Goal: Task Accomplishment & Management: Complete application form

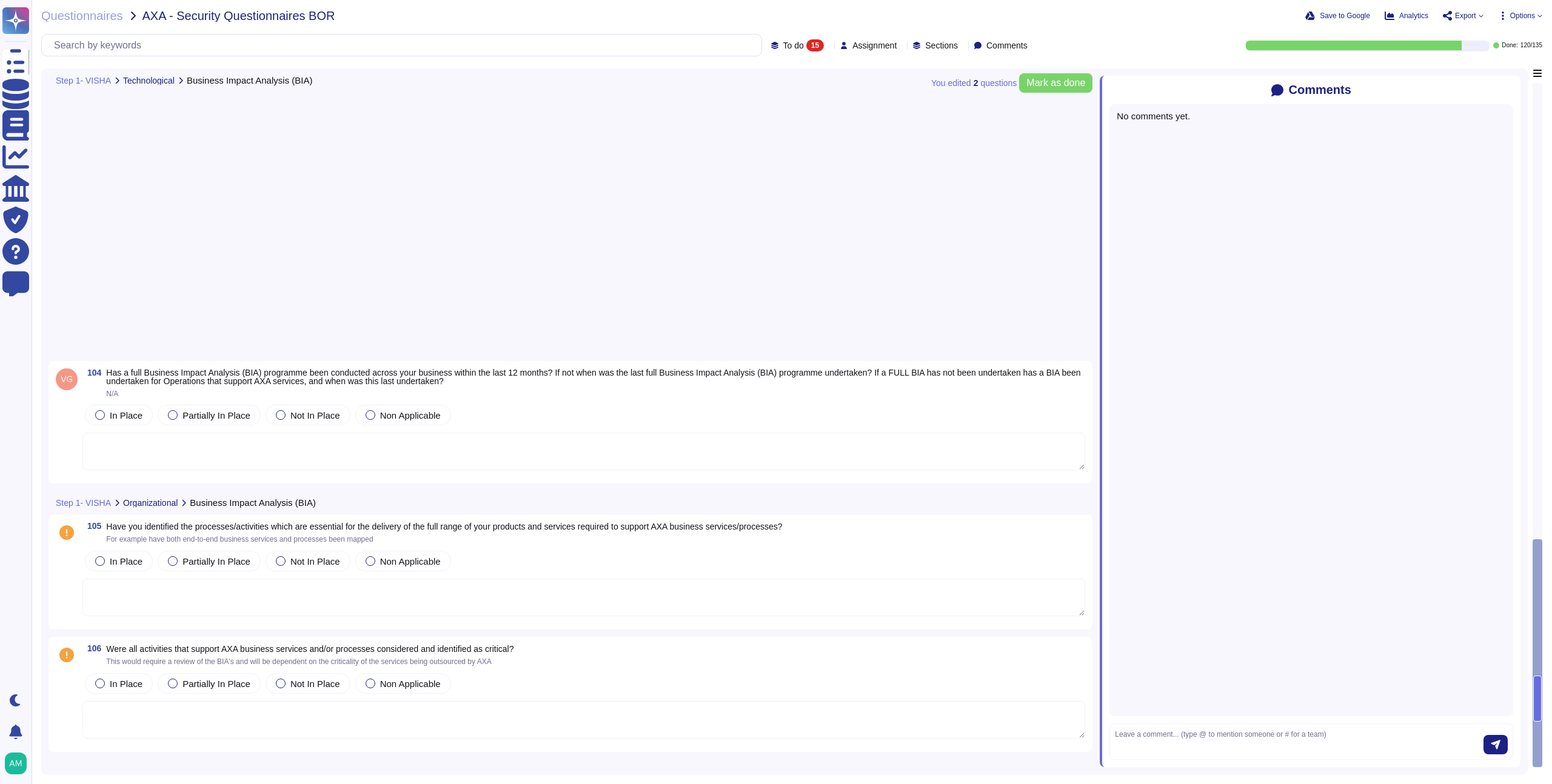
scroll to position [1355, 0]
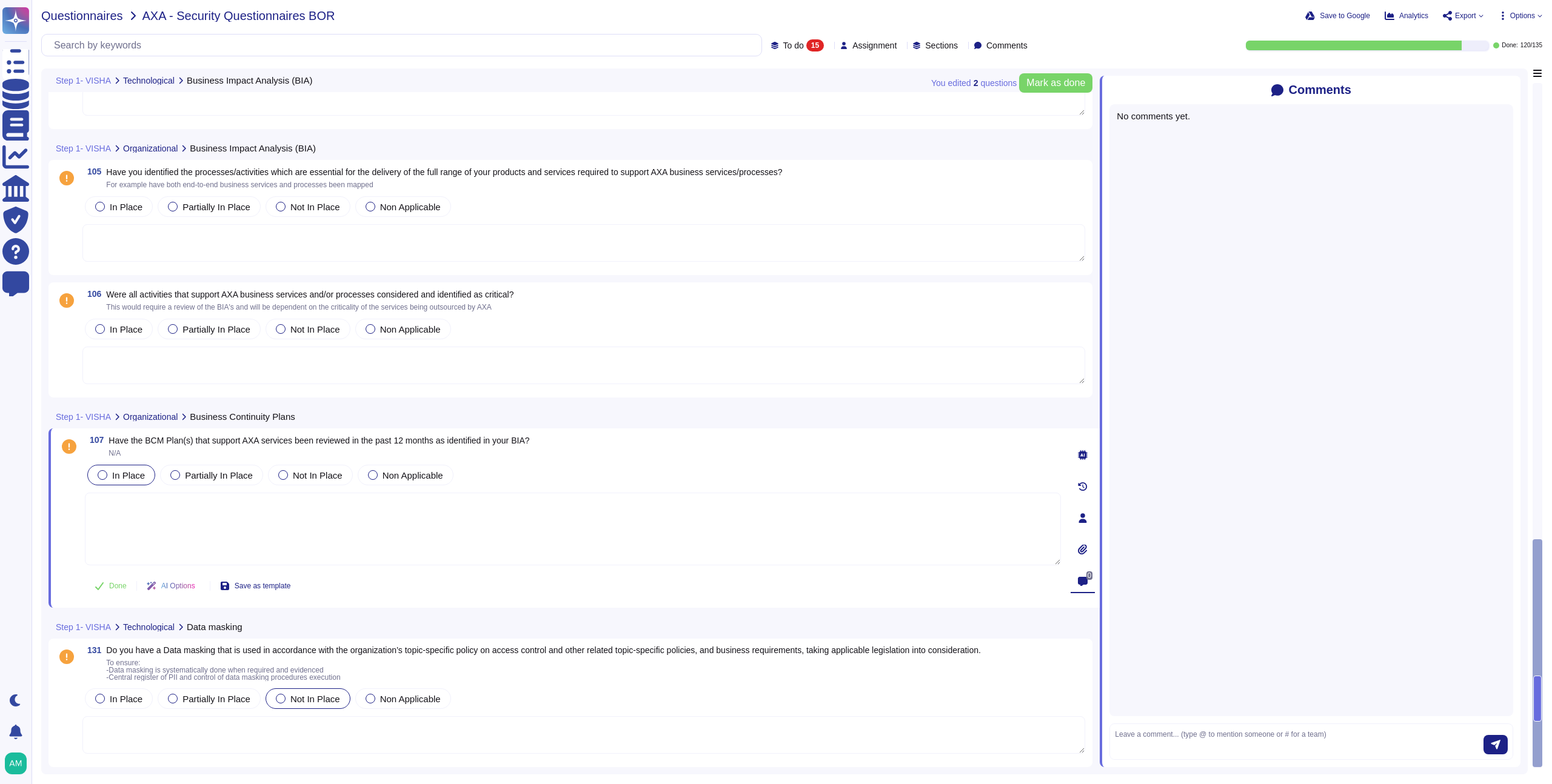
click at [99, 19] on span "Questionnaires" at bounding box center [82, 15] width 82 height 12
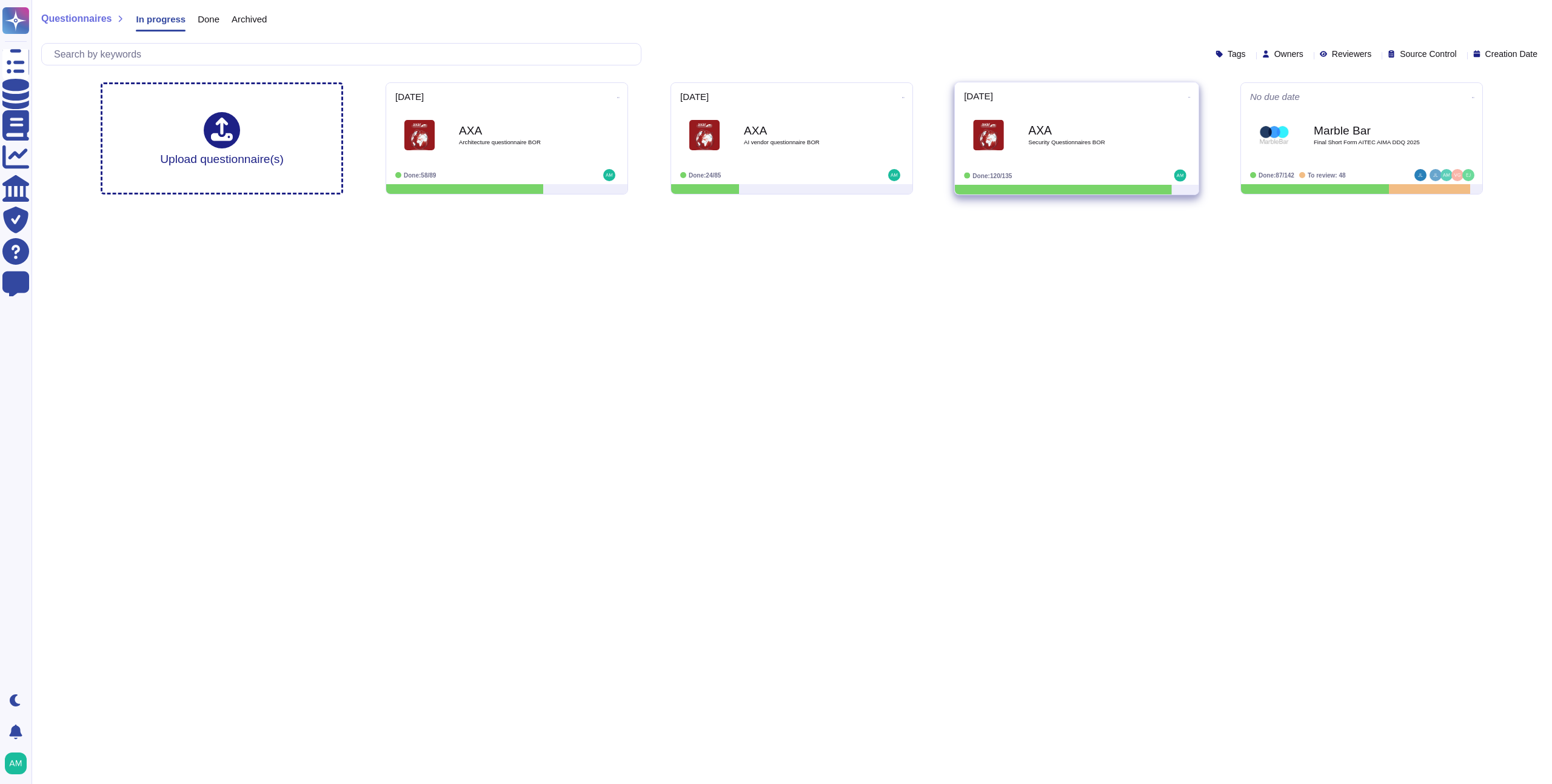
click at [1049, 157] on div "AXA Security Questionnaires BOR" at bounding box center [1090, 136] width 123 height 49
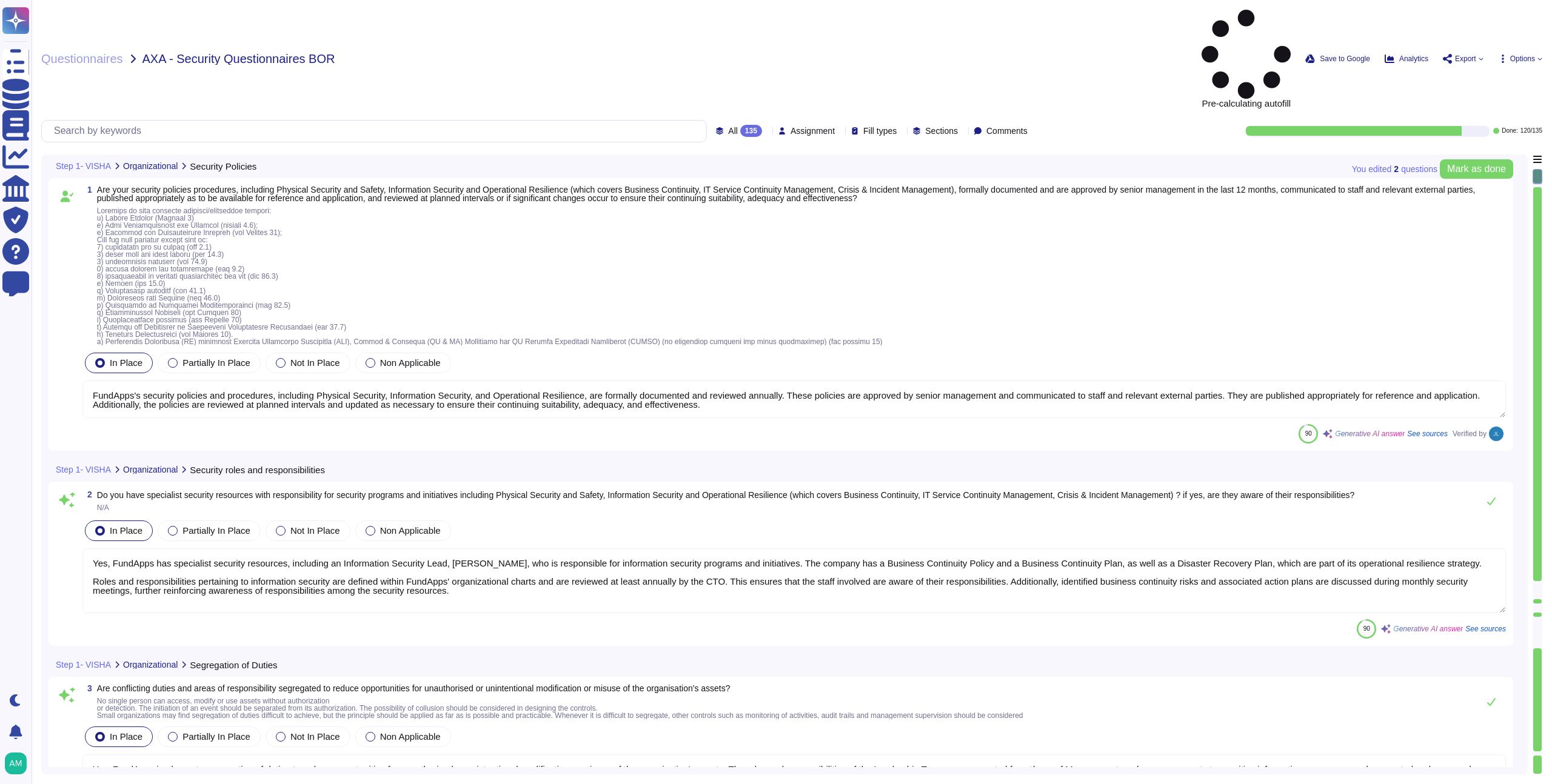
type textarea "FundApps's security policies and procedures, including Physical Security, Infor…"
type textarea "Yes, FundApps has specialist security resources, including an Information Secur…"
type textarea "Yes, FundApps implements segregation of duties to reduce opportunities for unau…"
type textarea "Yes, FundApps has implemented a mobile device security policy and supporting se…"
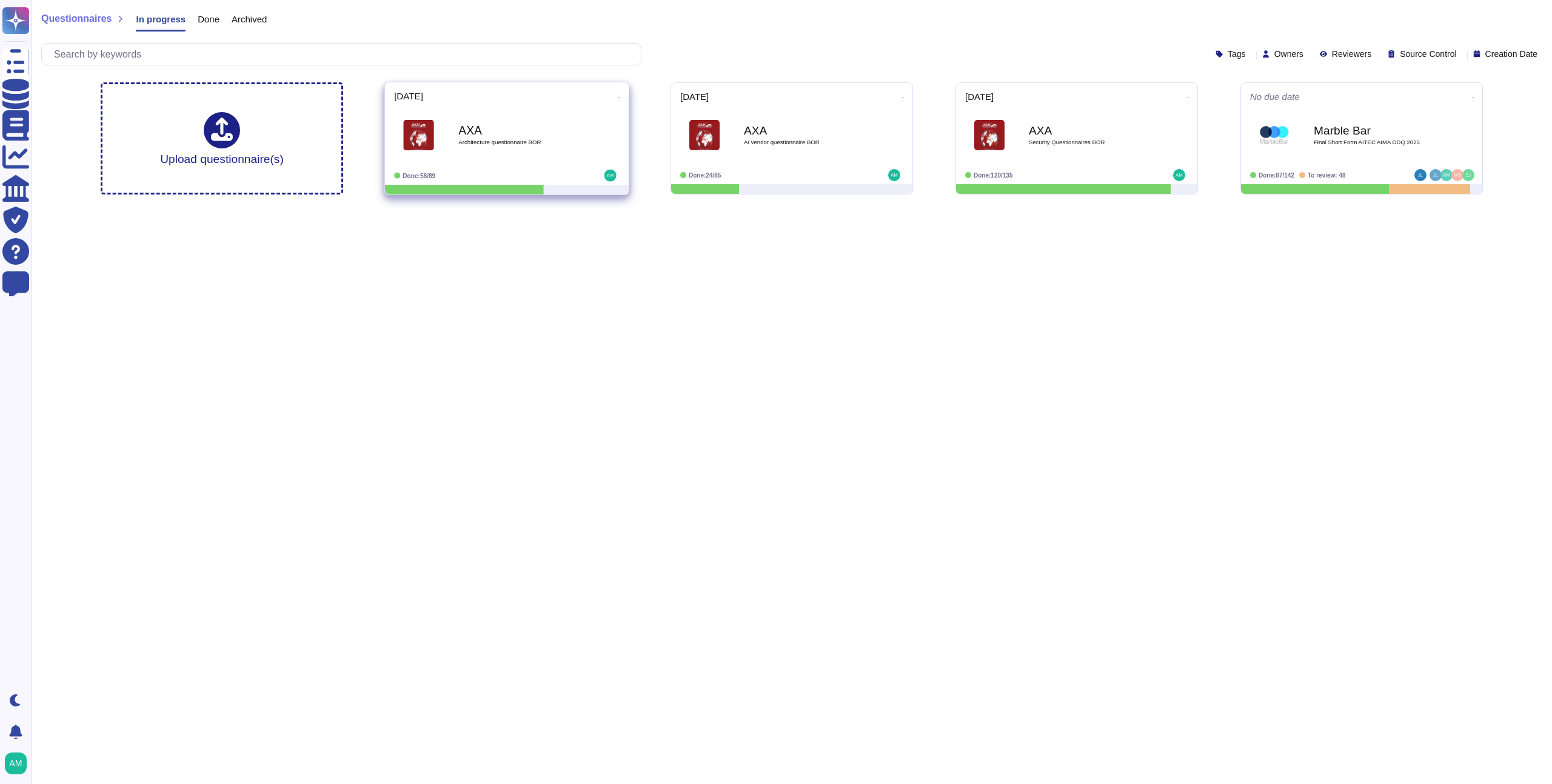
click at [527, 174] on div "Done: 58/89" at bounding box center [469, 175] width 150 height 12
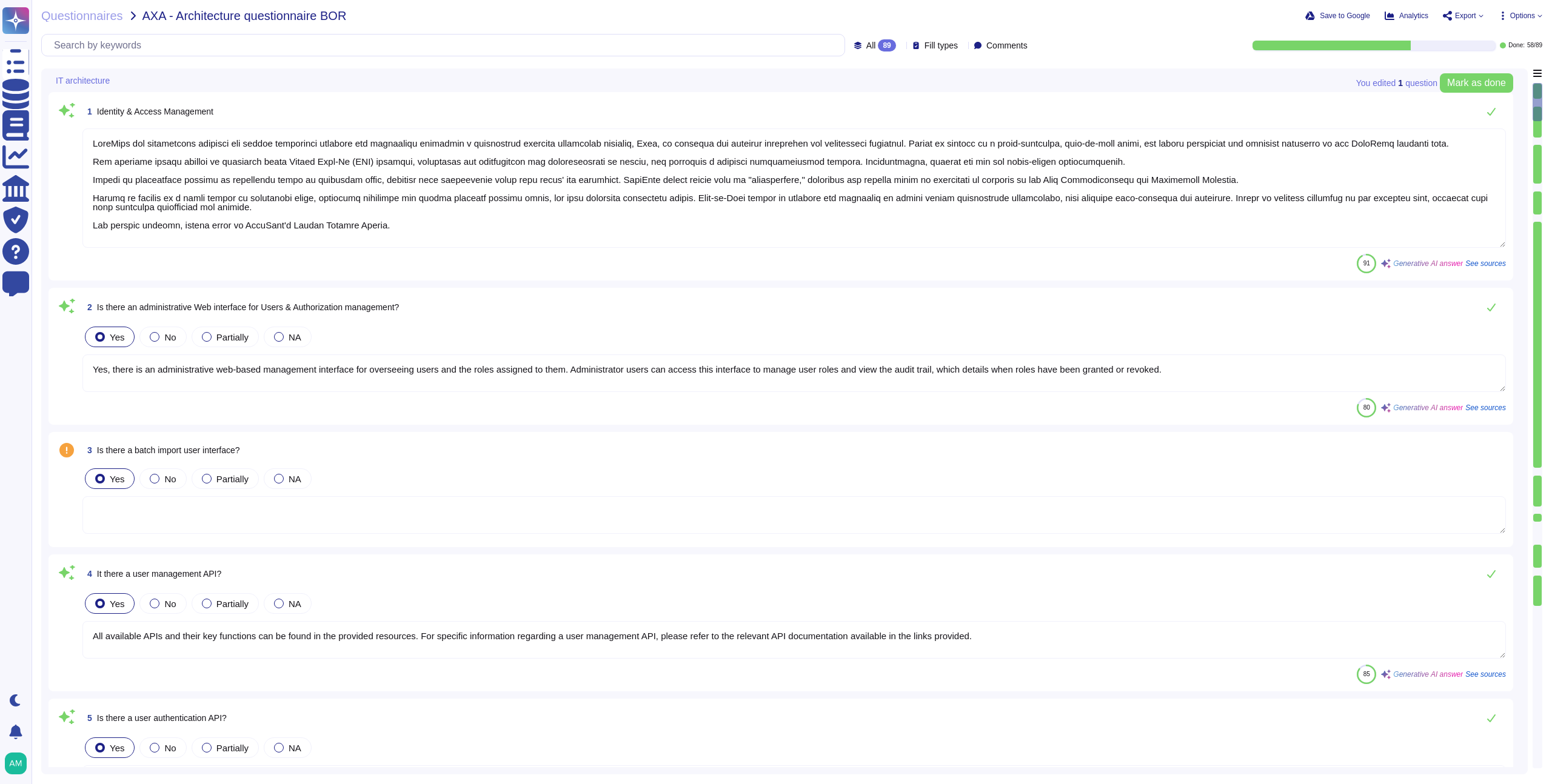
type textarea "FundApps has implemented identity and access management policies and procedures…"
type textarea "Yes, there is an administrative web-based management interface for overseeing u…"
type textarea "All available APIs and their key functions can be found in the provided resourc…"
type textarea "All available APIs and their key functions can be found here: [URL][DOMAIN_NAME…"
type textarea "Single-sign-on is enabled and mandatory wherever possible;"
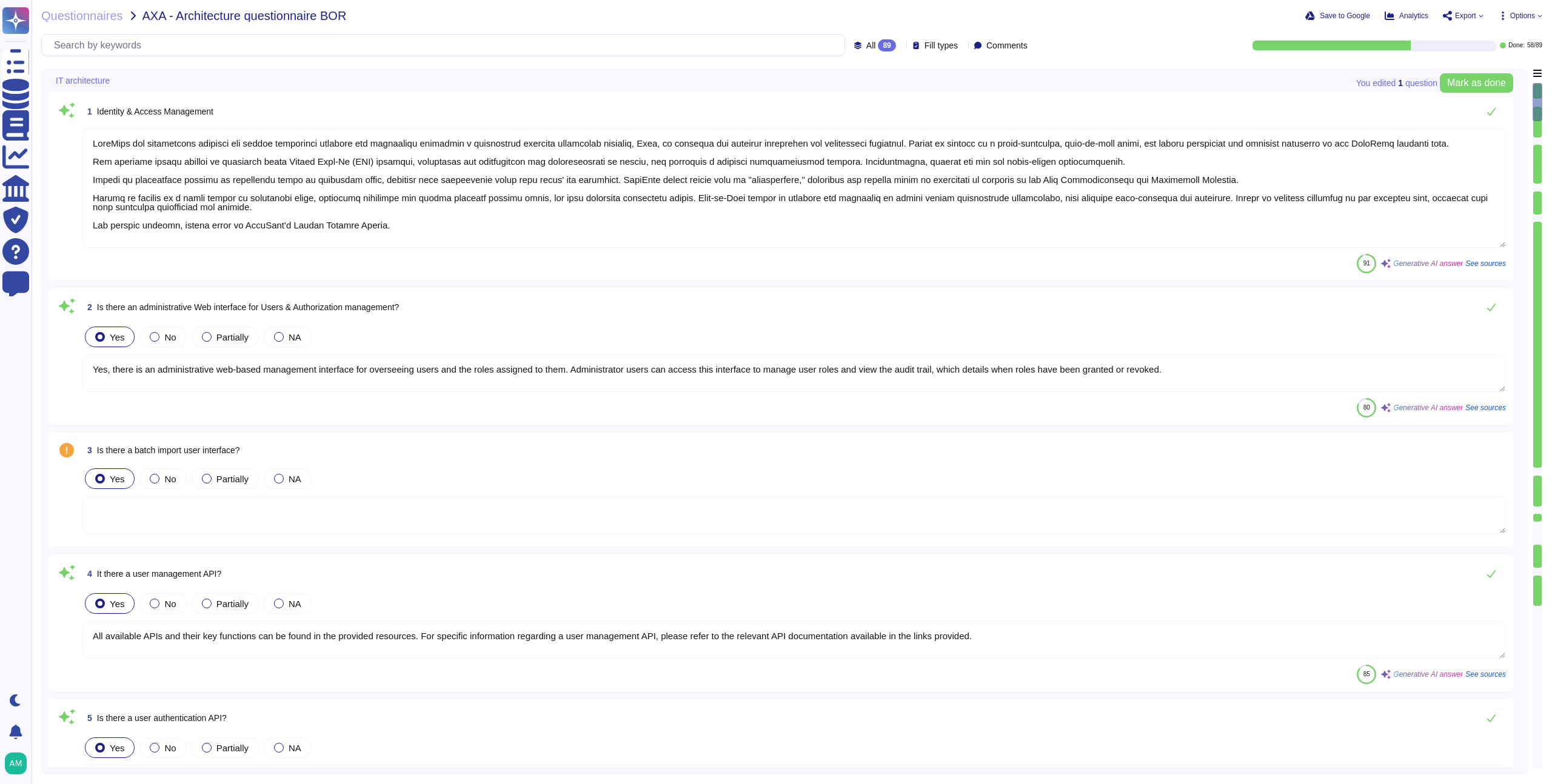
type textarea "Yes, the solution supports multi-factor authentication (MFA) for customer accou…"
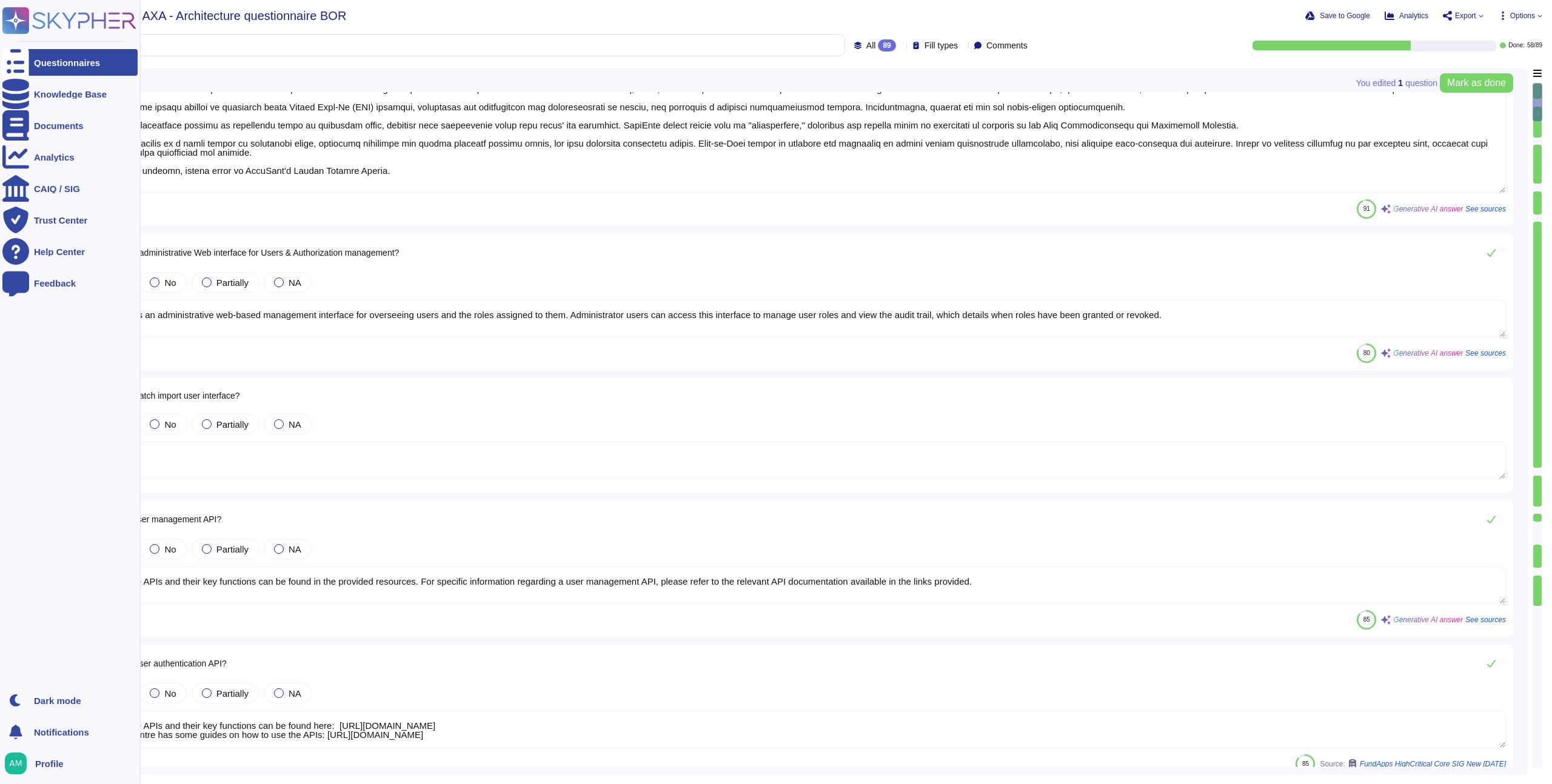
scroll to position [55, 0]
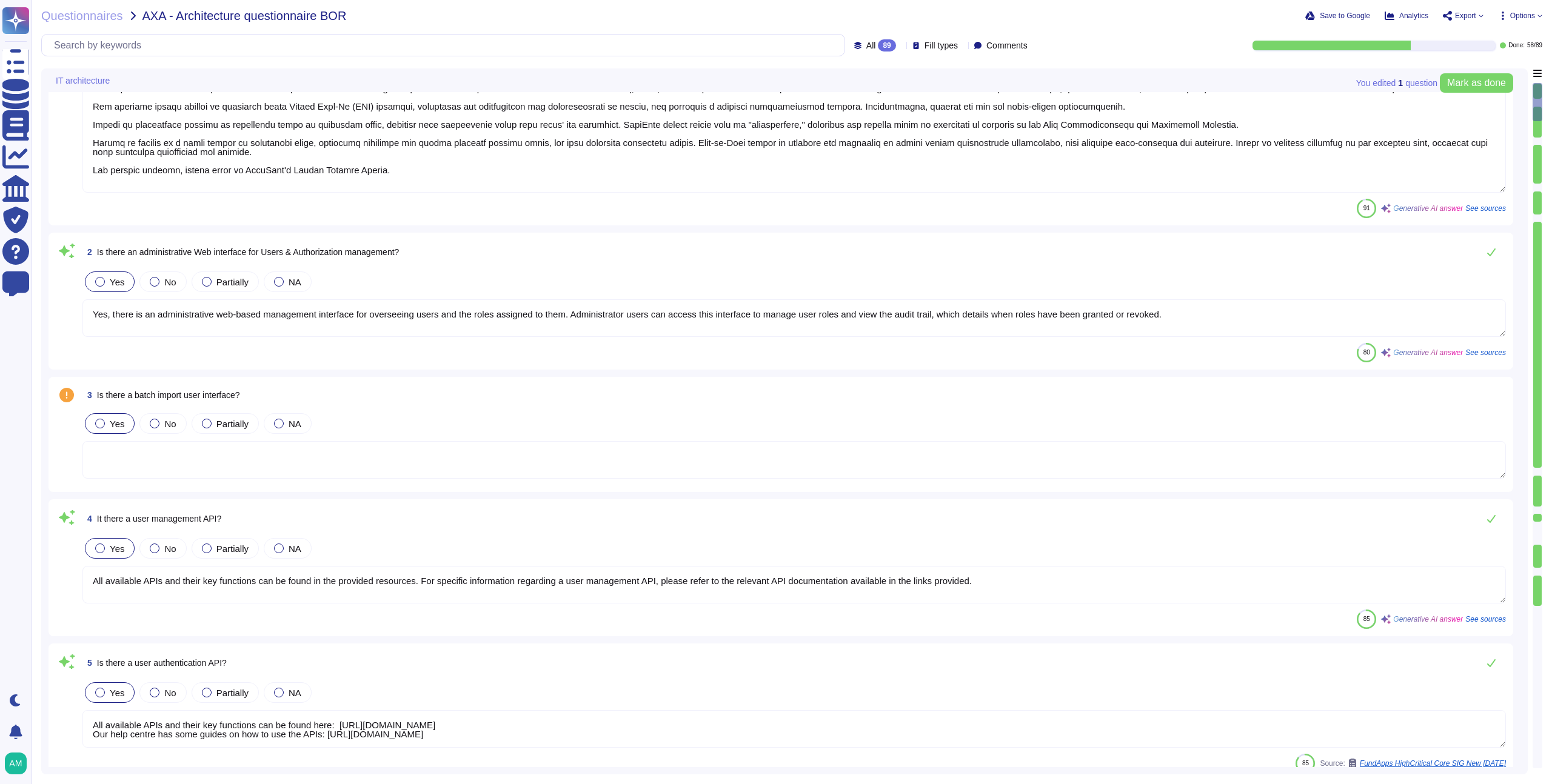
click at [1085, 12] on div "Save to Google Analytics Export Options" at bounding box center [1246, 15] width 593 height 12
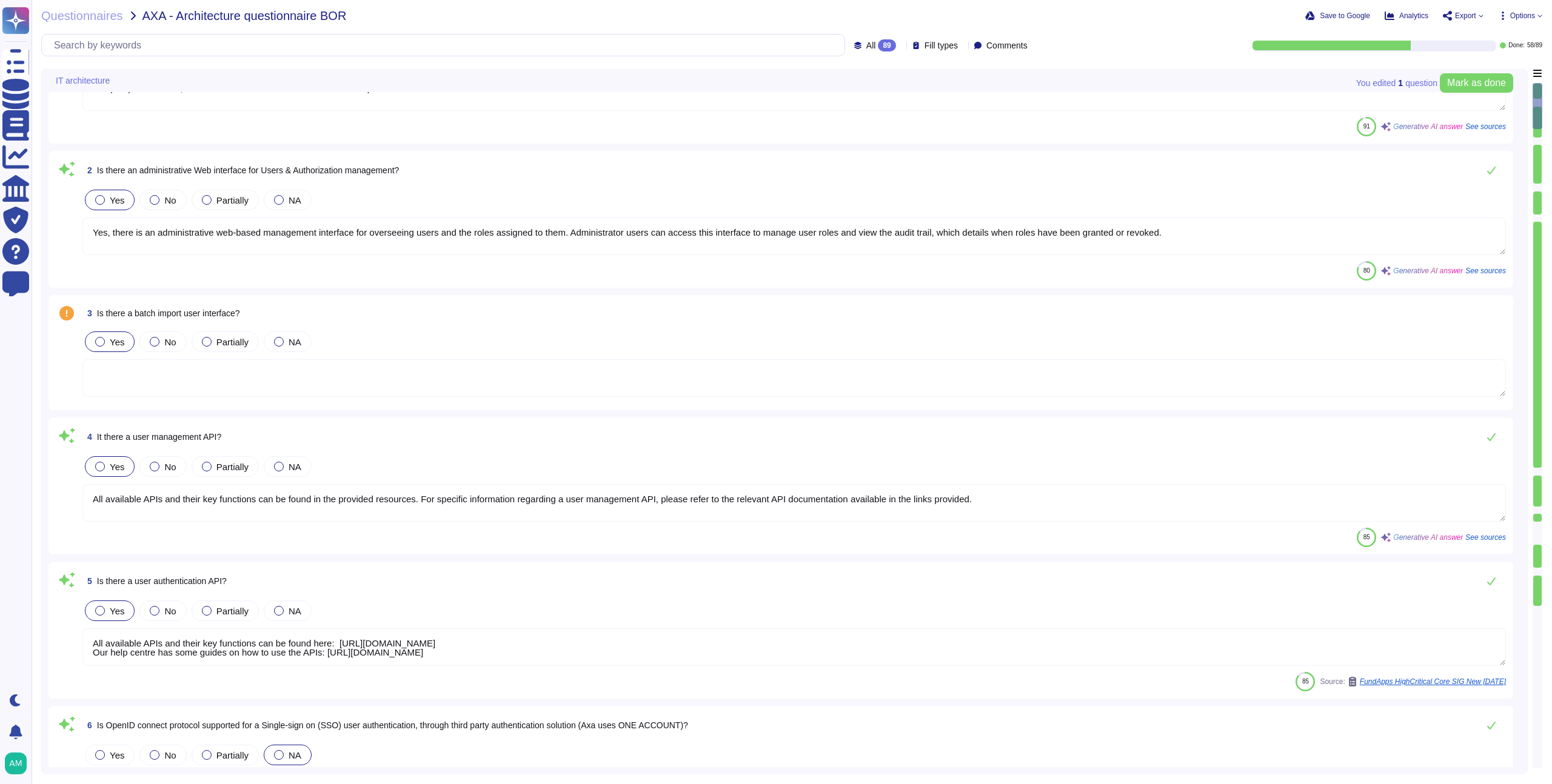
scroll to position [193, 0]
type textarea "Yes, detailed user access and privileged logs are available through the audit t…"
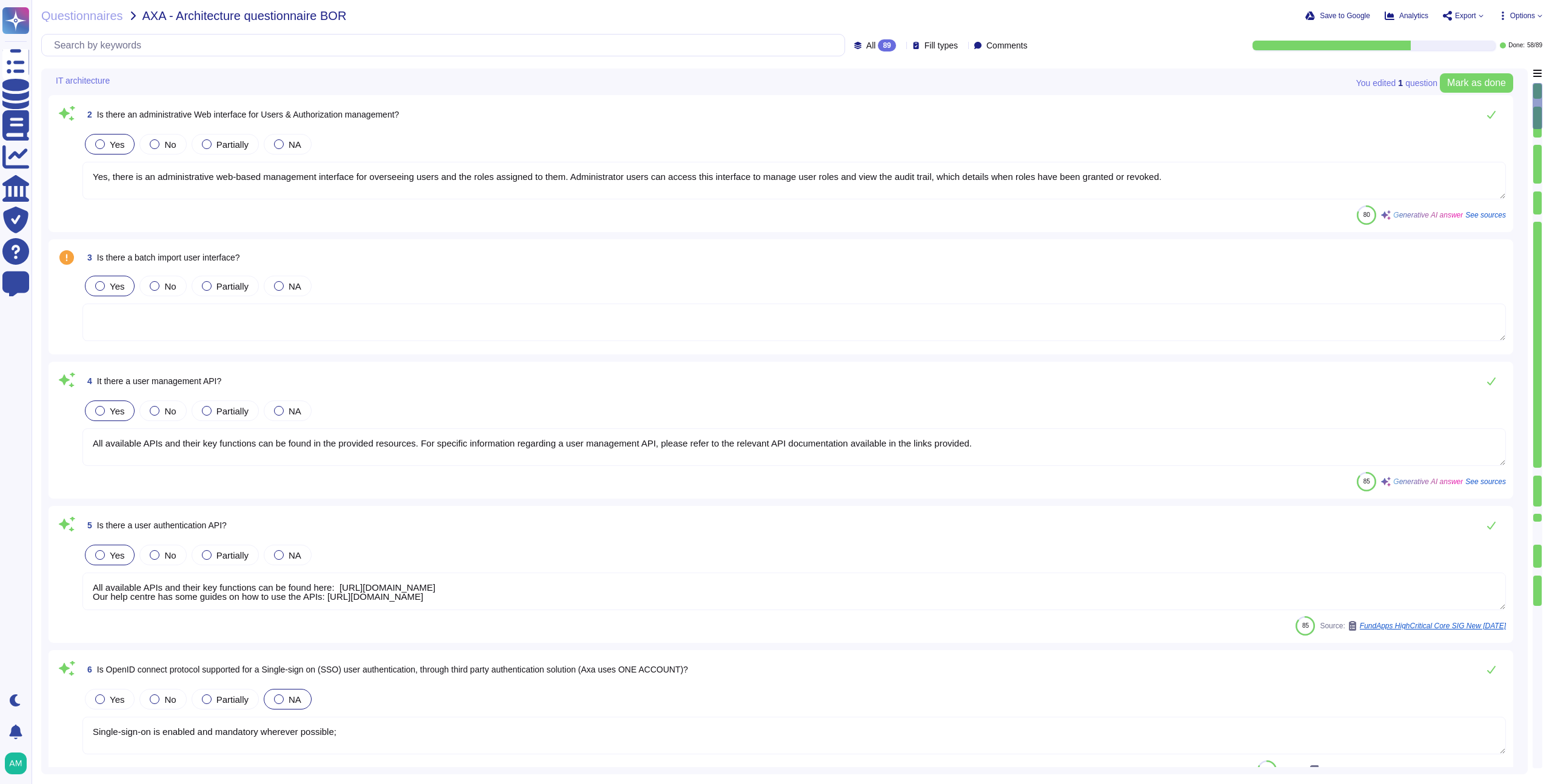
click at [867, 48] on span "All" at bounding box center [871, 45] width 10 height 8
click at [853, 107] on span "To do" at bounding box center [849, 107] width 23 height 11
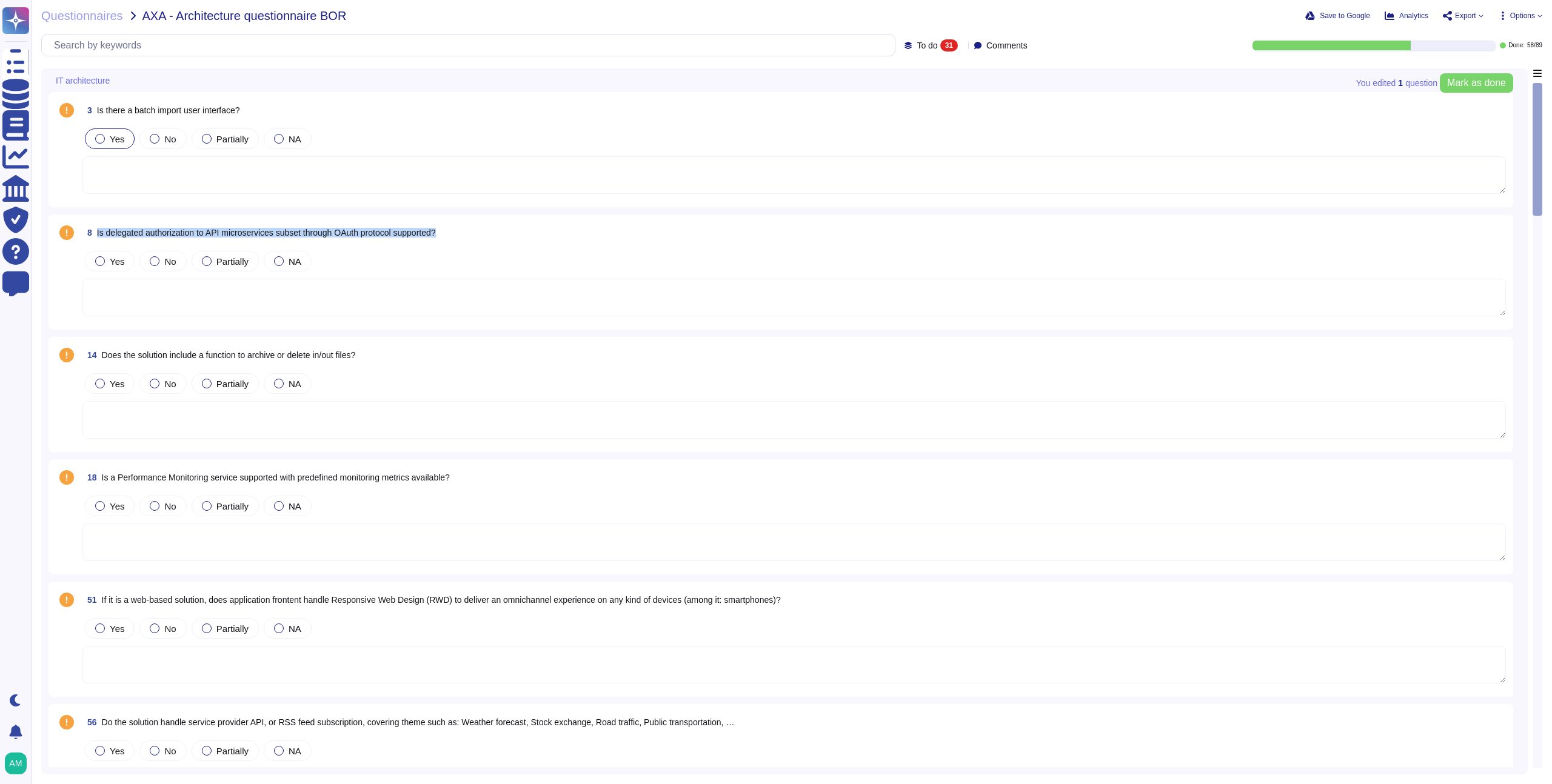
drag, startPoint x: 98, startPoint y: 234, endPoint x: 462, endPoint y: 229, distance: 364.0
click at [462, 229] on div "8 Is delegated authorization to API microservices subset through OAuth protocol…" at bounding box center [794, 233] width 1424 height 22
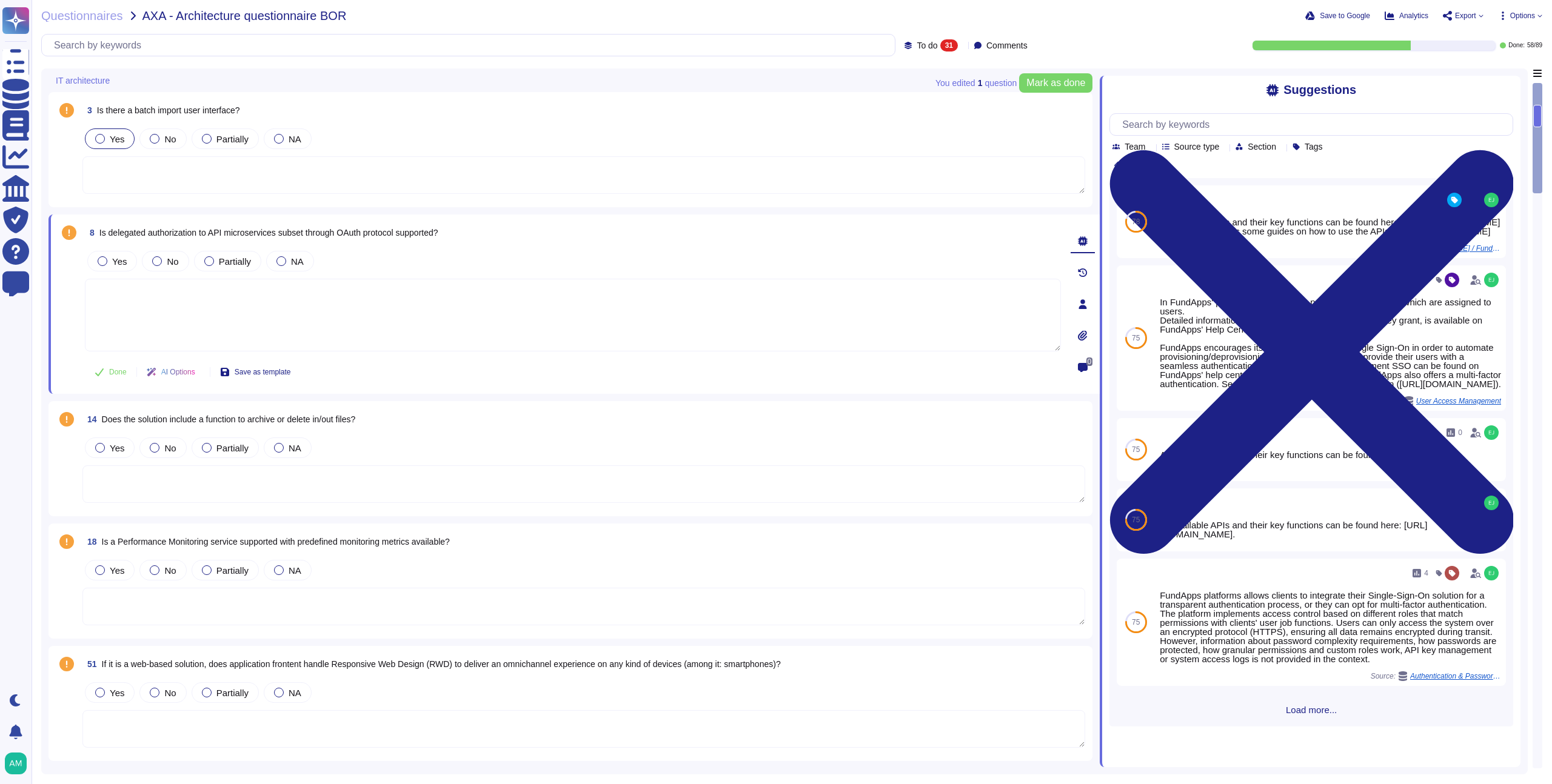
click at [477, 240] on div "8 Is delegated authorization to API microservices subset through OAuth protocol…" at bounding box center [573, 233] width 976 height 22
click at [438, 233] on span "Is delegated authorization to API microservices subset through OAuth protocol s…" at bounding box center [269, 233] width 339 height 10
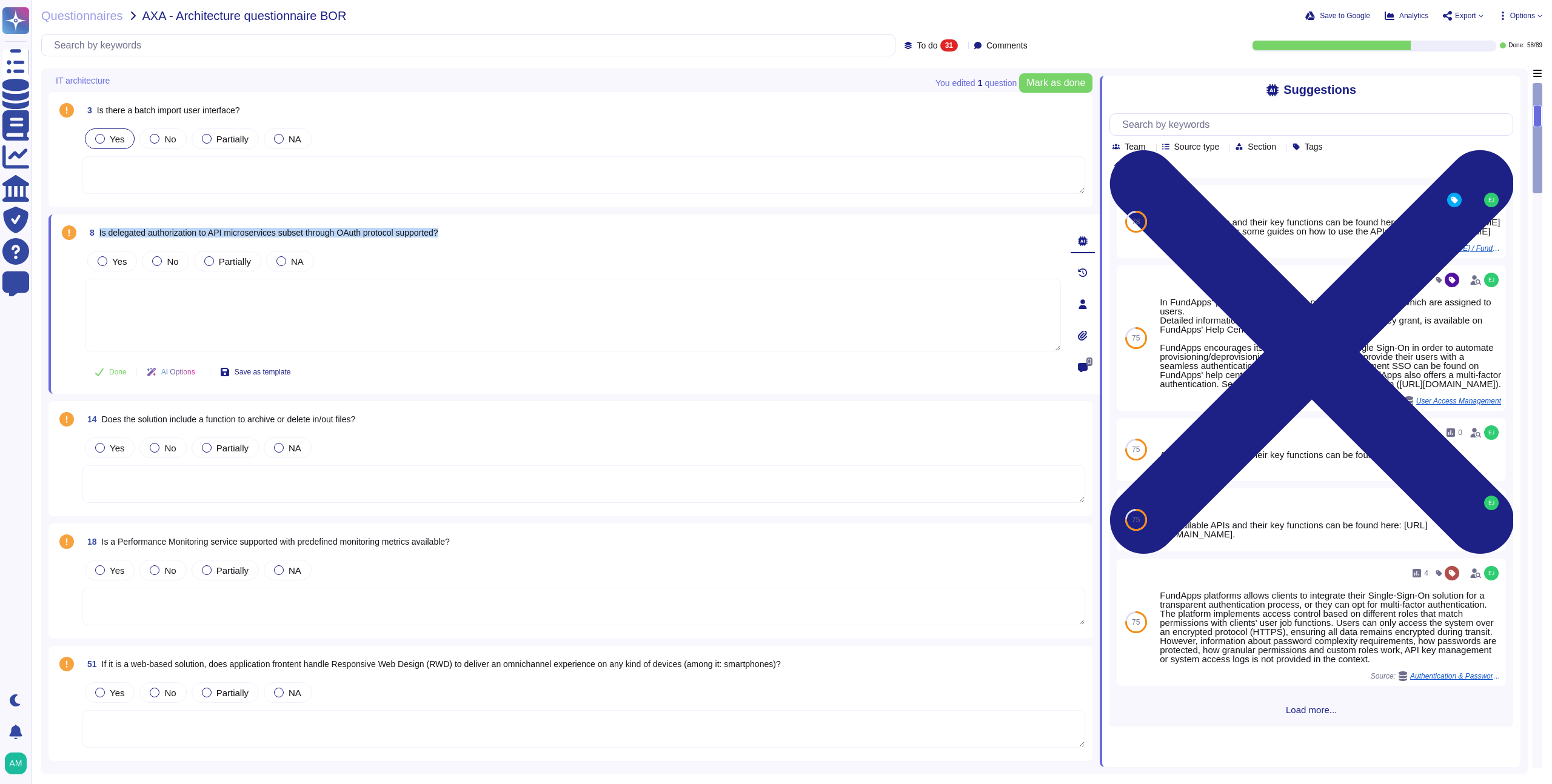
click at [438, 233] on span "Is delegated authorization to API microservices subset through OAuth protocol s…" at bounding box center [269, 233] width 339 height 10
click at [150, 236] on span "Is delegated authorization to API microservices subset through OAuth protocol s…" at bounding box center [269, 233] width 339 height 10
click at [1515, 6] on div "Questionnaires AXA - Architecture questionnaire BOR Save to Google Analytics Ex…" at bounding box center [791, 392] width 1520 height 784
click at [1516, 10] on div "Save to Google Analytics Export Options" at bounding box center [1246, 15] width 593 height 12
click at [1517, 13] on span "Options" at bounding box center [1522, 15] width 25 height 7
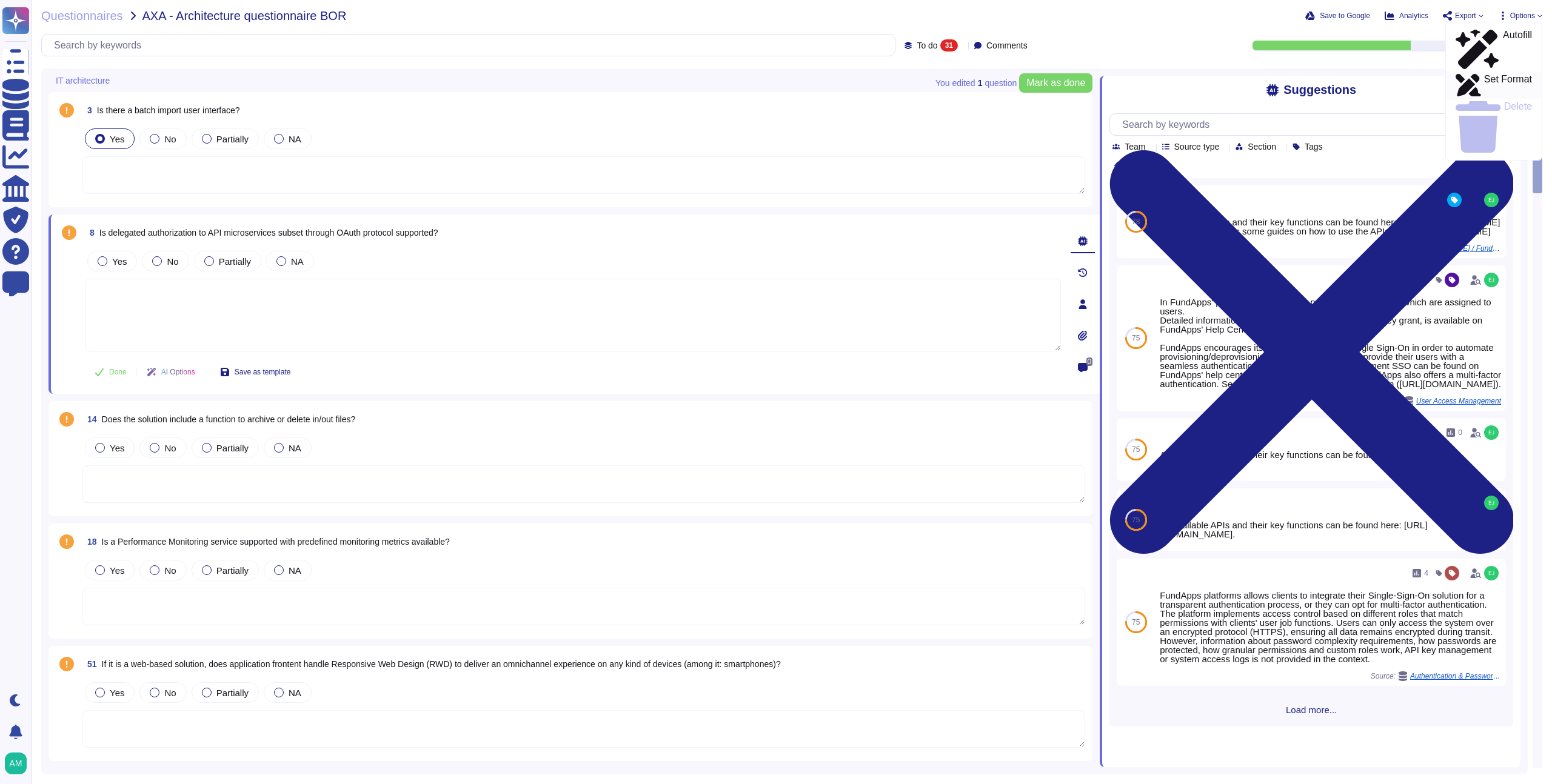
click at [1503, 75] on p "Set Format" at bounding box center [1508, 85] width 48 height 22
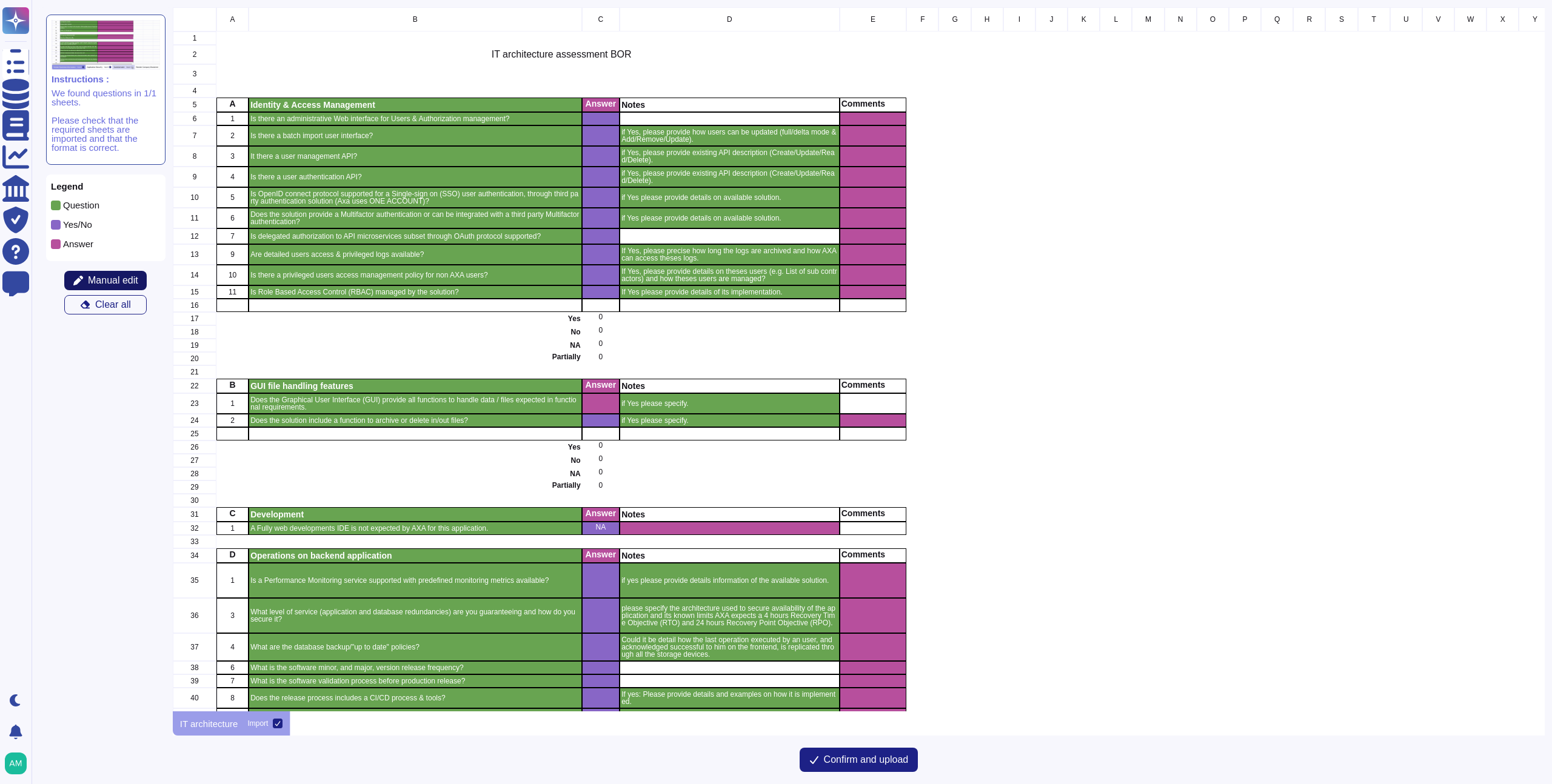
click at [118, 284] on span "Manual edit" at bounding box center [113, 280] width 50 height 10
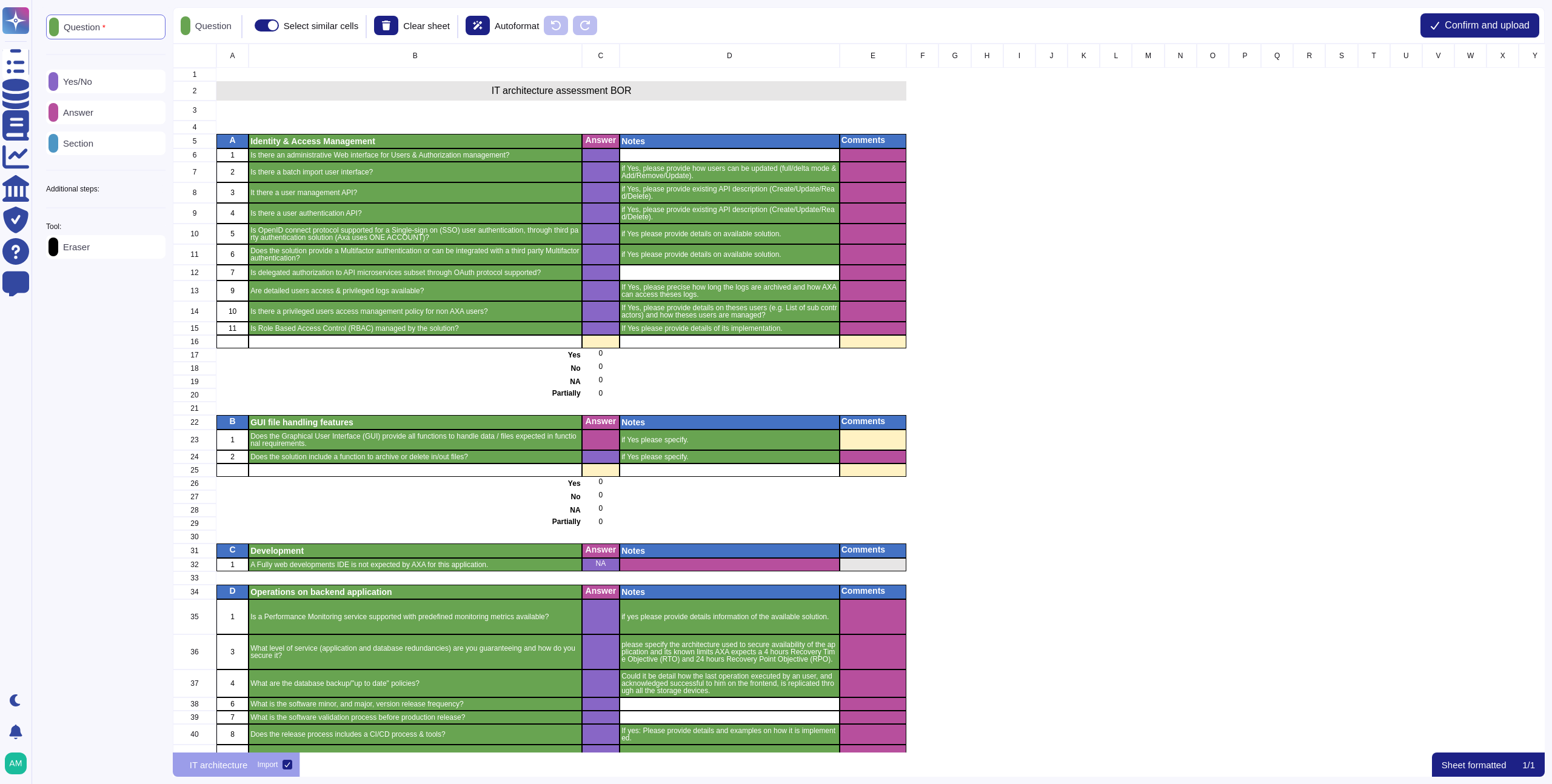
scroll to position [699, 1363]
click at [75, 241] on div "Eraser" at bounding box center [106, 247] width 120 height 24
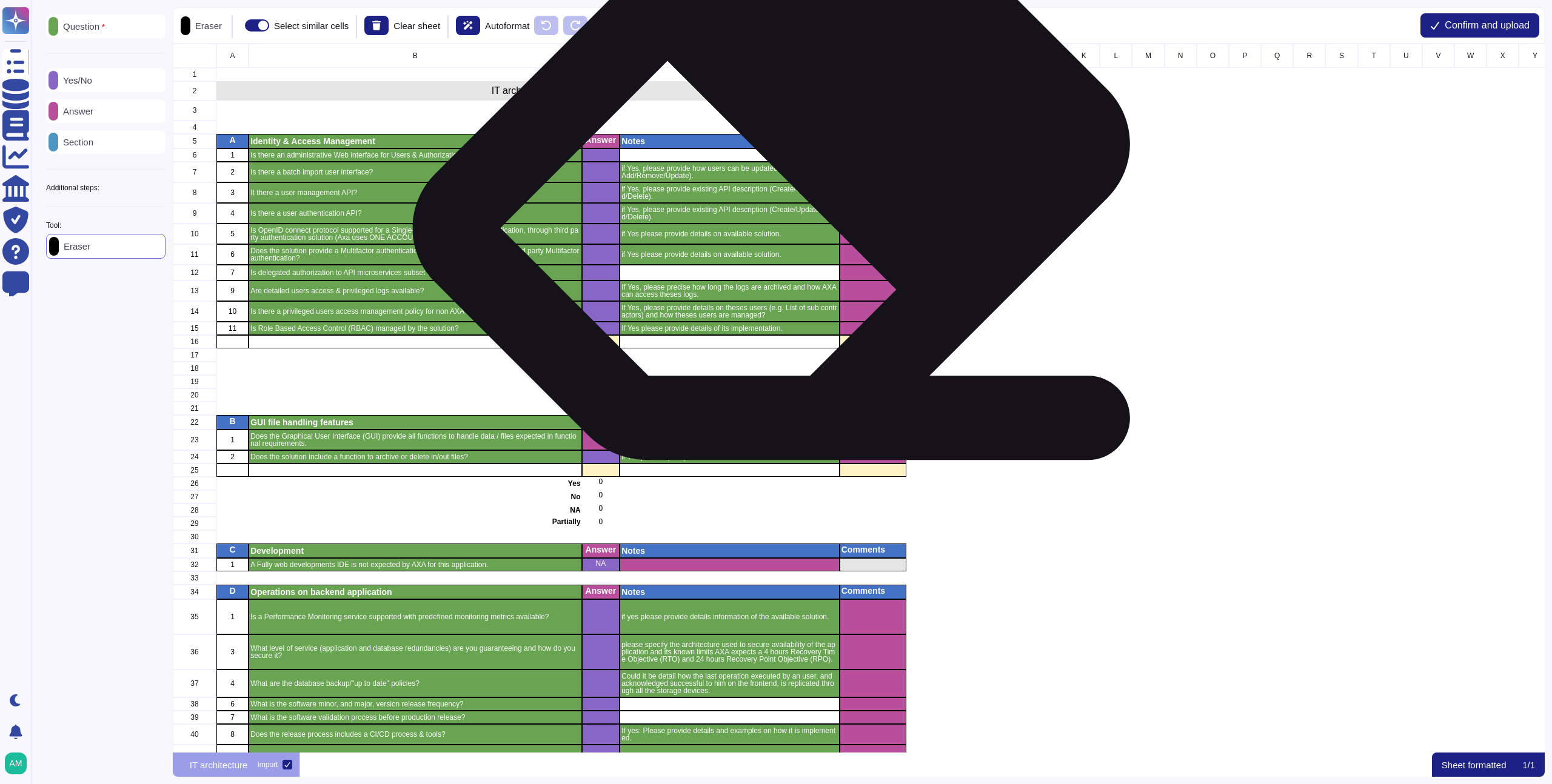
click at [786, 173] on p "if Yes, please provide how users can be updated (full/delta mode & Add/Remove/U…" at bounding box center [730, 172] width 217 height 15
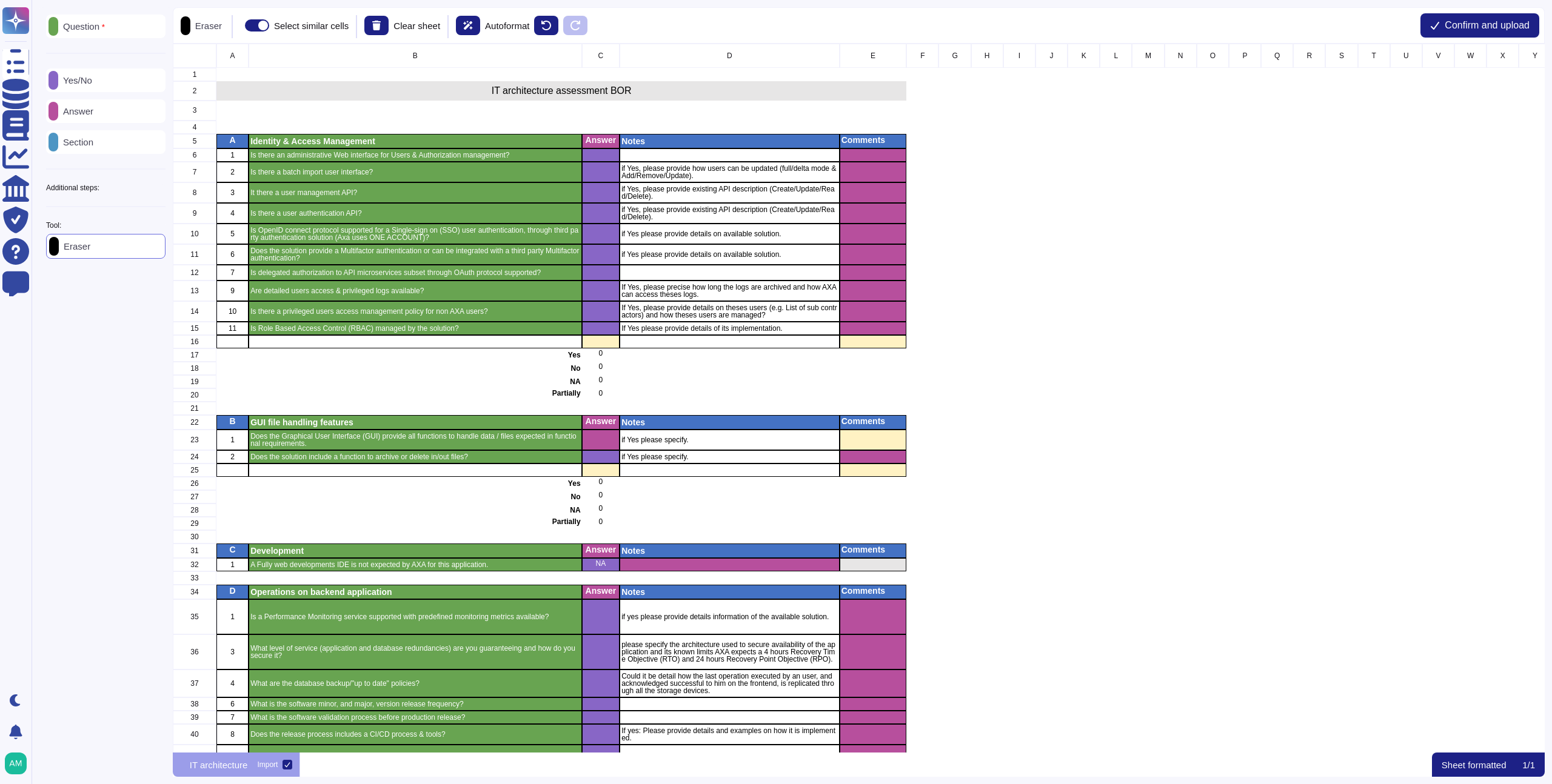
click at [76, 267] on icon at bounding box center [220, 394] width 289 height 254
click at [165, 188] on icon at bounding box center [165, 188] width 0 height 0
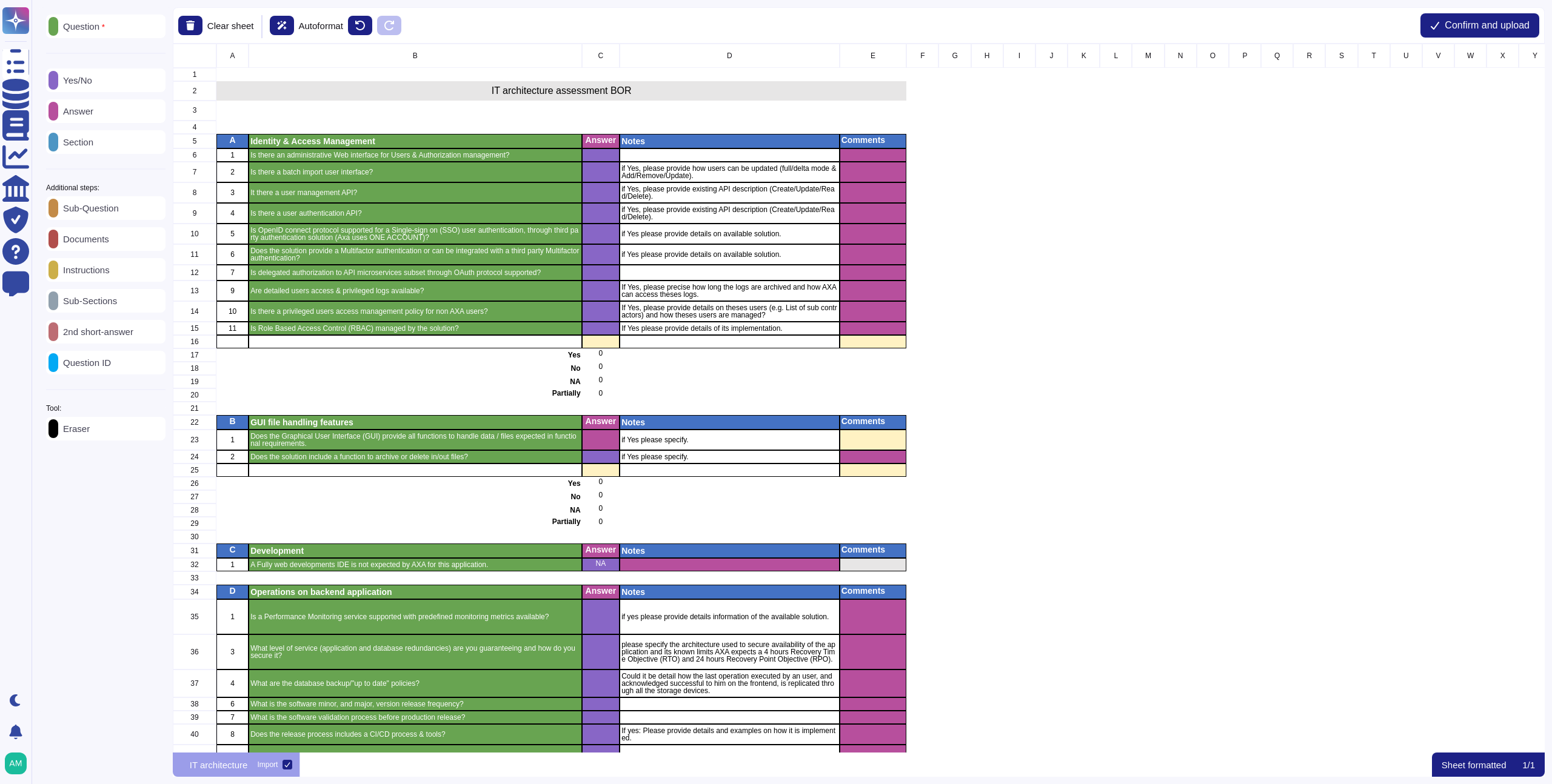
click at [102, 282] on div "Instructions" at bounding box center [106, 270] width 120 height 24
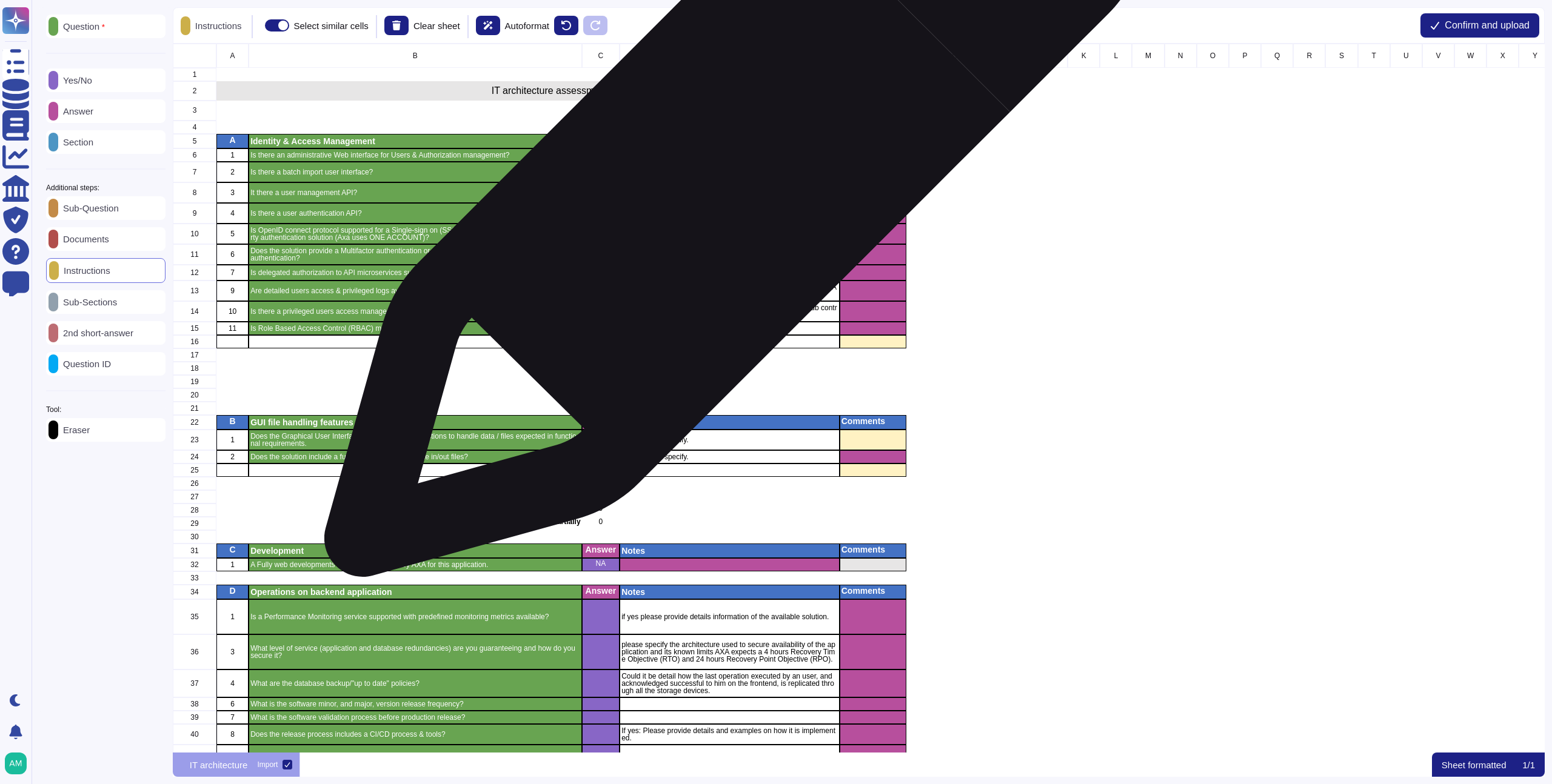
click at [729, 174] on p "if Yes, please provide how users can be updated (full/delta mode & Add/Remove/U…" at bounding box center [730, 172] width 217 height 15
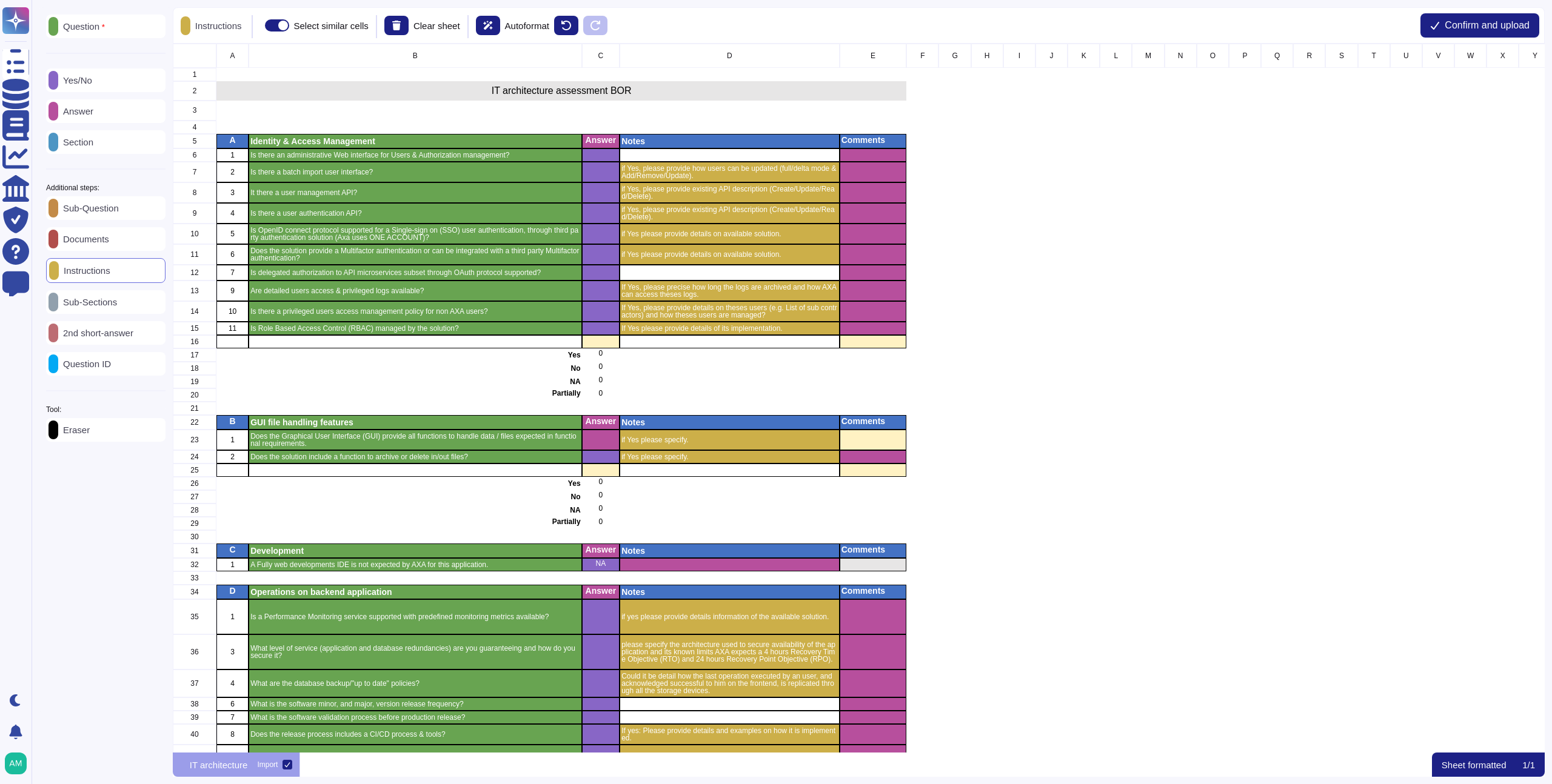
click at [1508, 32] on button "Confirm and upload" at bounding box center [1480, 26] width 119 height 24
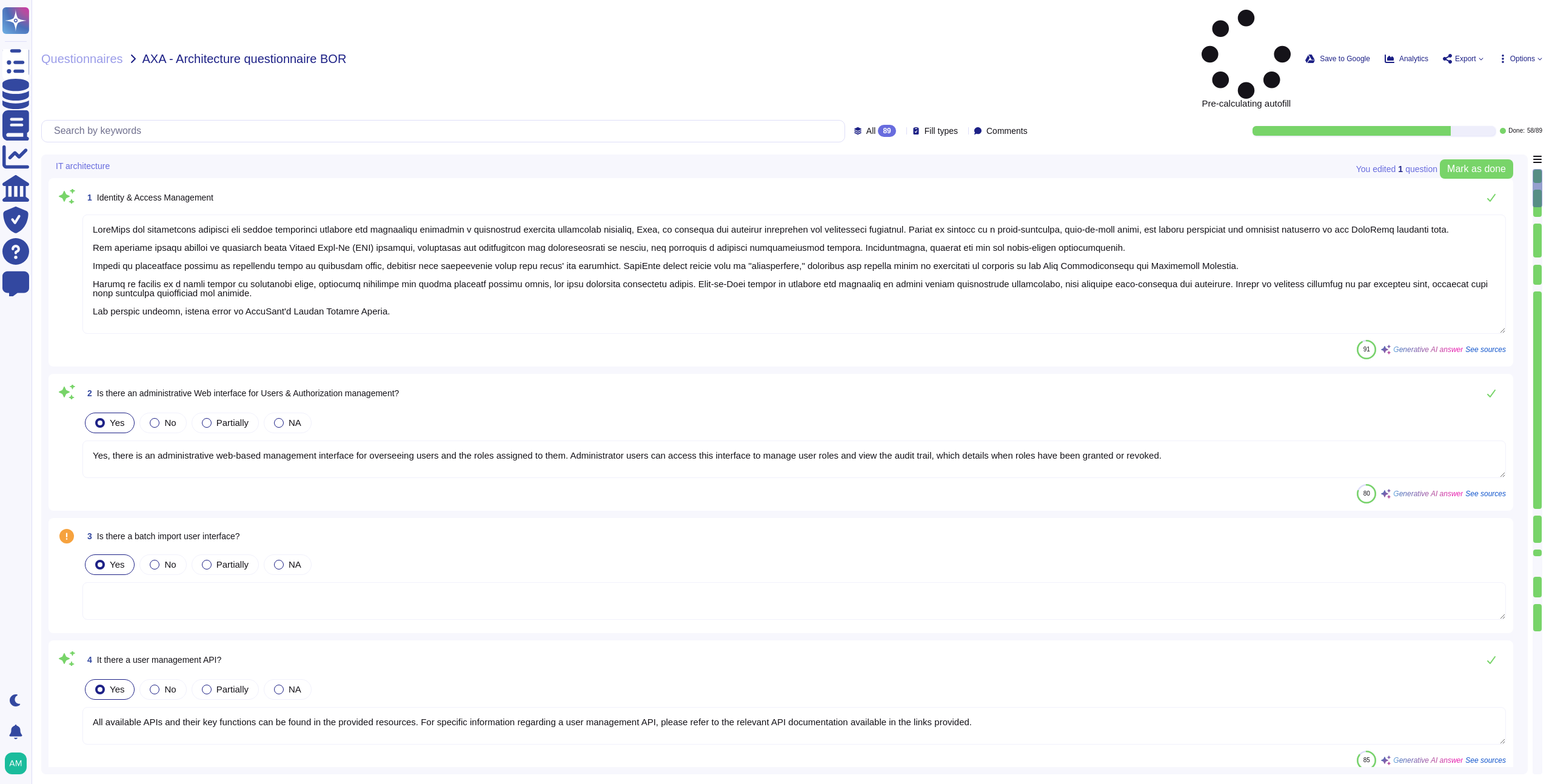
type textarea "FundApps has implemented identity and access management policies and procedures…"
type textarea "Yes, there is an administrative web-based management interface for overseeing u…"
type textarea "All available APIs and their key functions can be found in the provided resourc…"
type textarea "All available APIs and their key functions can be found here: [URL][DOMAIN_NAME…"
type textarea "Single-sign-on is enabled and mandatory wherever possible;"
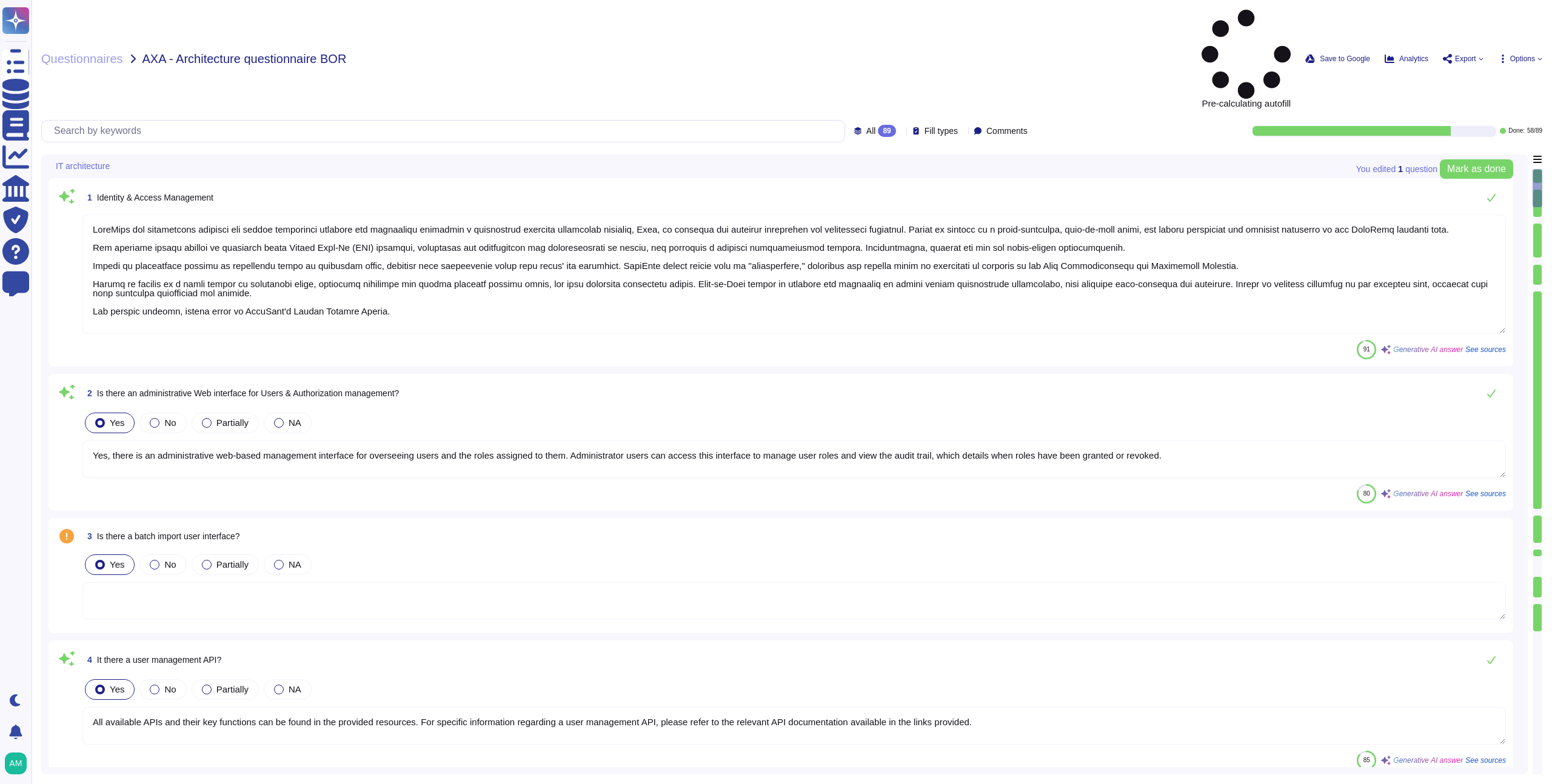
type textarea "Yes, the solution supports multi-factor authentication (MFA) for customer accou…"
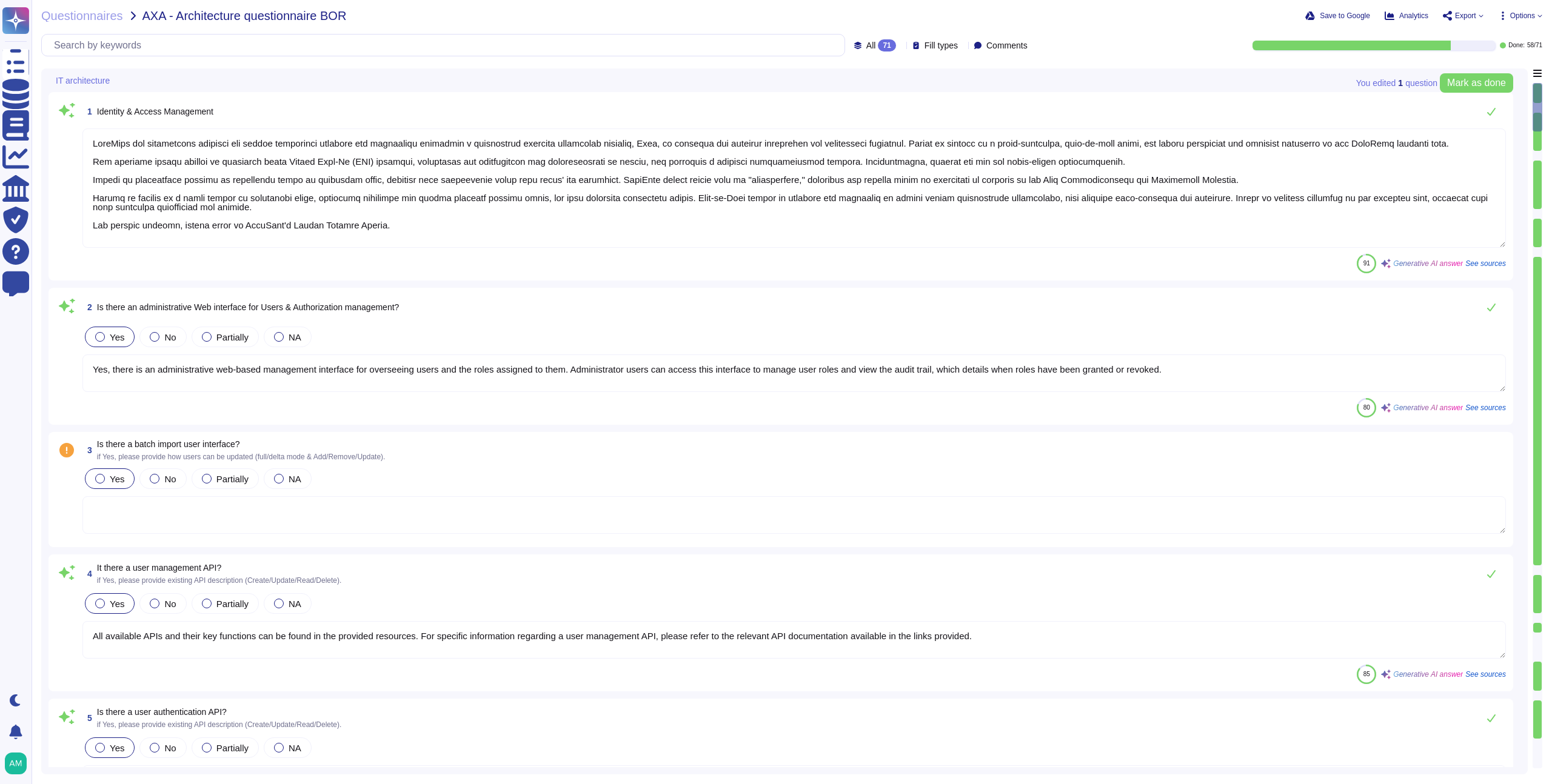
click at [334, 419] on div "2 Is there an administrative Web interface for Users & Authorization management…" at bounding box center [781, 356] width 1465 height 137
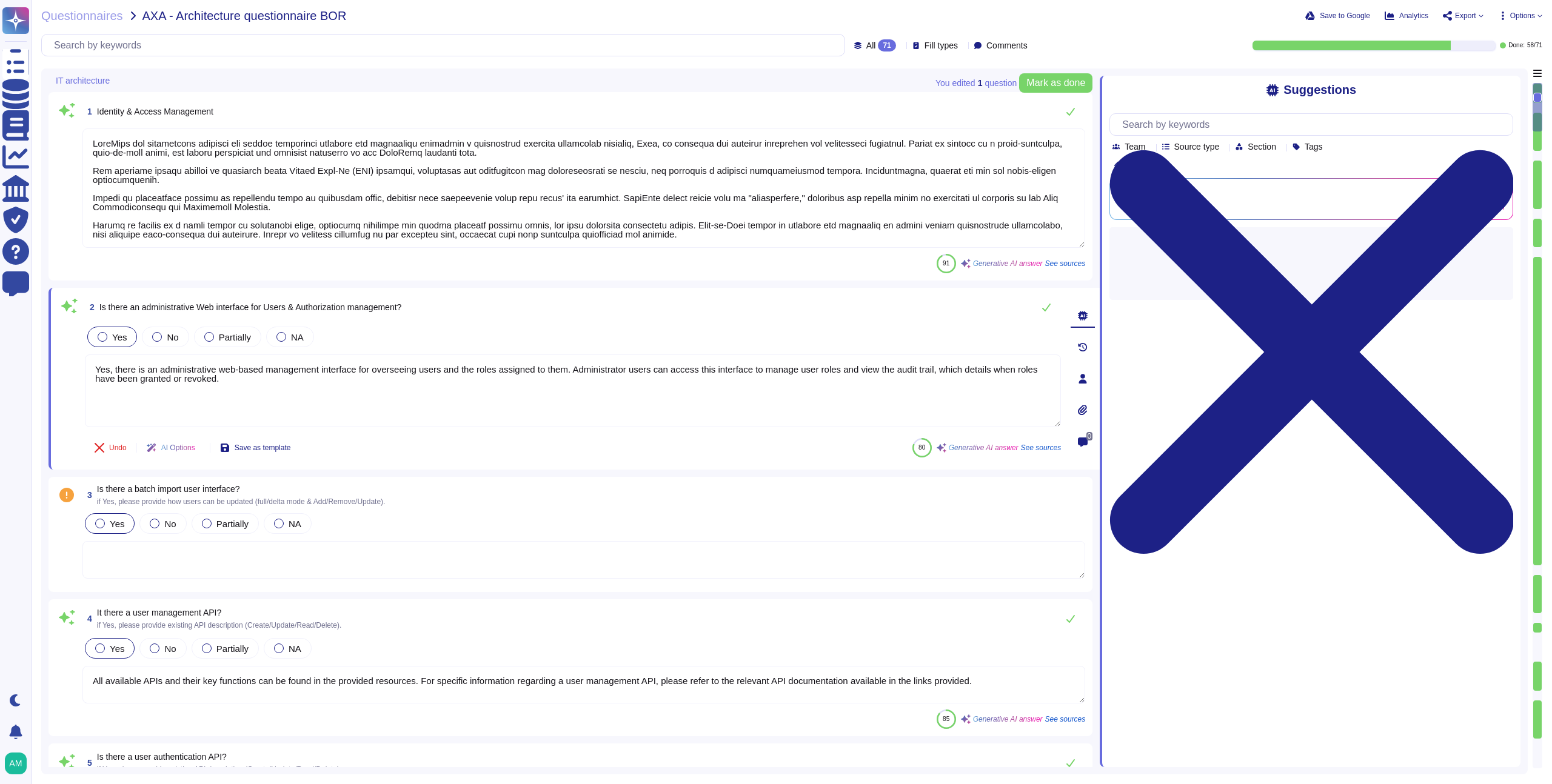
click at [872, 35] on div "All 71 Fill types Comments" at bounding box center [537, 45] width 991 height 22
click at [871, 41] on div "All 71" at bounding box center [878, 45] width 47 height 12
click at [866, 102] on div "To do 13" at bounding box center [889, 107] width 98 height 13
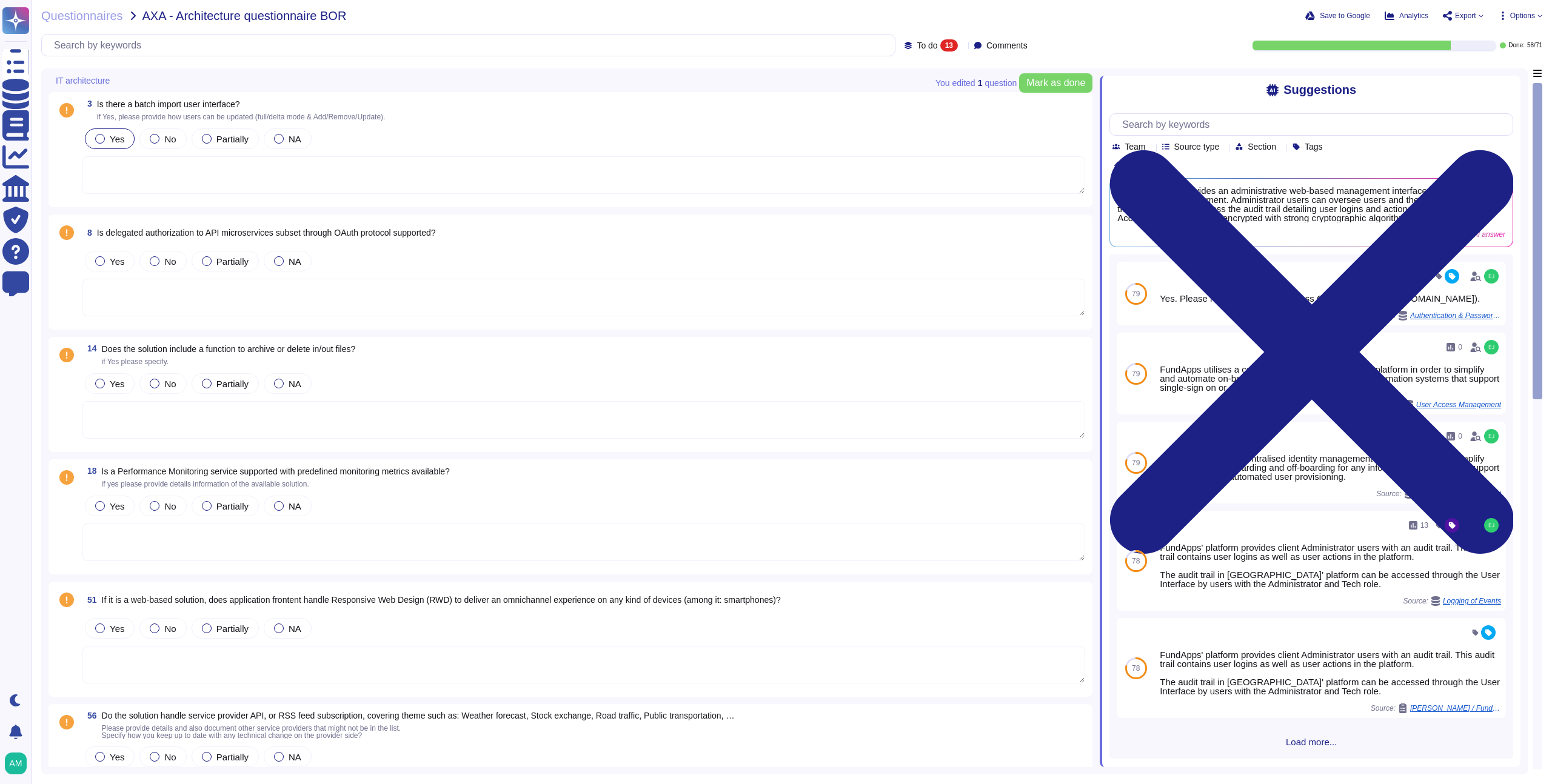
click at [394, 217] on div "8 Is delegated authorization to API microservices subset through OAuth protocol…" at bounding box center [570, 272] width 1044 height 115
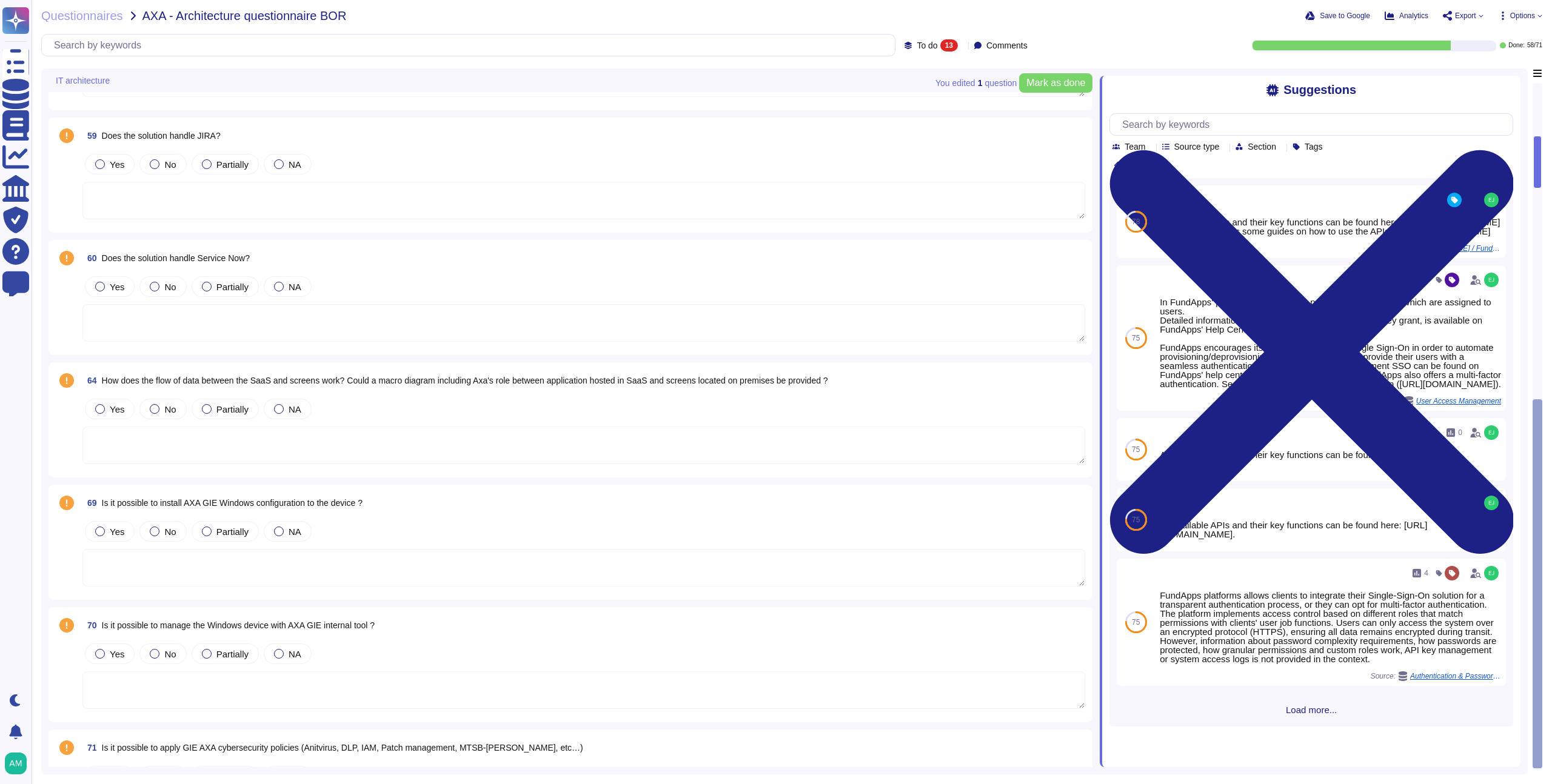
scroll to position [872, 0]
click at [276, 413] on div at bounding box center [278, 409] width 10 height 10
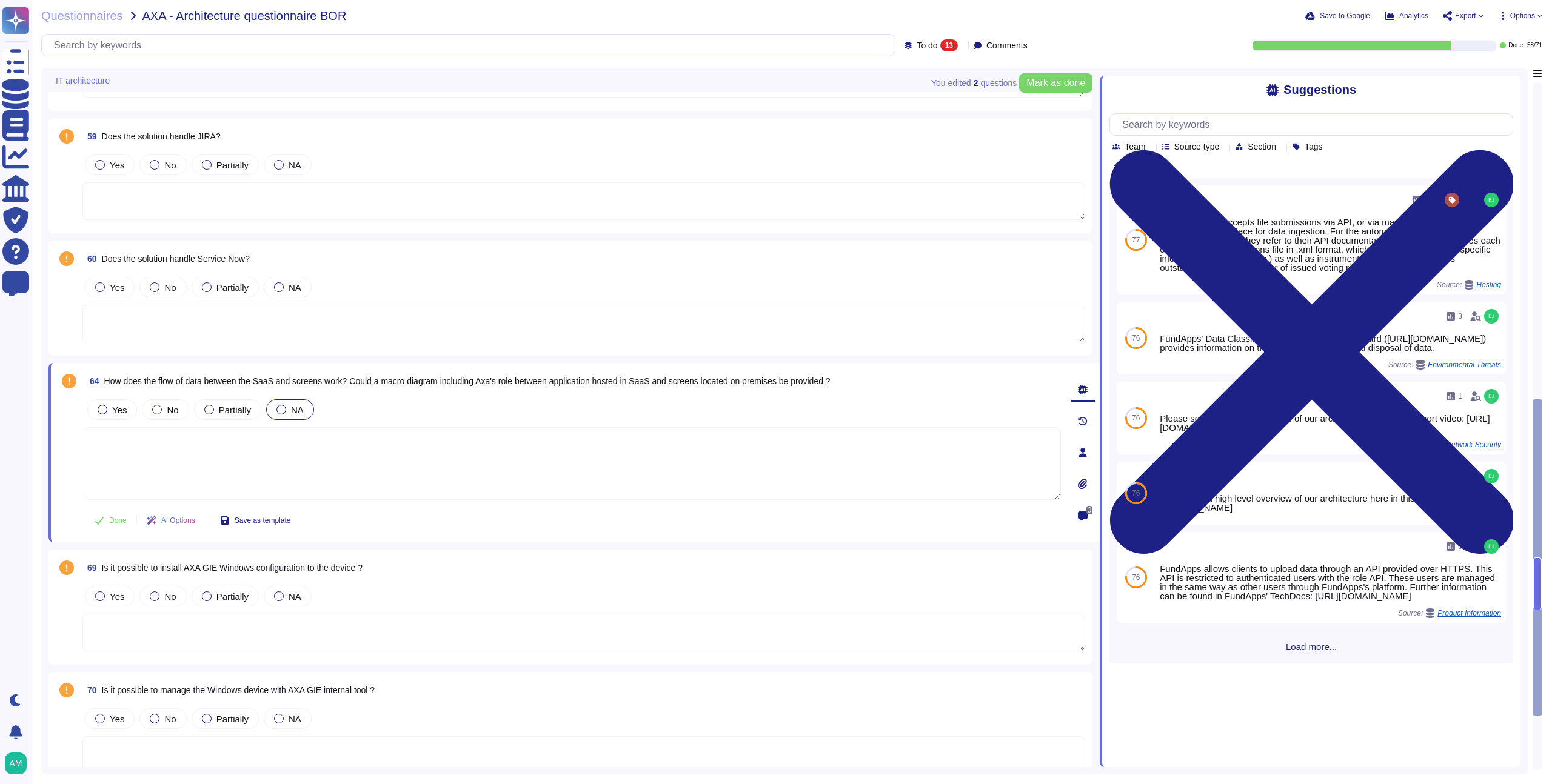
click at [963, 391] on div "64 How does the flow of data between the SaaS and screens work? Could a macro d…" at bounding box center [560, 452] width 1003 height 165
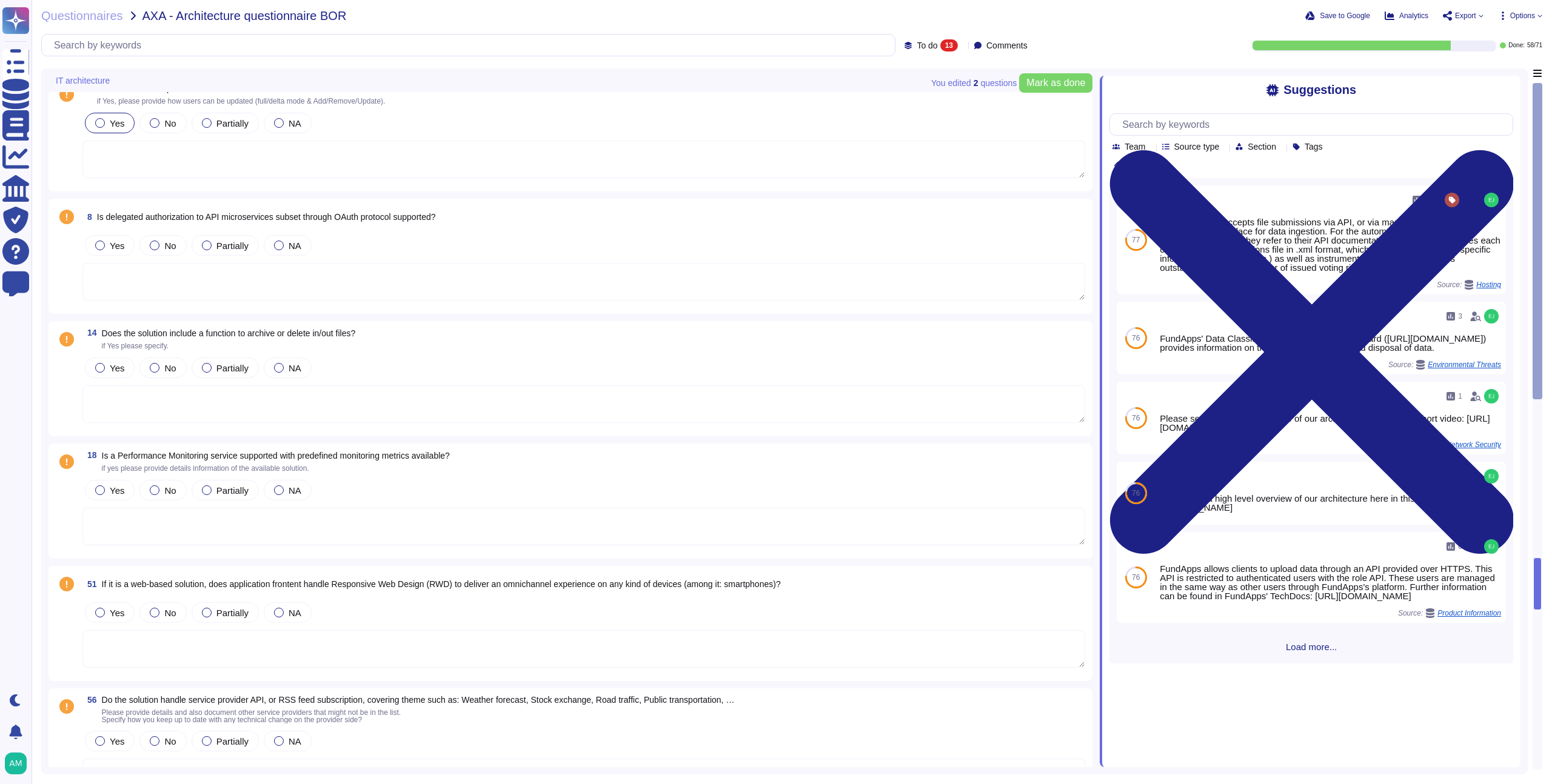
scroll to position [0, 0]
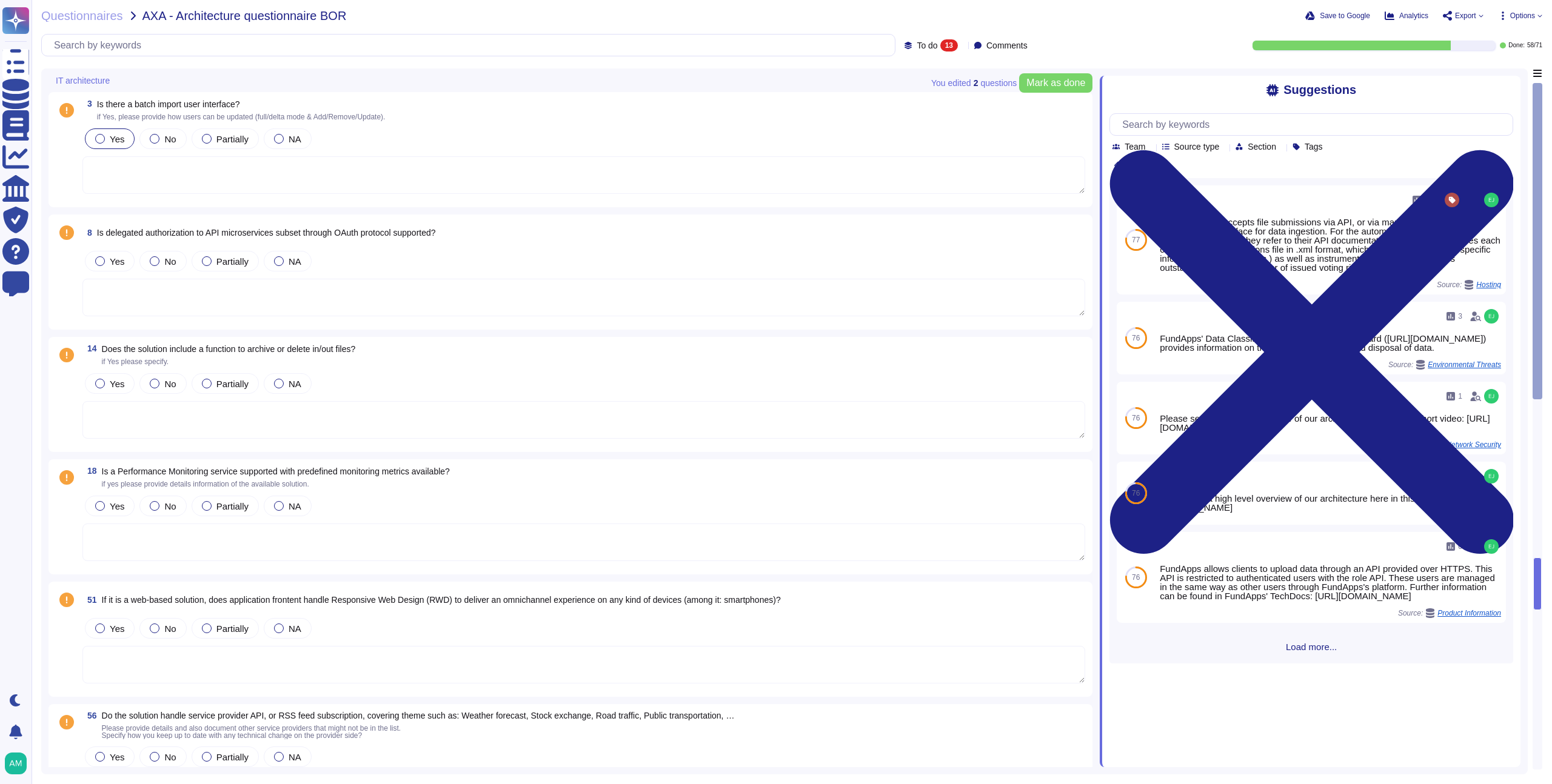
click at [261, 163] on textarea at bounding box center [584, 175] width 1003 height 37
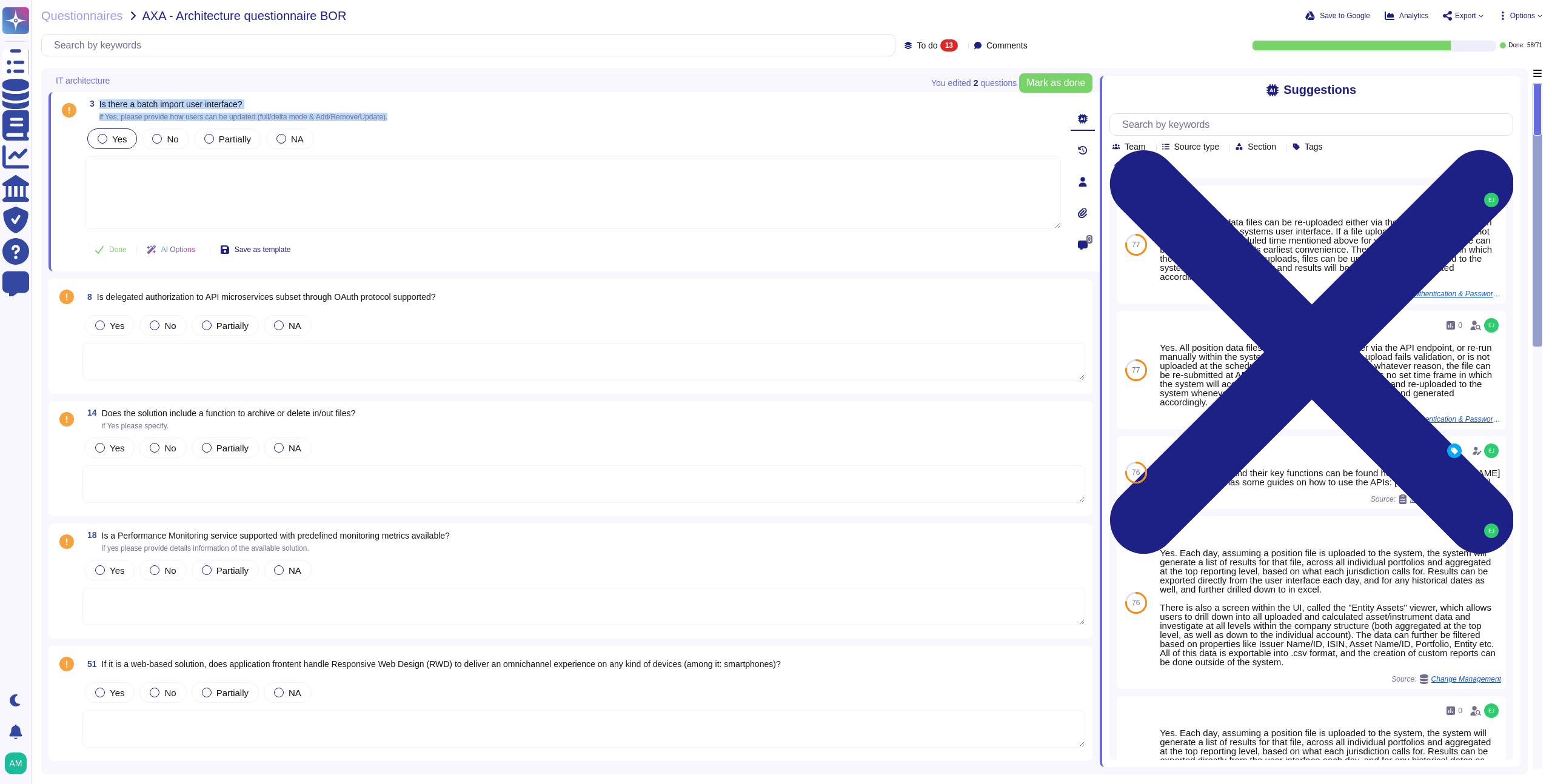
drag, startPoint x: 413, startPoint y: 119, endPoint x: 96, endPoint y: 103, distance: 317.4
click at [96, 103] on div "3 Is there a batch import user interface? if Yes, please provide how users can …" at bounding box center [573, 111] width 976 height 22
copy span "Is there a batch import user interface? if Yes, please provide how users can be…"
type textarea "€"
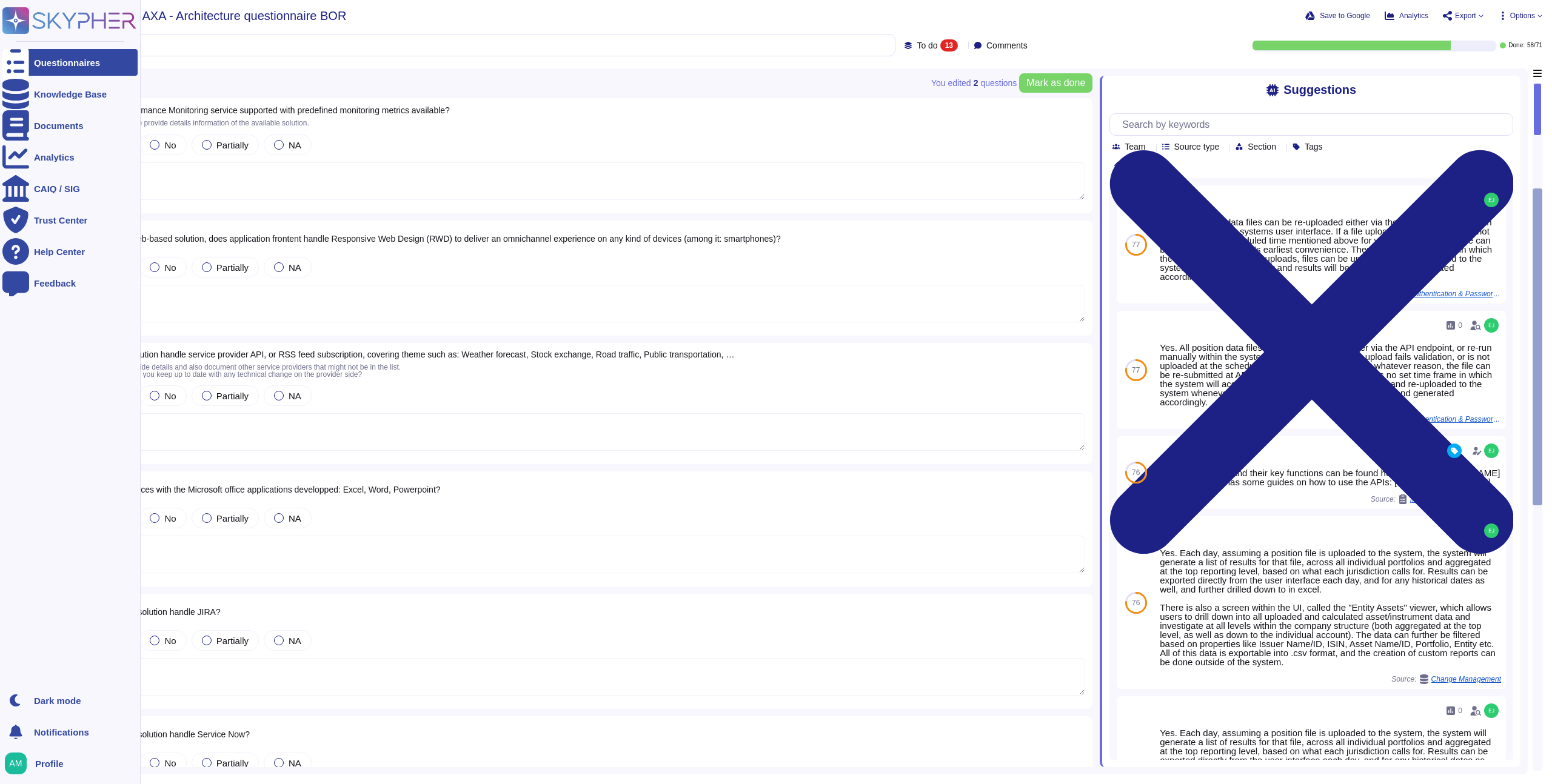
scroll to position [479, 0]
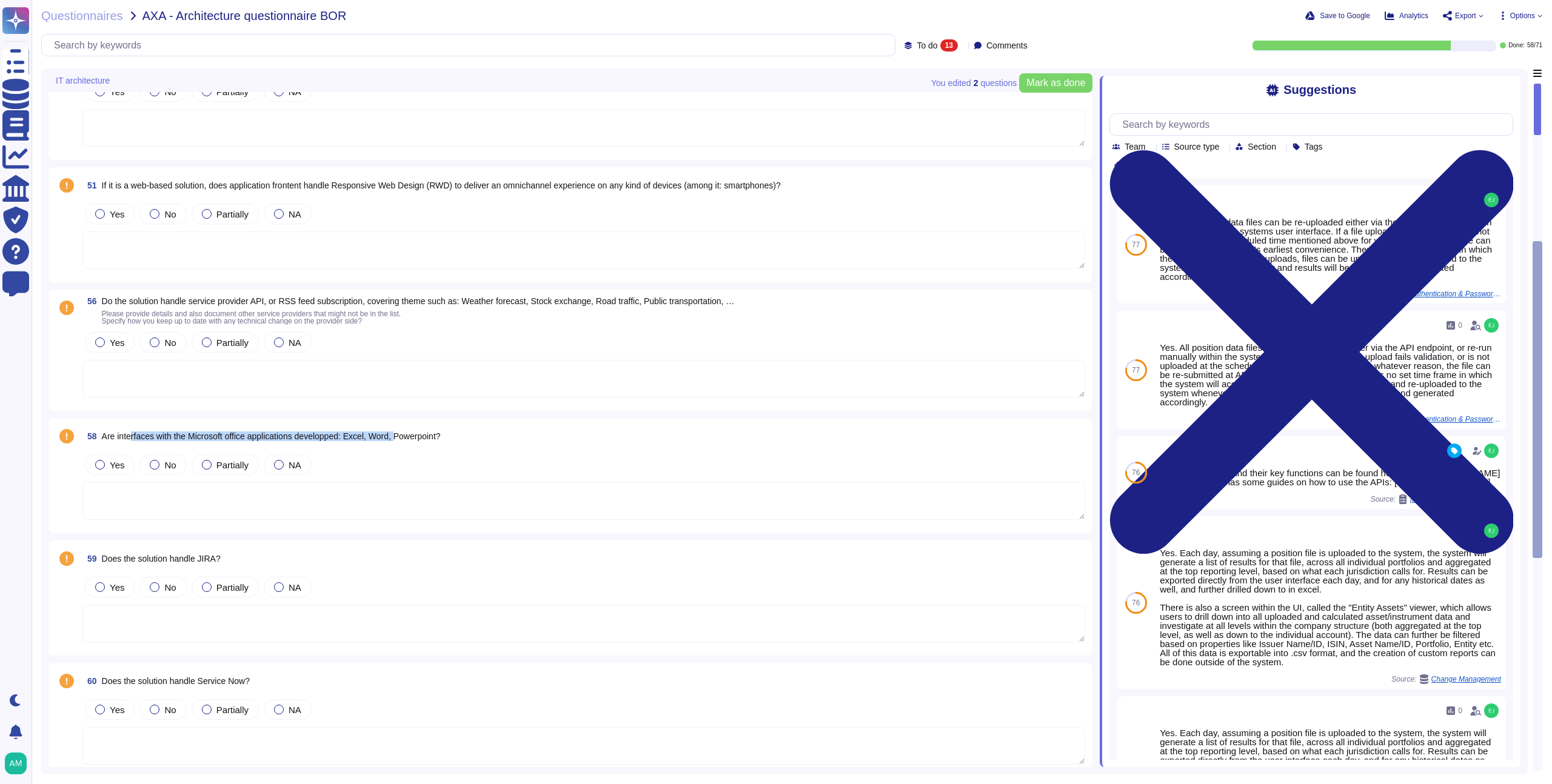
drag, startPoint x: 133, startPoint y: 437, endPoint x: 462, endPoint y: 432, distance: 329.0
click at [423, 440] on span "Are interfaces with the Microsoft office applications developped: Excel, Word, …" at bounding box center [271, 436] width 339 height 10
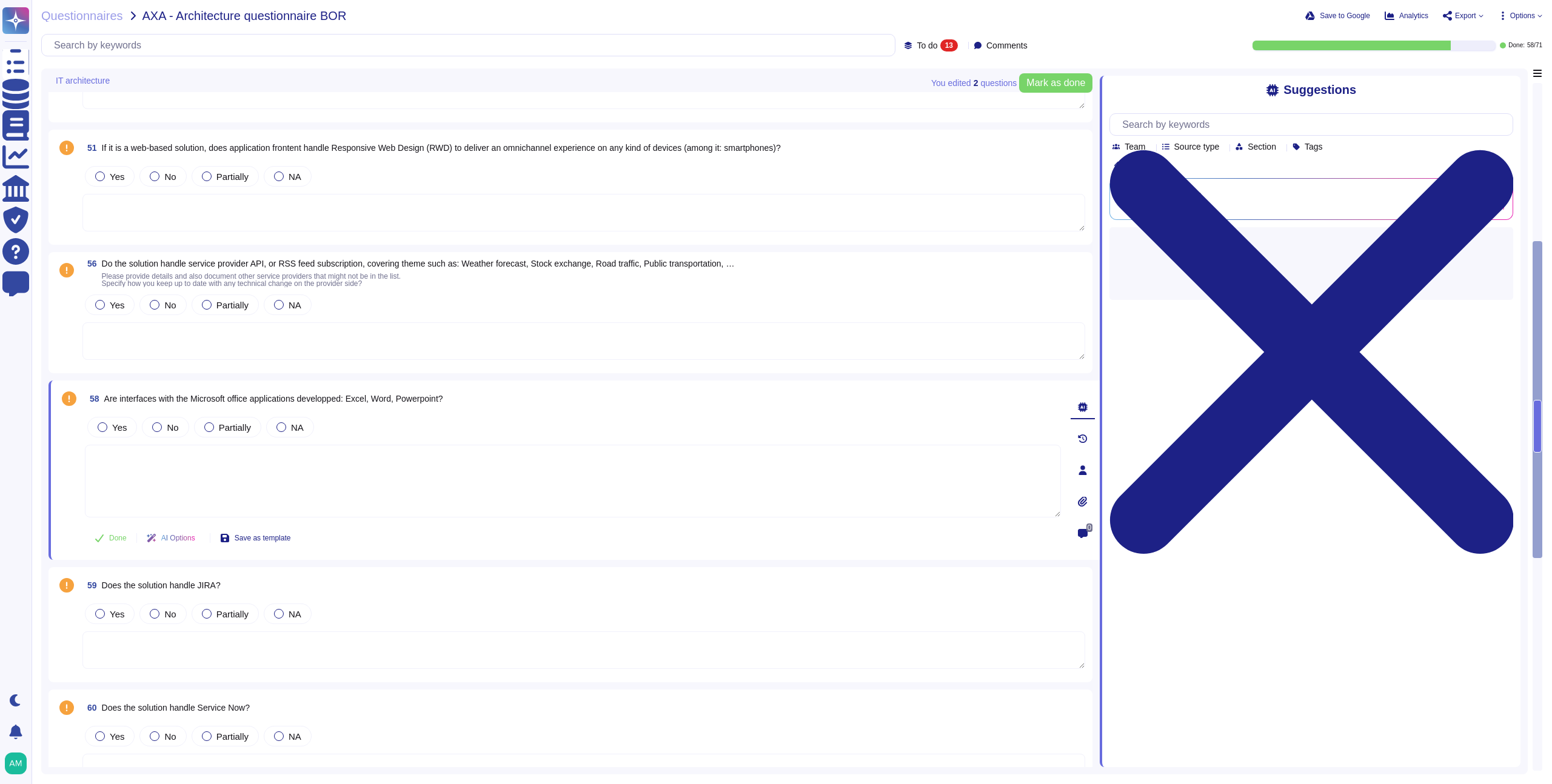
click at [499, 370] on div "56 Do the solution handle service provider API, or RSS feed subscription, cover…" at bounding box center [570, 312] width 1044 height 121
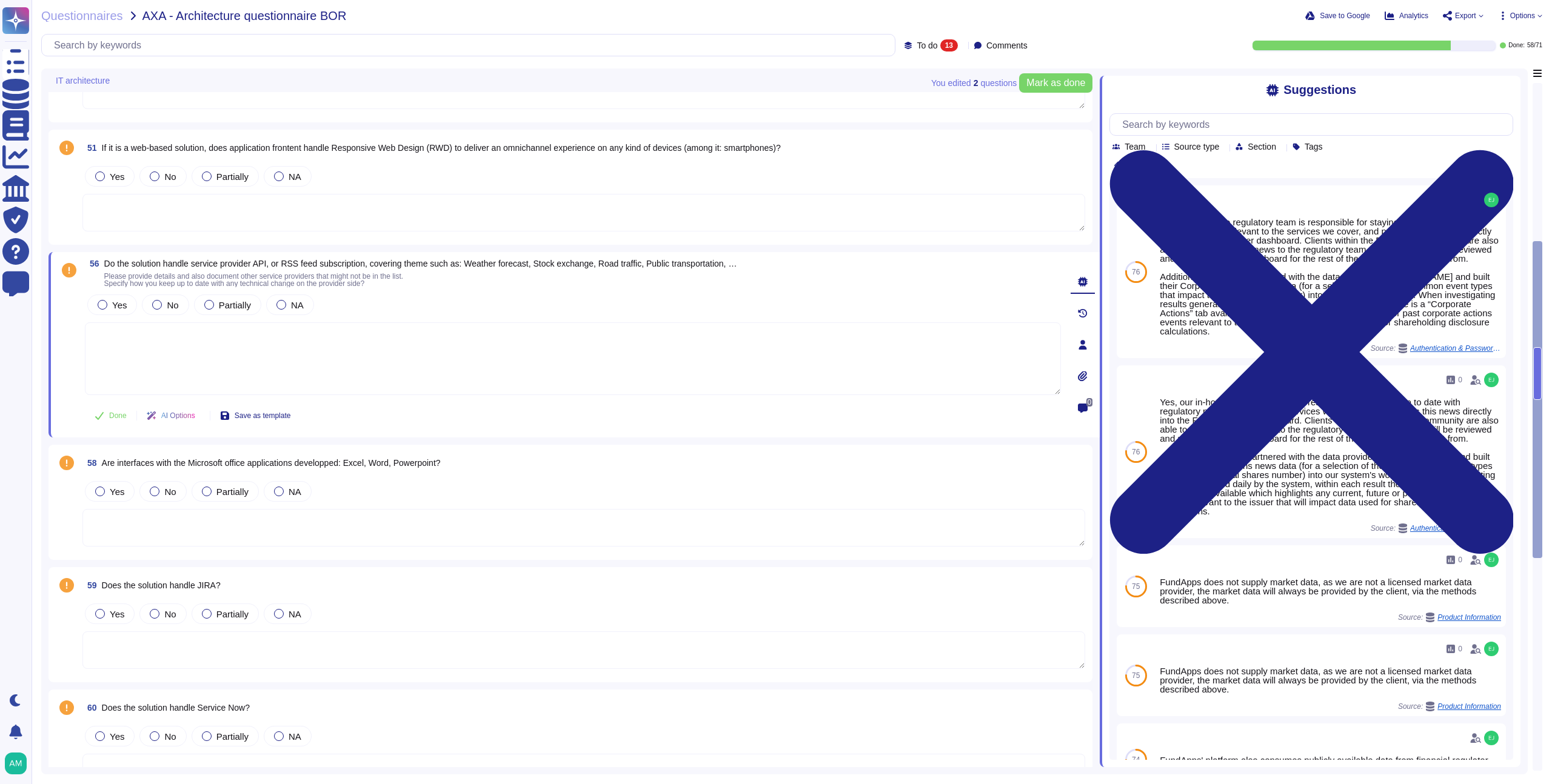
click at [37, 434] on div "Questionnaires AXA - Architecture questionnaire BOR Save to Google Analytics Ex…" at bounding box center [791, 392] width 1520 height 784
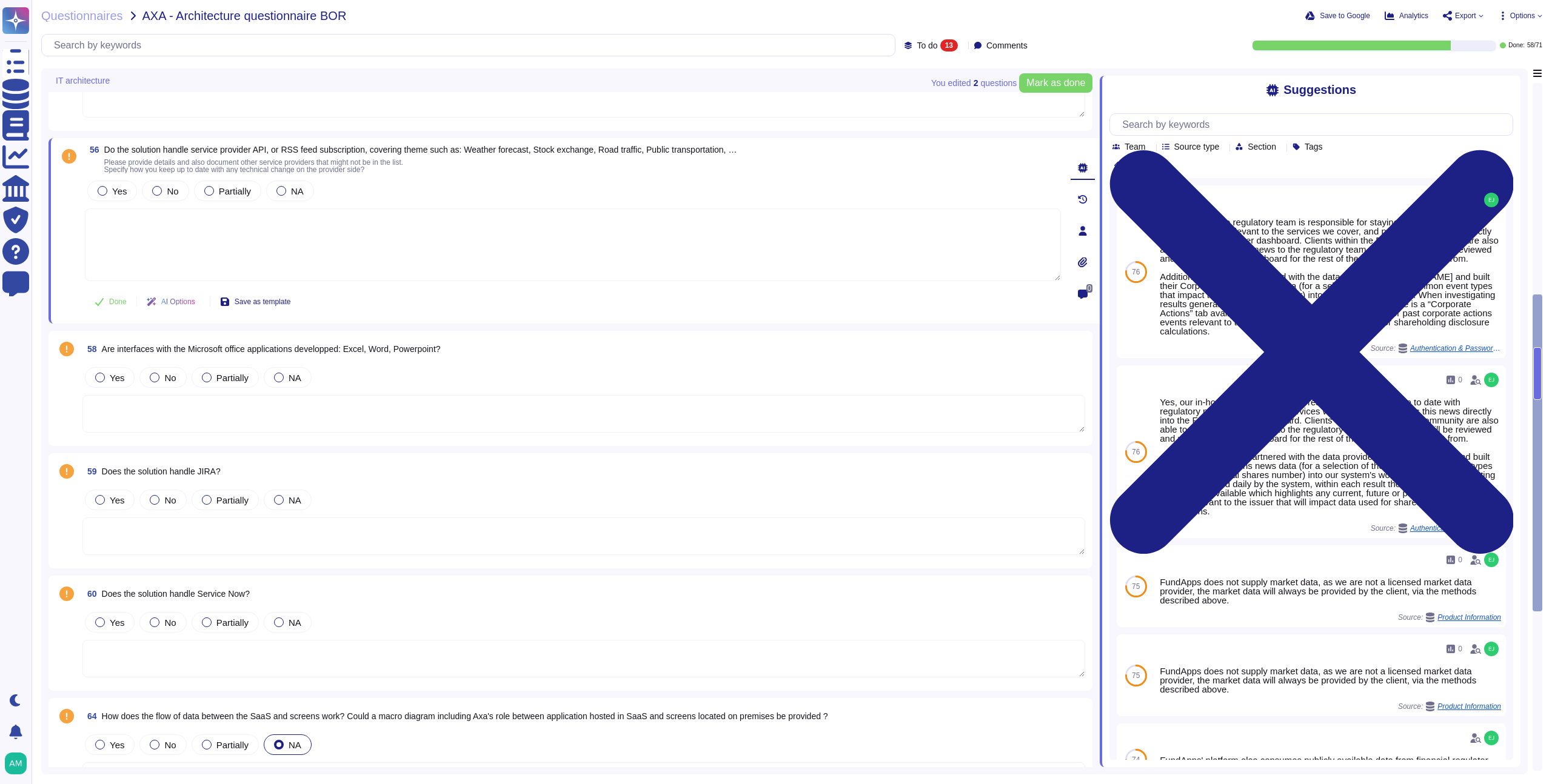
scroll to position [943, 0]
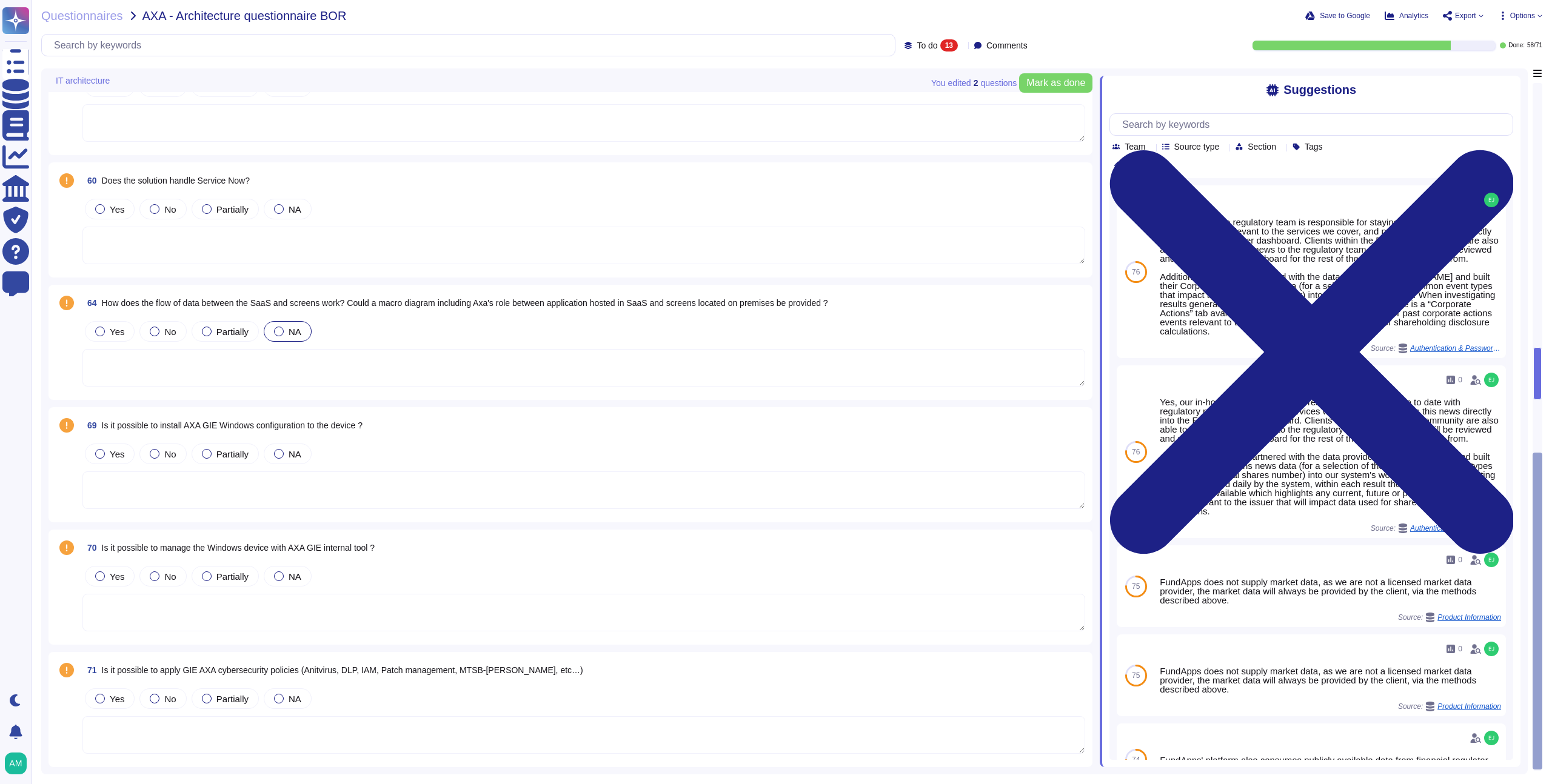
click at [40, 504] on div "Questionnaires AXA - Architecture questionnaire BOR Save to Google Analytics Ex…" at bounding box center [791, 392] width 1520 height 784
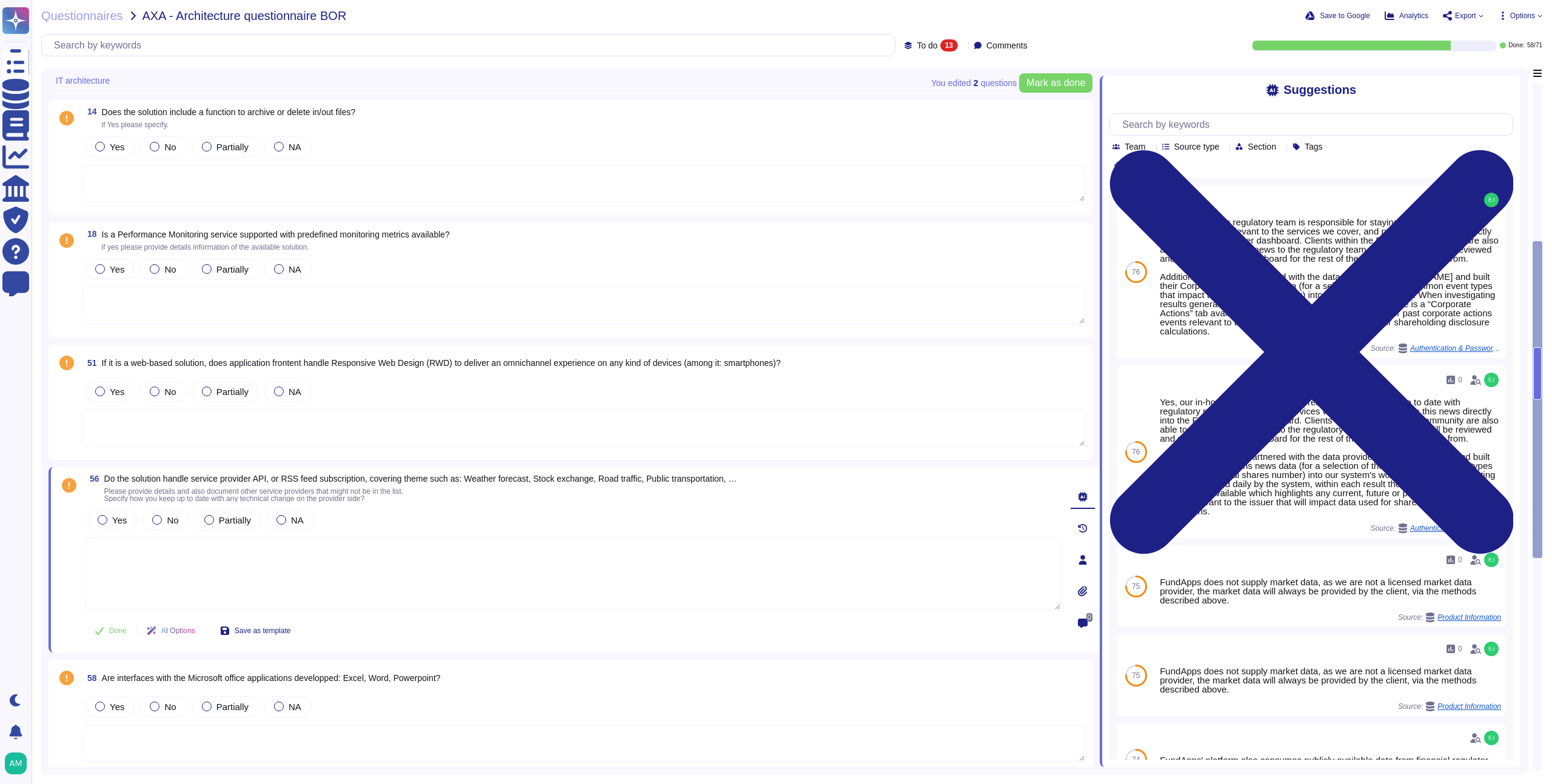
scroll to position [0, 0]
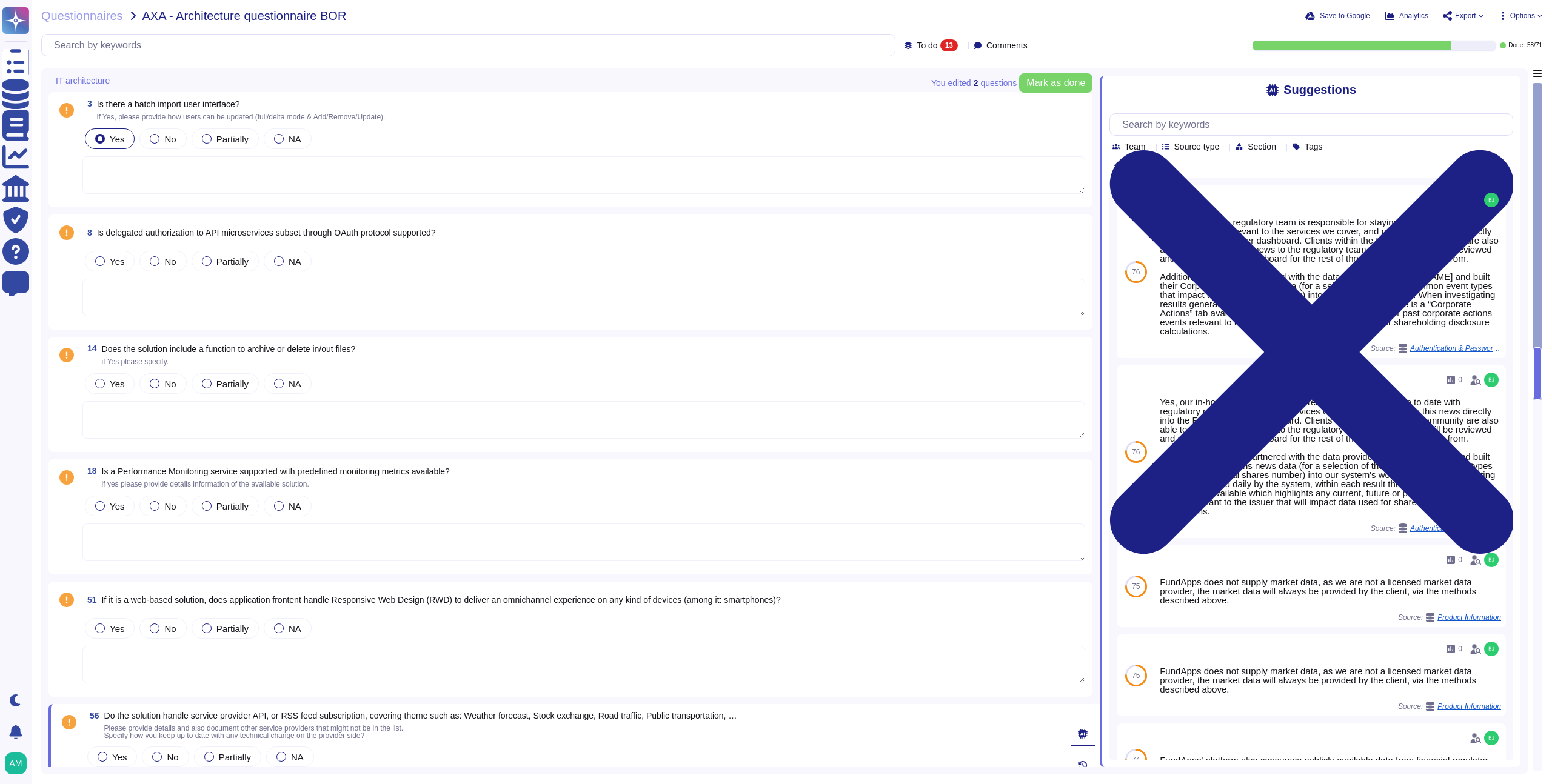
click at [589, 233] on div "8 Is delegated authorization to API microservices subset through OAuth protocol…" at bounding box center [584, 233] width 1003 height 22
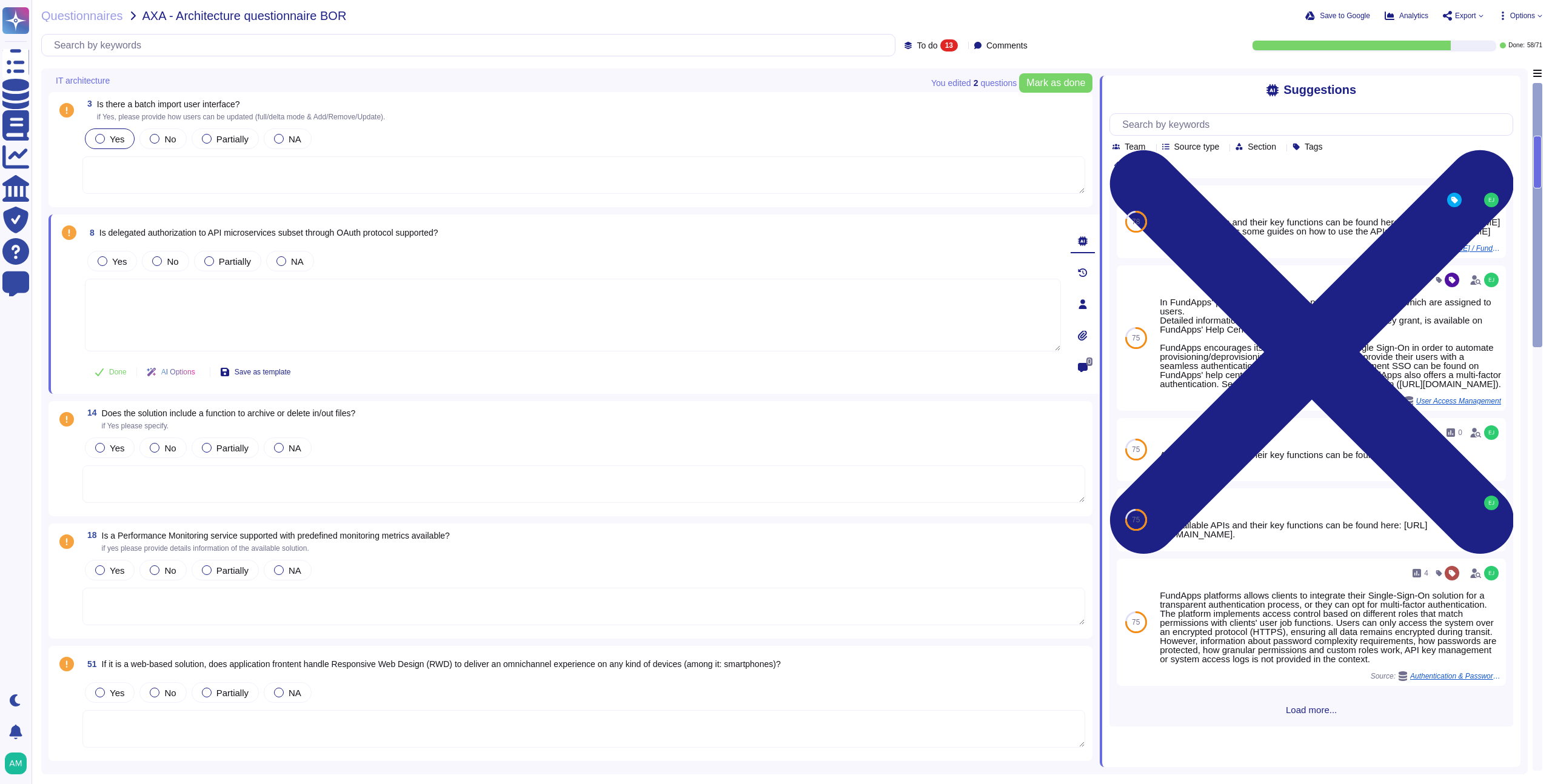
click at [1082, 312] on div at bounding box center [1083, 305] width 24 height 24
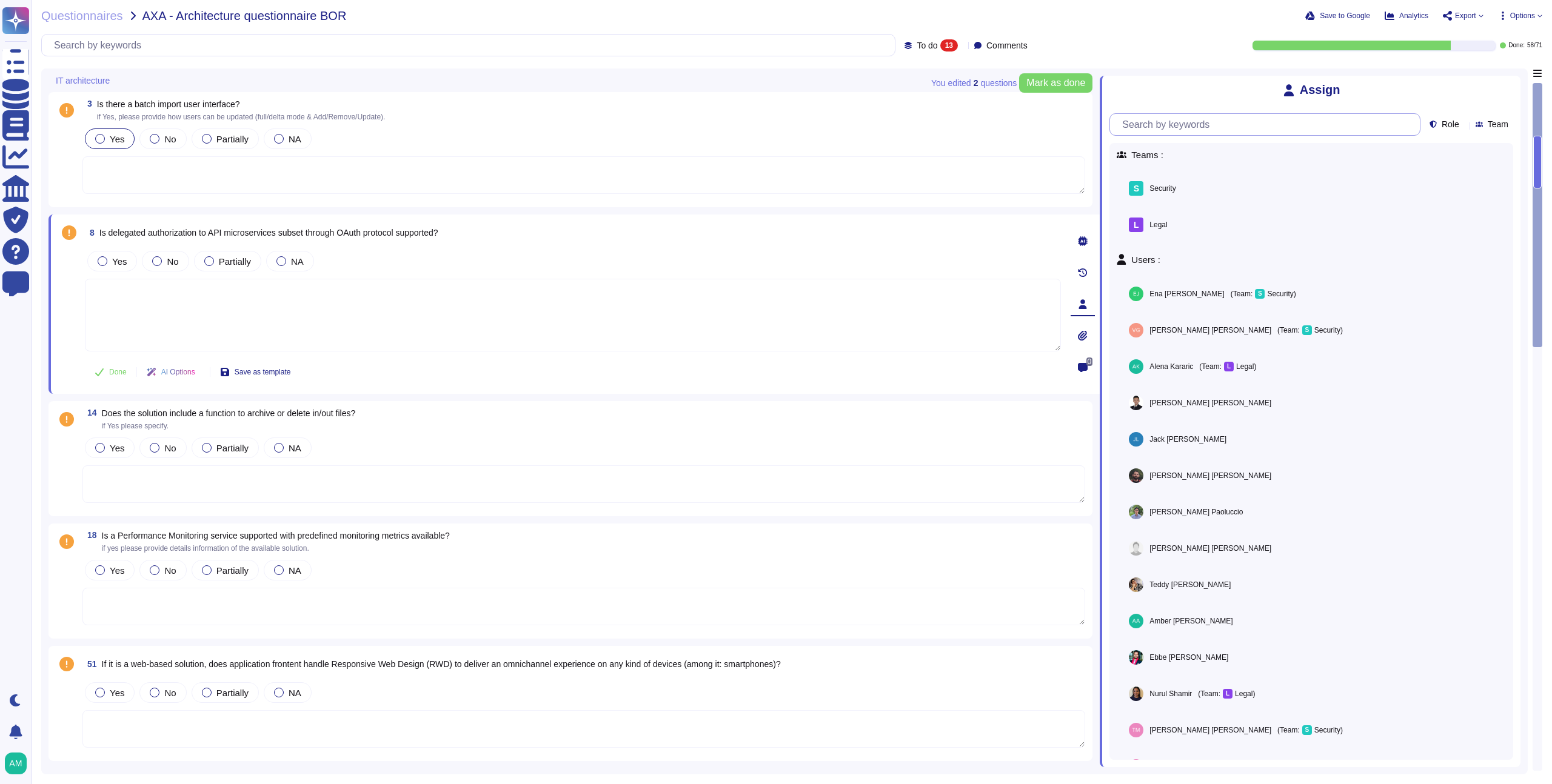
click at [1198, 125] on input "text" at bounding box center [1268, 124] width 304 height 21
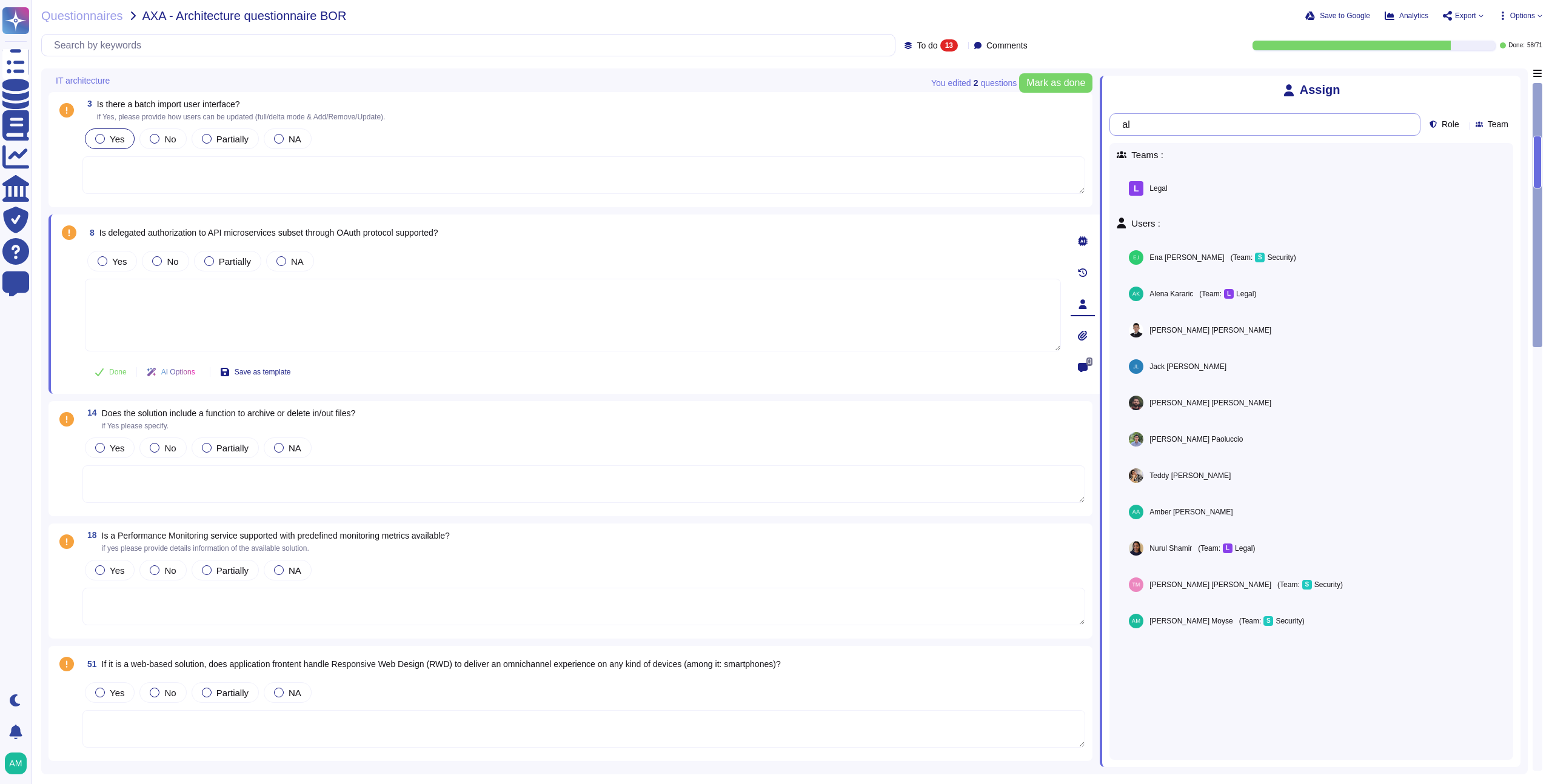
type input "a"
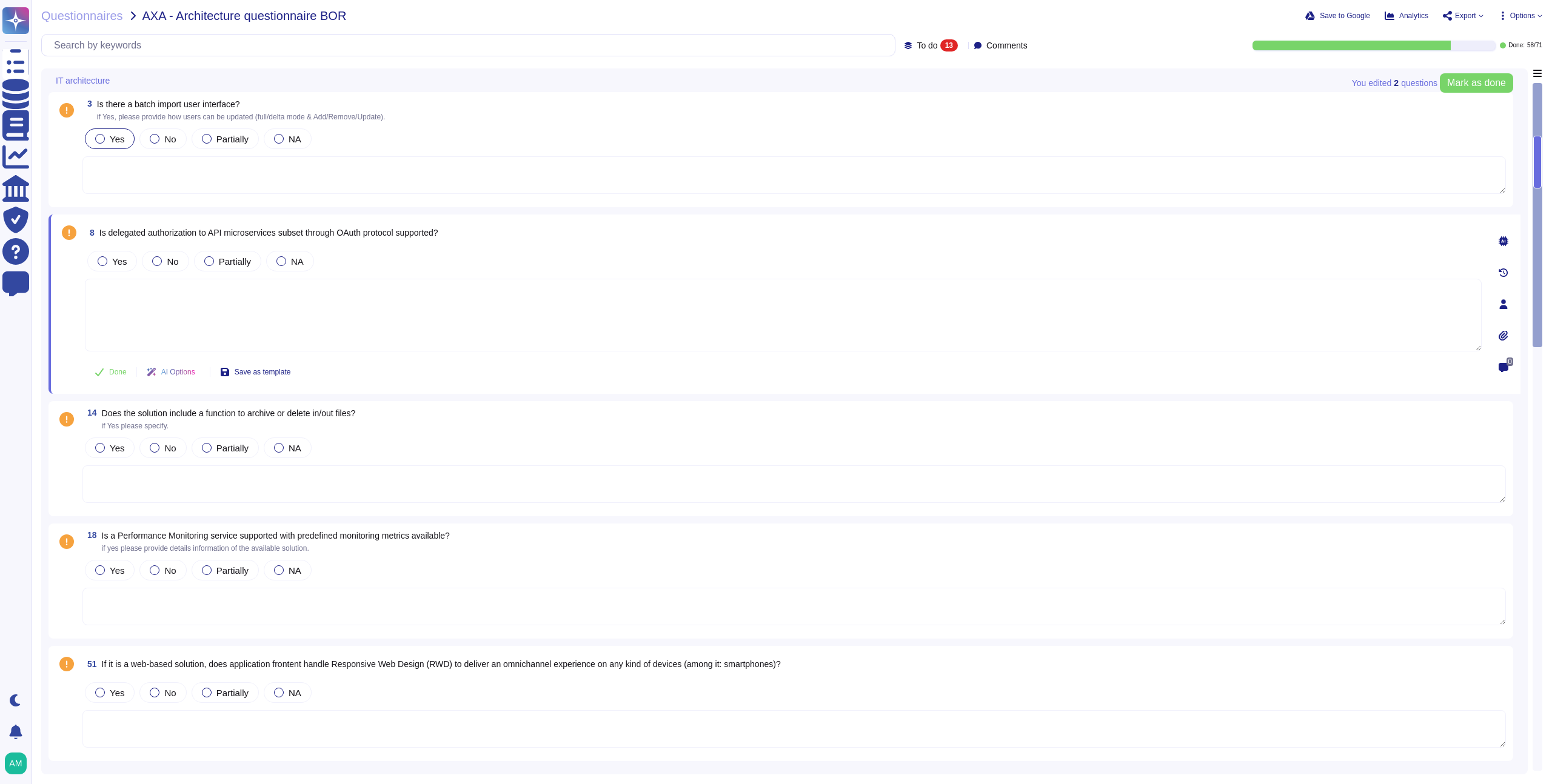
click at [1149, 33] on div "Questionnaires AXA - Architecture questionnaire BOR Save to Google Analytics Ex…" at bounding box center [791, 392] width 1520 height 784
click at [917, 50] on span "To do 13" at bounding box center [937, 45] width 41 height 12
click at [919, 68] on div "All 71" at bounding box center [948, 76] width 108 height 27
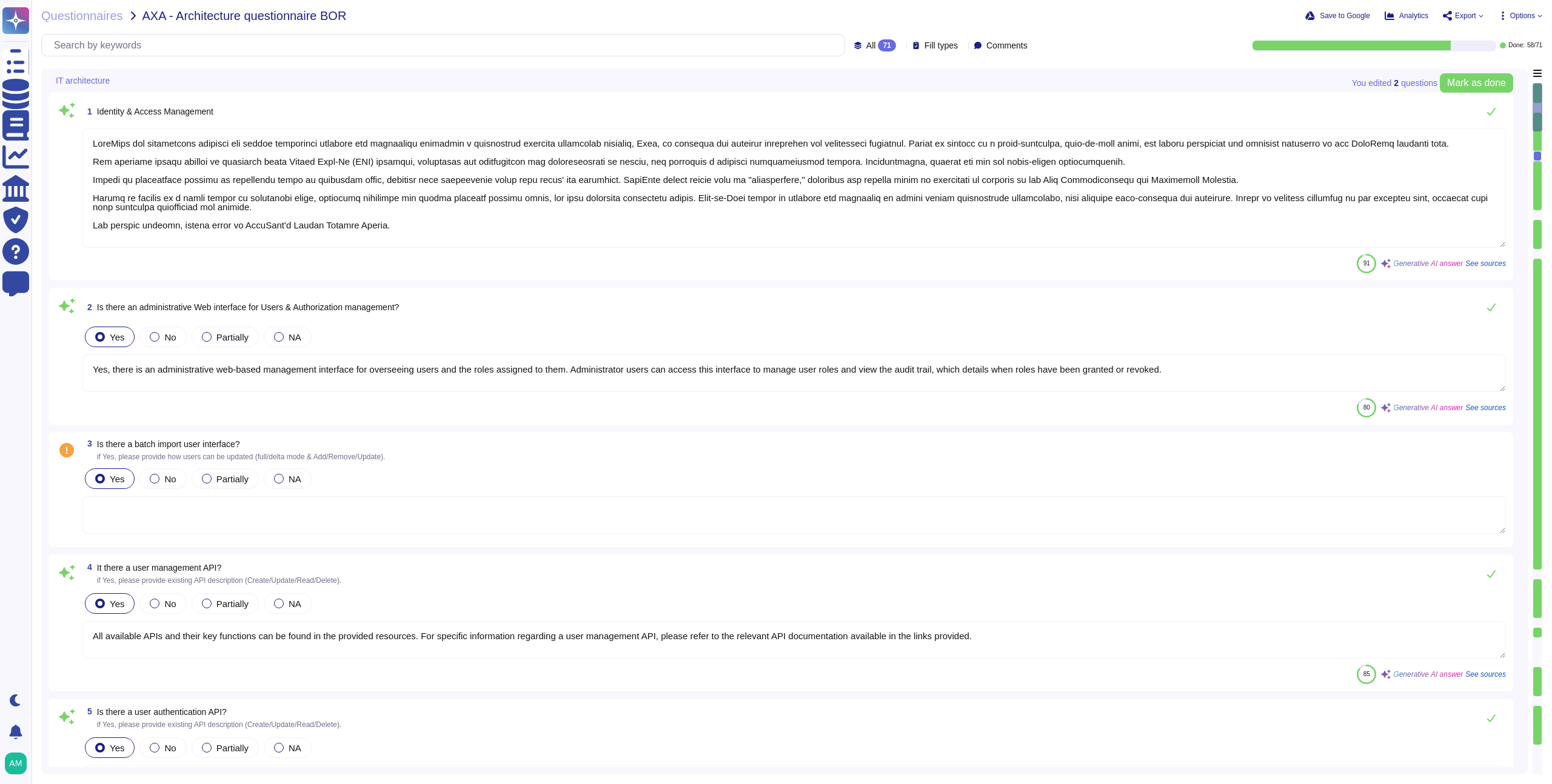
type textarea "Single-sign-on is enabled and mandatory wherever possible;"
type textarea "Yes, the solution supports multi-factor authentication (MFA) for customer accou…"
type textarea "Yes, there is an administrative web-based management interface for overseeing u…"
type textarea "All available APIs and their key functions can be found in the provided resourc…"
type textarea "All available APIs and their key functions can be found here: [URL][DOMAIN_NAME…"
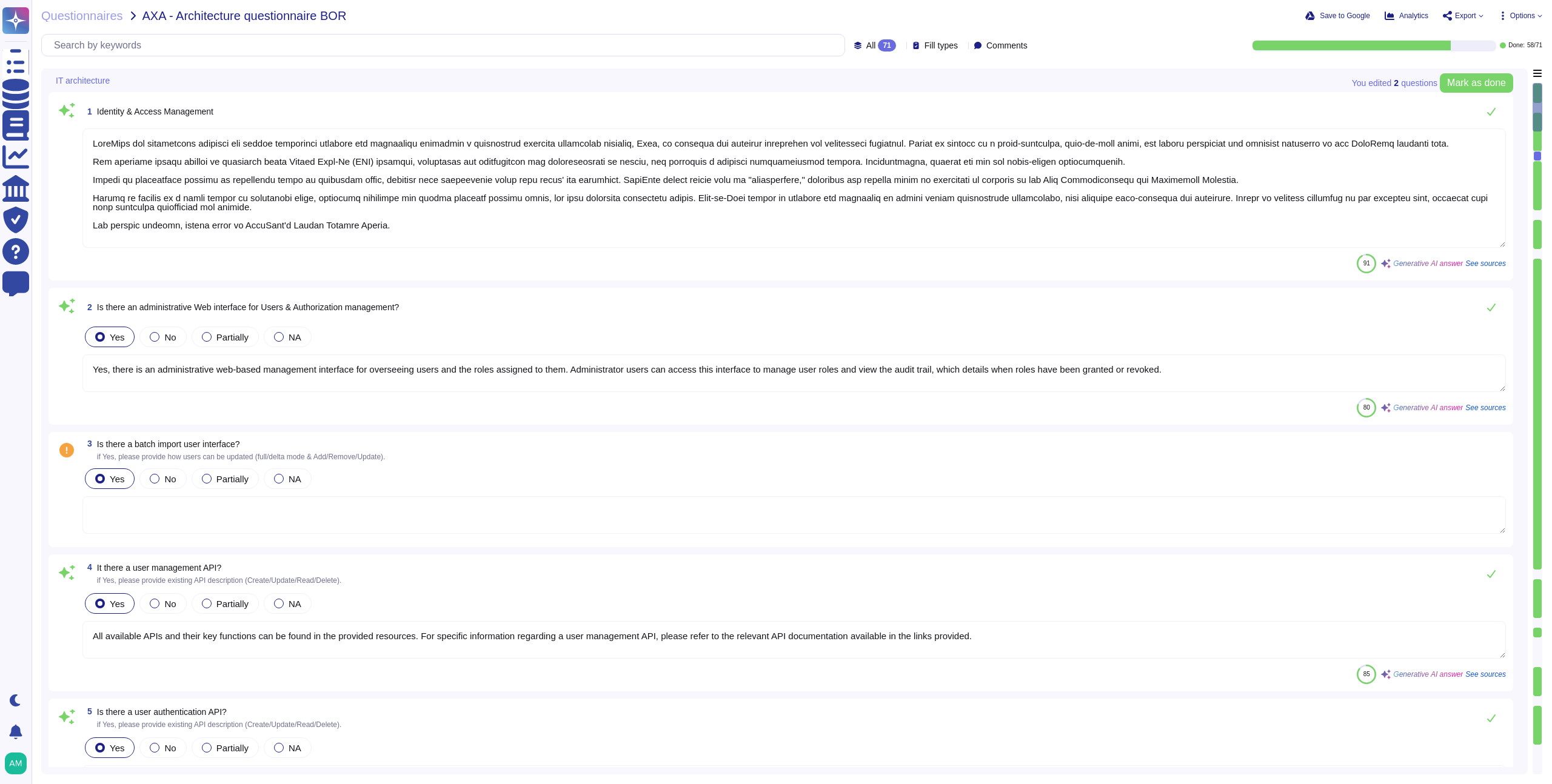
type textarea "FundApps has implemented identity and access management policies and procedures…"
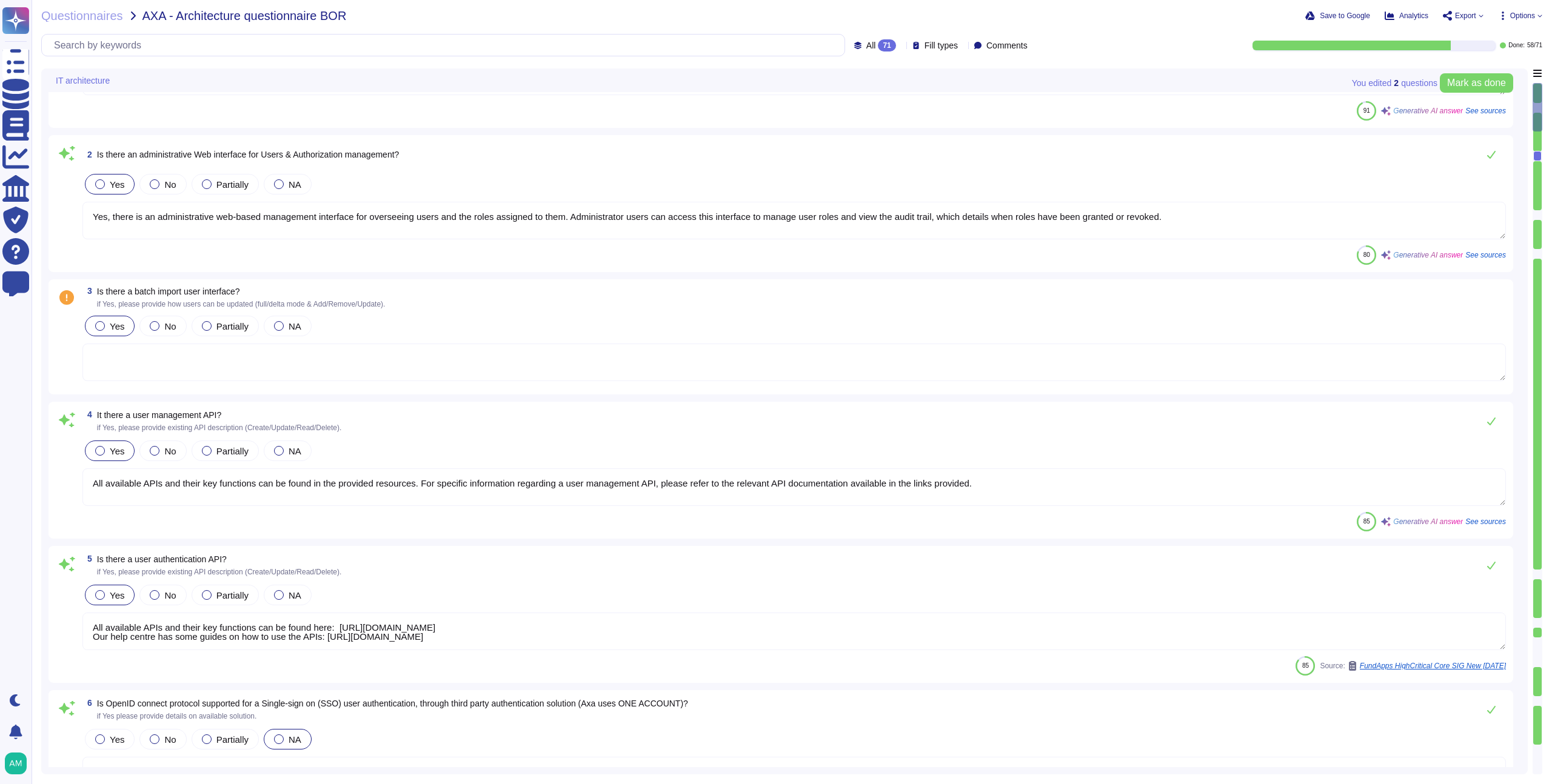
scroll to position [524, 0]
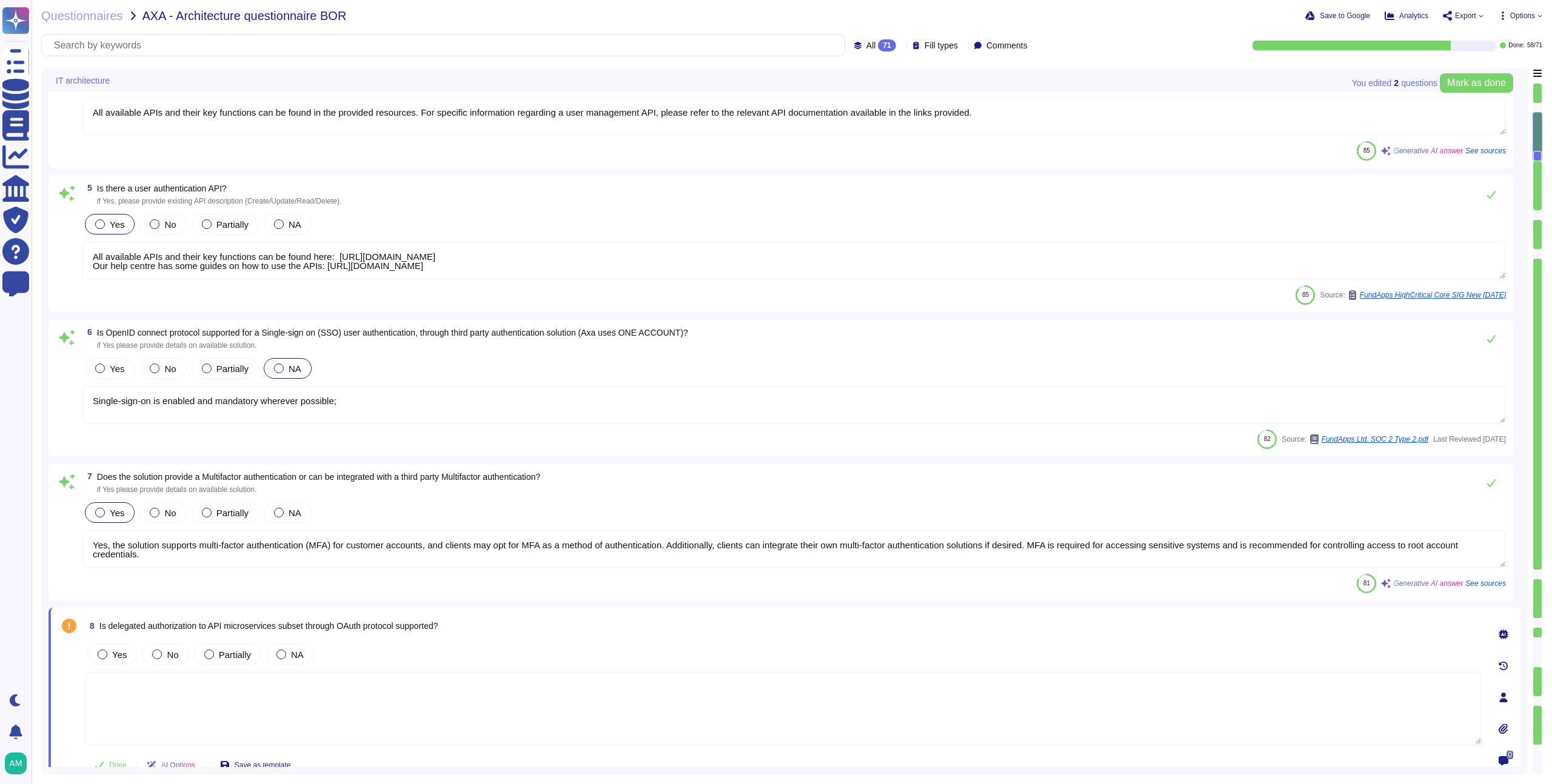
type textarea "Yes, detailed user access and privileged logs are available through the audit t…"
type textarea "Yes. FundApps' policy requires the approval of the head of Client Services, who…"
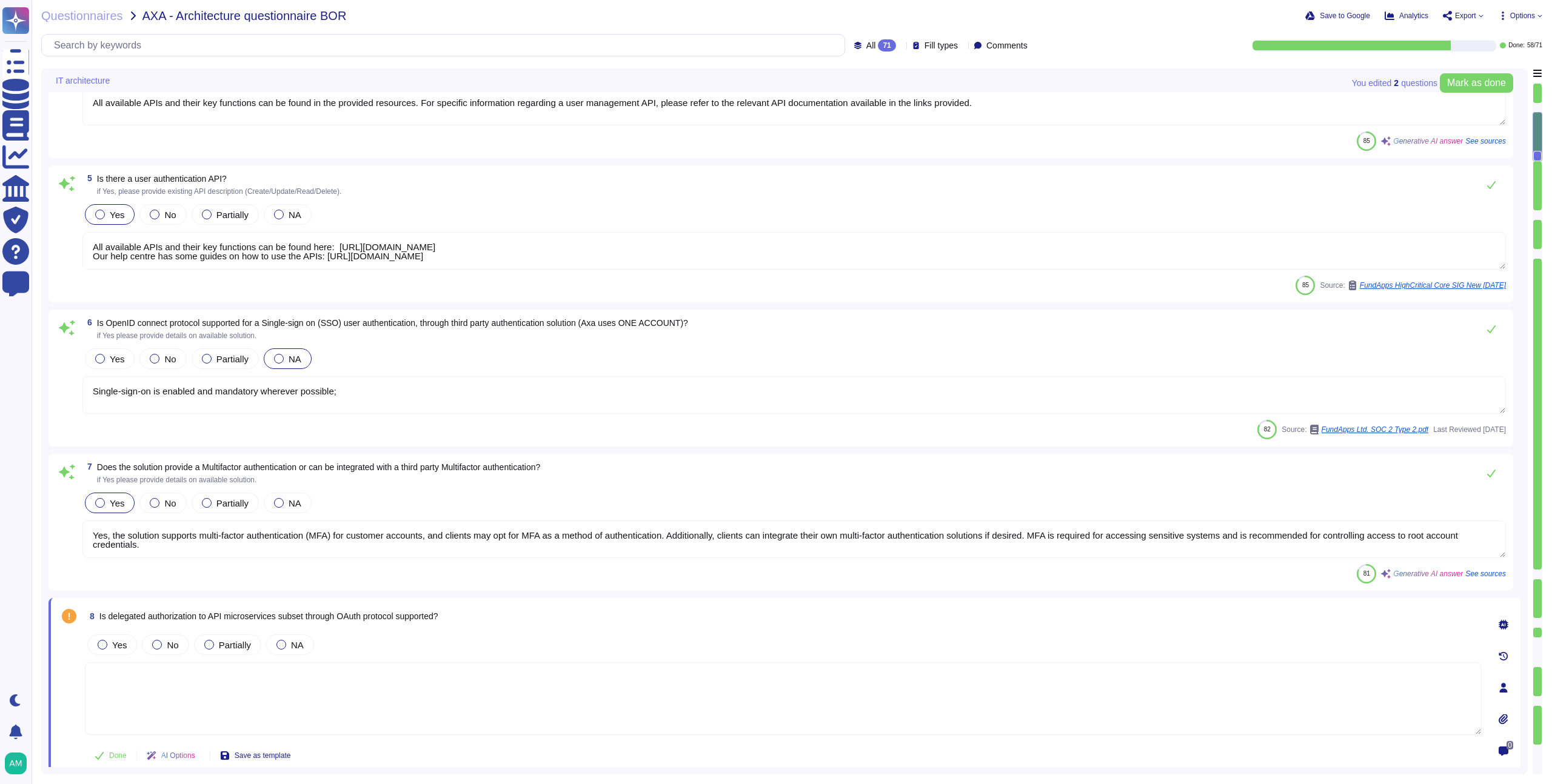
type textarea "Yes, Role-Based Access Control (RBAC) is managed by the solution. FundApps's pl…"
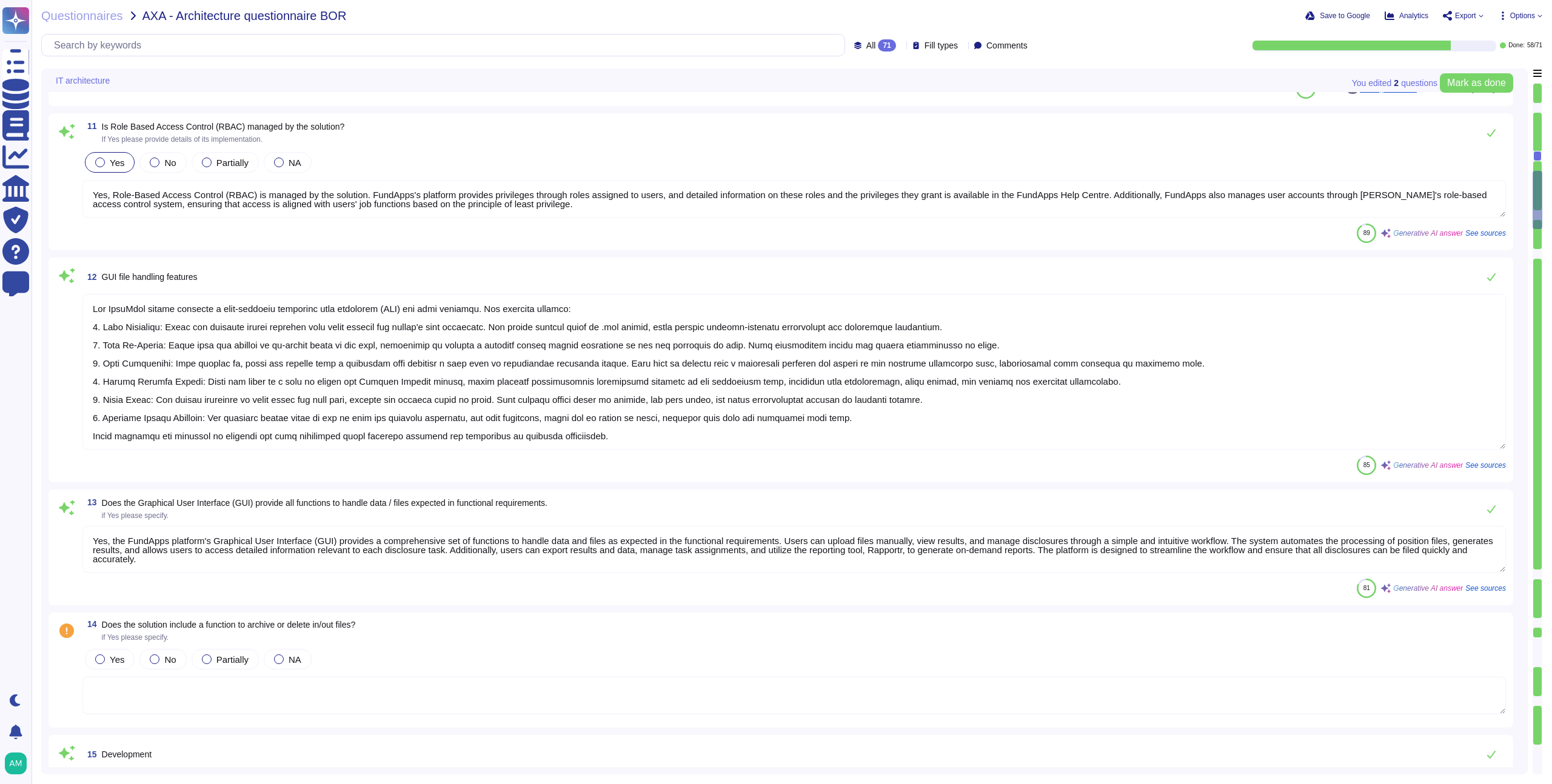
type textarea "The FundApps system provides a user-friendly graphical user interface (GUI) for…"
type textarea "Yes, the FundApps platform's Graphical User Interface (GUI) provides a comprehe…"
type textarea "FundApps delivers changes from Engineering and Regulatory teams to client produ…"
type textarea "LoreMips’ dolor si amet co Adipisc elitsed, DOE temporin utla et Dolorem Aliq E…"
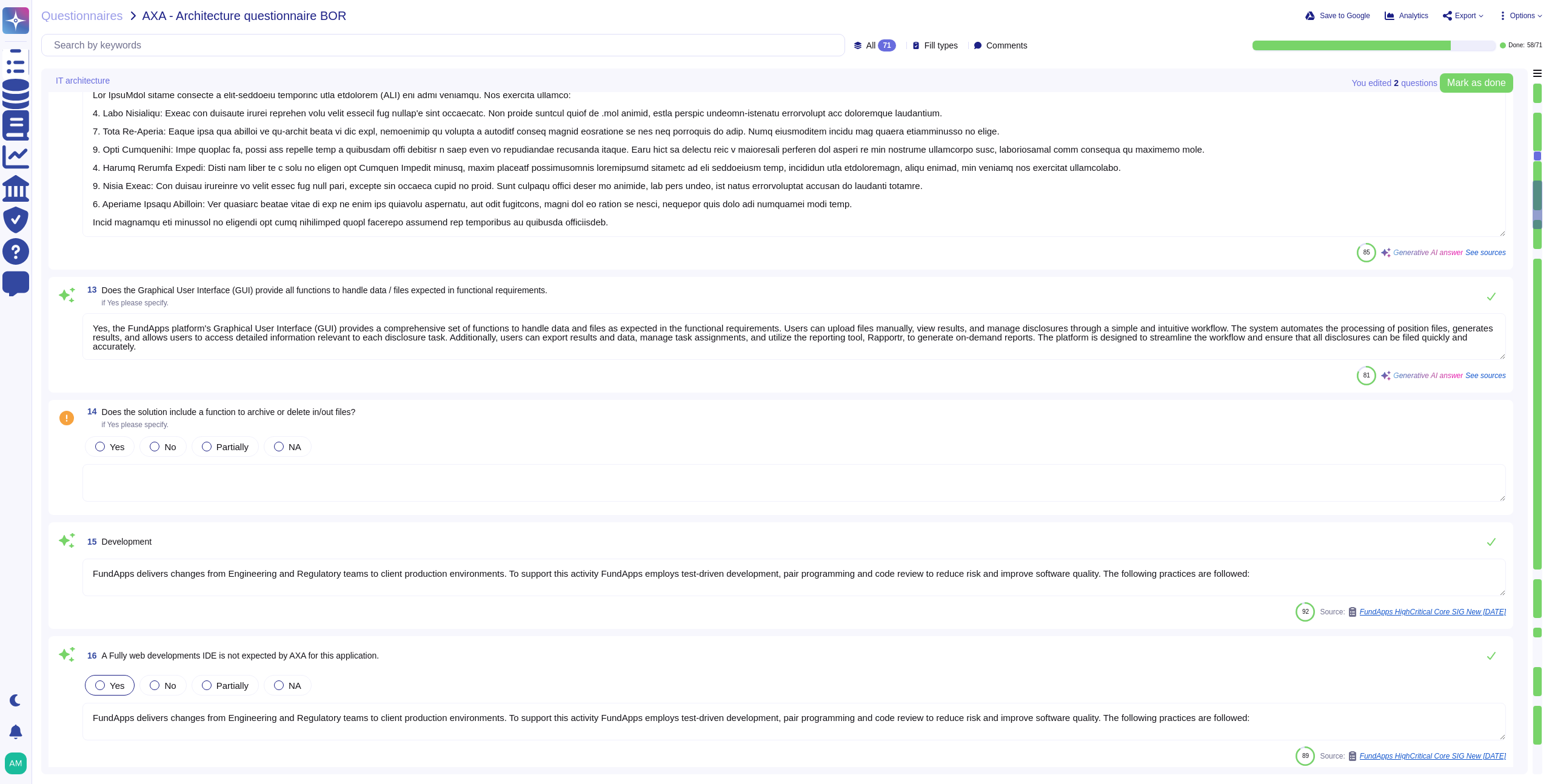
scroll to position [1758, 0]
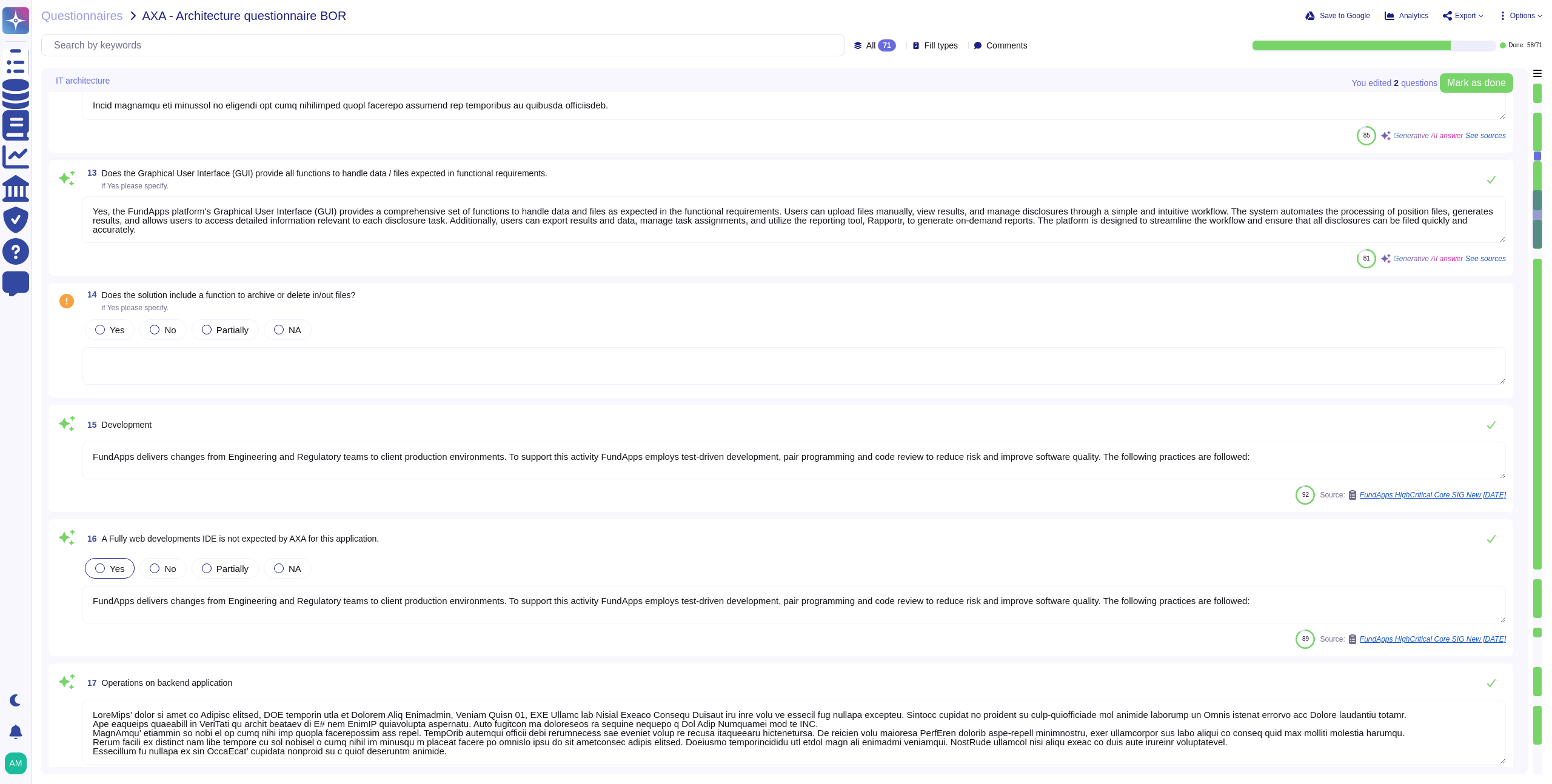
type textarea "FundApps guarantees high availability through a robust infrastructure designed …"
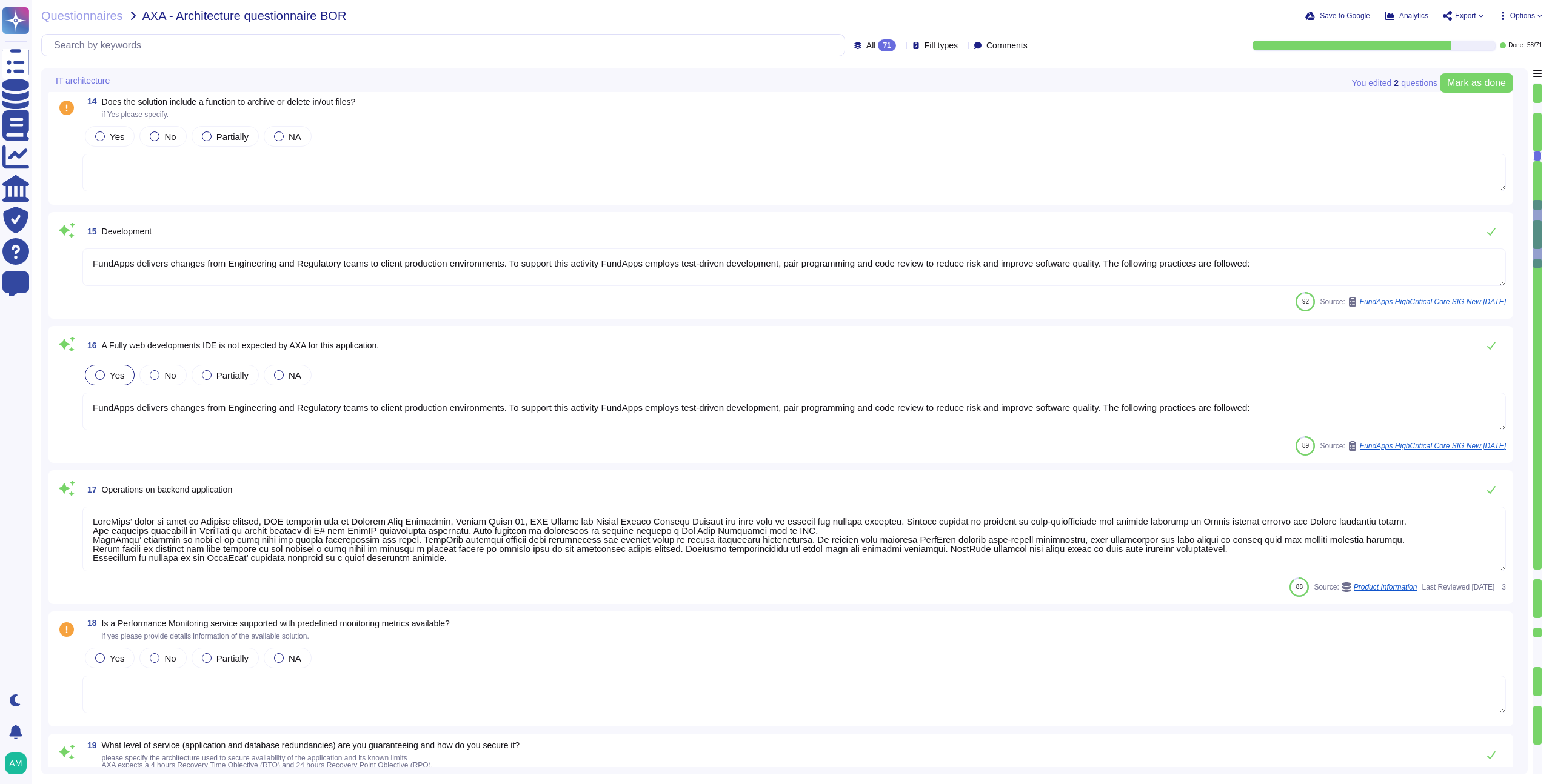
type textarea "FundApps has established comprehensive database backup policies as follows: 1. …"
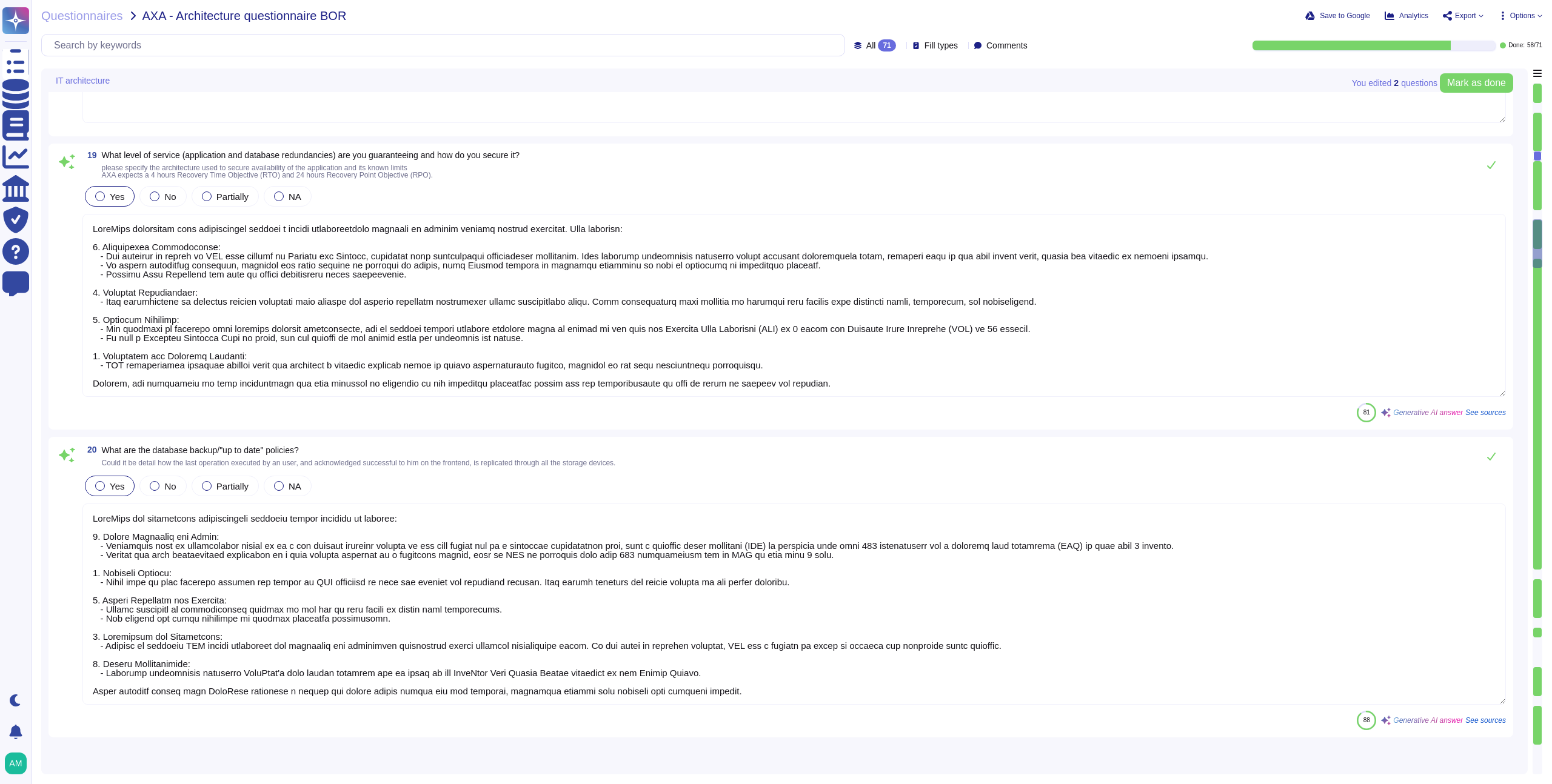
scroll to position [2642, 0]
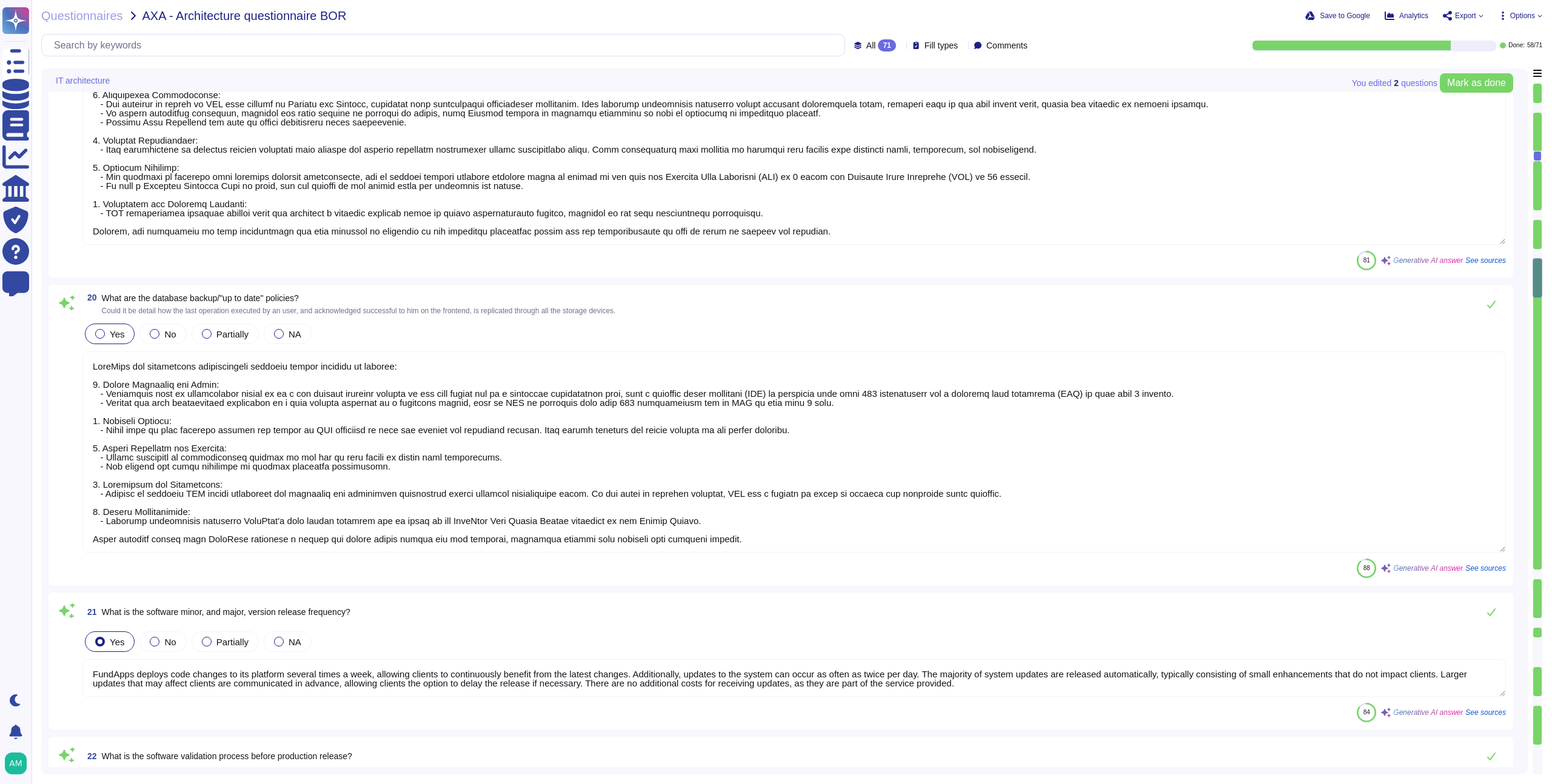
type textarea "FundApps deploys code changes to its platform several times a week, allowing cl…"
type textarea "The software validation process before production release at [GEOGRAPHIC_DATA] …"
type textarea "Yes, FundApps implements a modern Continuous Integration / Continuous Delivery …"
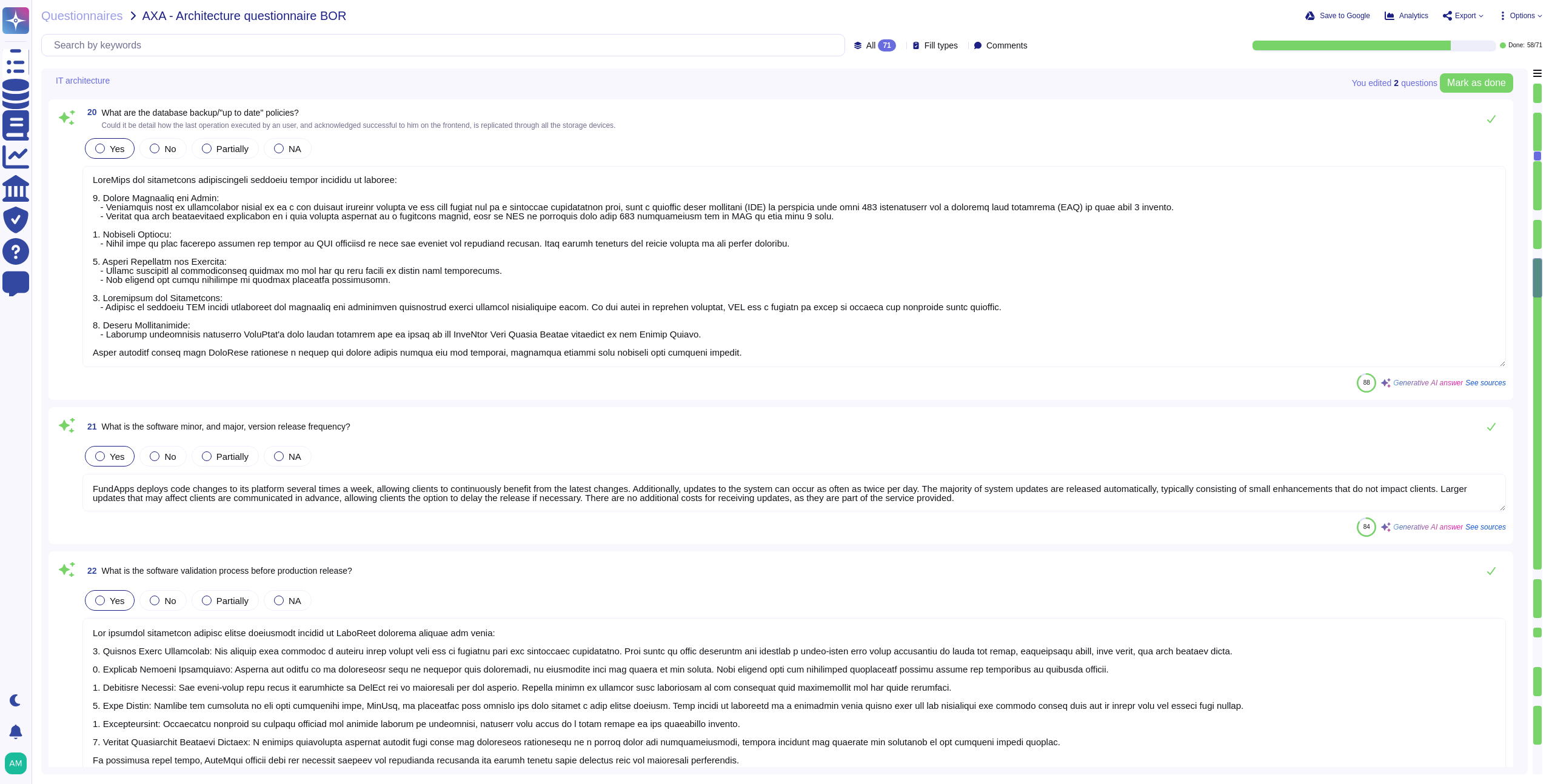
scroll to position [2829, 0]
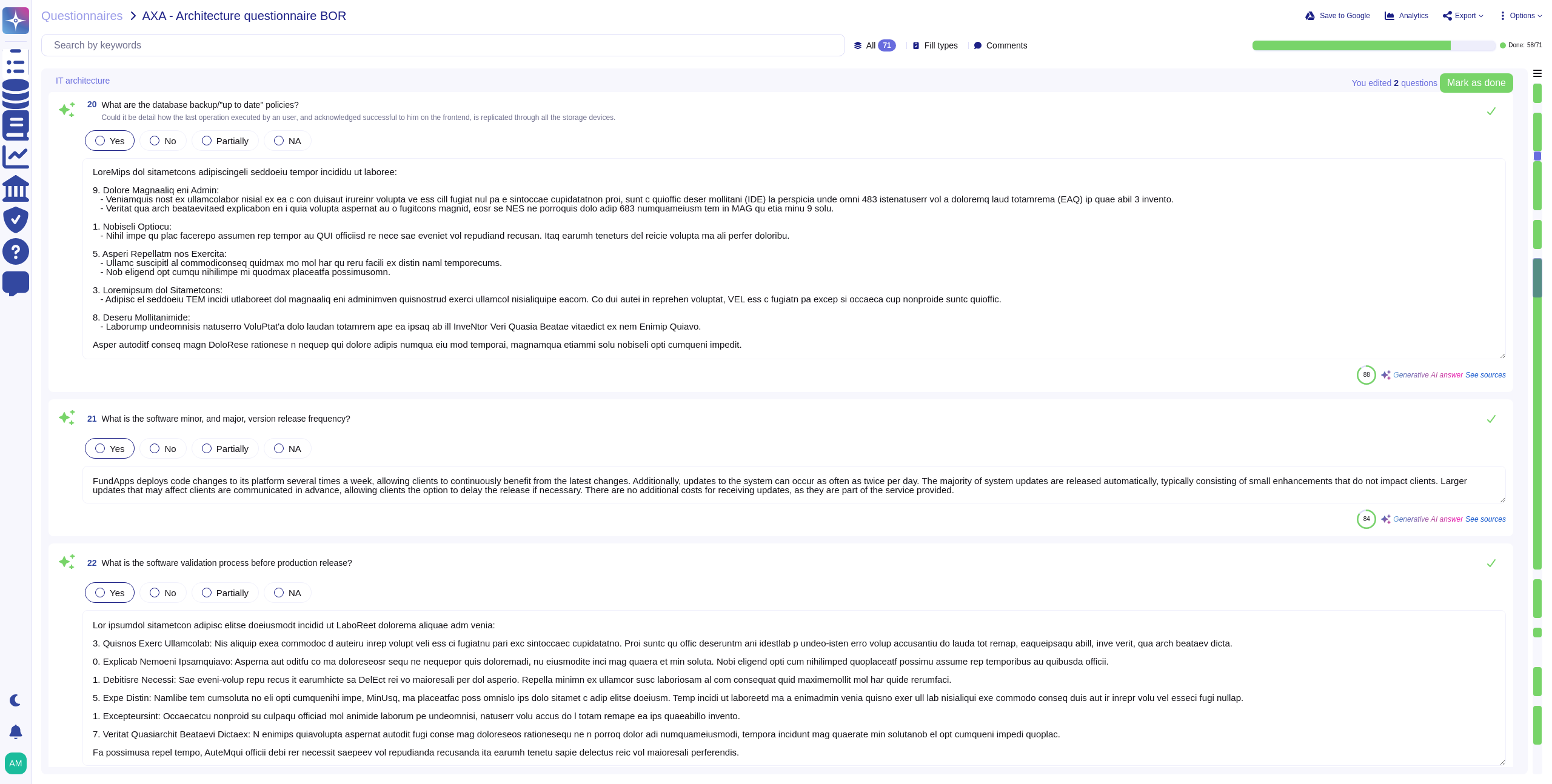
type textarea "Yes, FundApps has a centralized and read-only log management system that stores…"
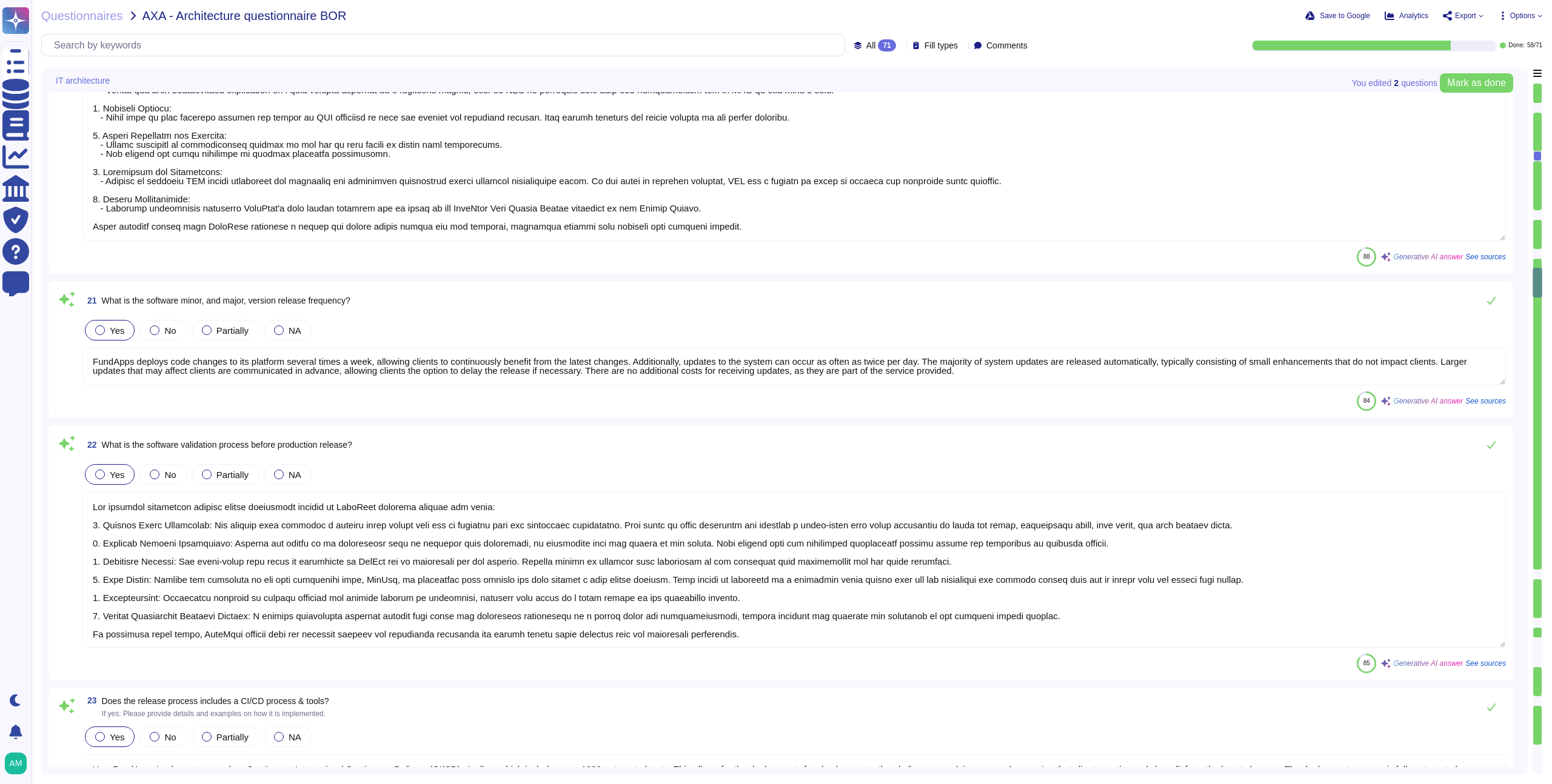
scroll to position [3175, 0]
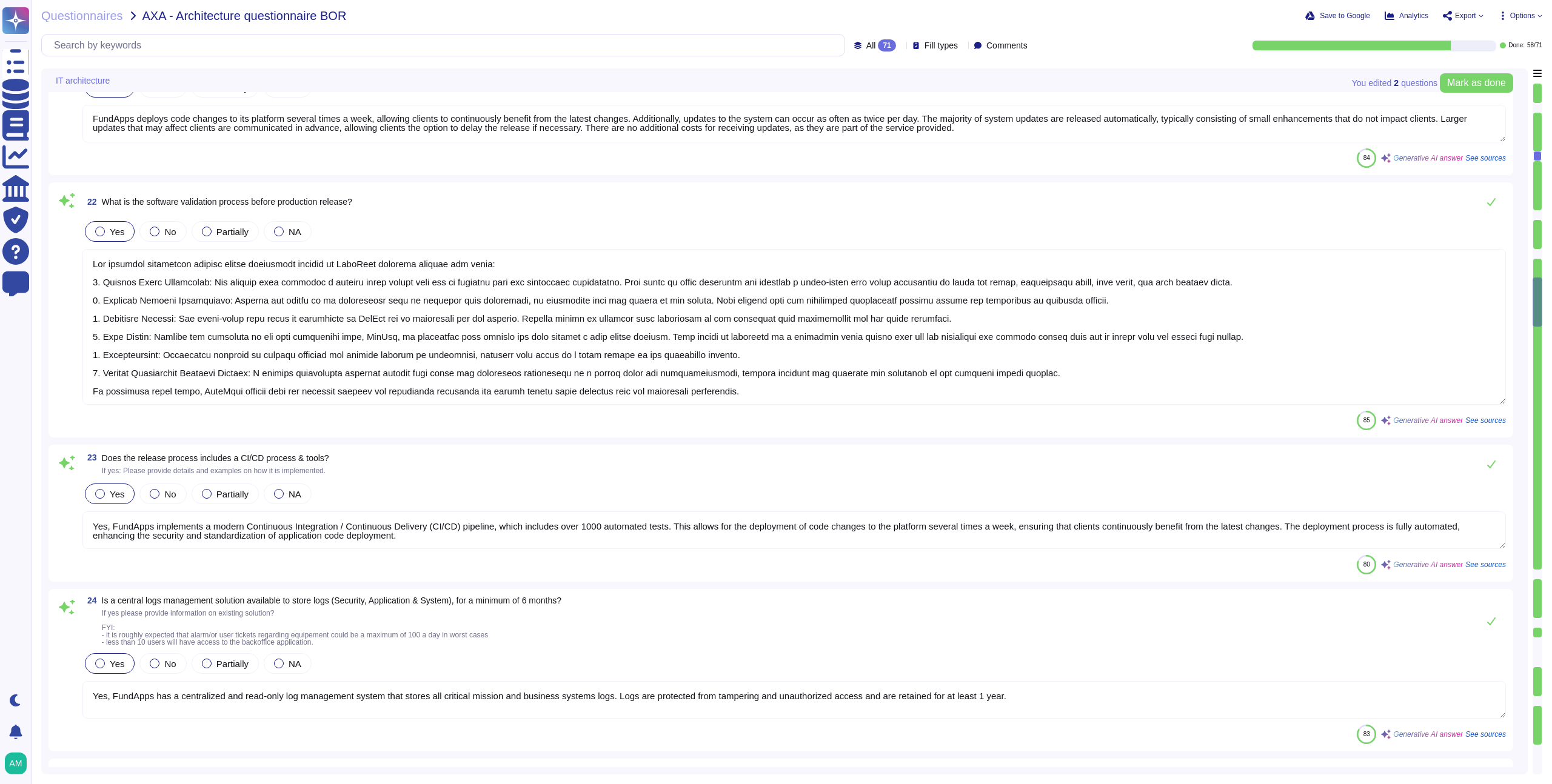
type textarea "Yes, there are two different environments: a pre-production environment (which …"
type textarea "Yes, the AXA dedicated tenant will be isolated from other customers. Each clien…"
type textarea "FundApps uses Zendesk as its online Help Desk Solution for support queries. Zen…"
click at [878, 42] on div "71" at bounding box center [887, 45] width 17 height 12
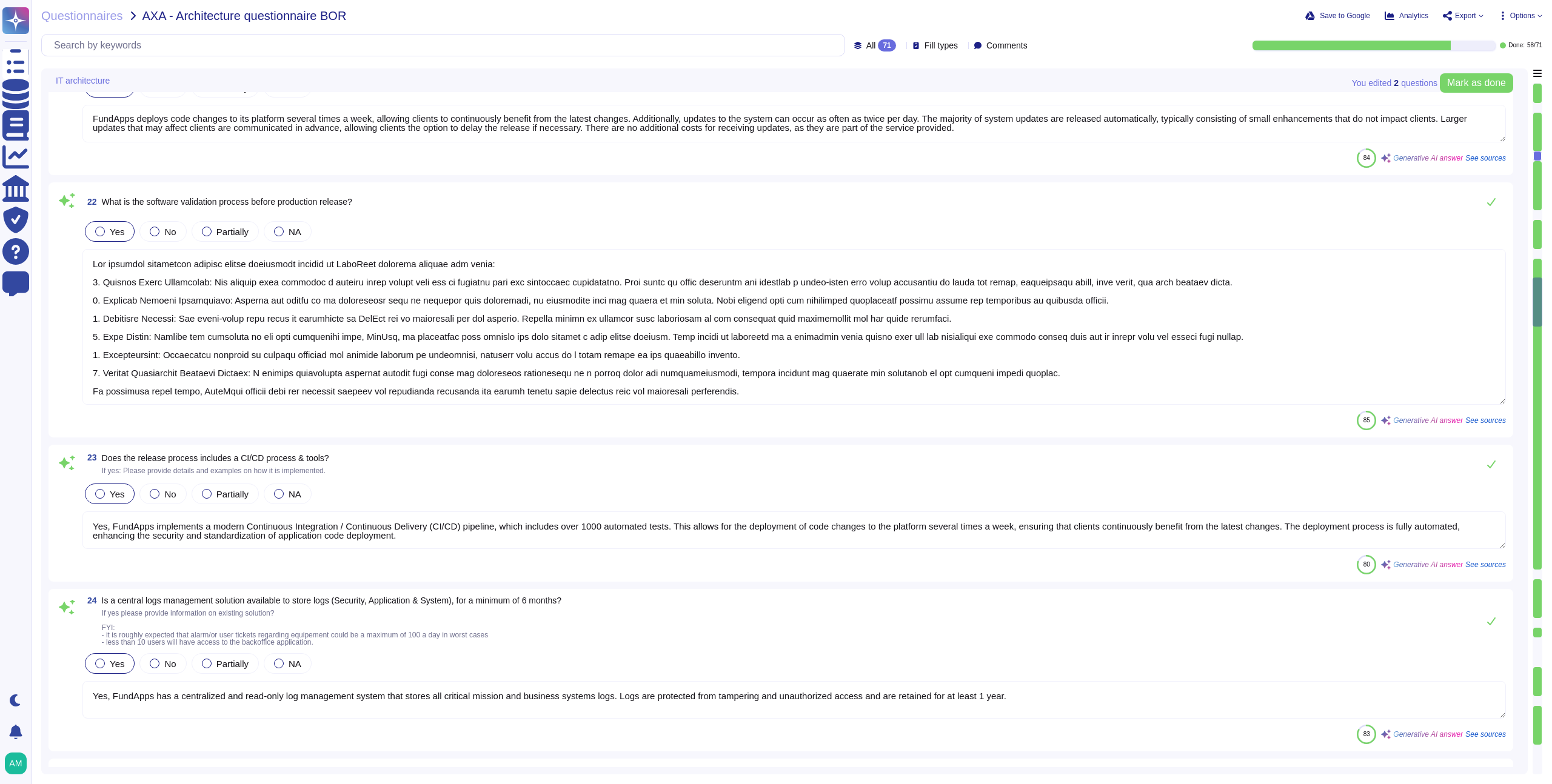
click at [867, 39] on span "All 71" at bounding box center [881, 45] width 30 height 12
click at [659, 183] on div "22 What is the software validation process before production release? Yes No Pa…" at bounding box center [781, 310] width 1465 height 255
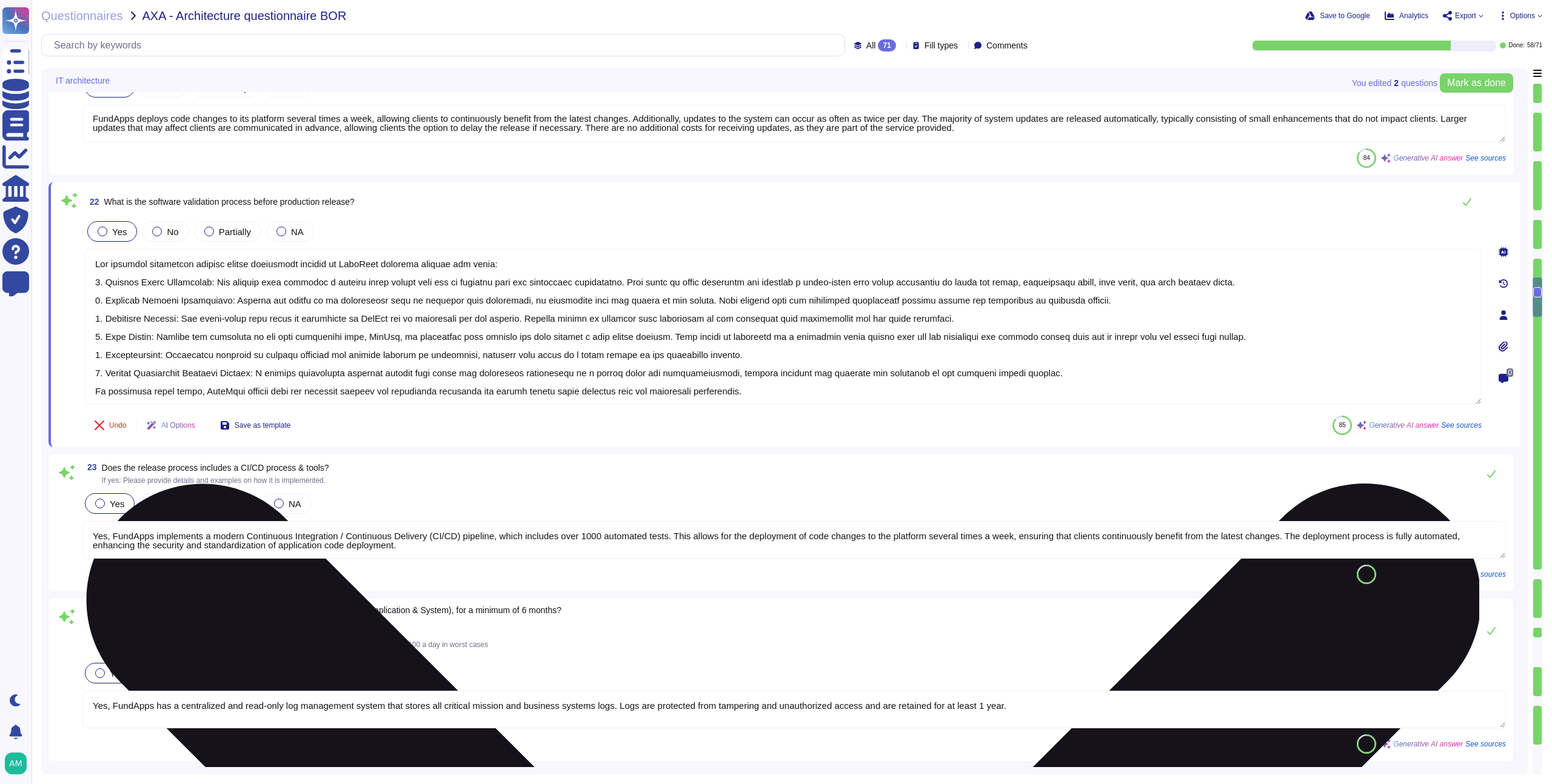
type textarea "FundApps uses Zendesk as its online Help Desk Solution for support queries. Zen…"
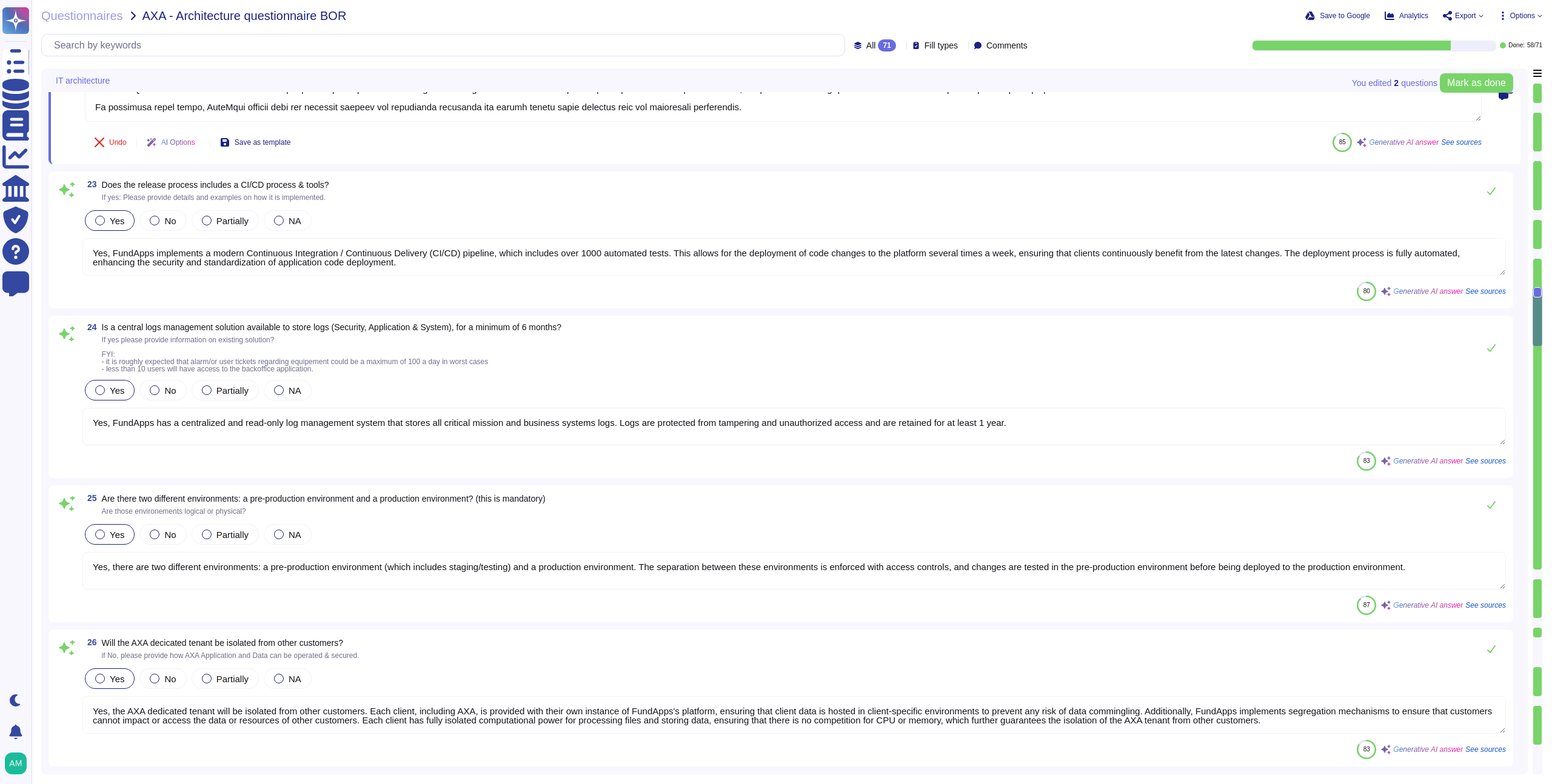
scroll to position [3497, 0]
type textarea "Yes, there is a pre-production environment, specifically a Staging environment,…"
type textarea "FundApps's backend application is hosted on Amazon Web Services (AWS), with pri…"
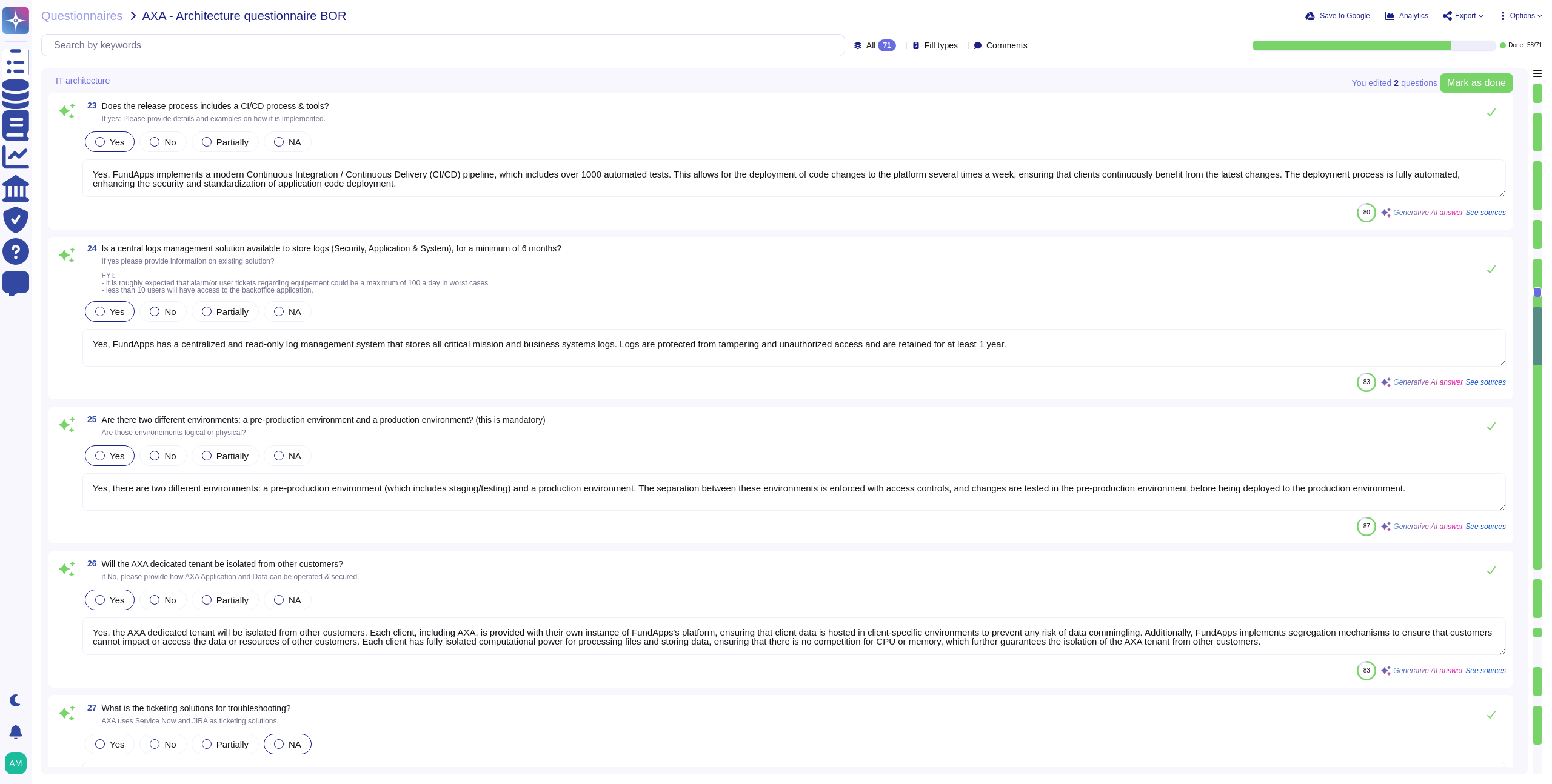
type textarea "Please see a high level overview of our architecture here in this short video: …"
type textarea "The underlying infrastructure model used for our application is Software as a S…"
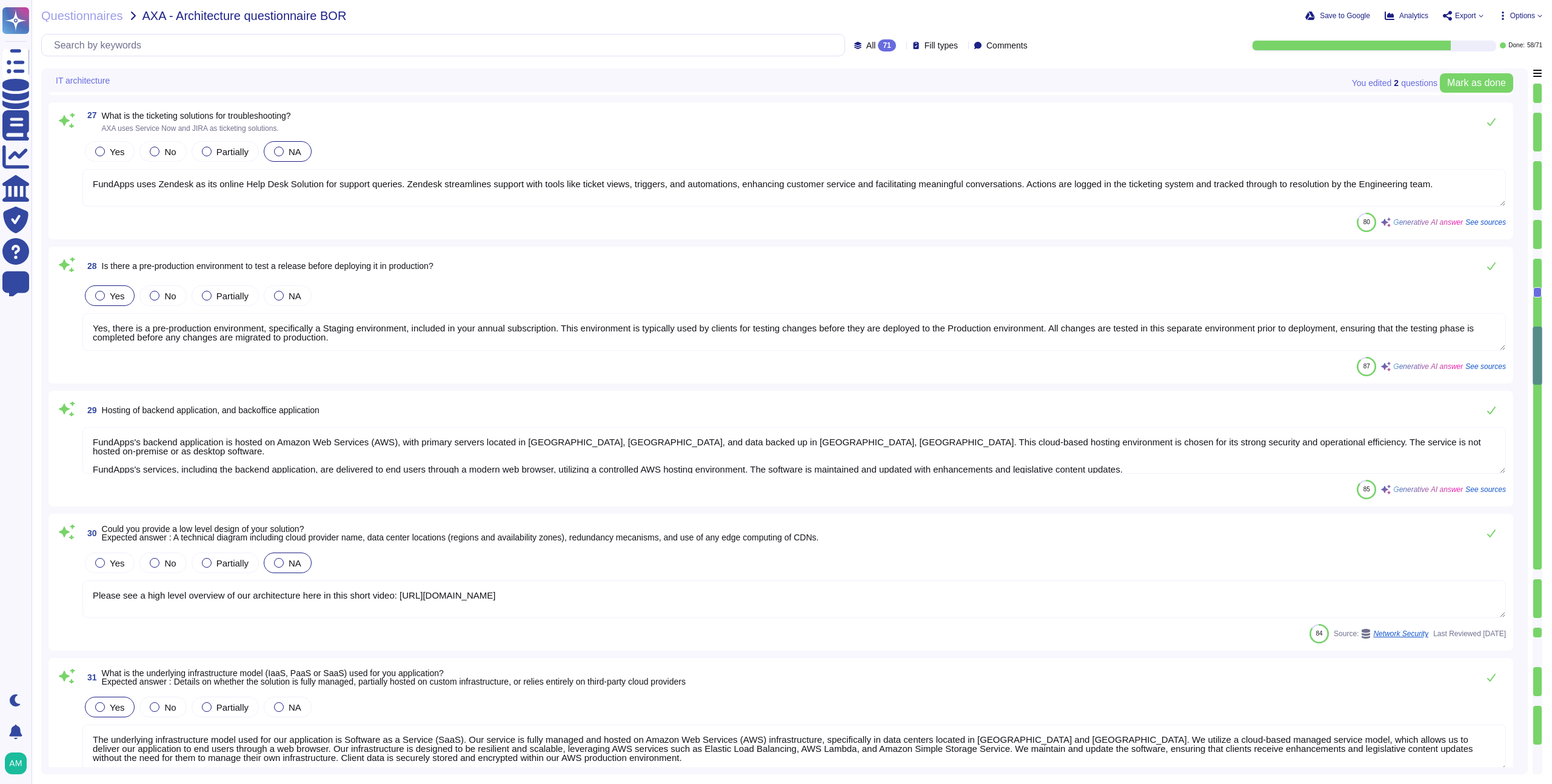
type textarea "High availability (HA) and scalability for our application are ensured through …"
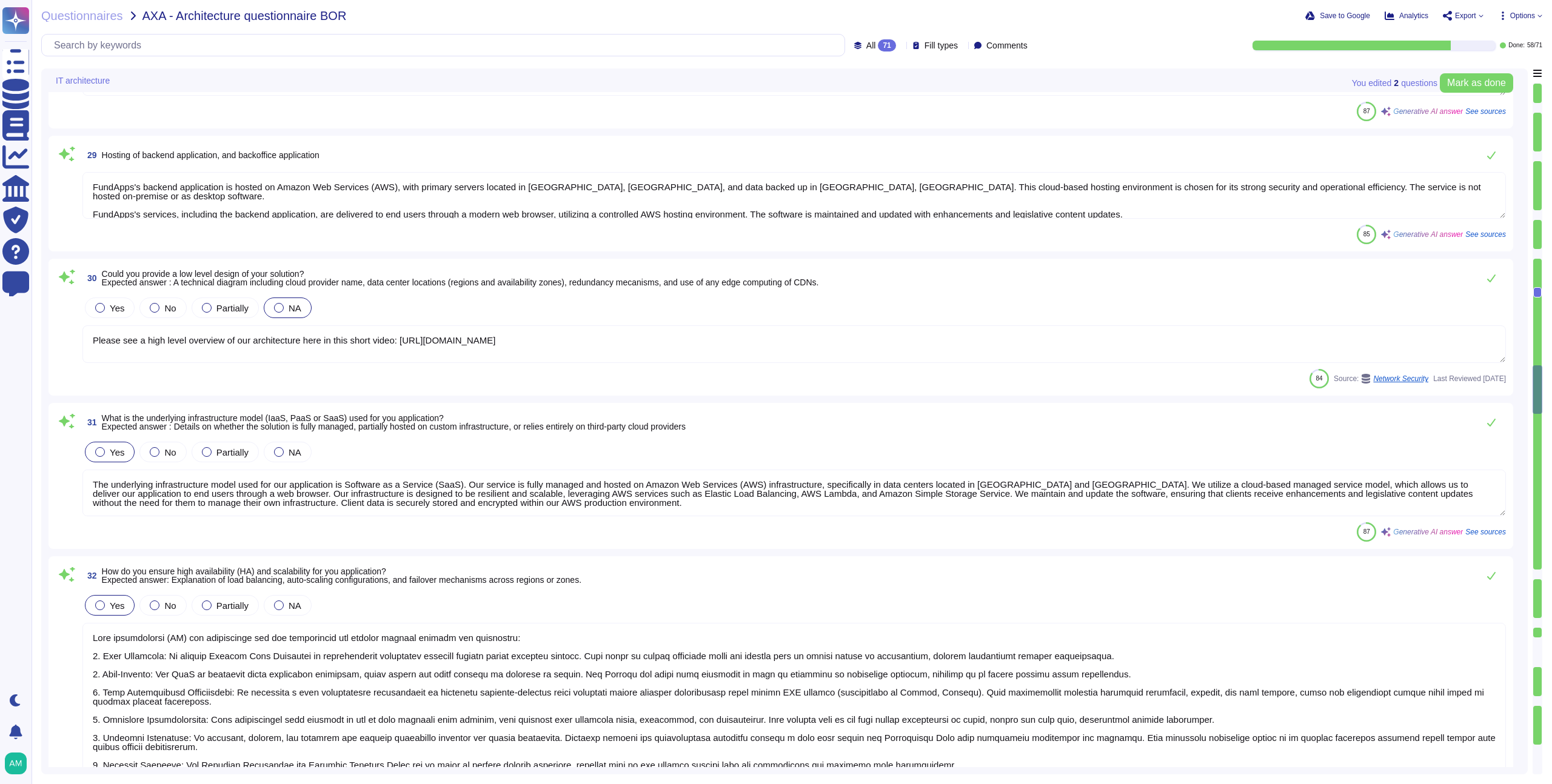
type textarea "We do not yet have a web application firewall, but we plan to implement WAF cap…"
type textarea "User authentication and authorization at FundApps are managed through a central…"
type textarea "FundApps conducts regular vulnerability assessments and penetration testing thr…"
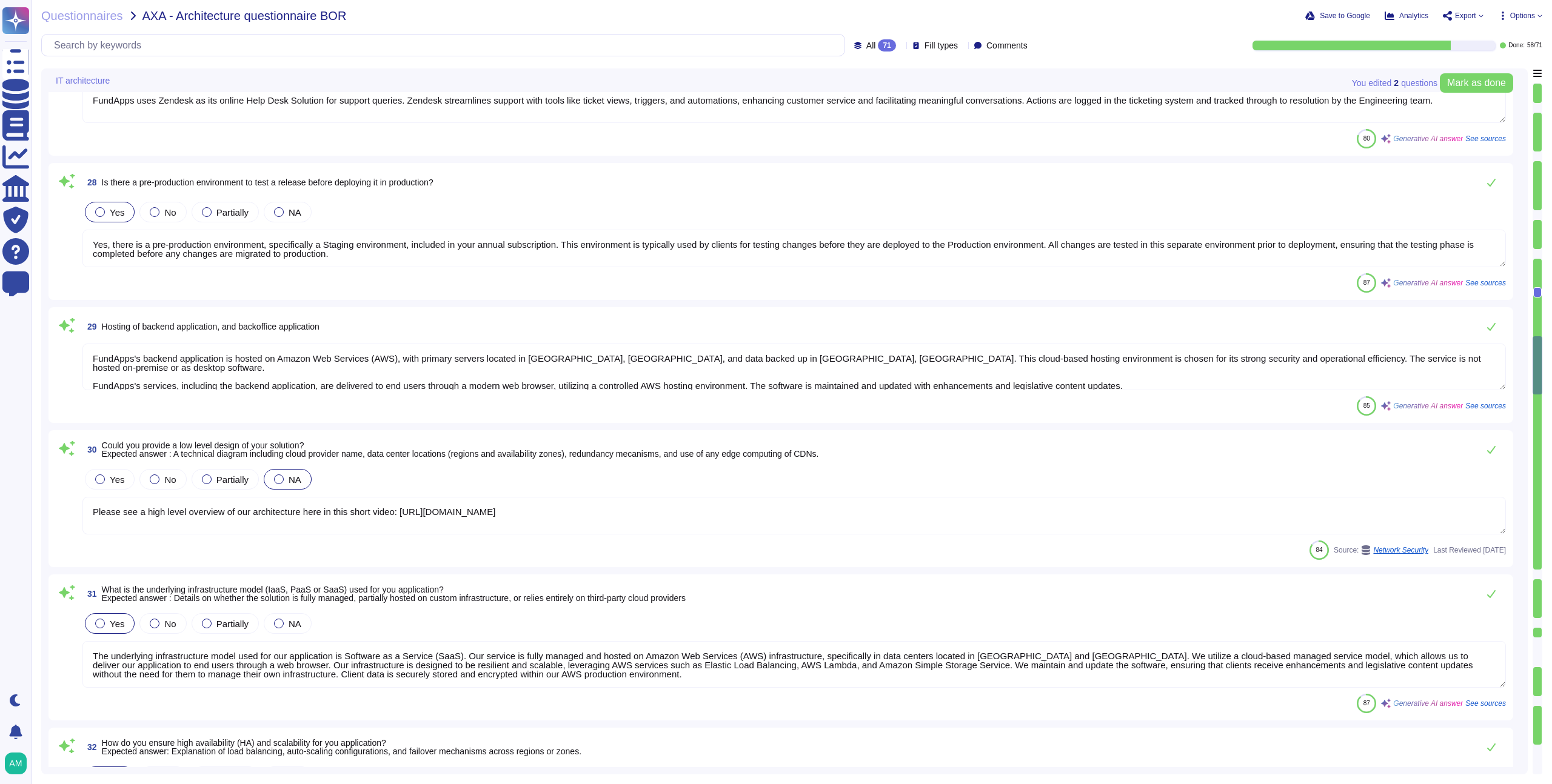
type textarea "Yes, there are two different environments: a pre-production environment (which …"
type textarea "Yes, the AXA dedicated tenant will be isolated from other customers. Each clien…"
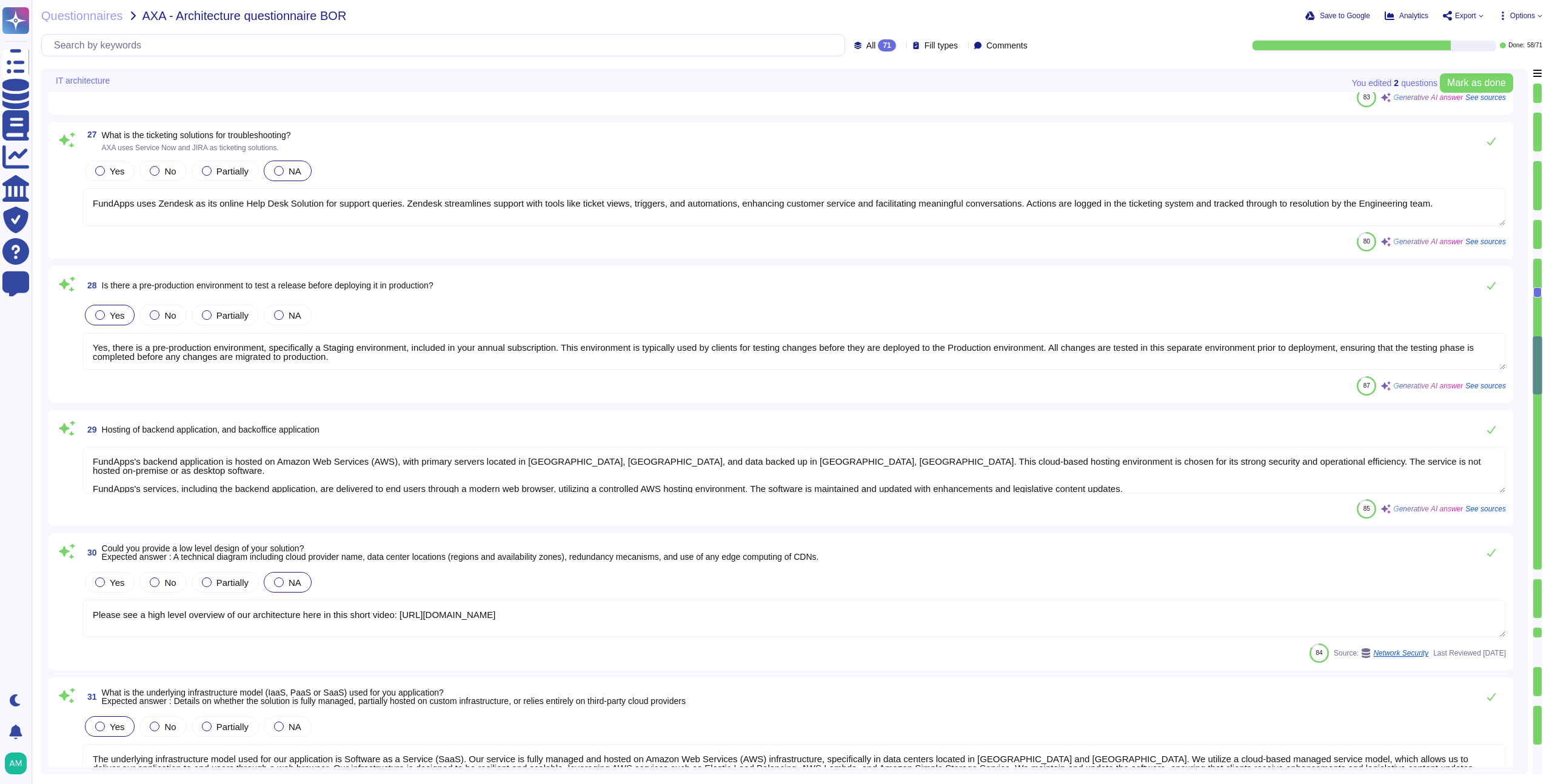
scroll to position [3995, 0]
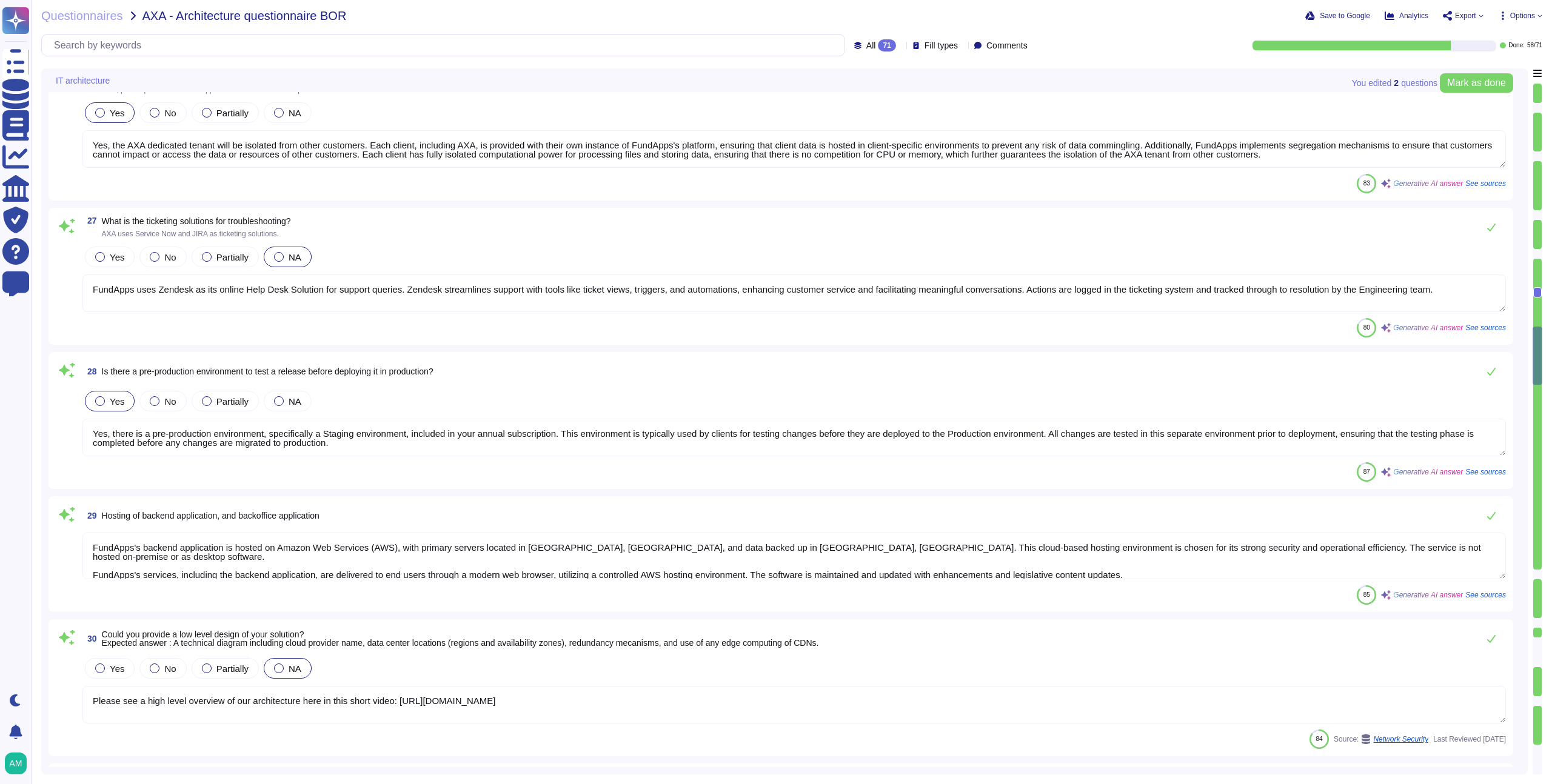
type textarea "Yes, FundApps has a centralized and read-only log management system that stores…"
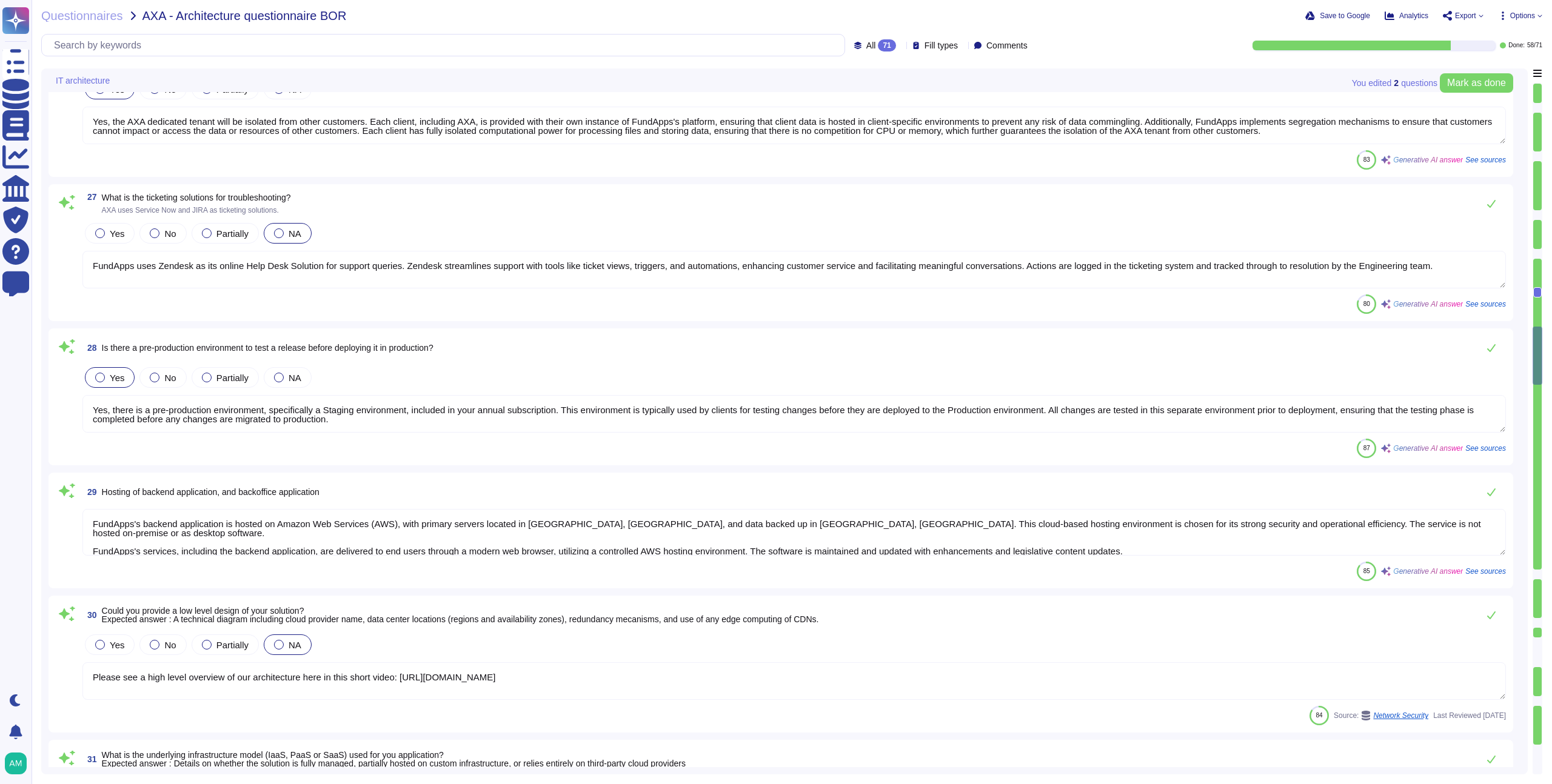
type textarea "We do not yet have a web application firewall, but we plan to implement WAF cap…"
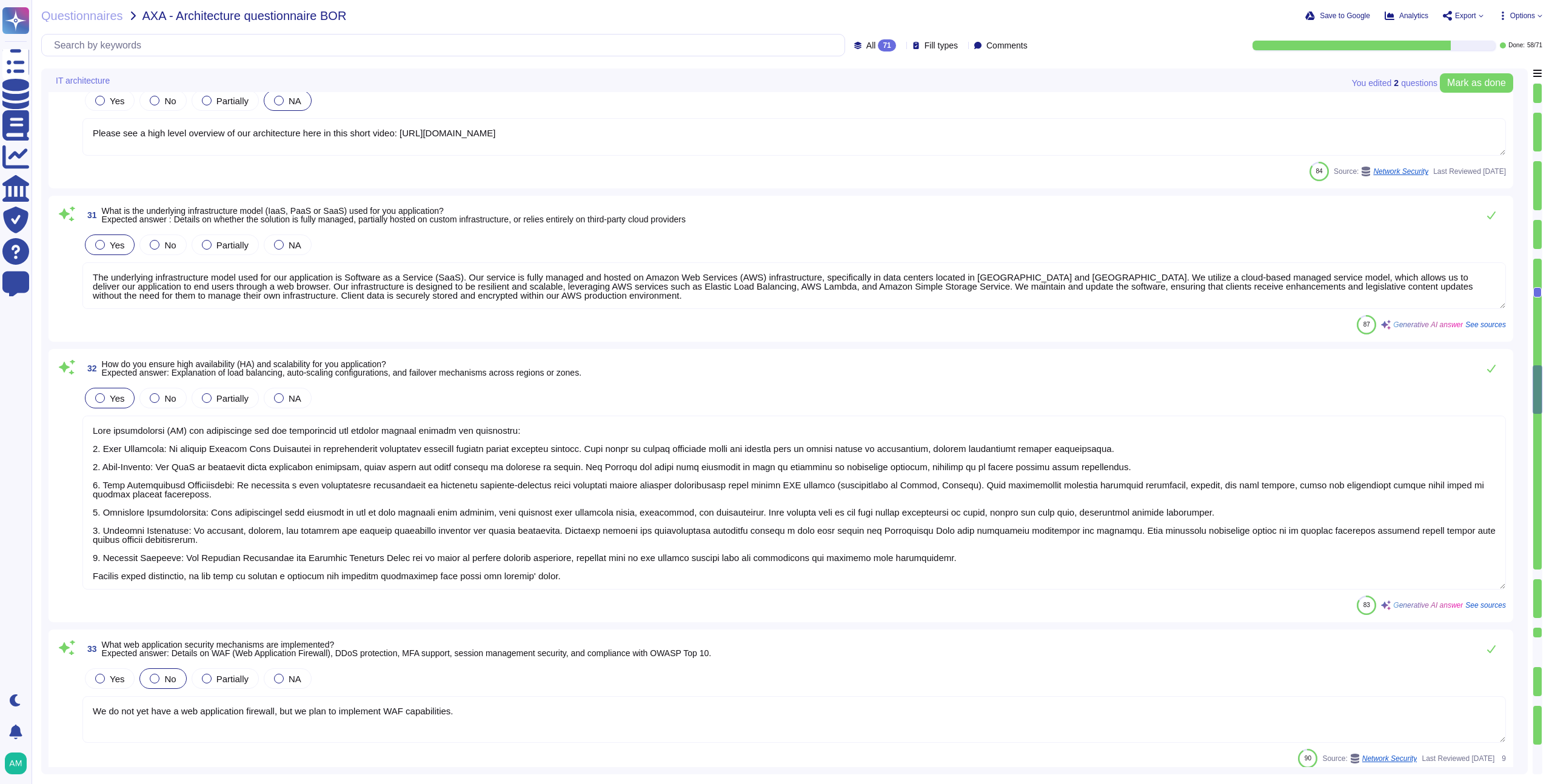
scroll to position [4577, 0]
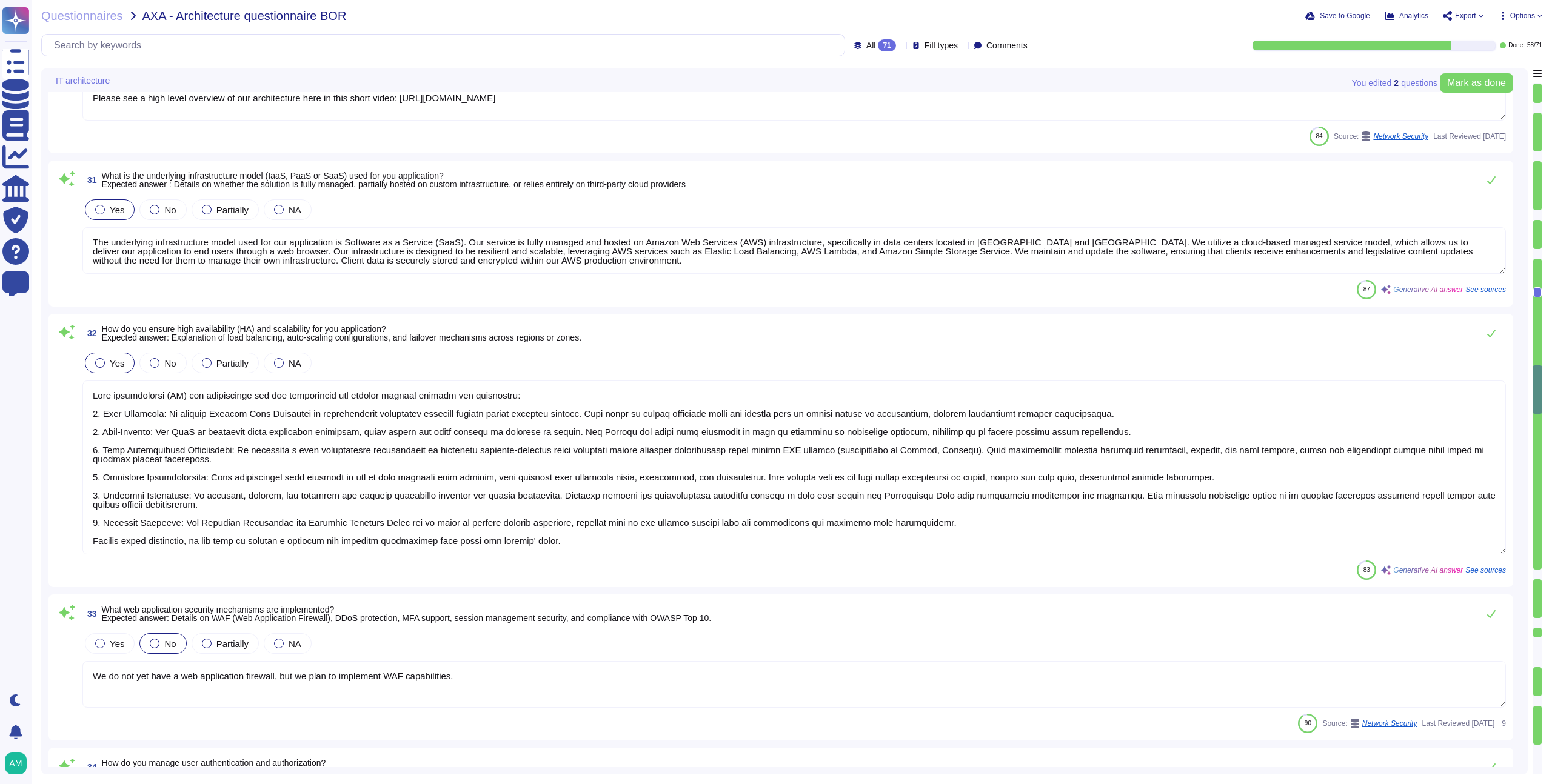
type textarea "User authentication and authorization at FundApps are managed through a central…"
type textarea "FundApps conducts regular vulnerability assessments and penetration testing thr…"
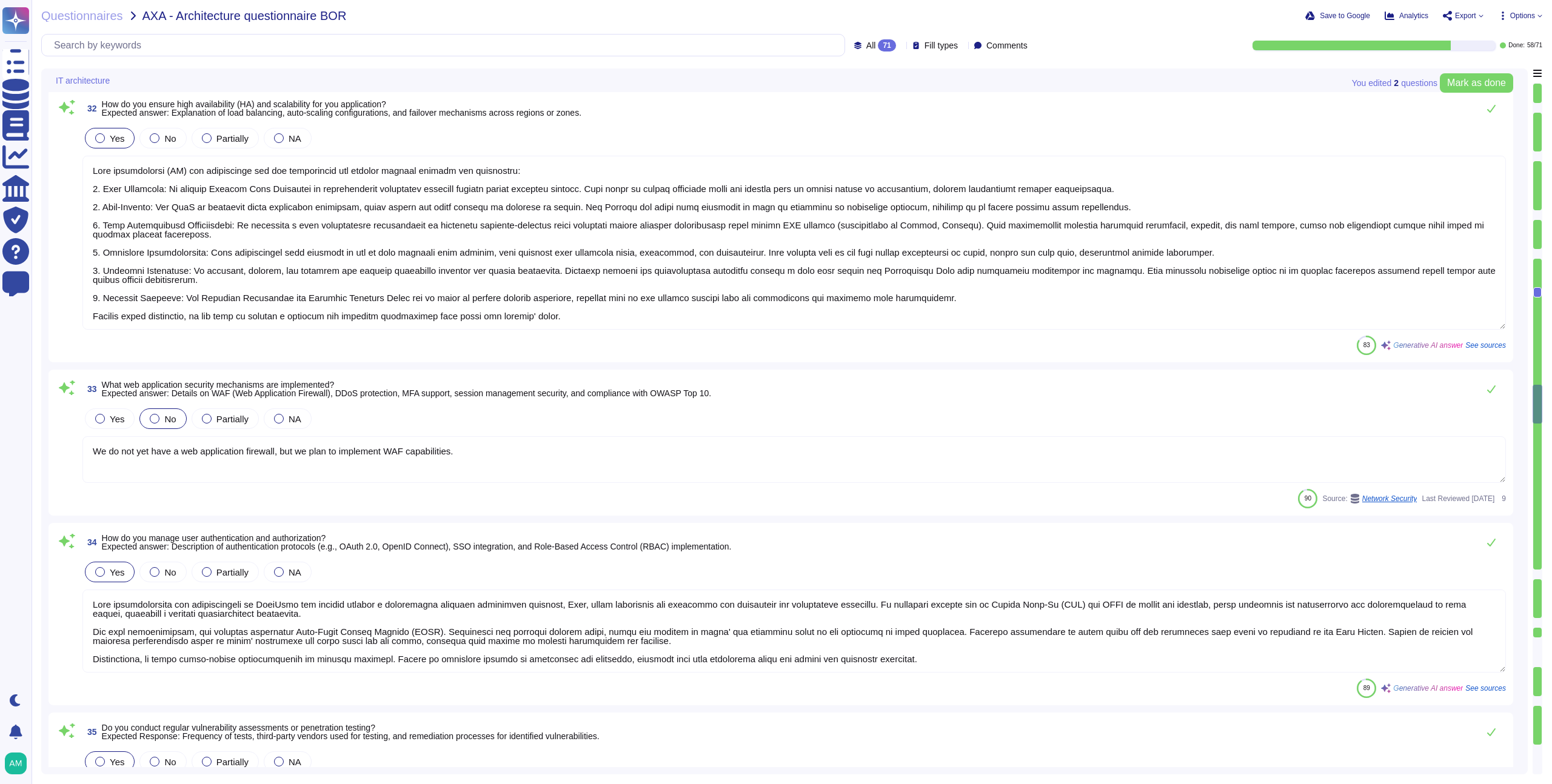
scroll to position [4971, 0]
type textarea "FundApps implements several measures to protect against insider threats, includ…"
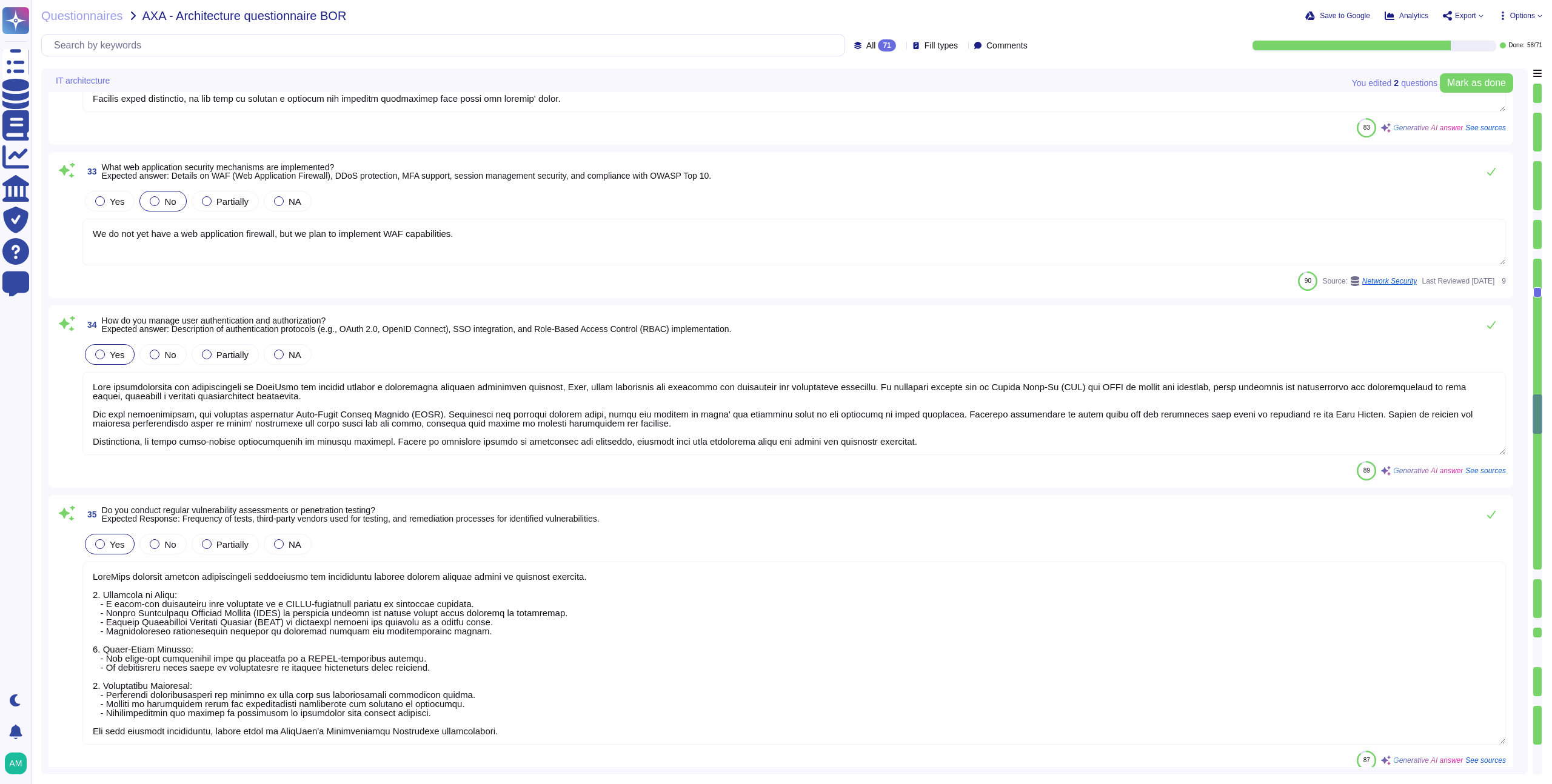
type textarea "For data at rest, we utilize AES-256-GCM, a symmetric algorithm based on the Ad…"
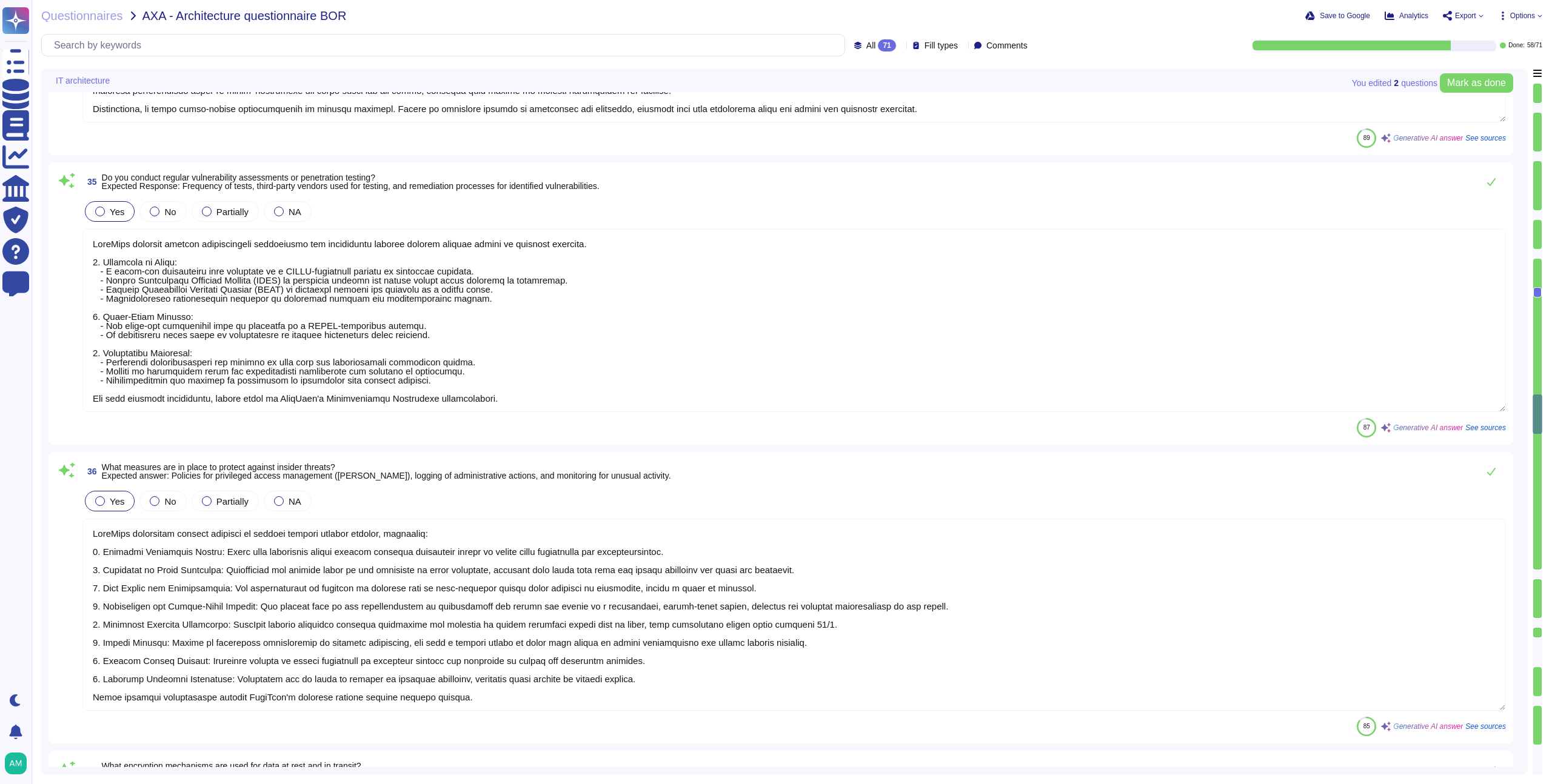
scroll to position [5399, 0]
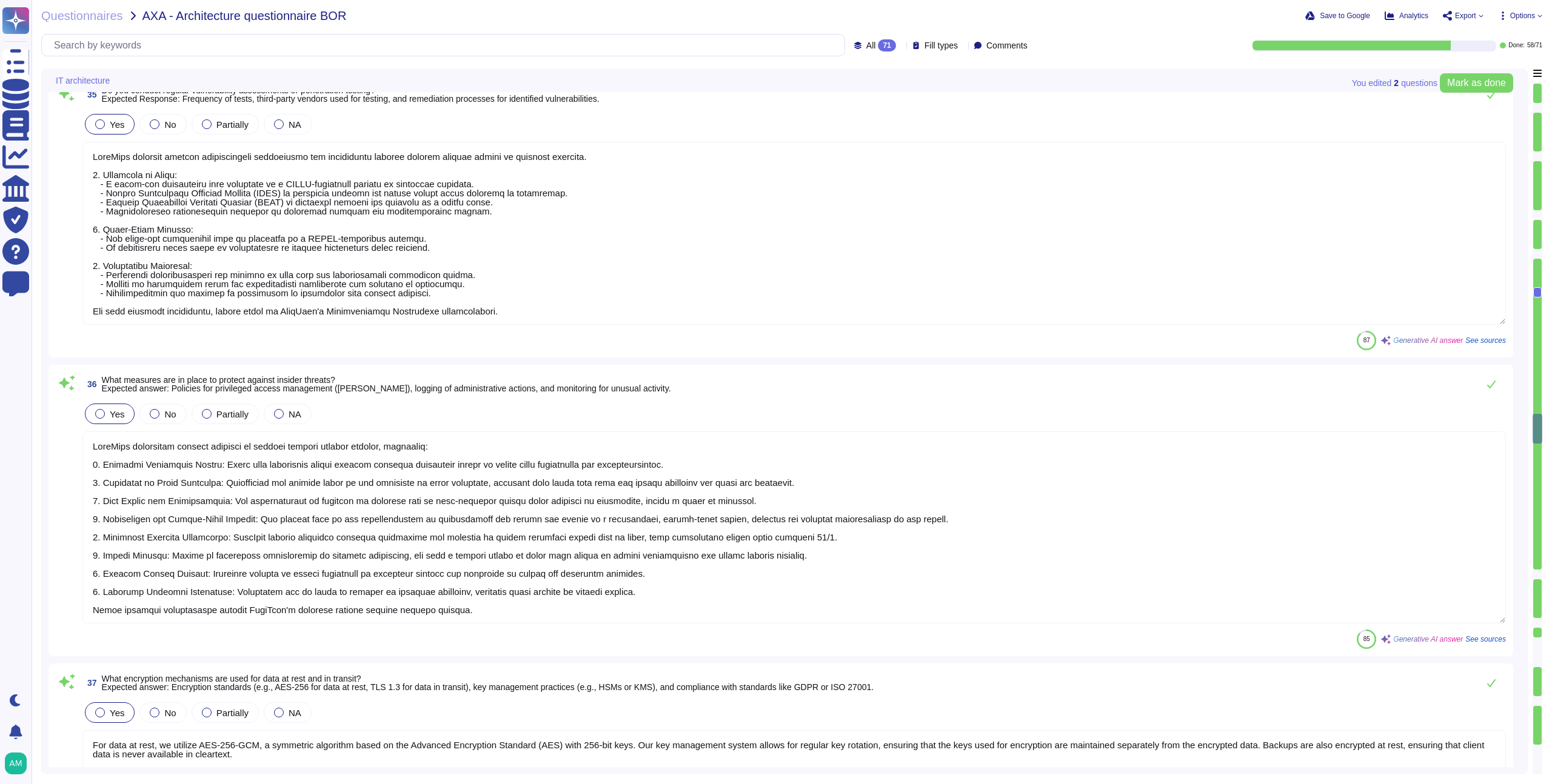
type textarea "FundApps utilizes a combination of DataDog Cloud SIEM and AWS logs for real-tim…"
type textarea "Our process for handling security incidents includes the following steps: 1. In…"
click at [867, 47] on span "All" at bounding box center [871, 45] width 10 height 8
click at [843, 102] on span "To do" at bounding box center [851, 107] width 23 height 11
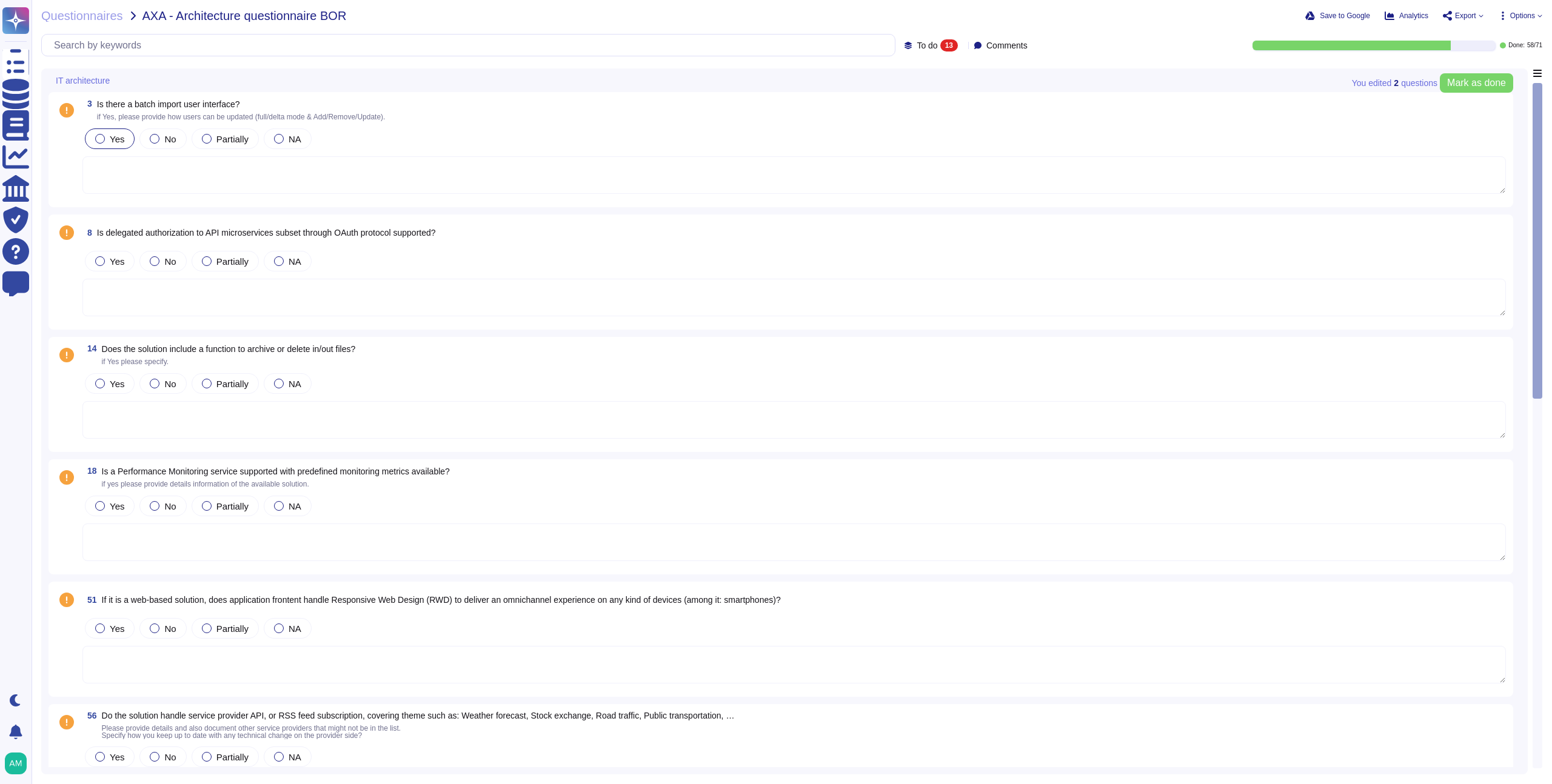
click at [1456, 13] on span "Export" at bounding box center [1466, 15] width 21 height 7
click at [1191, 29] on div "Questionnaires AXA - Architecture questionnaire BOR Save to Google Analytics Ex…" at bounding box center [791, 392] width 1520 height 784
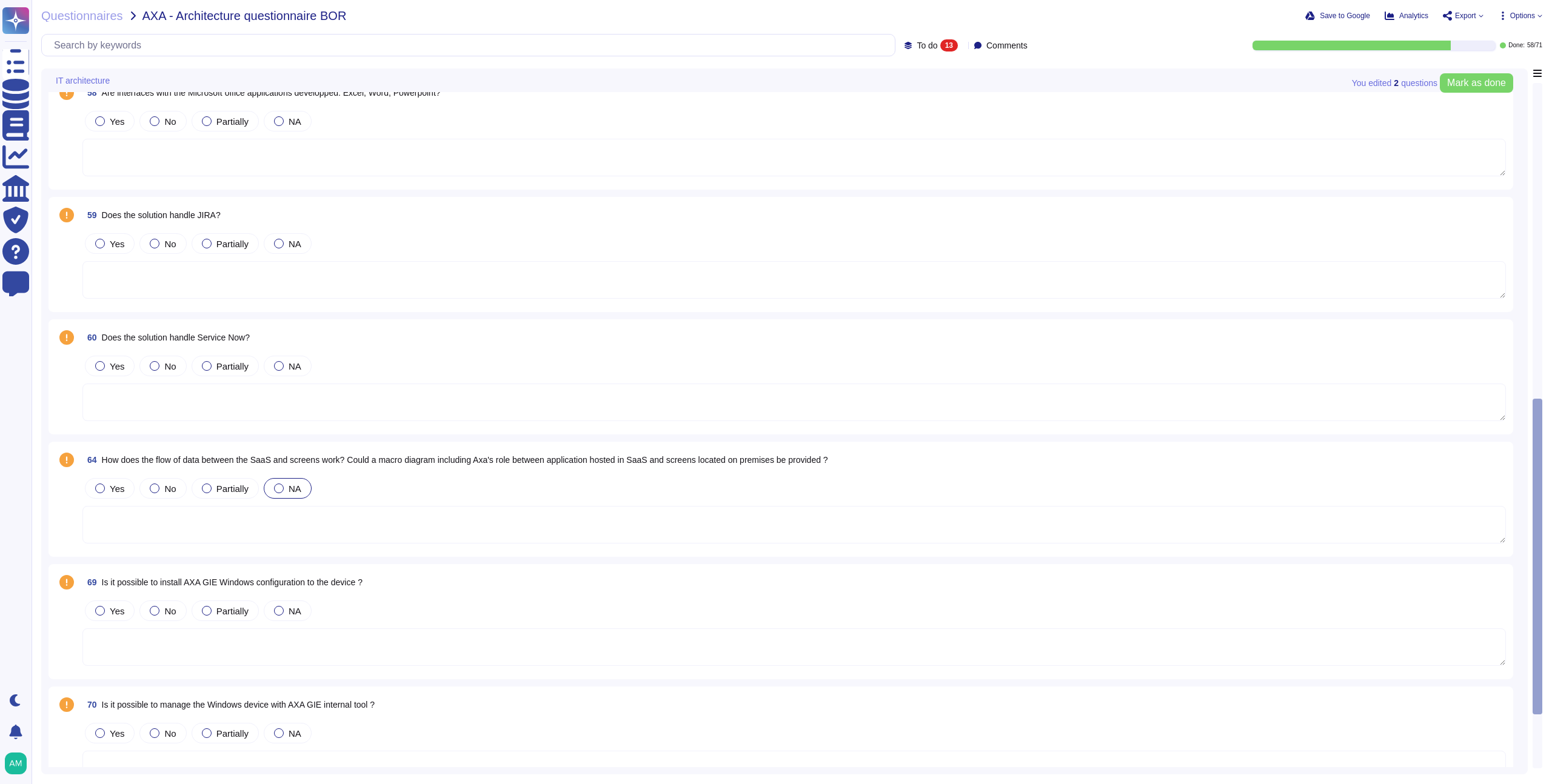
scroll to position [879, 0]
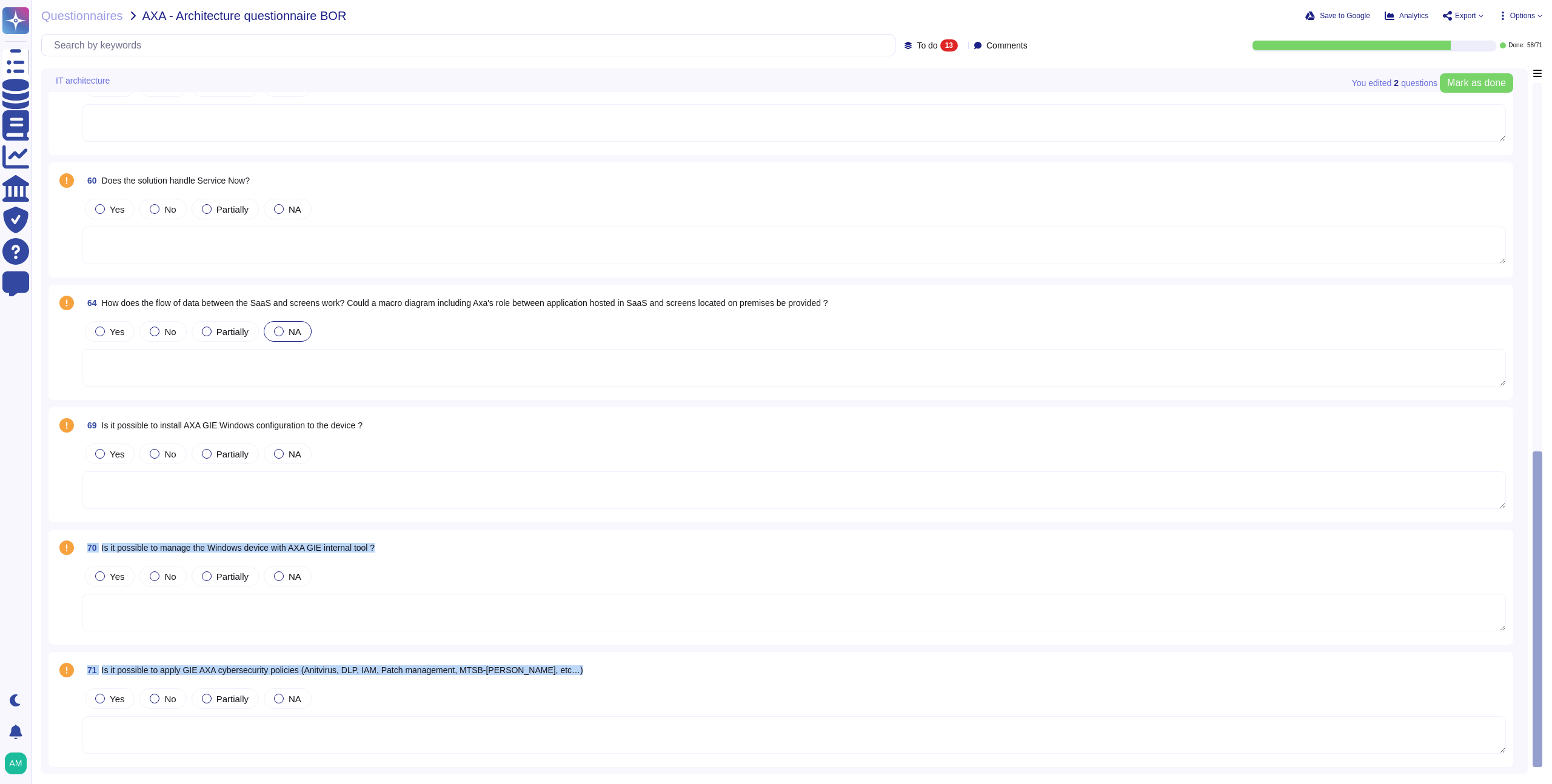
drag, startPoint x: 400, startPoint y: 699, endPoint x: 241, endPoint y: 489, distance: 263.4
drag, startPoint x: 315, startPoint y: 704, endPoint x: 230, endPoint y: 664, distance: 93.9
click at [230, 664] on div "71 Is it possible to apply GIE AXA cybersecurity policies (Anitvirus, DLP, IAM,…" at bounding box center [781, 709] width 1450 height 101
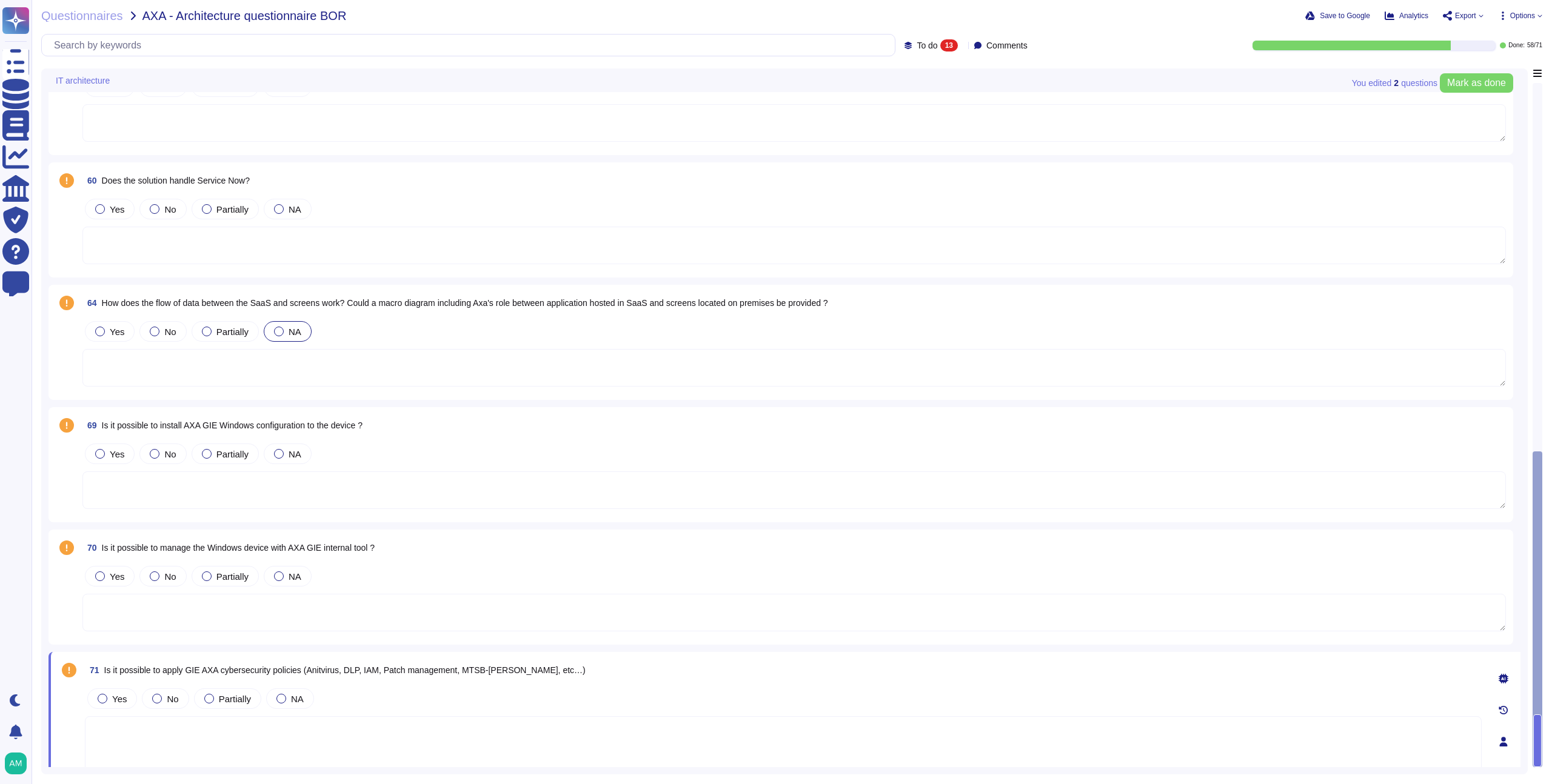
click at [401, 702] on div "Yes No Partially NA" at bounding box center [783, 699] width 1397 height 26
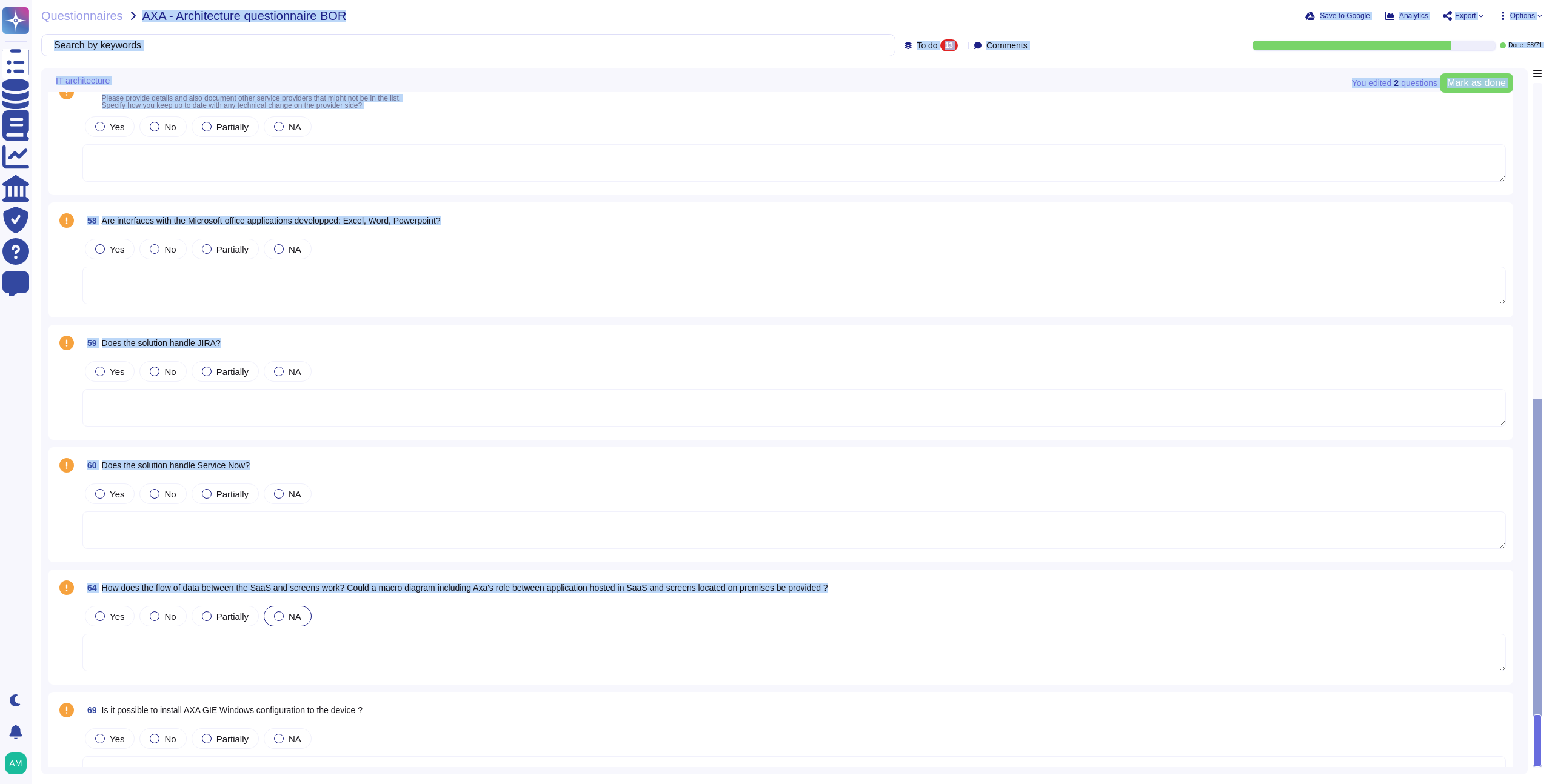
scroll to position [0, 0]
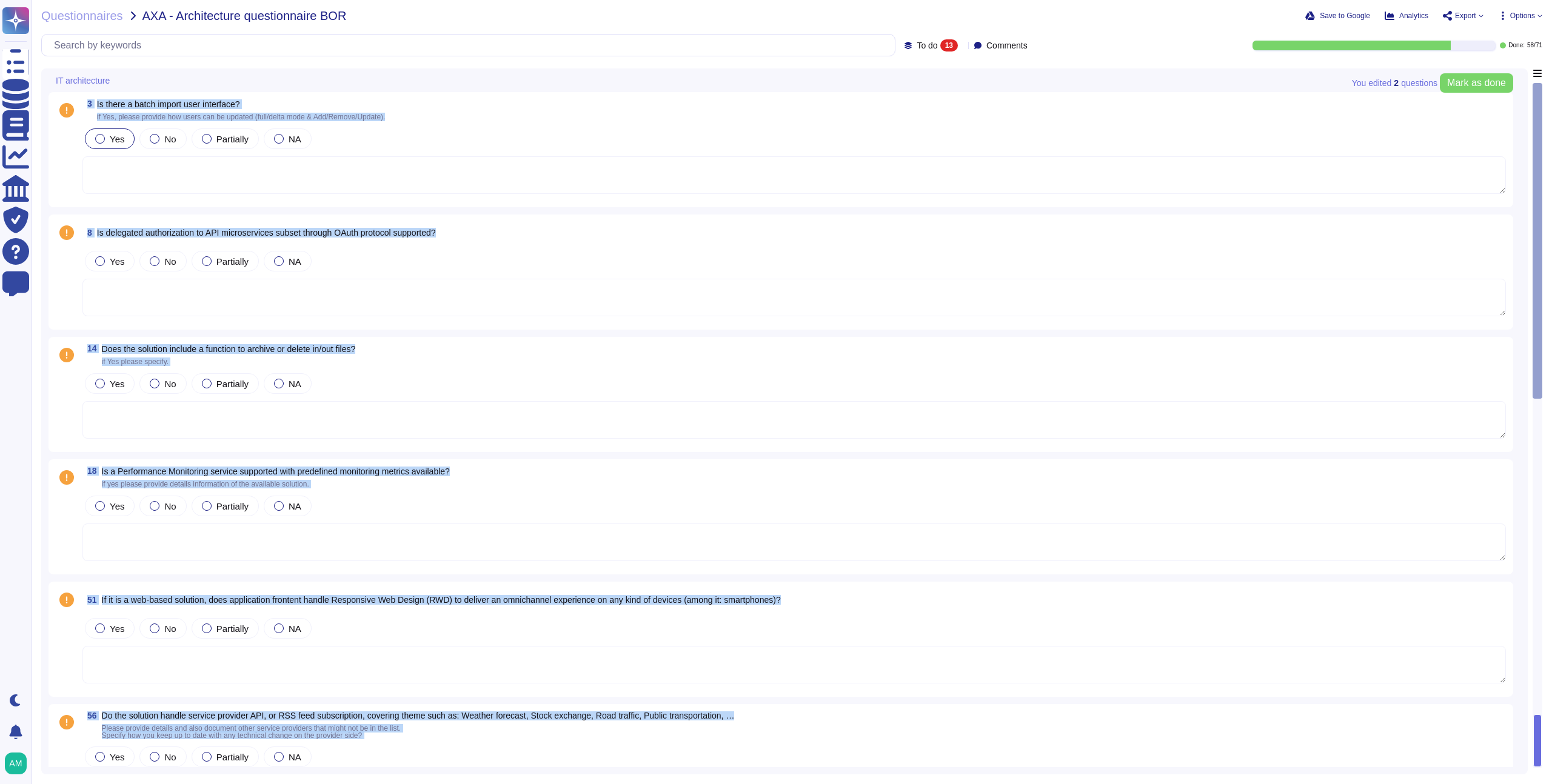
drag, startPoint x: 398, startPoint y: 691, endPoint x: 84, endPoint y: 102, distance: 667.5
copy div "8 Lo ipsum d sitam consec adip elitseddo? ei Tem, incidi utlabor etd magna ali …"
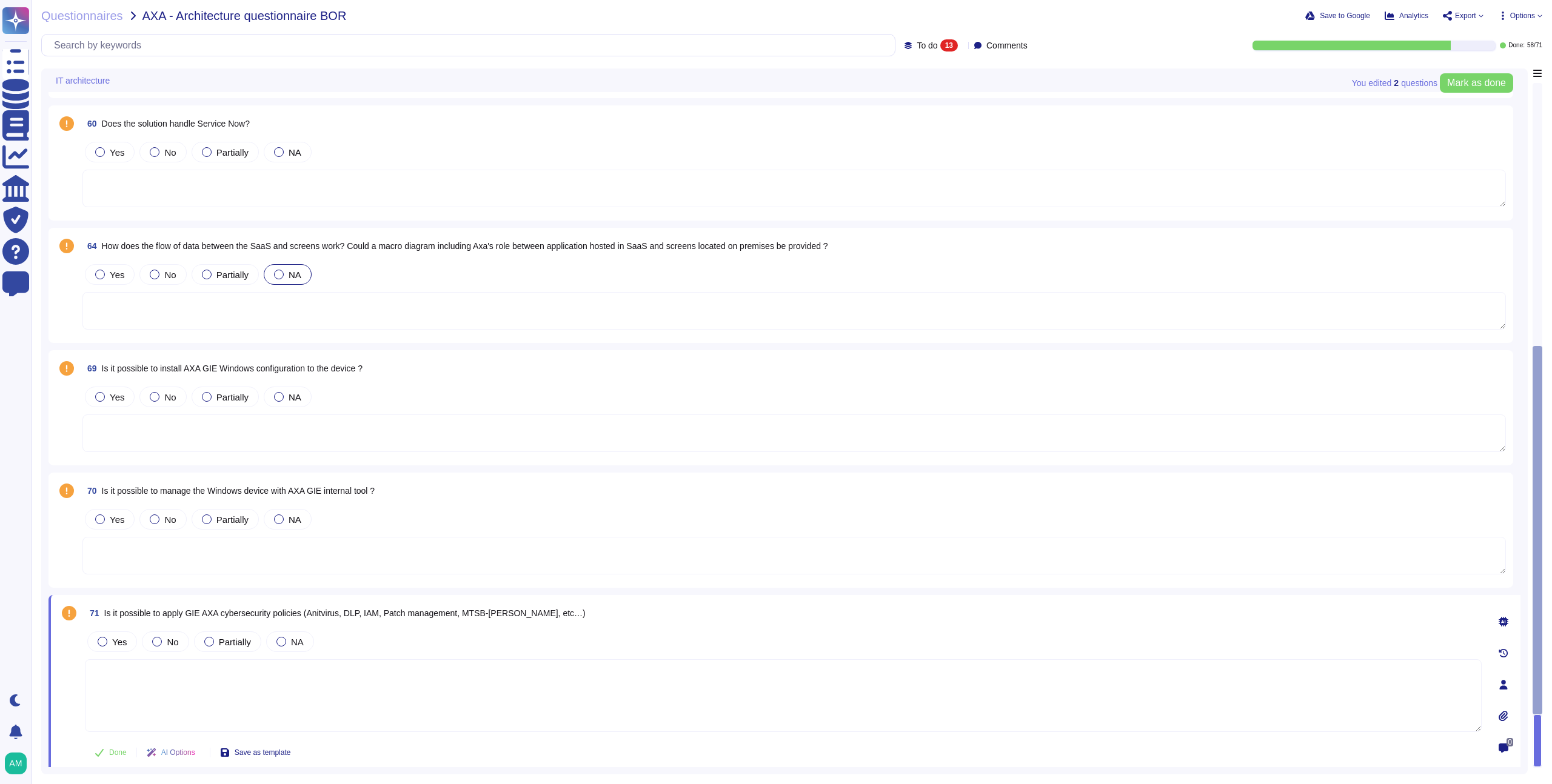
scroll to position [943, 0]
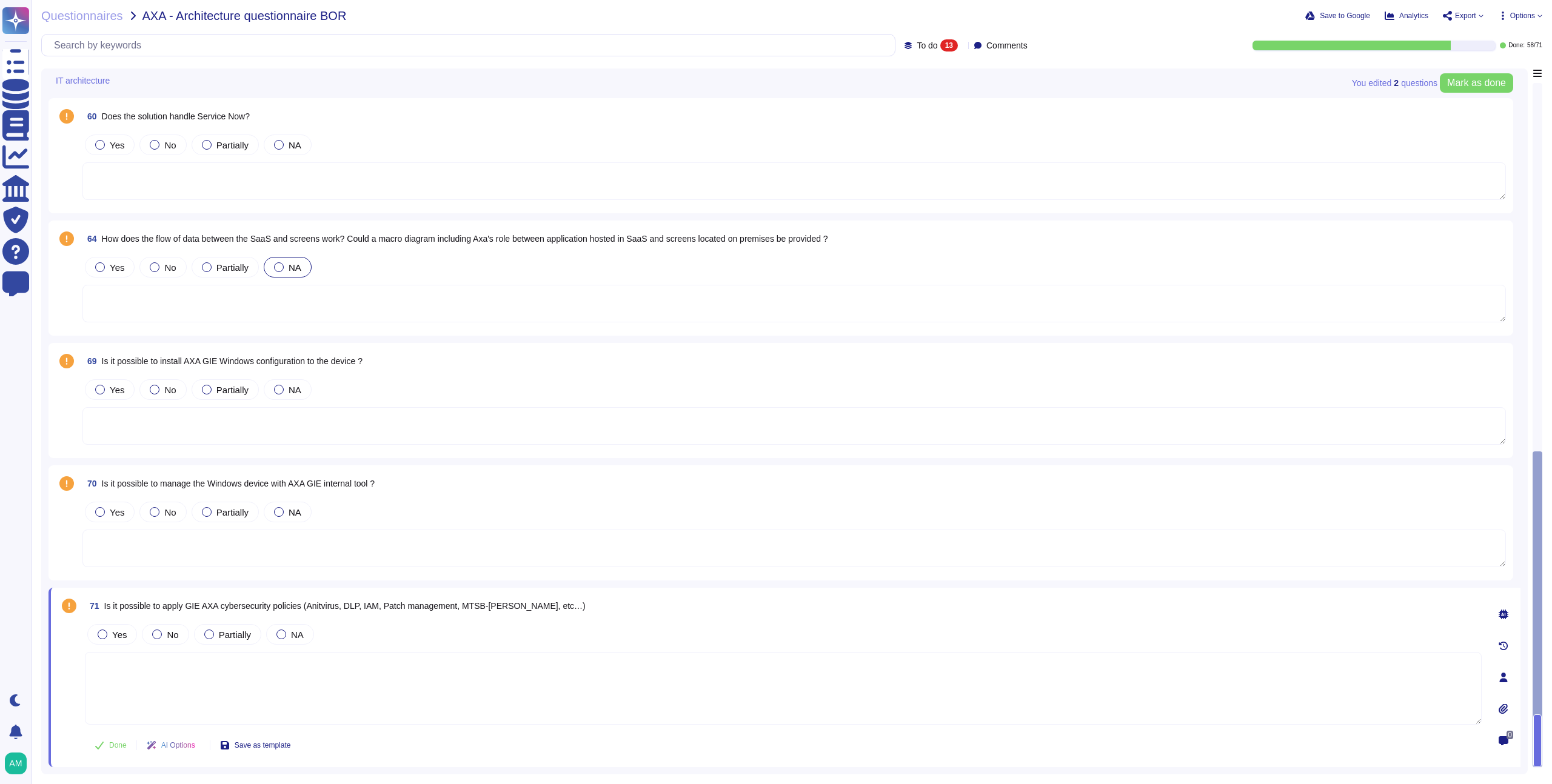
drag, startPoint x: 588, startPoint y: 612, endPoint x: 101, endPoint y: 116, distance: 695.1
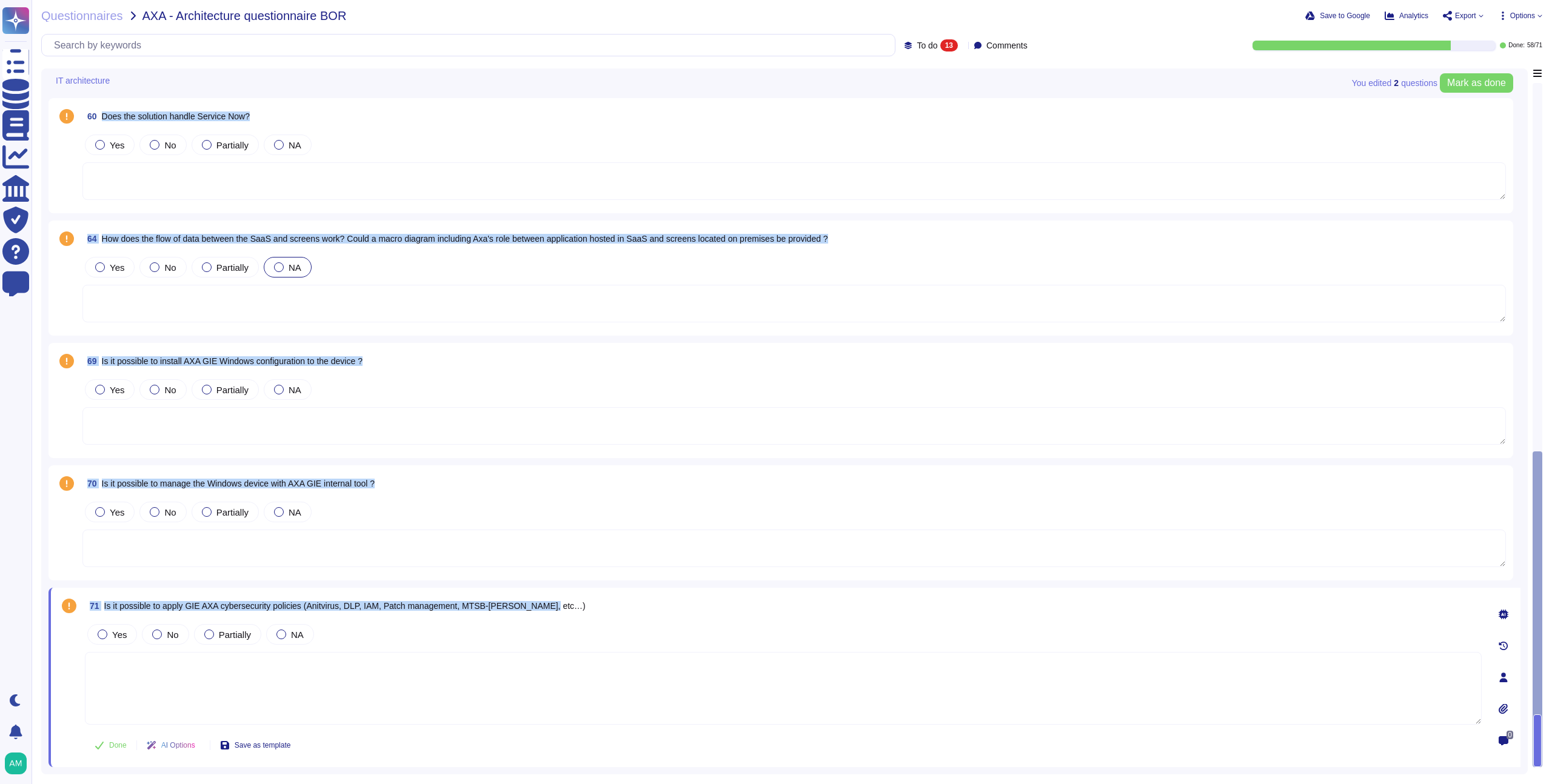
drag, startPoint x: 592, startPoint y: 607, endPoint x: 102, endPoint y: 120, distance: 690.8
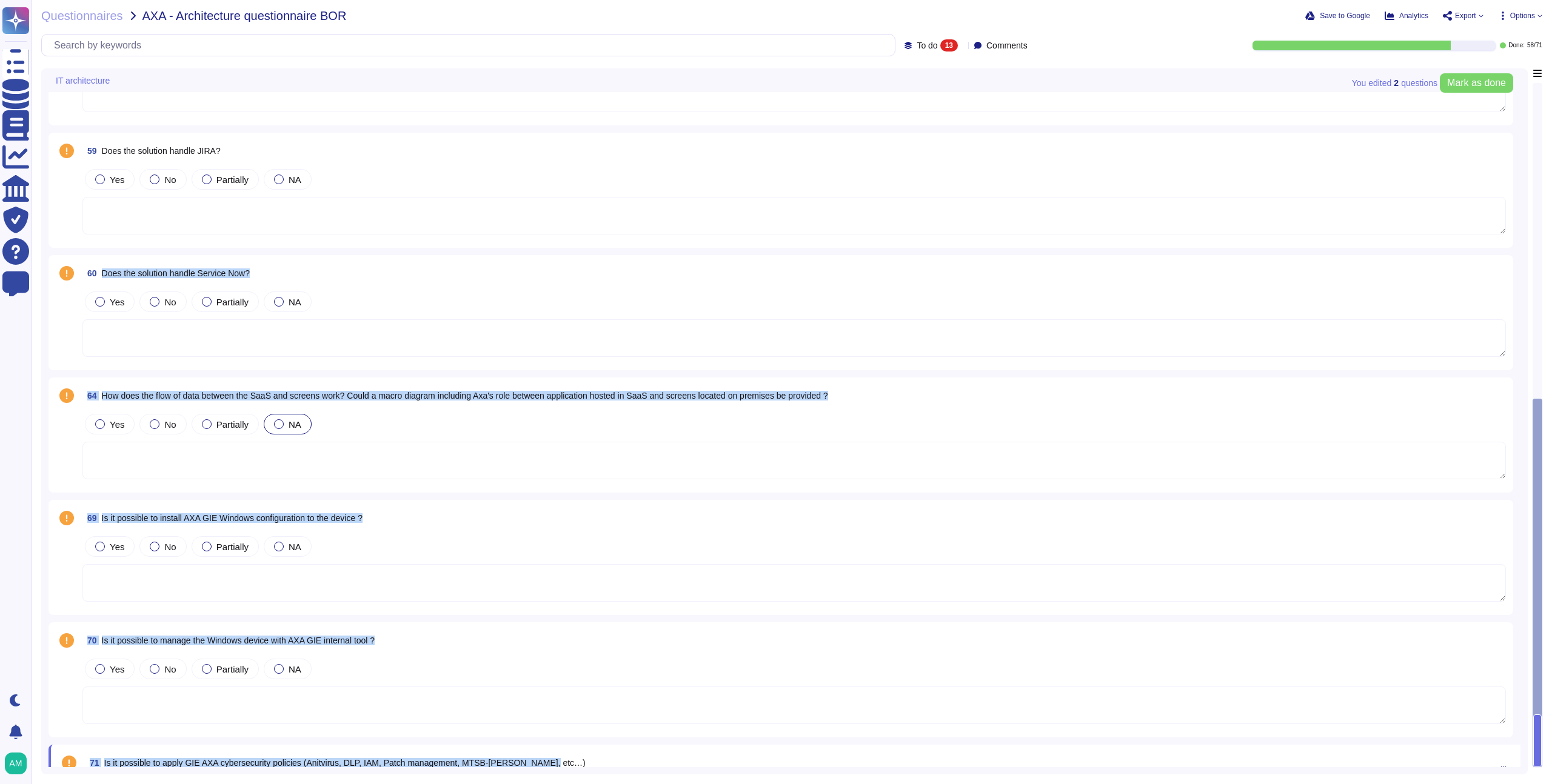
scroll to position [787, 0]
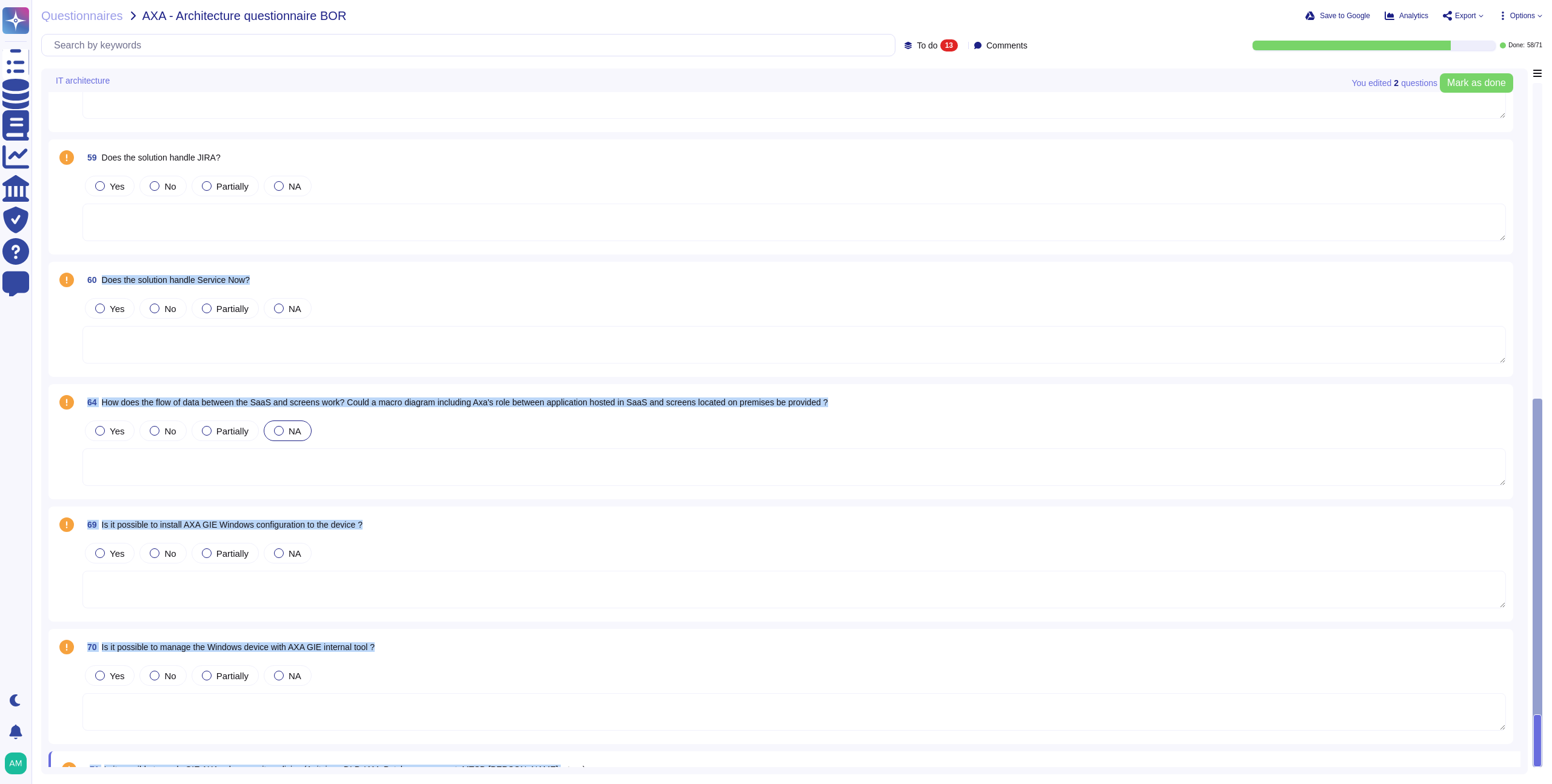
copy div "Does the solution handle Service Now? Yes No Partially NA 64 How does the flow …"
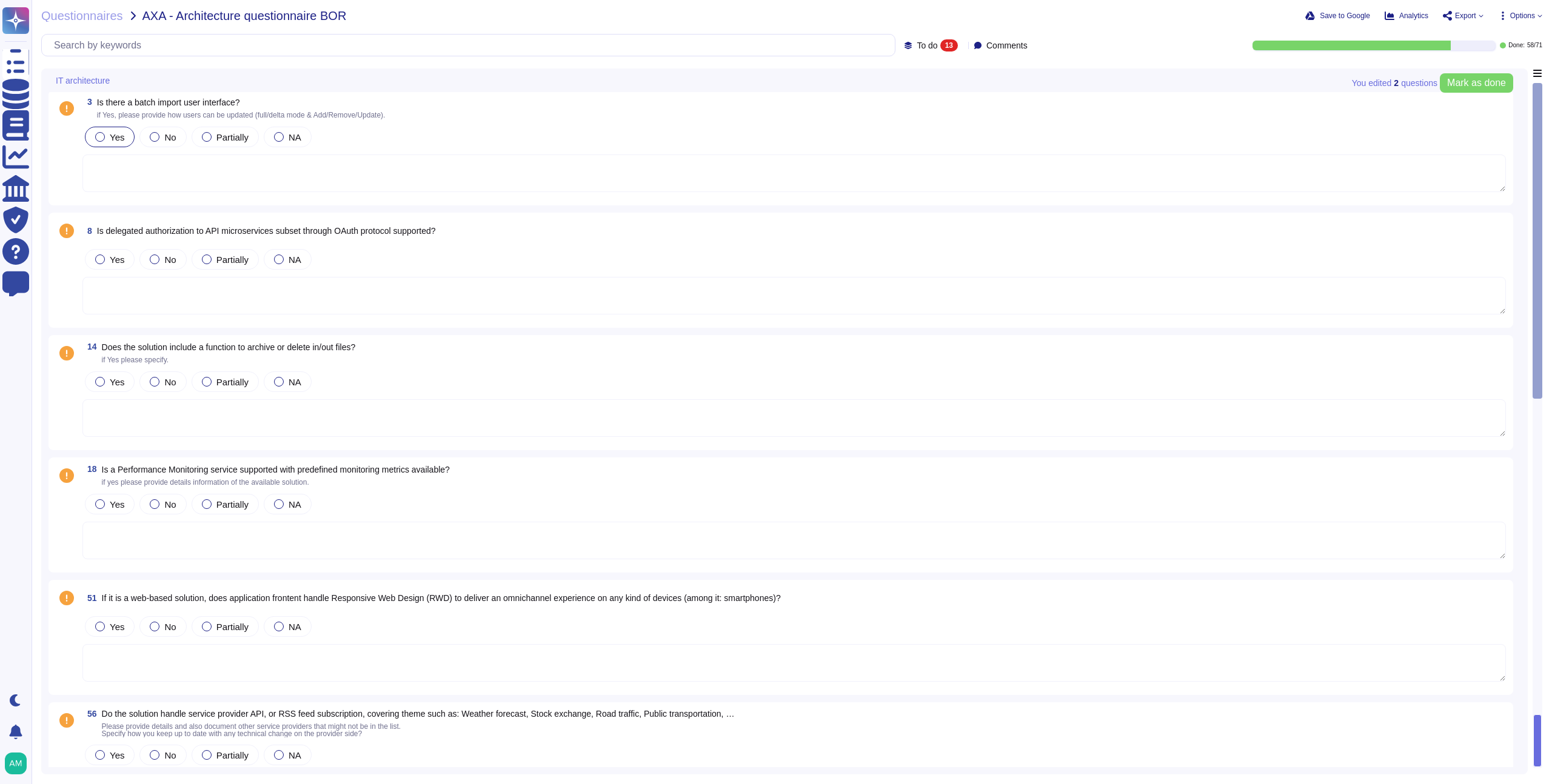
scroll to position [0, 0]
click at [138, 147] on div "Yes No Partially NA" at bounding box center [794, 139] width 1424 height 26
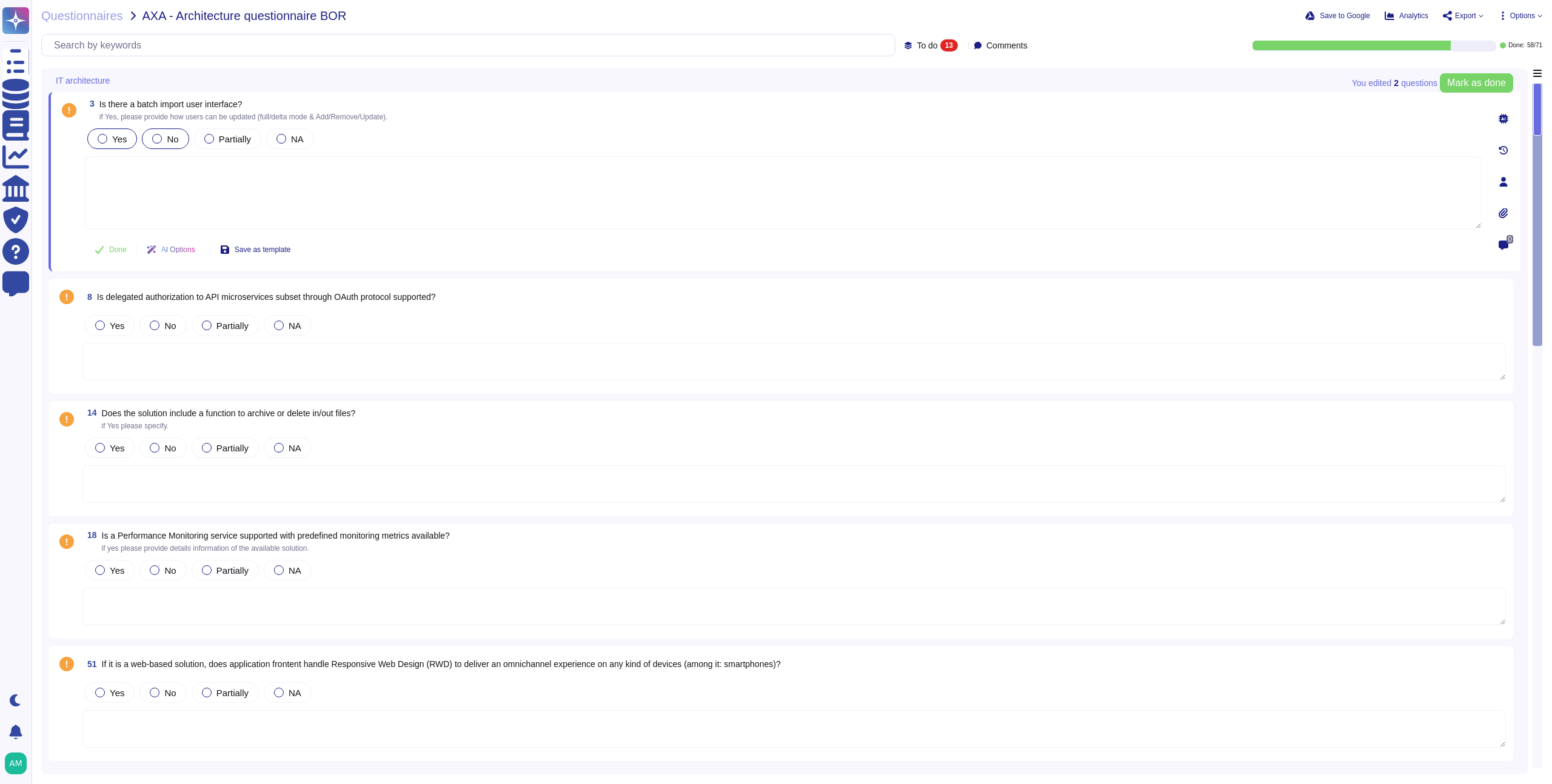
click at [144, 144] on div "No" at bounding box center [165, 139] width 47 height 21
click at [171, 325] on span "No" at bounding box center [170, 326] width 12 height 10
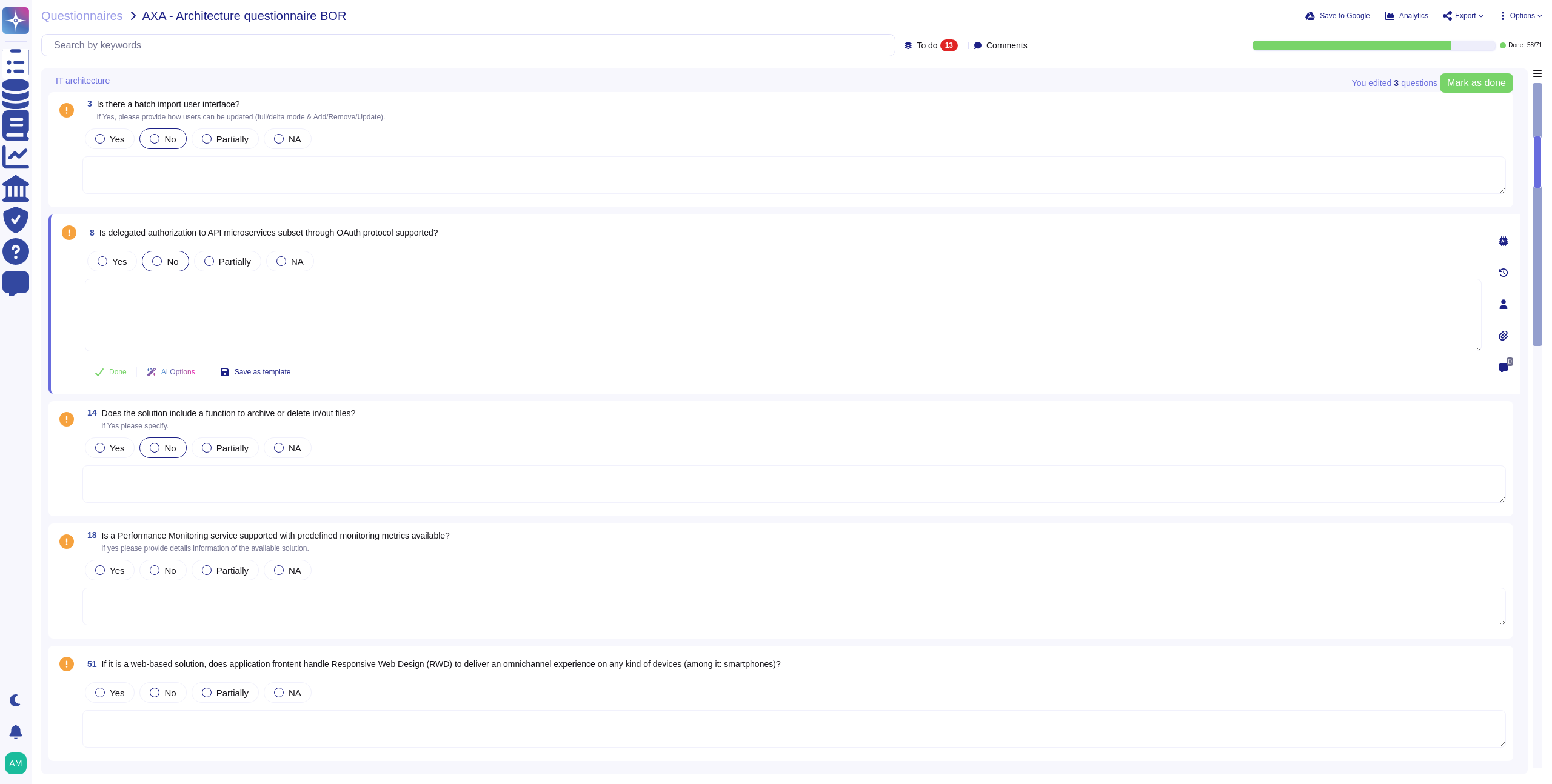
click at [156, 452] on div at bounding box center [154, 447] width 10 height 10
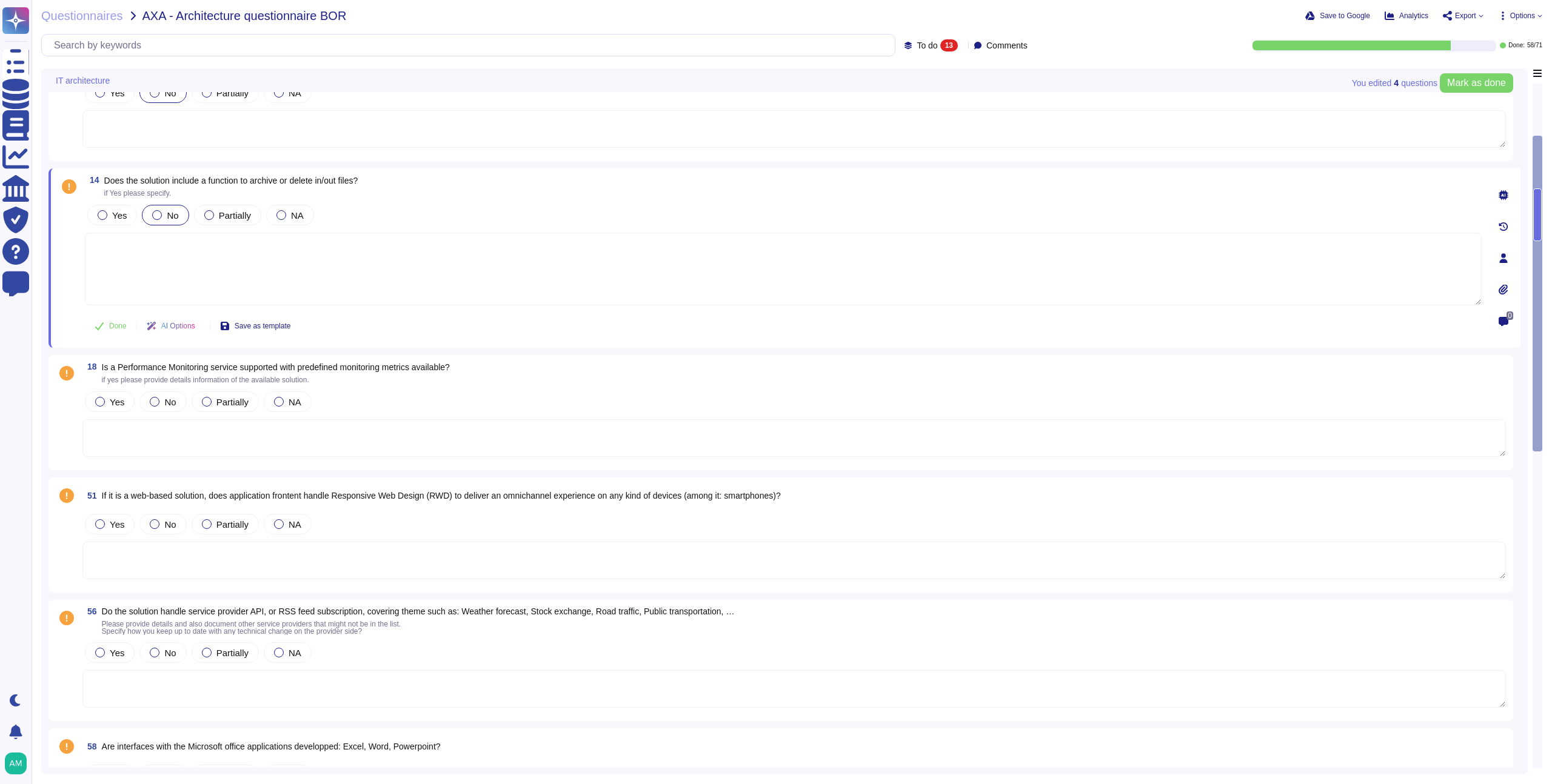
scroll to position [159, 0]
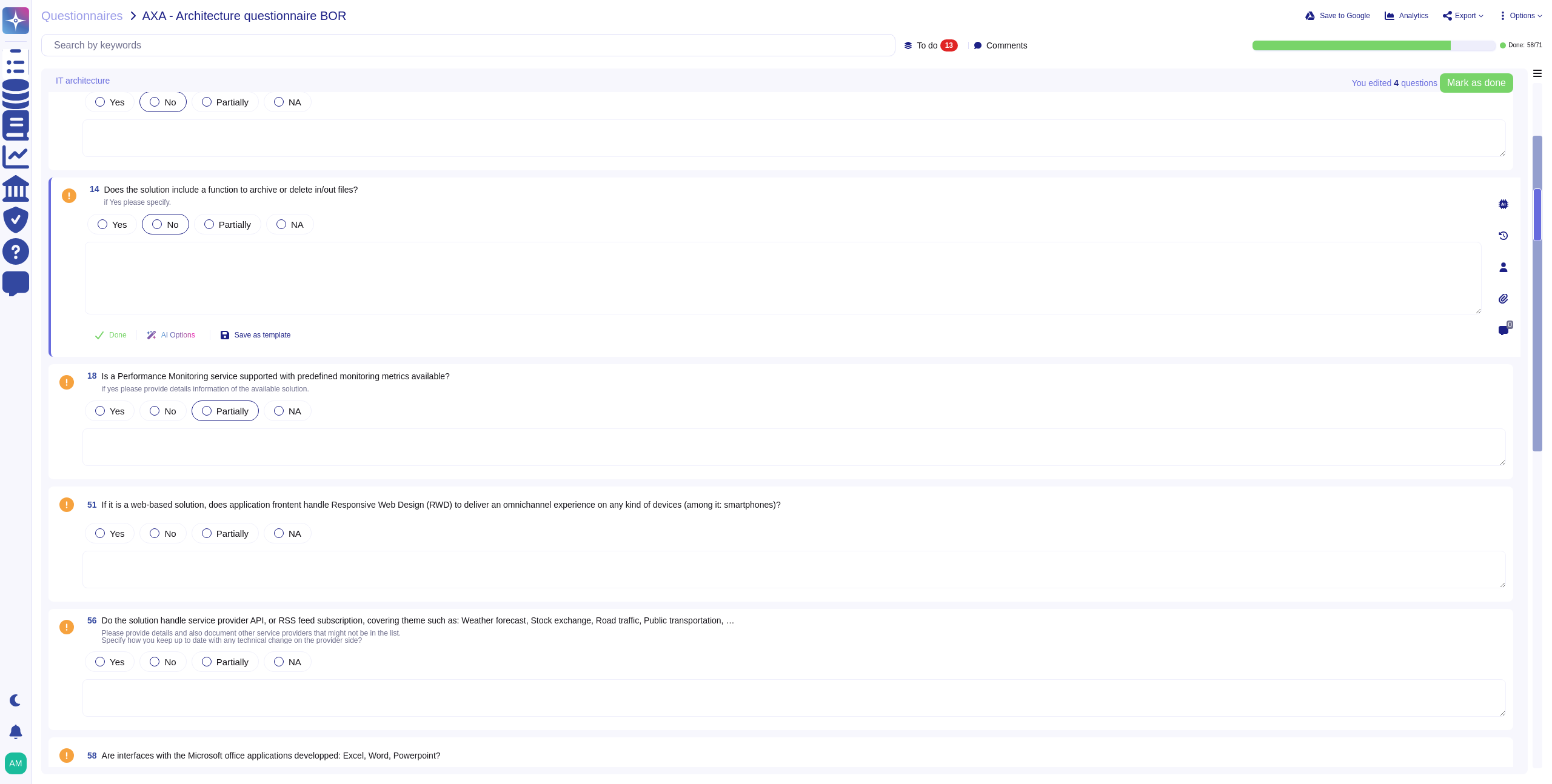
click at [226, 411] on span "Partially" at bounding box center [233, 411] width 32 height 10
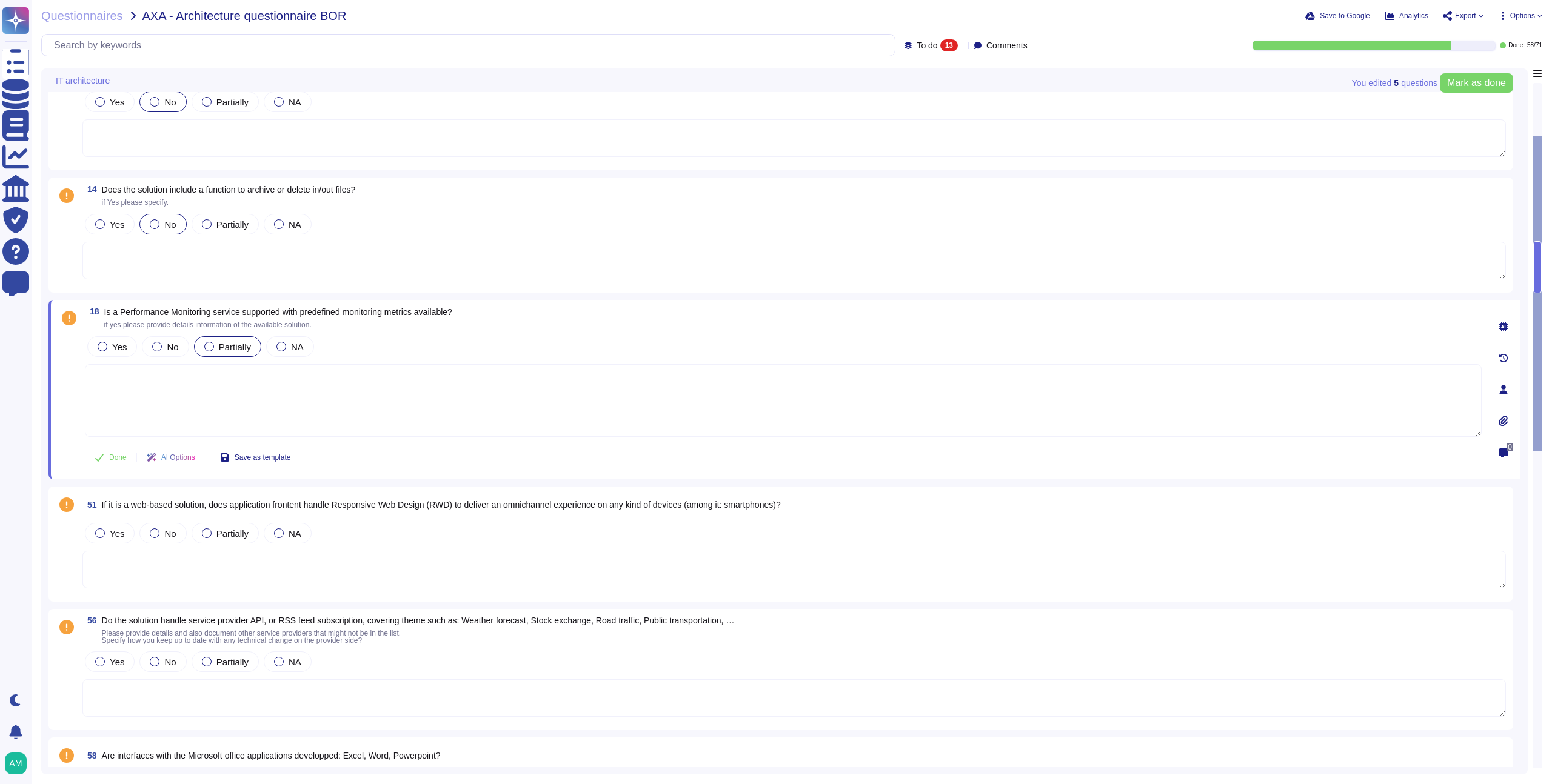
click at [391, 398] on textarea at bounding box center [783, 400] width 1397 height 73
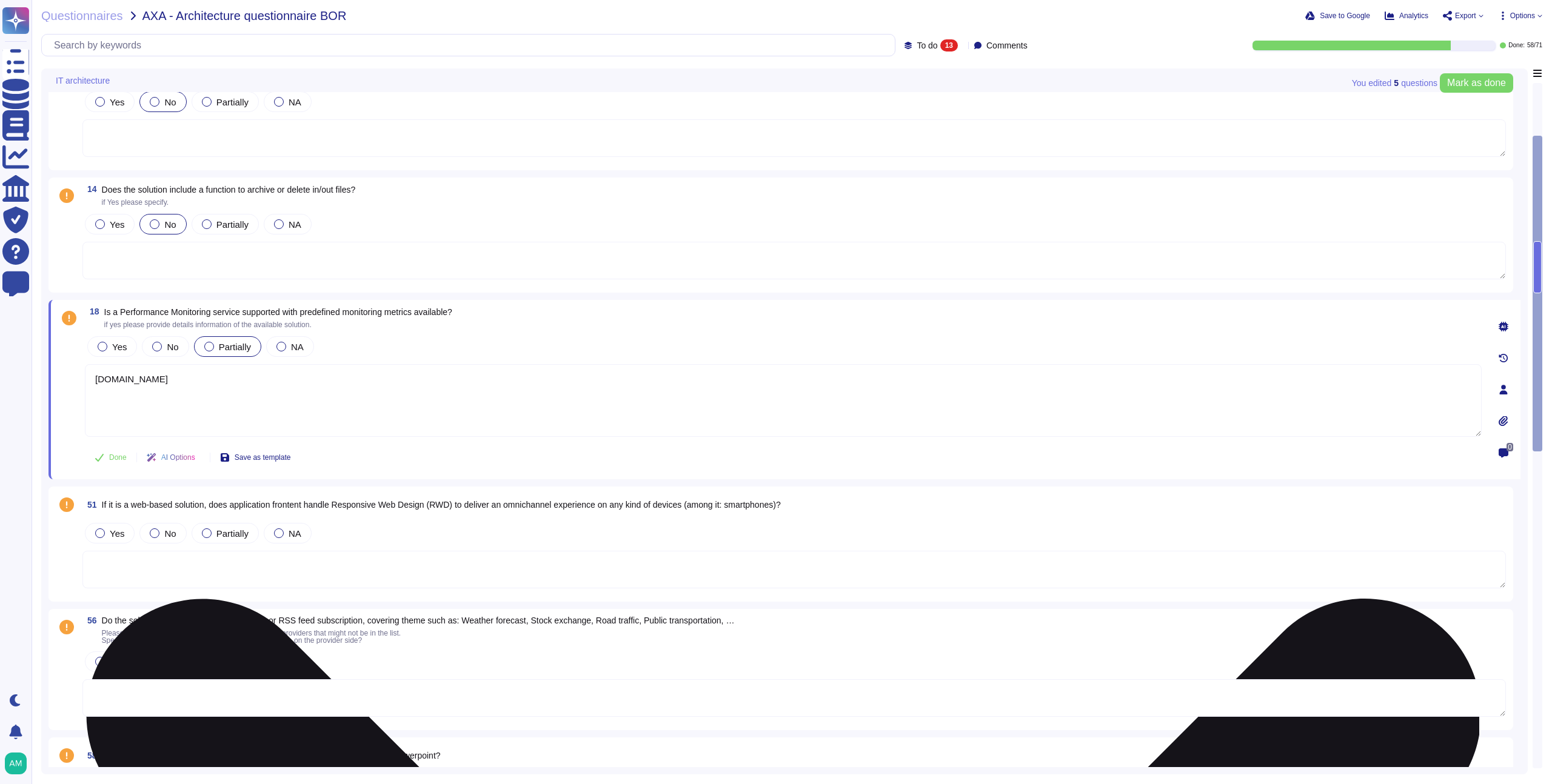
type textarea "[DOMAIN_NAME]"
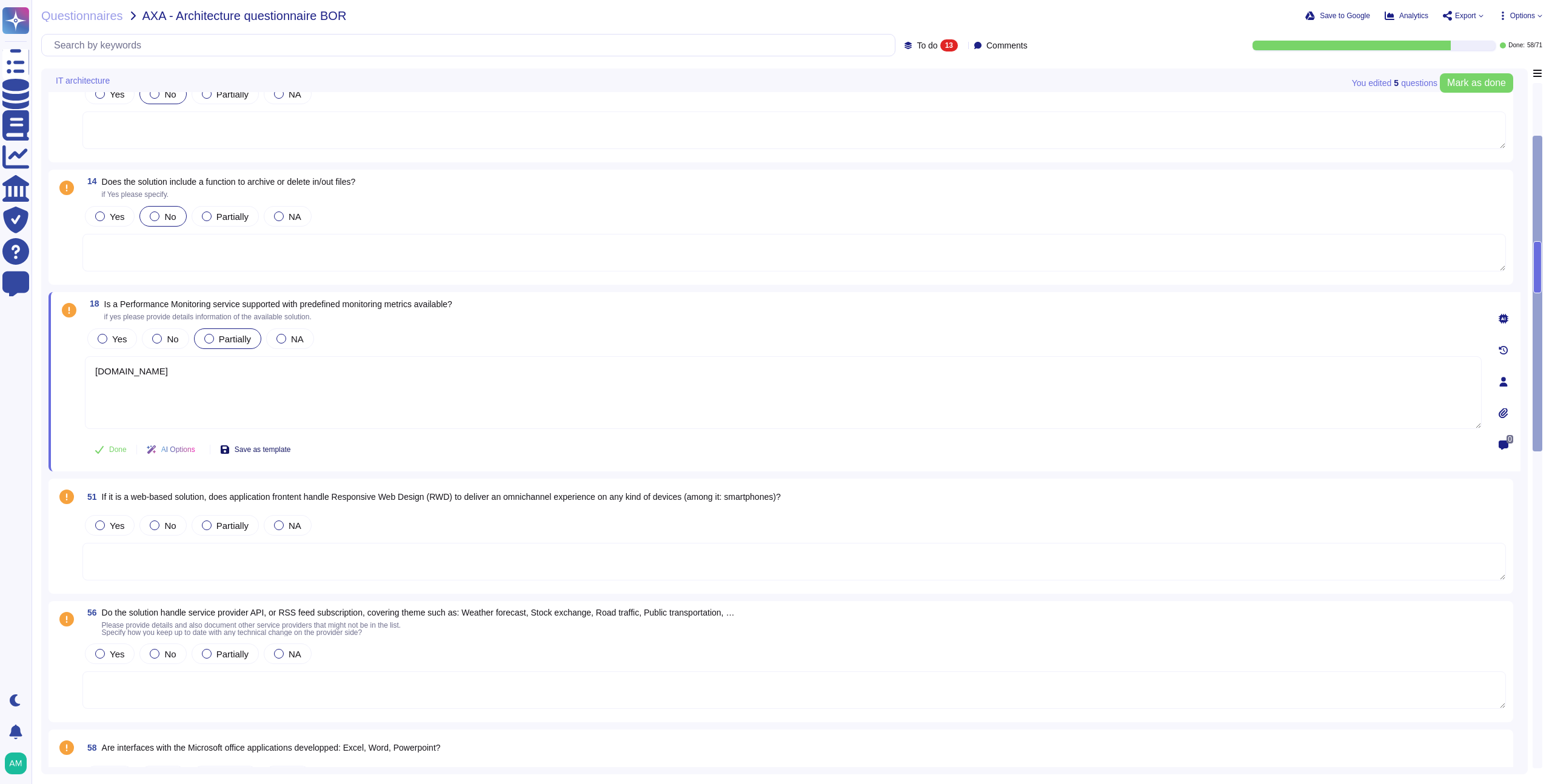
scroll to position [176, 0]
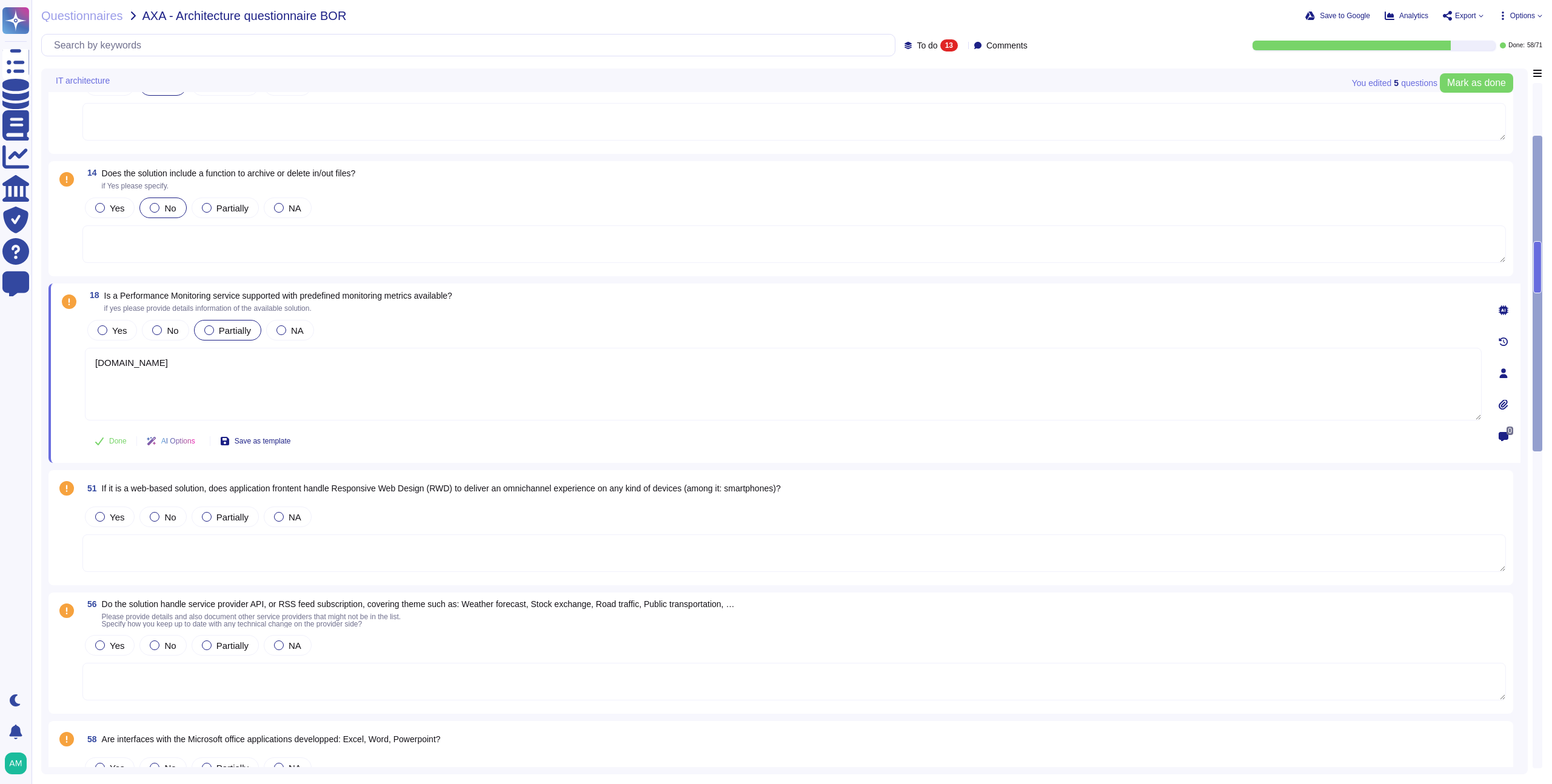
click at [271, 560] on textarea at bounding box center [794, 553] width 1424 height 37
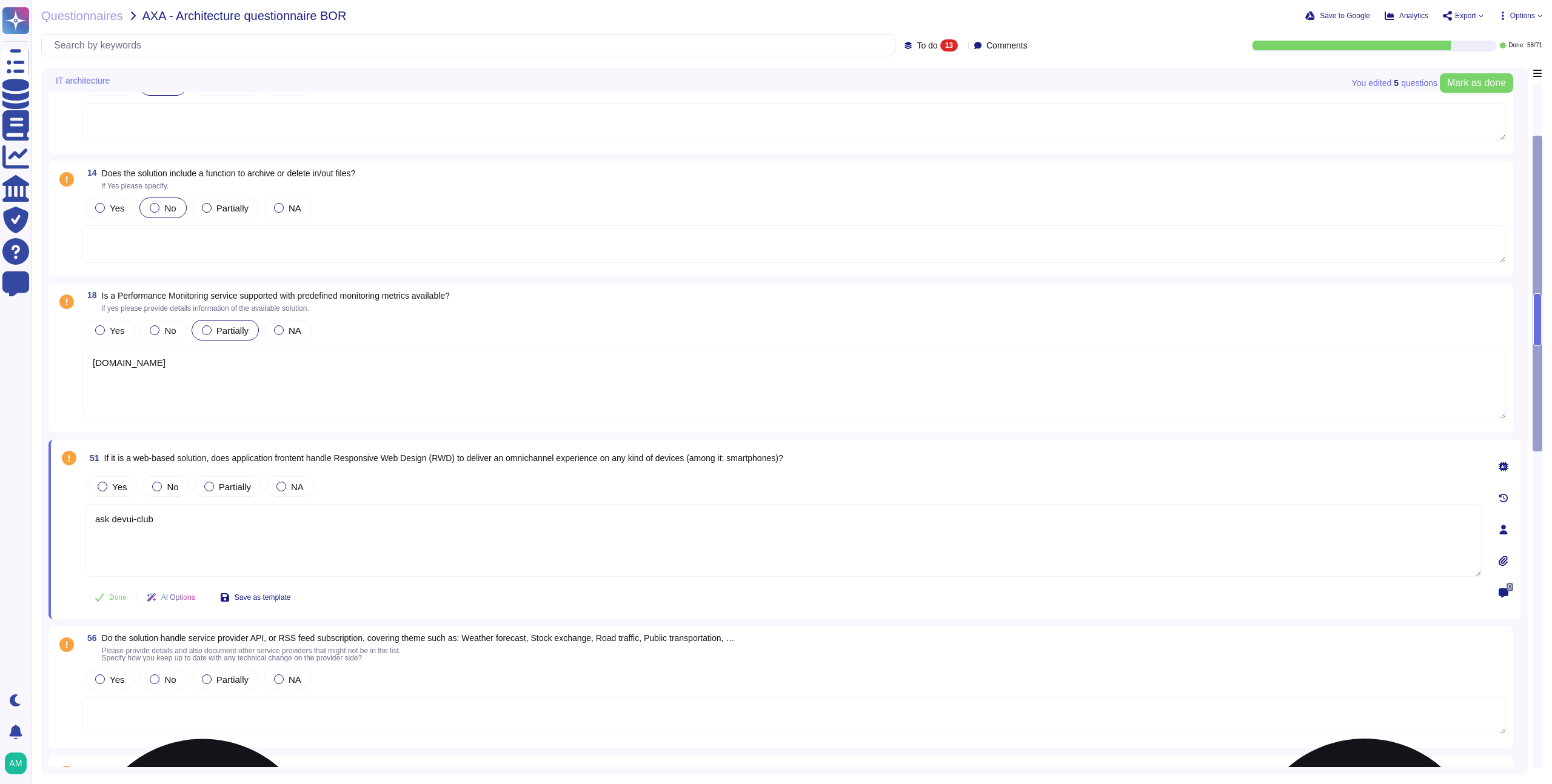
type textarea "ask devui-club"
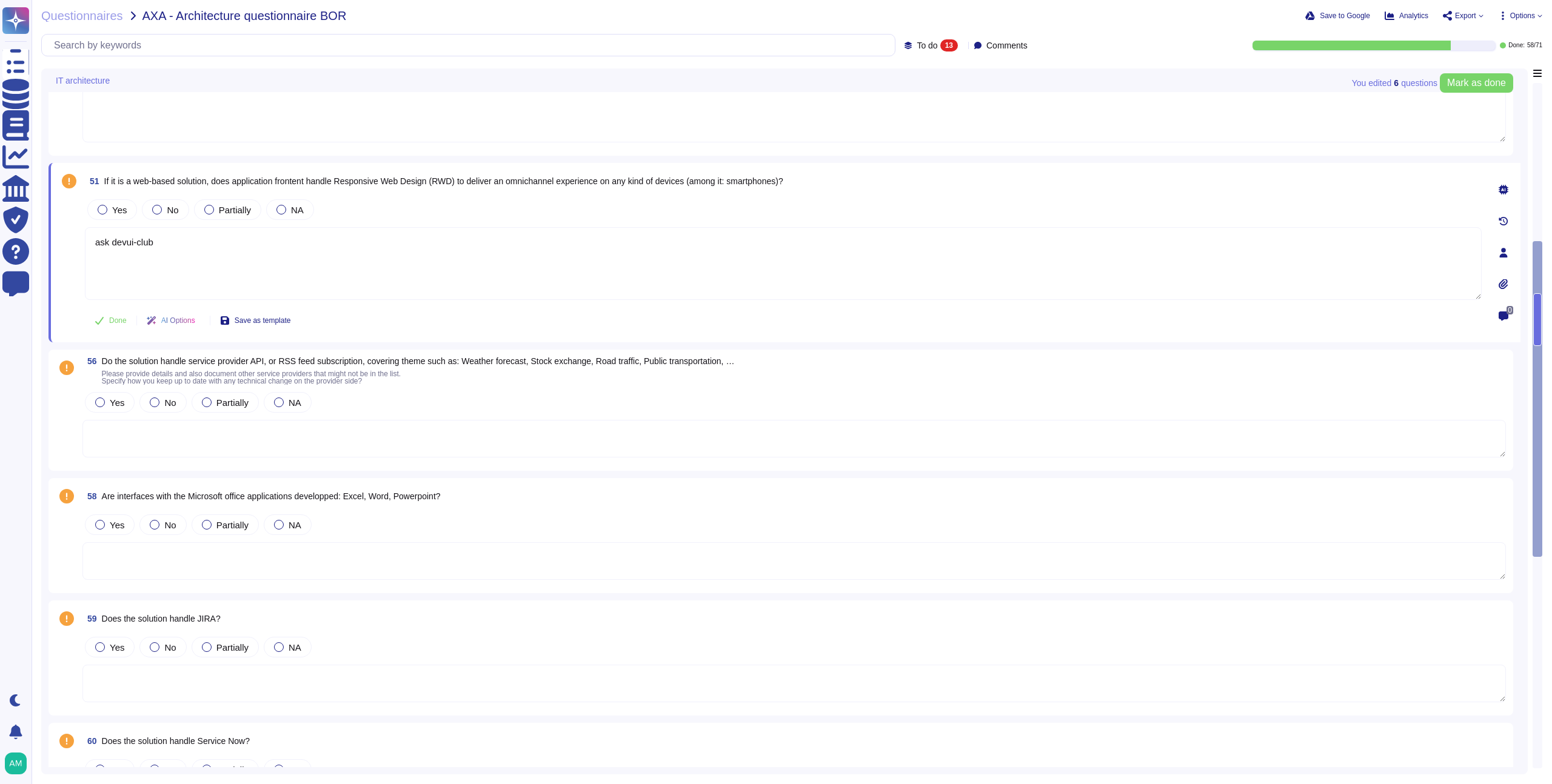
scroll to position [486, 0]
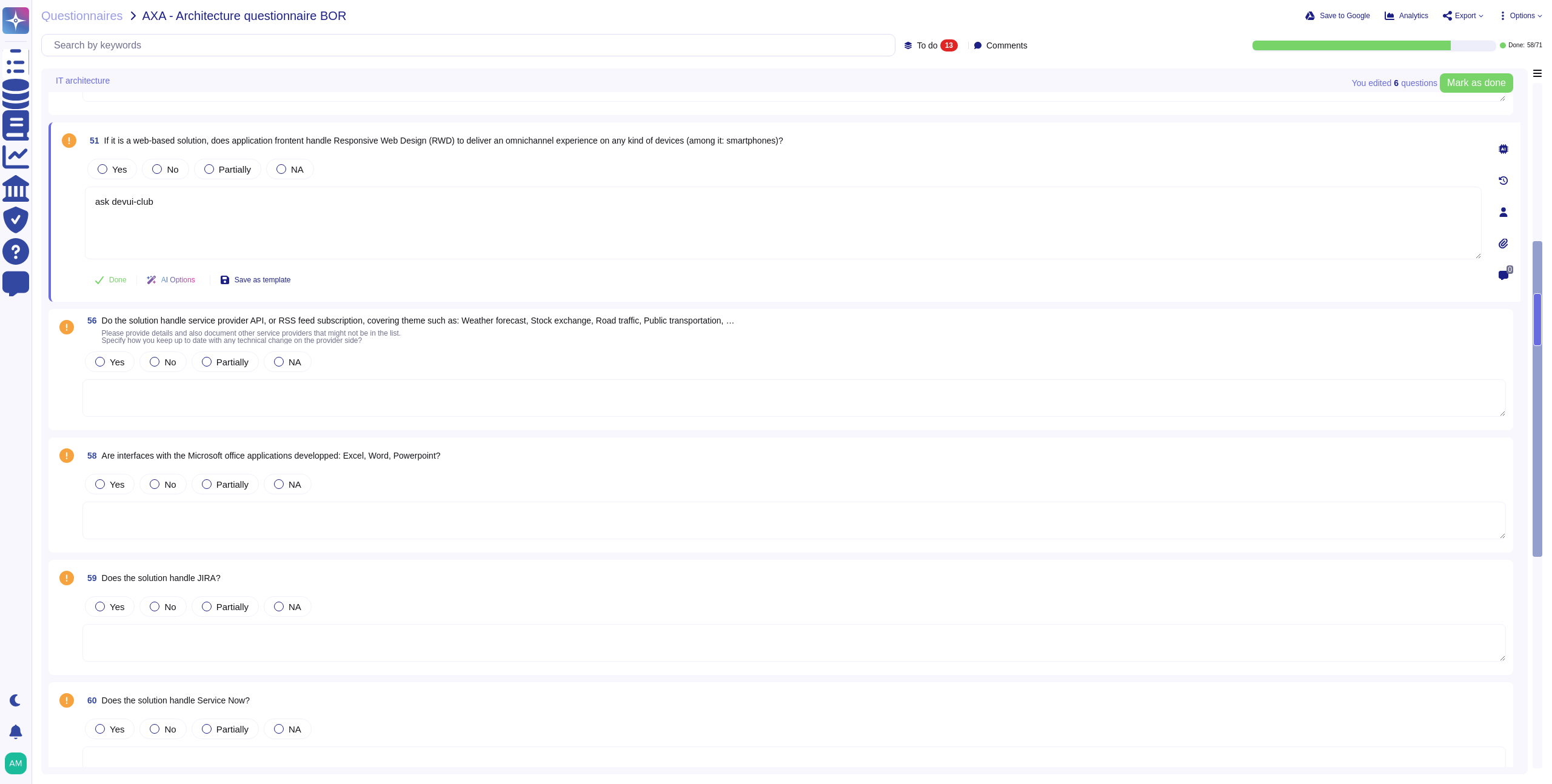
click at [941, 46] on div "13" at bounding box center [949, 45] width 17 height 12
click at [927, 67] on div "All 71" at bounding box center [948, 76] width 108 height 27
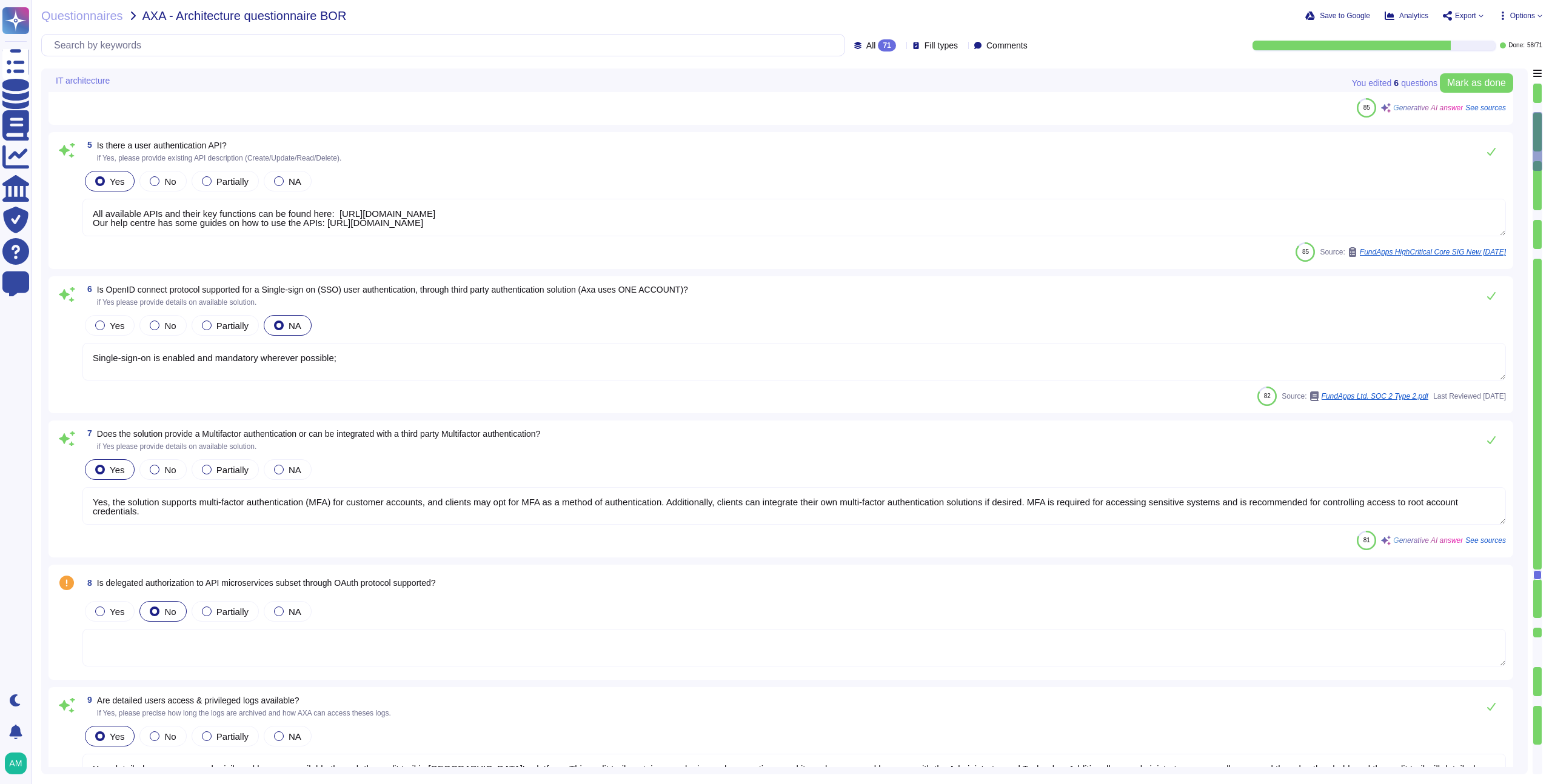
type textarea "Yes, the solution supports multi-factor authentication (MFA) for customer accou…"
type textarea "Single-sign-on is enabled and mandatory wherever possible;"
type textarea "All available APIs and their key functions can be found here: [URL][DOMAIN_NAME…"
type textarea "Yes, there is an administrative web-based management interface for overseeing u…"
type textarea "All available APIs and their key functions can be found in the provided resourc…"
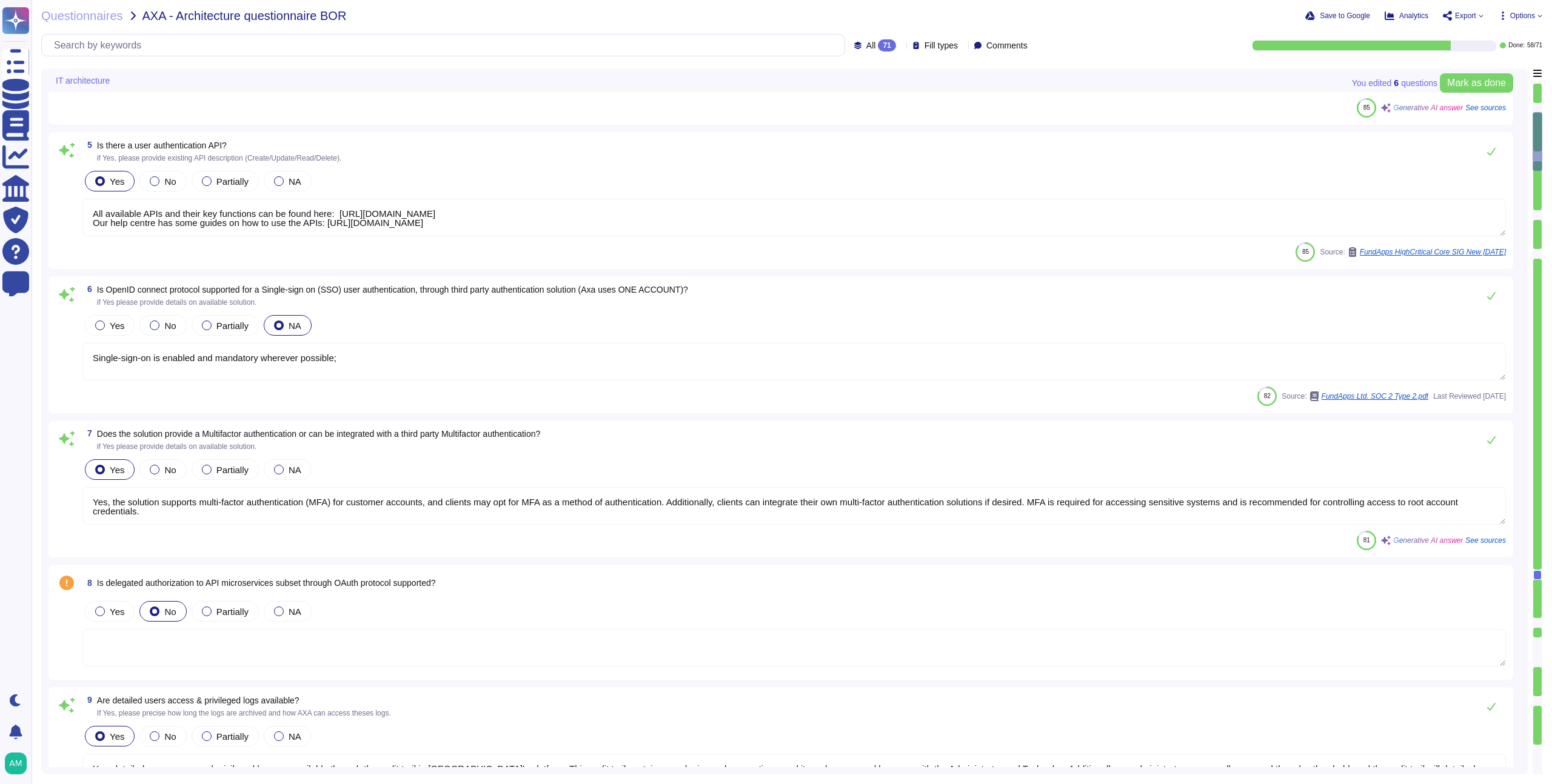
type textarea "Yes, detailed user access and privileged logs are available through the audit t…"
type textarea "Yes. FundApps' policy requires the approval of the head of Client Services, who…"
type textarea "Yes, Role-Based Access Control (RBAC) is managed by the solution. FundApps's pl…"
click at [883, 39] on div "All 71 Fill types Comments" at bounding box center [943, 45] width 178 height 12
click at [873, 43] on div "All 71" at bounding box center [878, 45] width 47 height 12
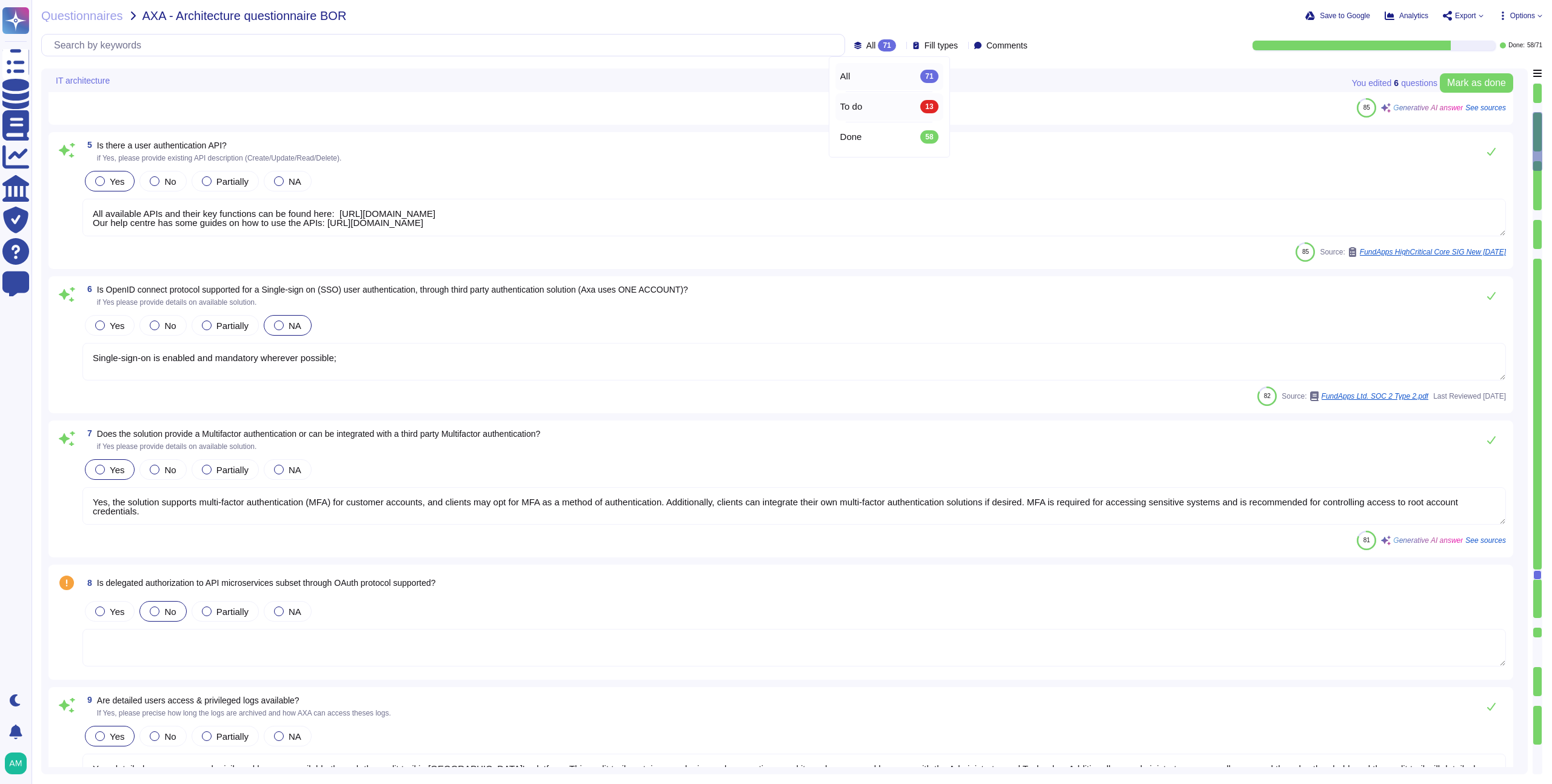
click at [873, 112] on div "To do 13" at bounding box center [889, 107] width 98 height 13
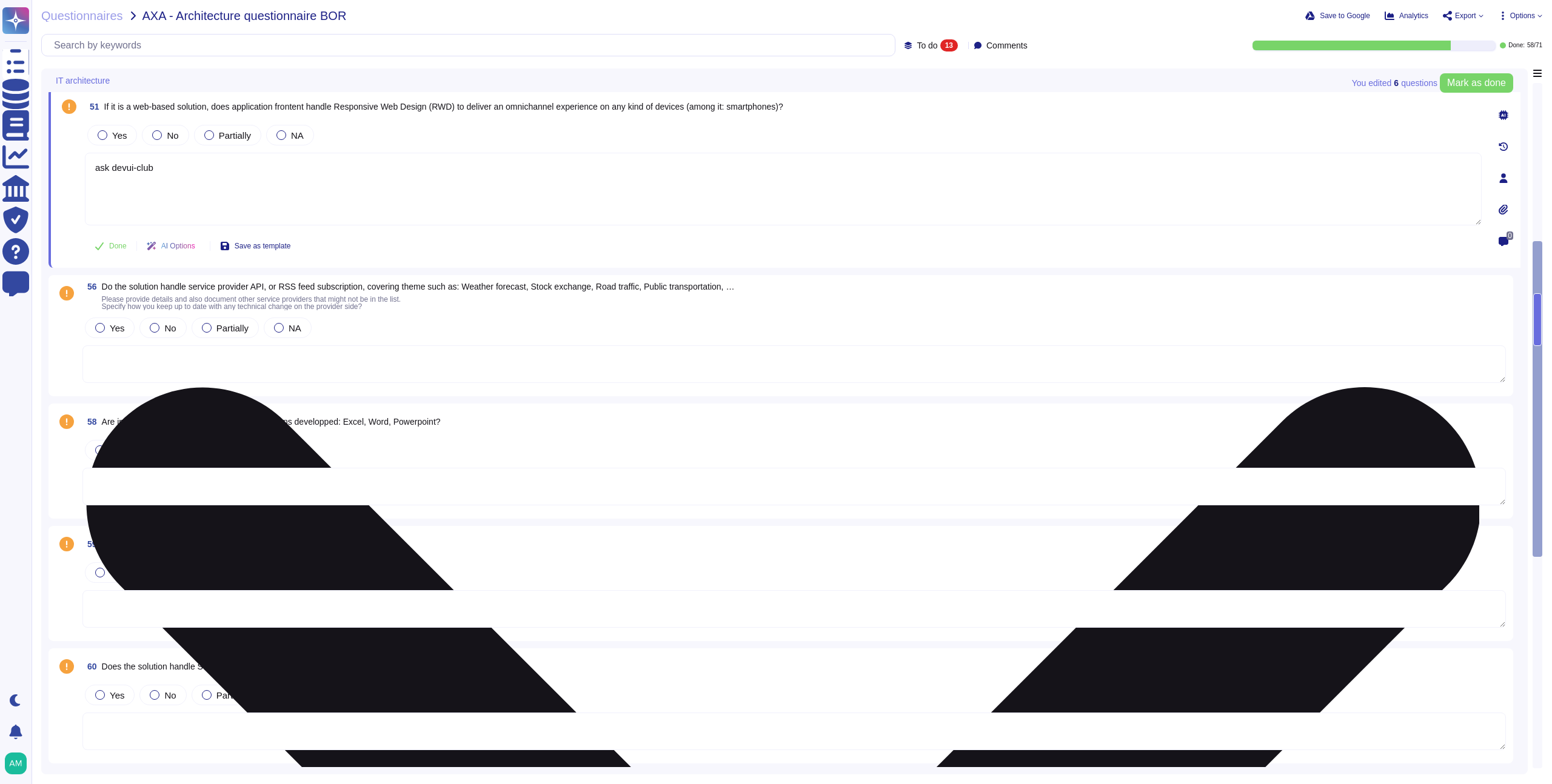
type textarea "ask devui-club"
type textarea "[DOMAIN_NAME]"
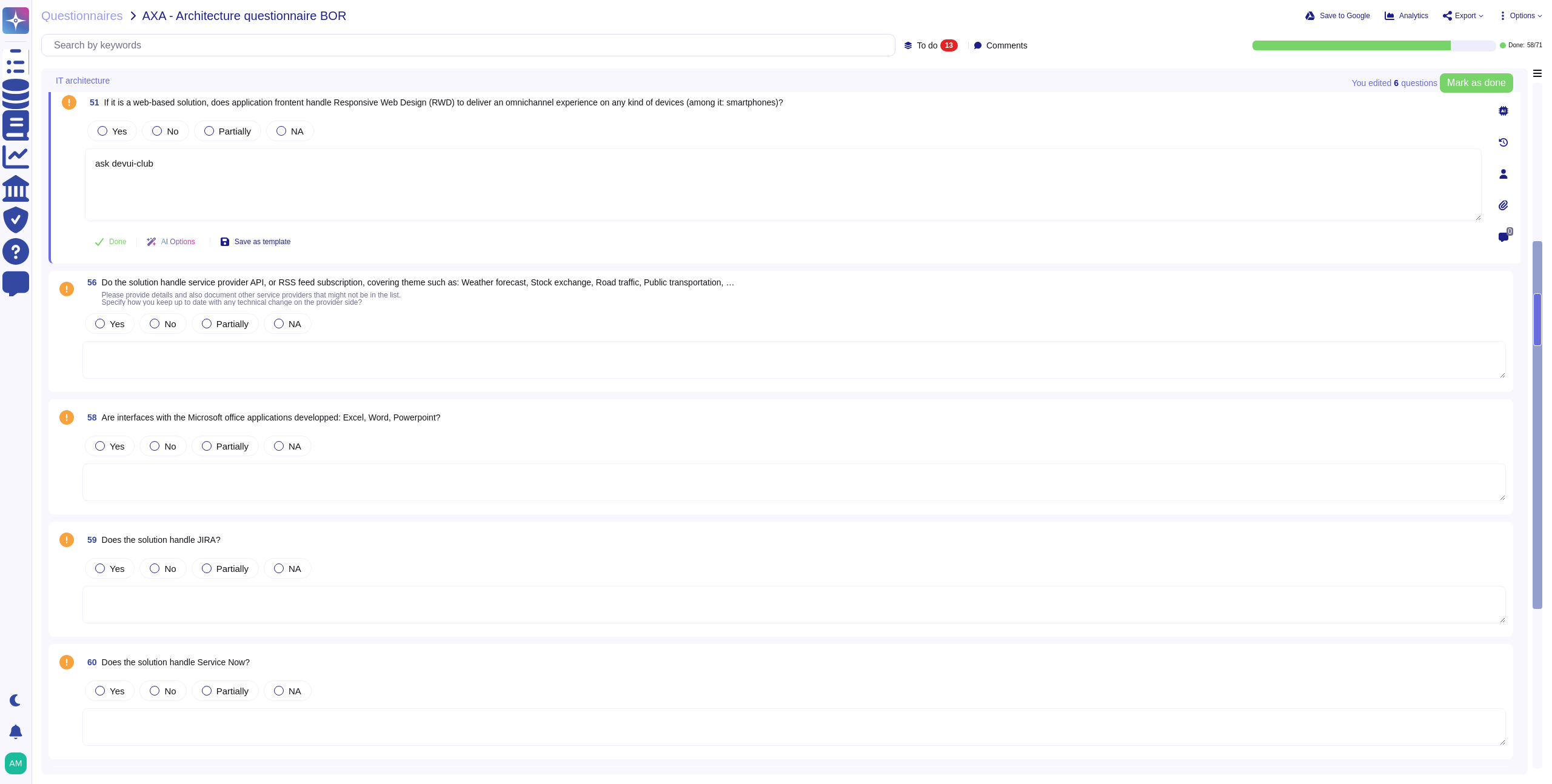
scroll to position [491, 0]
click at [247, 330] on div "Partially" at bounding box center [225, 323] width 68 height 21
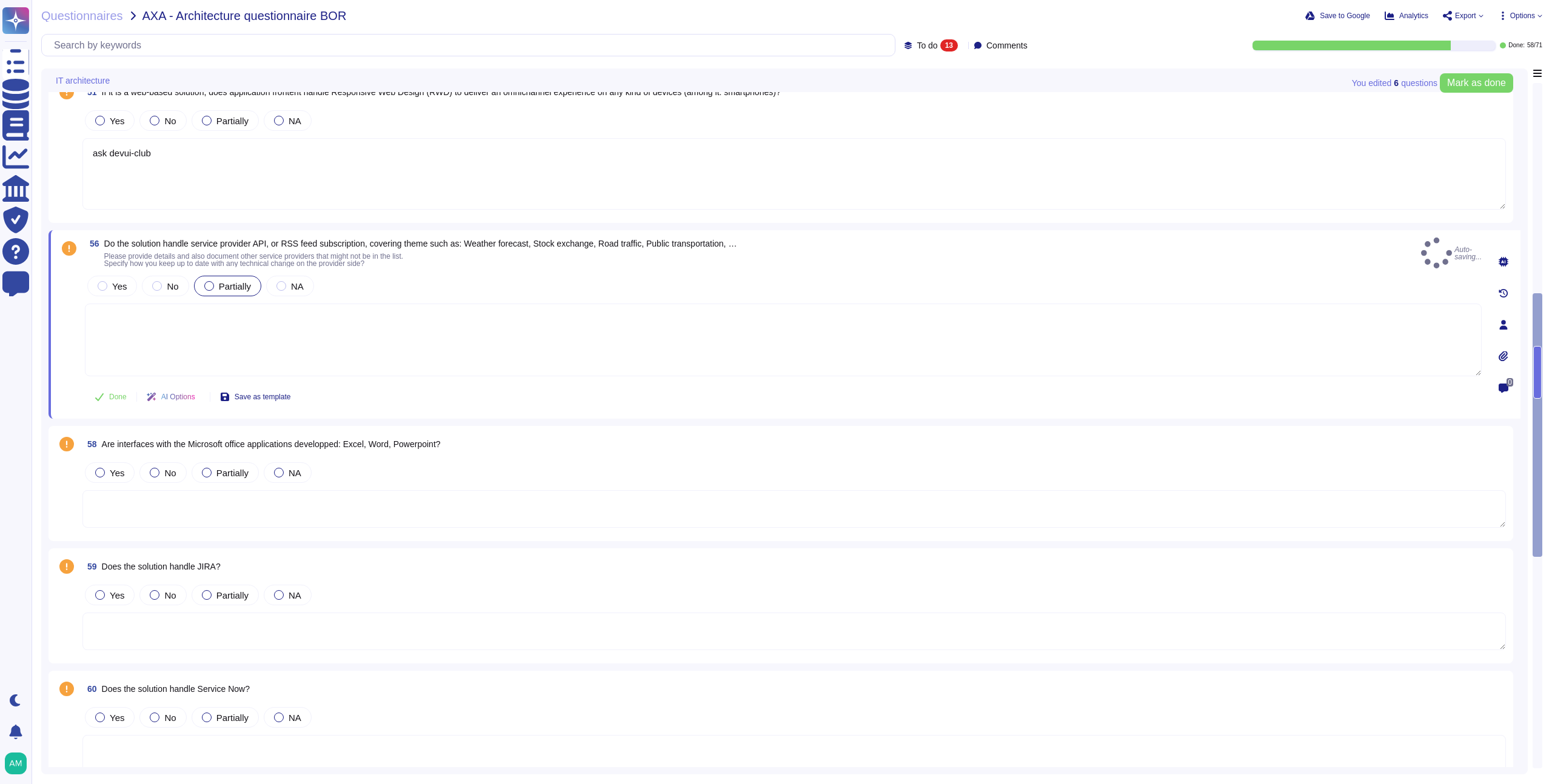
scroll to position [641, 0]
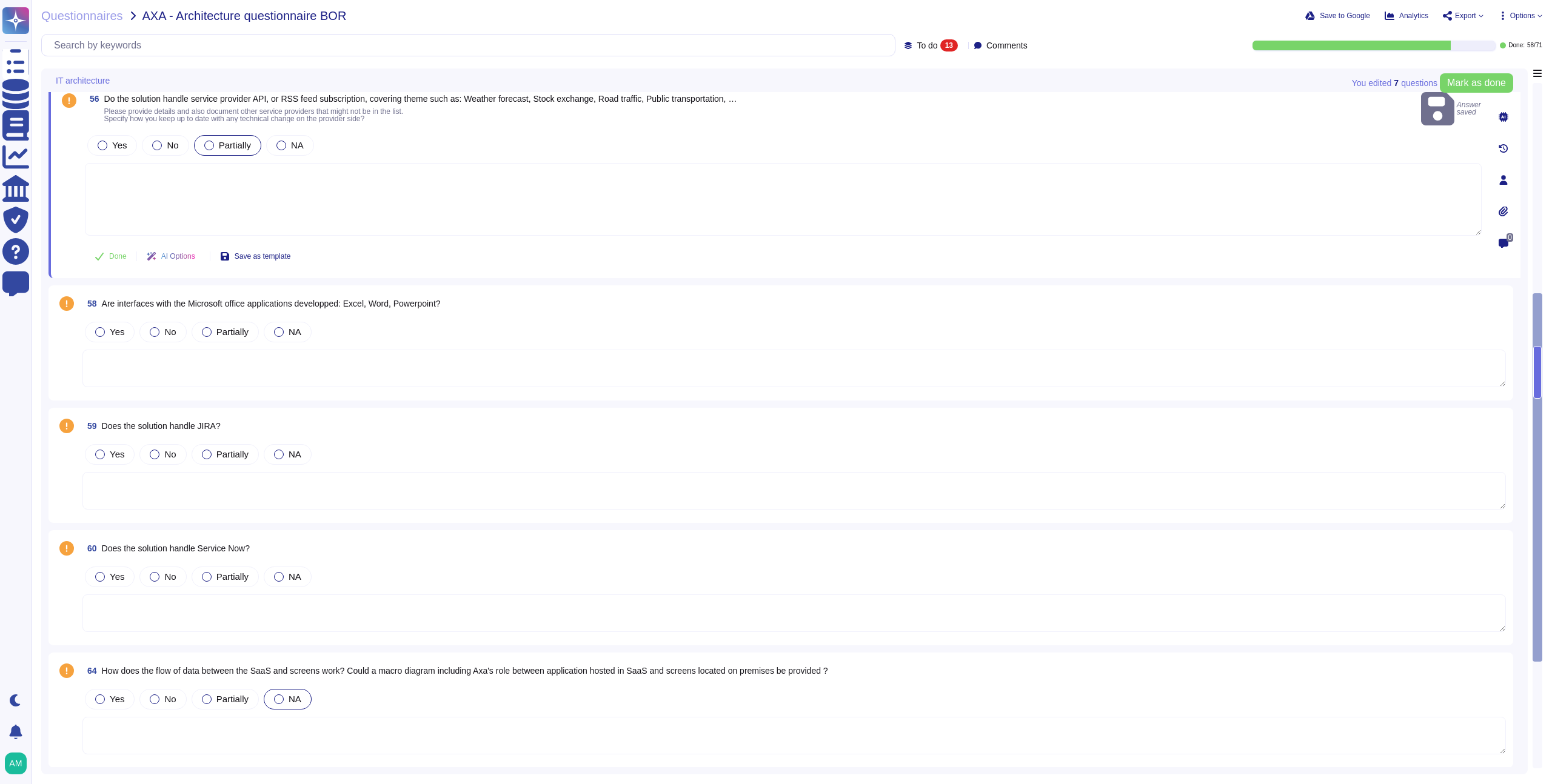
click at [207, 330] on div "Partially" at bounding box center [225, 332] width 68 height 21
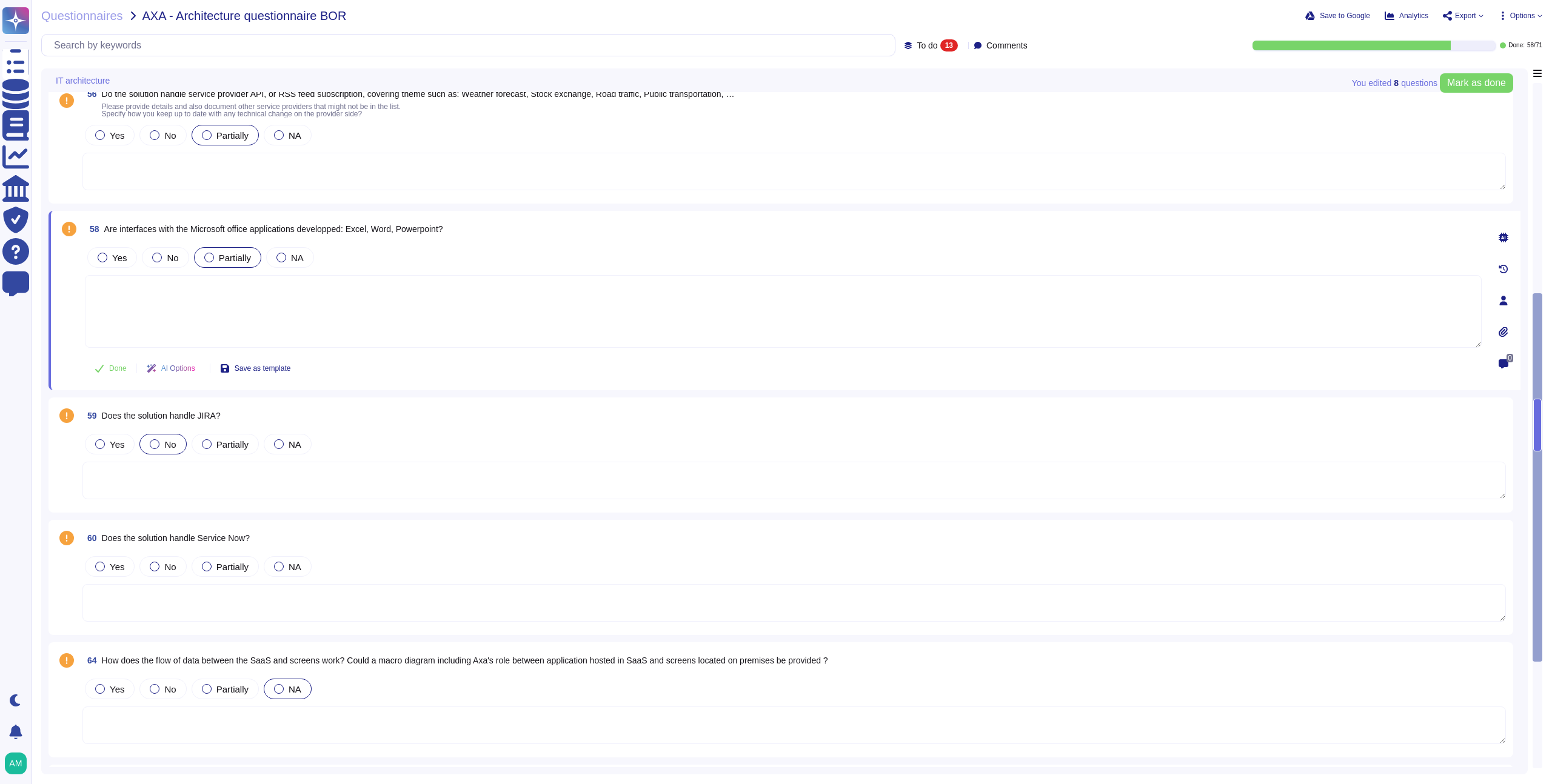
click at [163, 445] on label "No" at bounding box center [163, 444] width 26 height 10
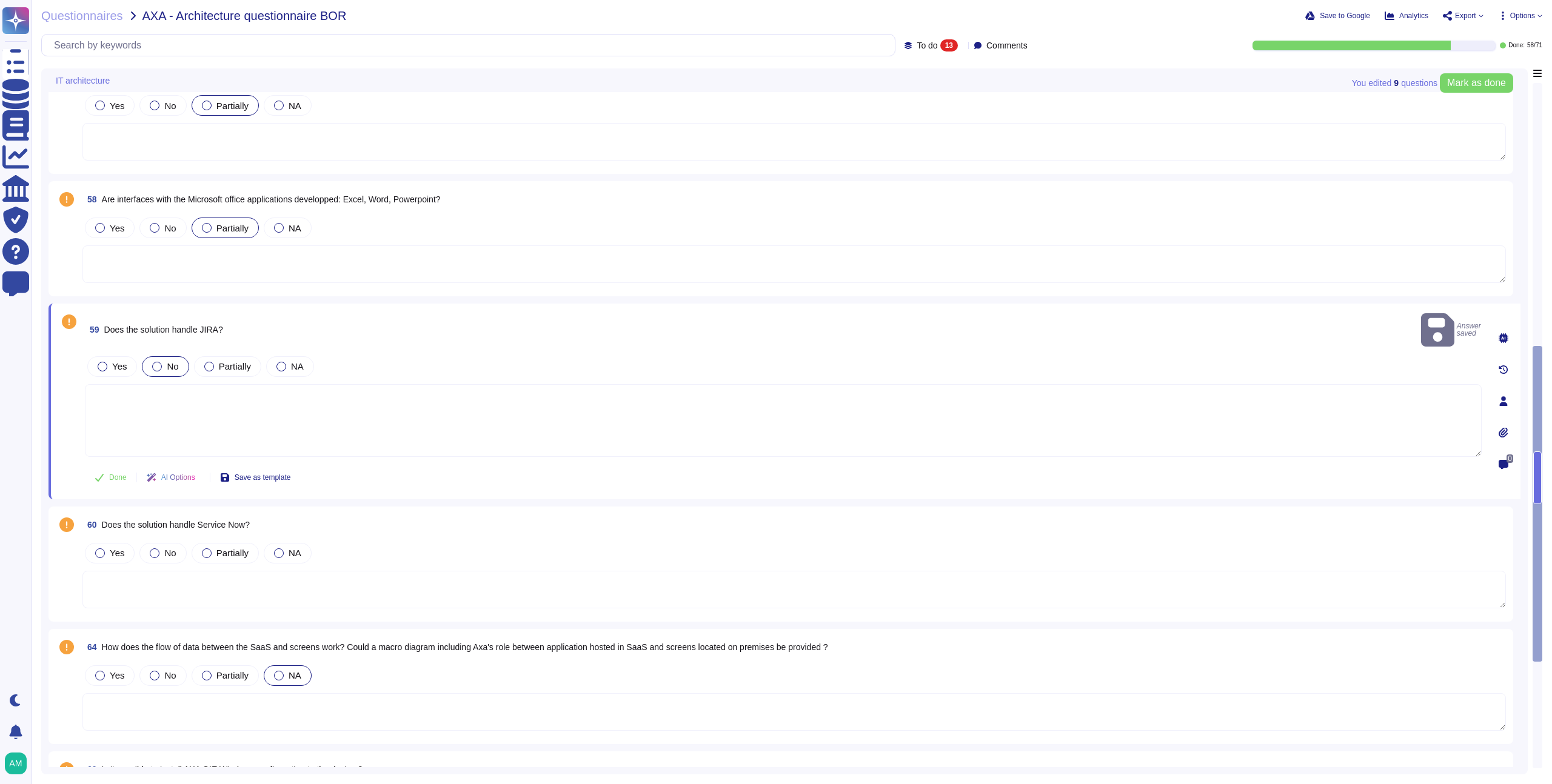
scroll to position [674, 0]
click at [100, 470] on icon at bounding box center [99, 474] width 10 height 10
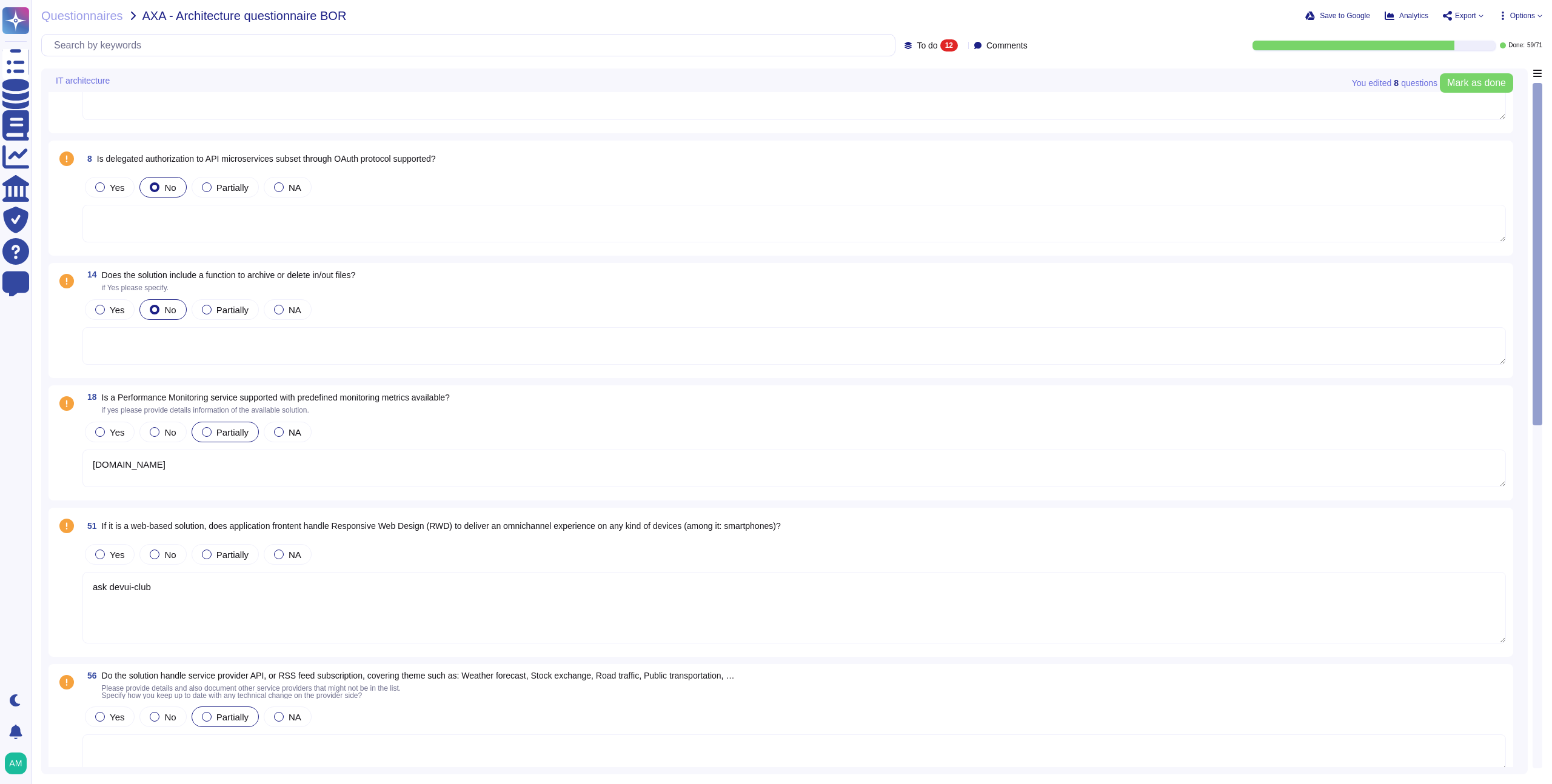
scroll to position [0, 0]
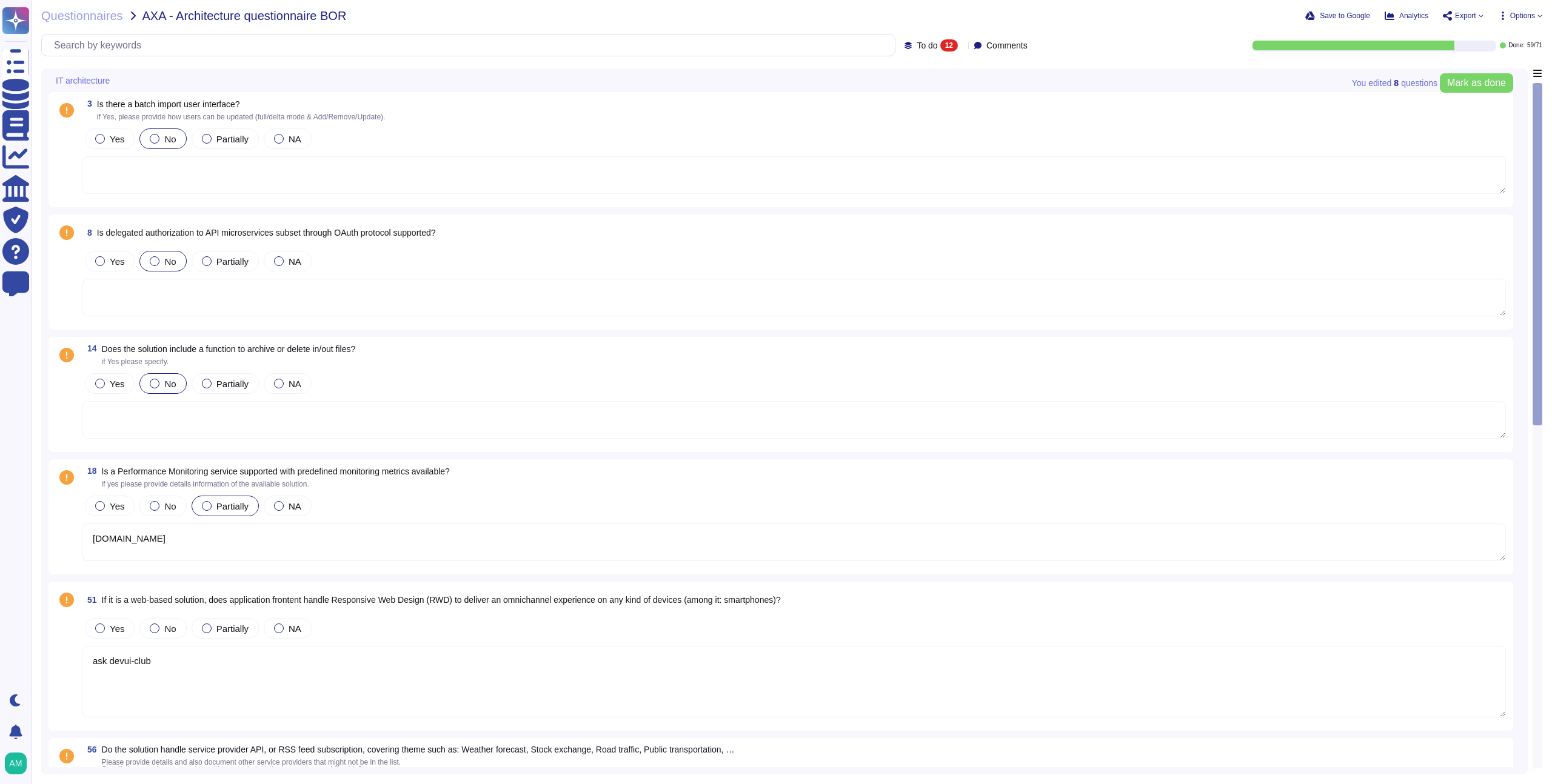
click at [1237, 111] on div "3 Is there a batch import user interface? if Yes, please provide how users can …" at bounding box center [794, 111] width 1424 height 22
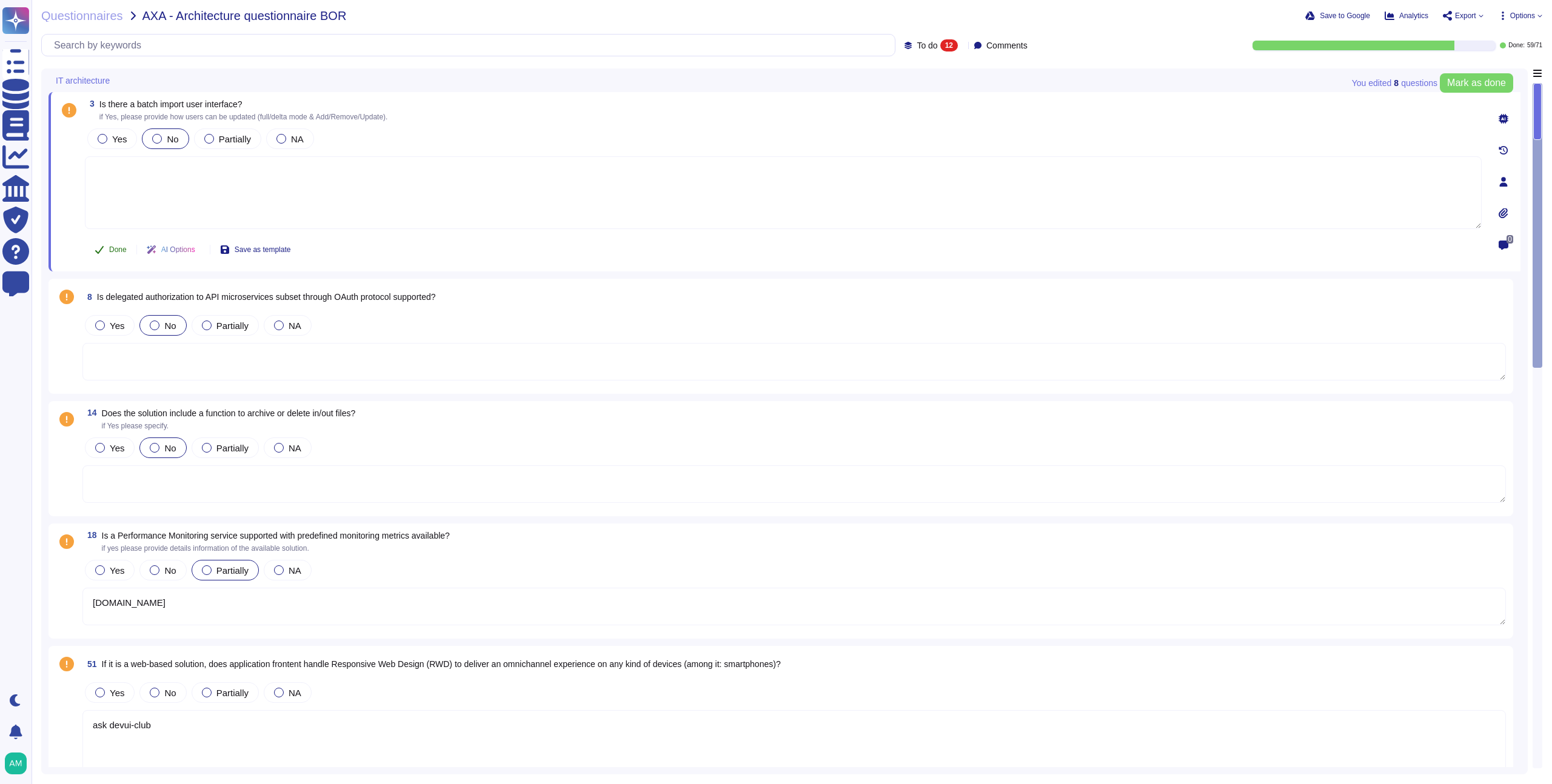
click at [110, 250] on span "Done" at bounding box center [118, 249] width 17 height 7
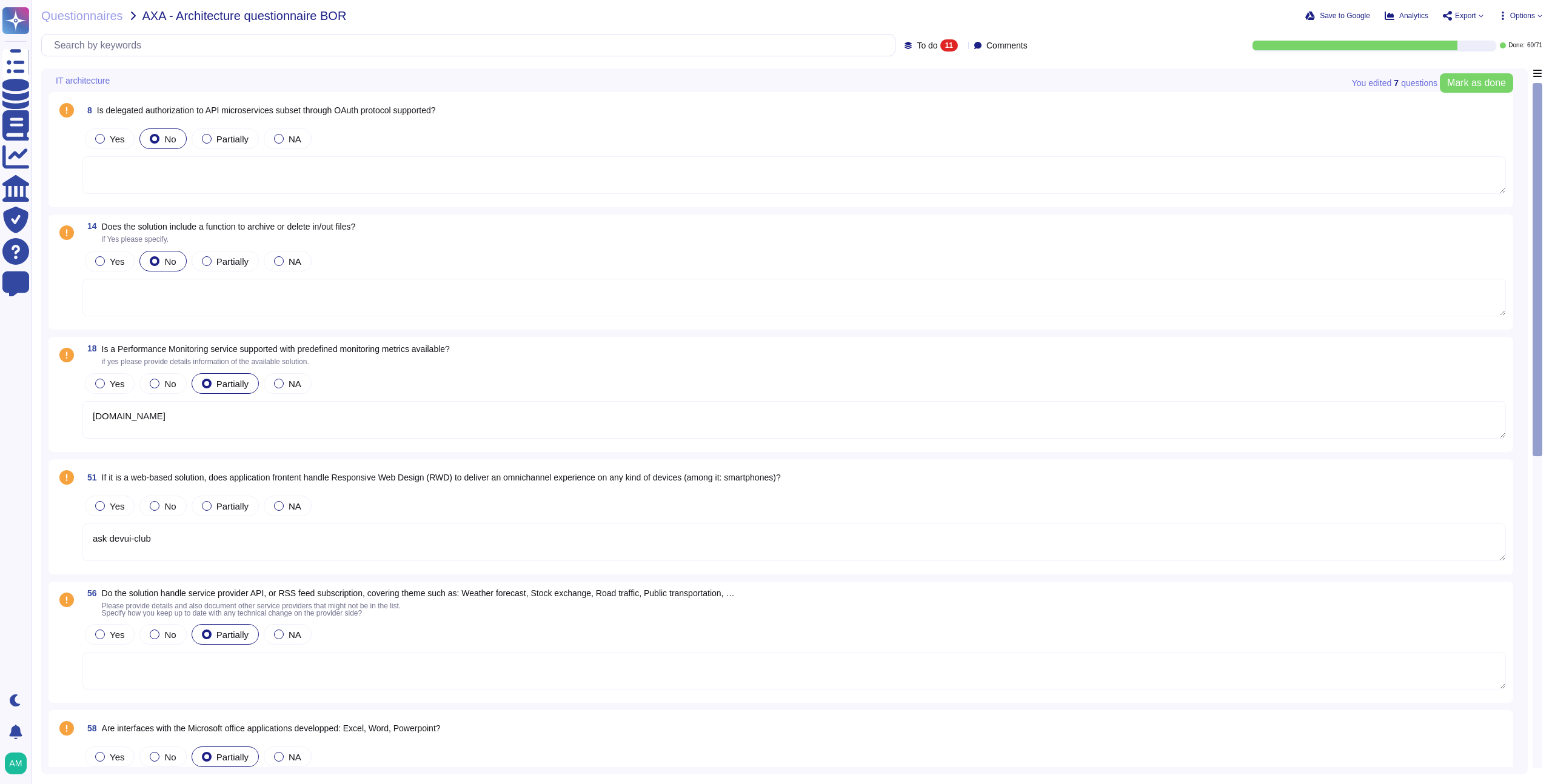
type textarea "ask devui-club"
type textarea "[DOMAIN_NAME]"
click at [88, 171] on textarea at bounding box center [794, 175] width 1424 height 37
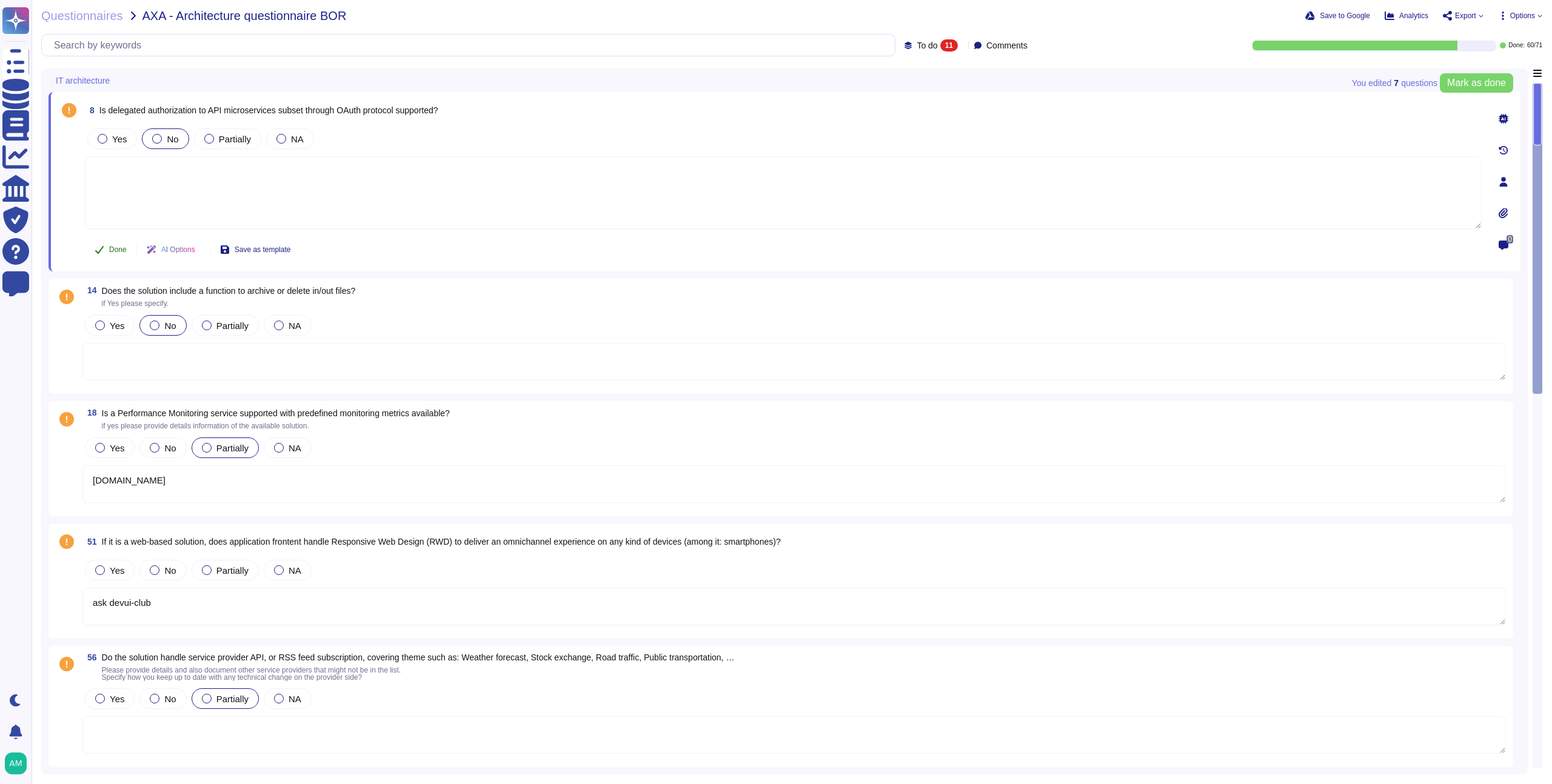
click at [113, 251] on span "Done" at bounding box center [118, 249] width 17 height 7
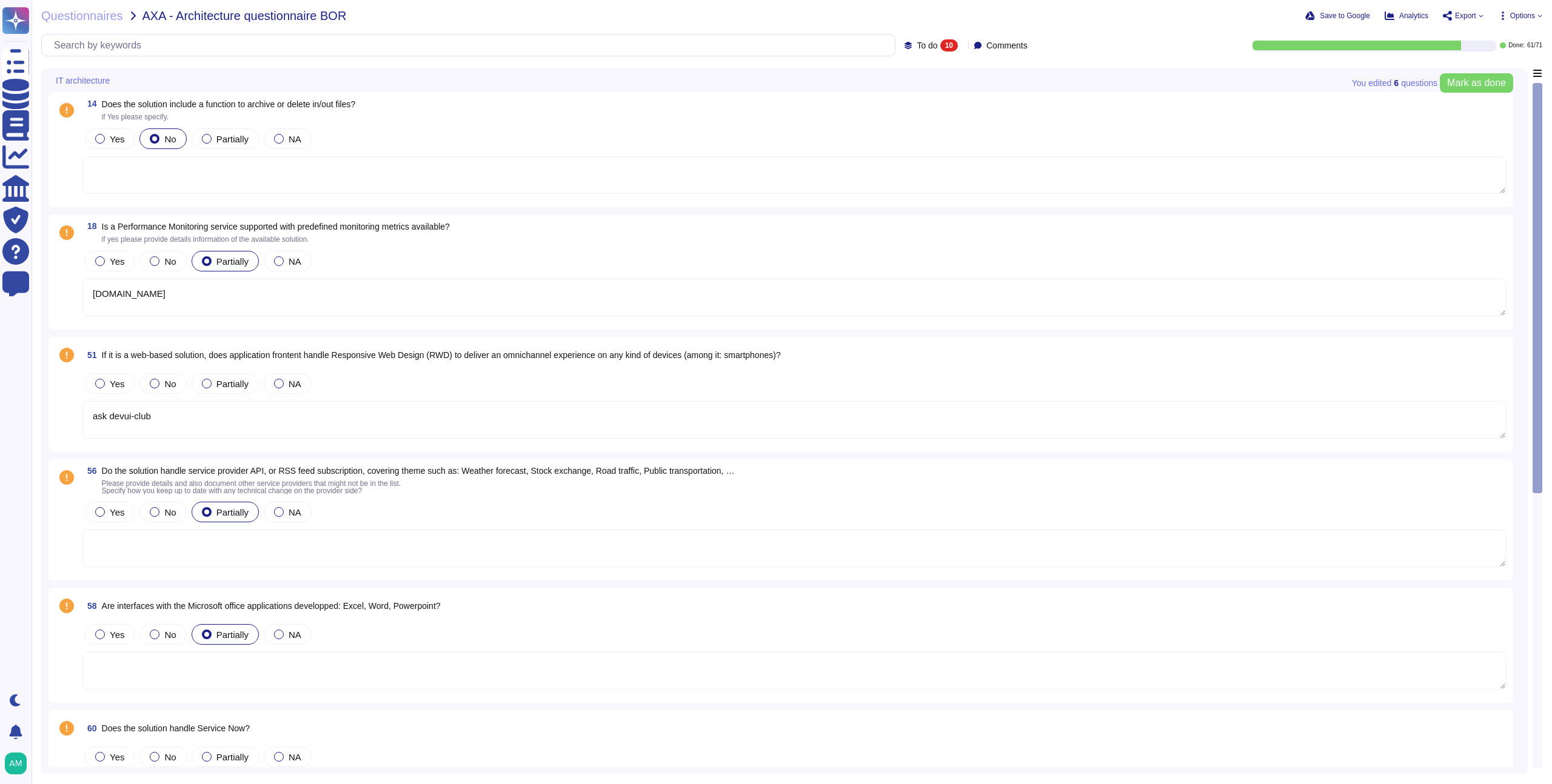
type textarea "[DOMAIN_NAME]"
type textarea "ask devui-club"
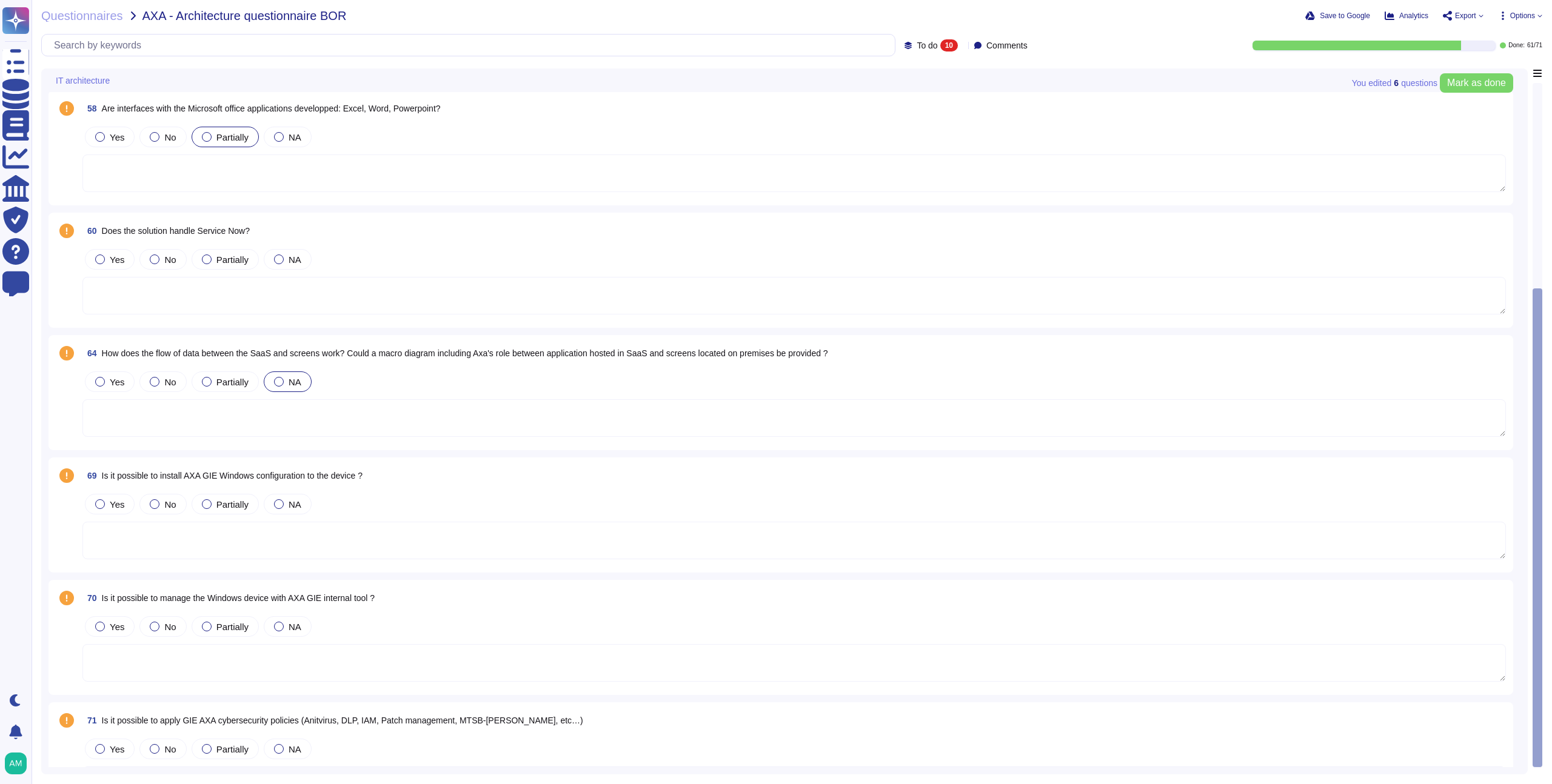
scroll to position [429, 0]
type textarea "[DOMAIN_NAME]"
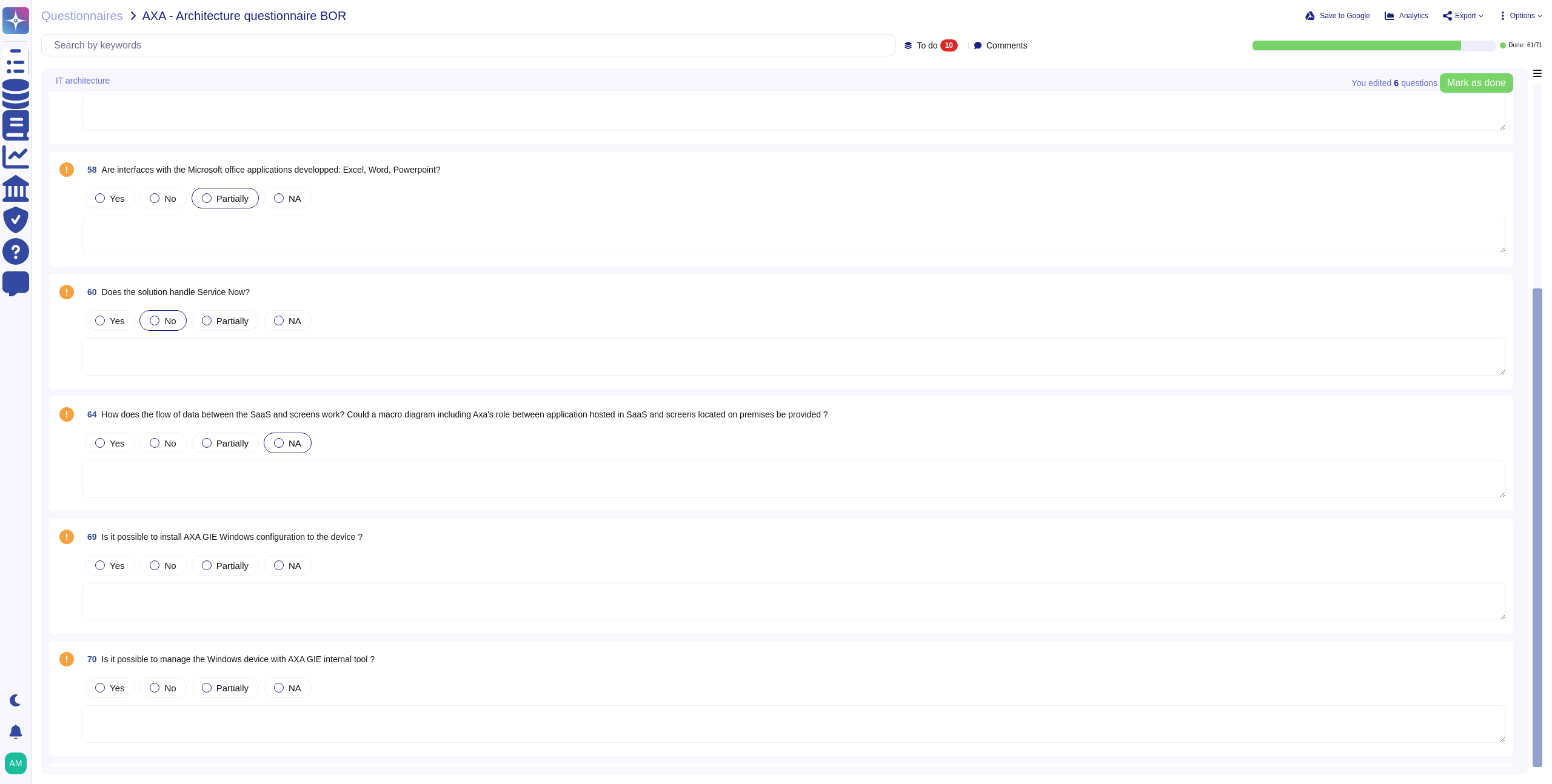
click at [155, 317] on div at bounding box center [154, 320] width 10 height 10
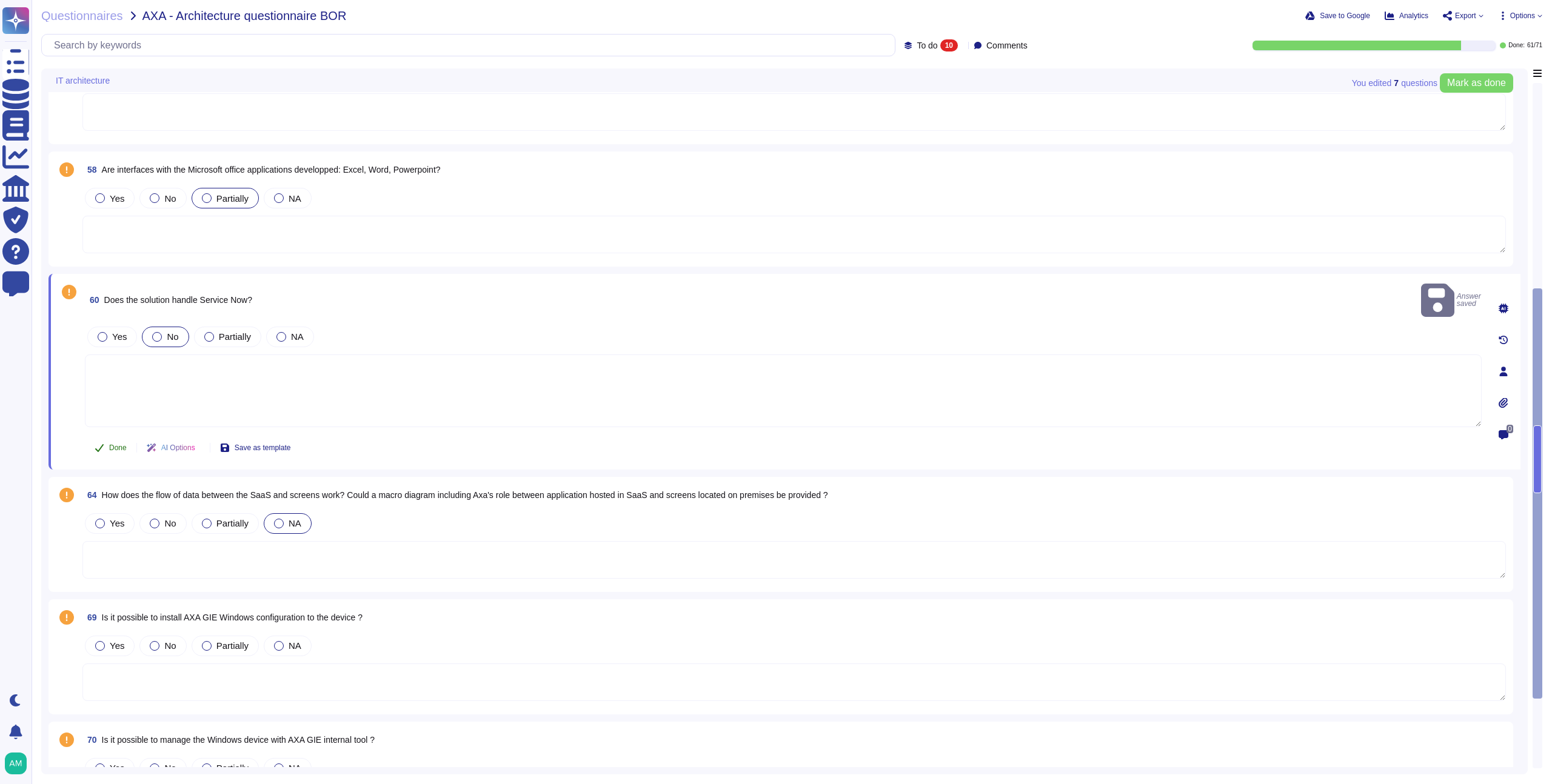
click at [127, 444] on span "Done" at bounding box center [118, 447] width 17 height 7
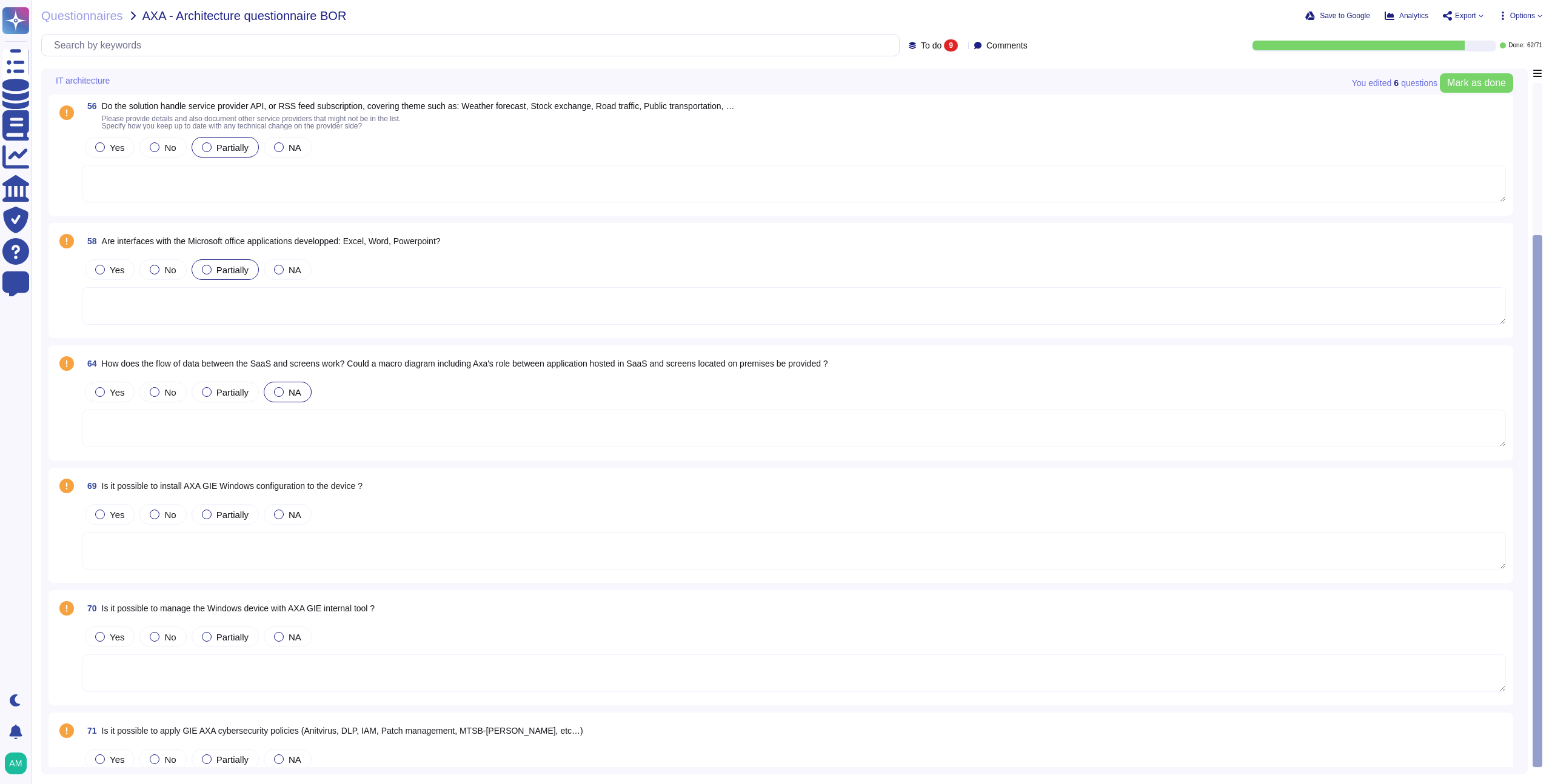
click at [926, 56] on div "Questionnaires AXA - Architecture questionnaire BOR Save to Google Analytics Ex…" at bounding box center [791, 392] width 1520 height 784
click at [922, 48] on span "To do" at bounding box center [932, 45] width 21 height 8
click at [922, 67] on div "All 71" at bounding box center [952, 76] width 108 height 27
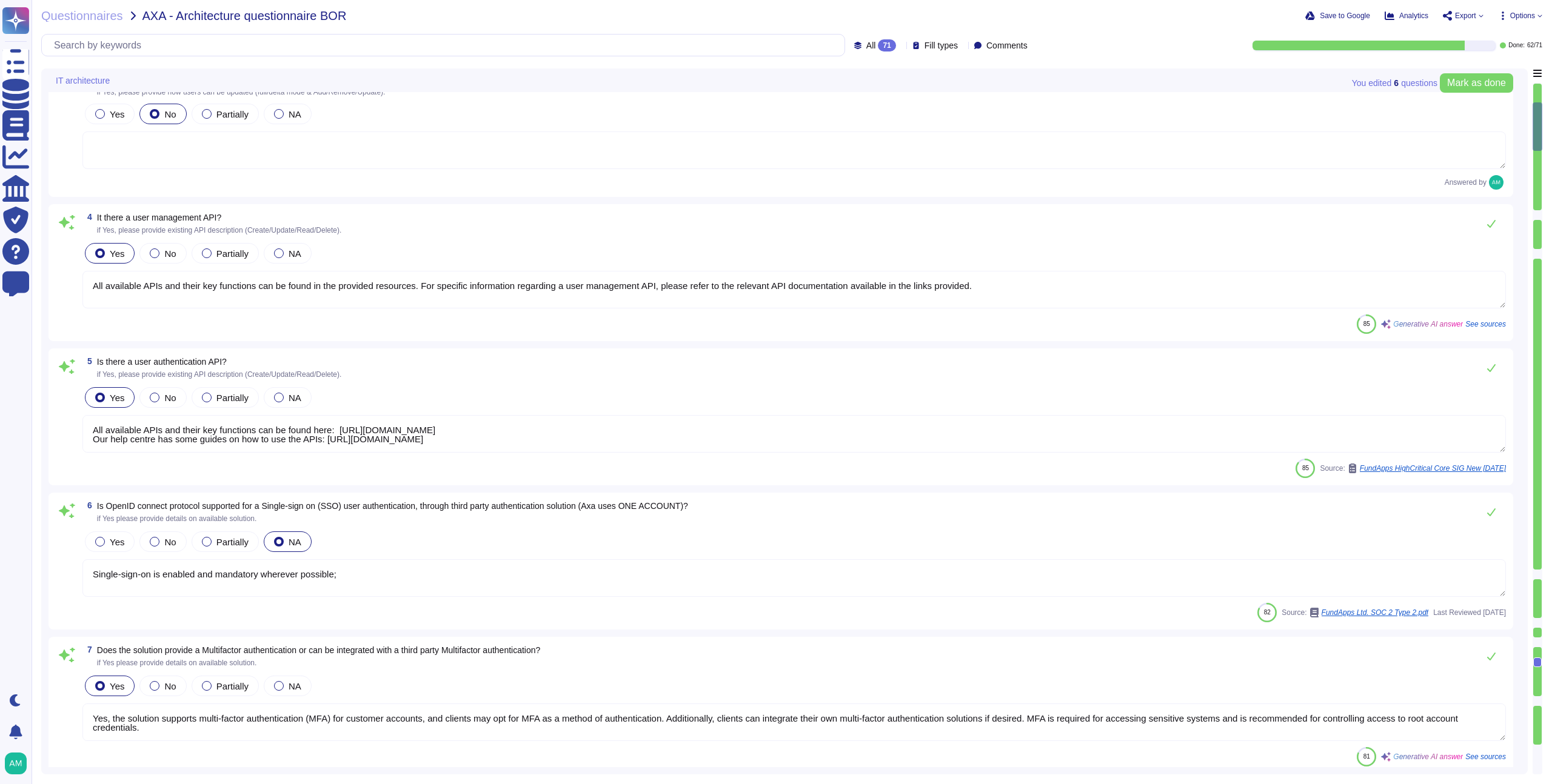
type textarea "Yes. FundApps' policy requires the approval of the head of Client Services, who…"
type textarea "Yes, the solution supports multi-factor authentication (MFA) for customer accou…"
type textarea "Single-sign-on is enabled and mandatory wherever possible;"
type textarea "All available APIs and their key functions can be found here: [URL][DOMAIN_NAME…"
type textarea "All available APIs and their key functions can be found in the provided resourc…"
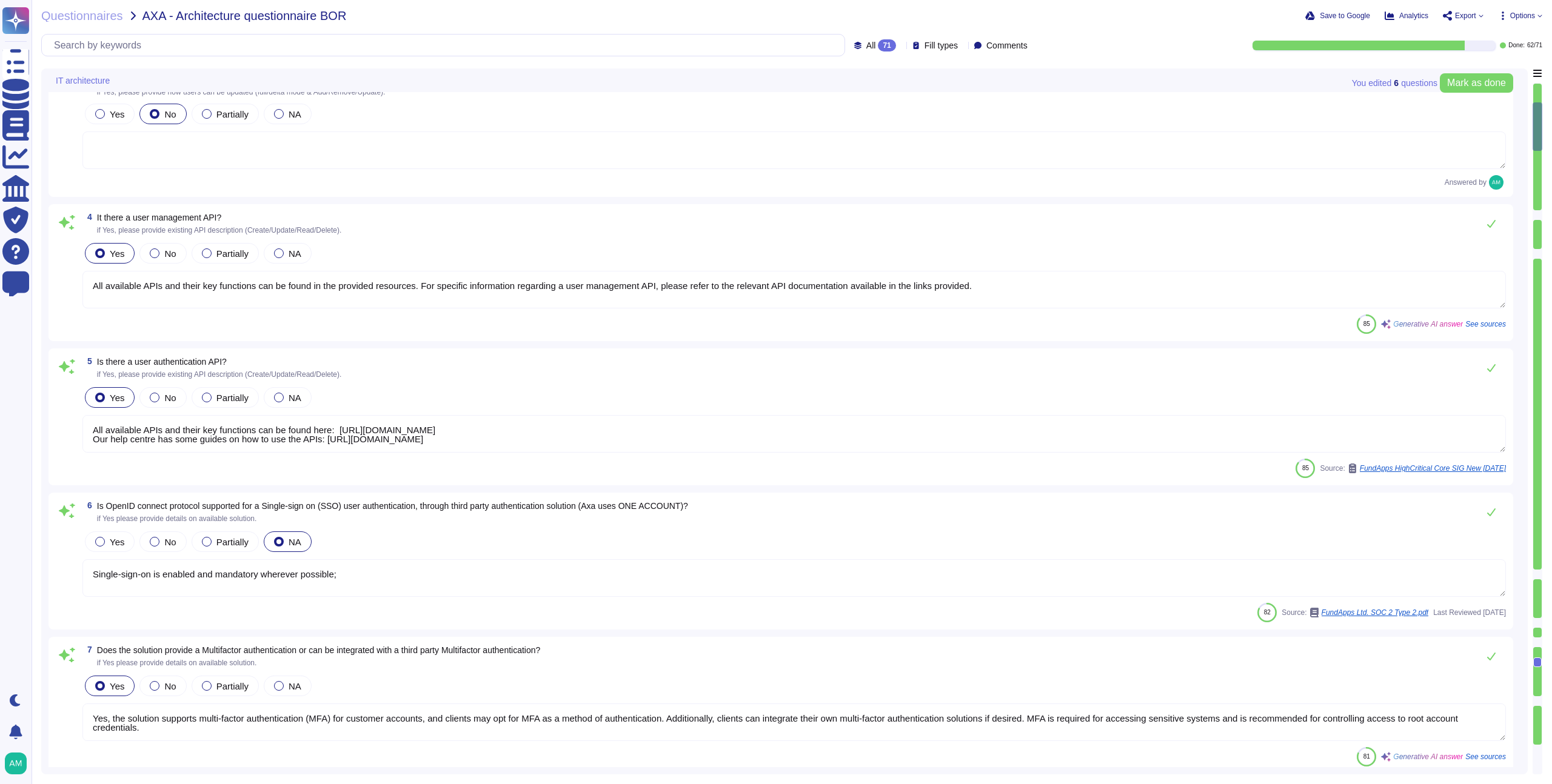
type textarea "Yes, detailed user access and privileged logs are available through the audit t…"
type textarea "Yes, there is an administrative web-based management interface for overseeing u…"
type textarea "FundApps has implemented identity and access management policies and procedures…"
click at [1072, 19] on div "Save to Google Analytics Export Copy link Download Options" at bounding box center [1246, 15] width 593 height 12
drag, startPoint x: 592, startPoint y: 138, endPoint x: 587, endPoint y: 130, distance: 9.4
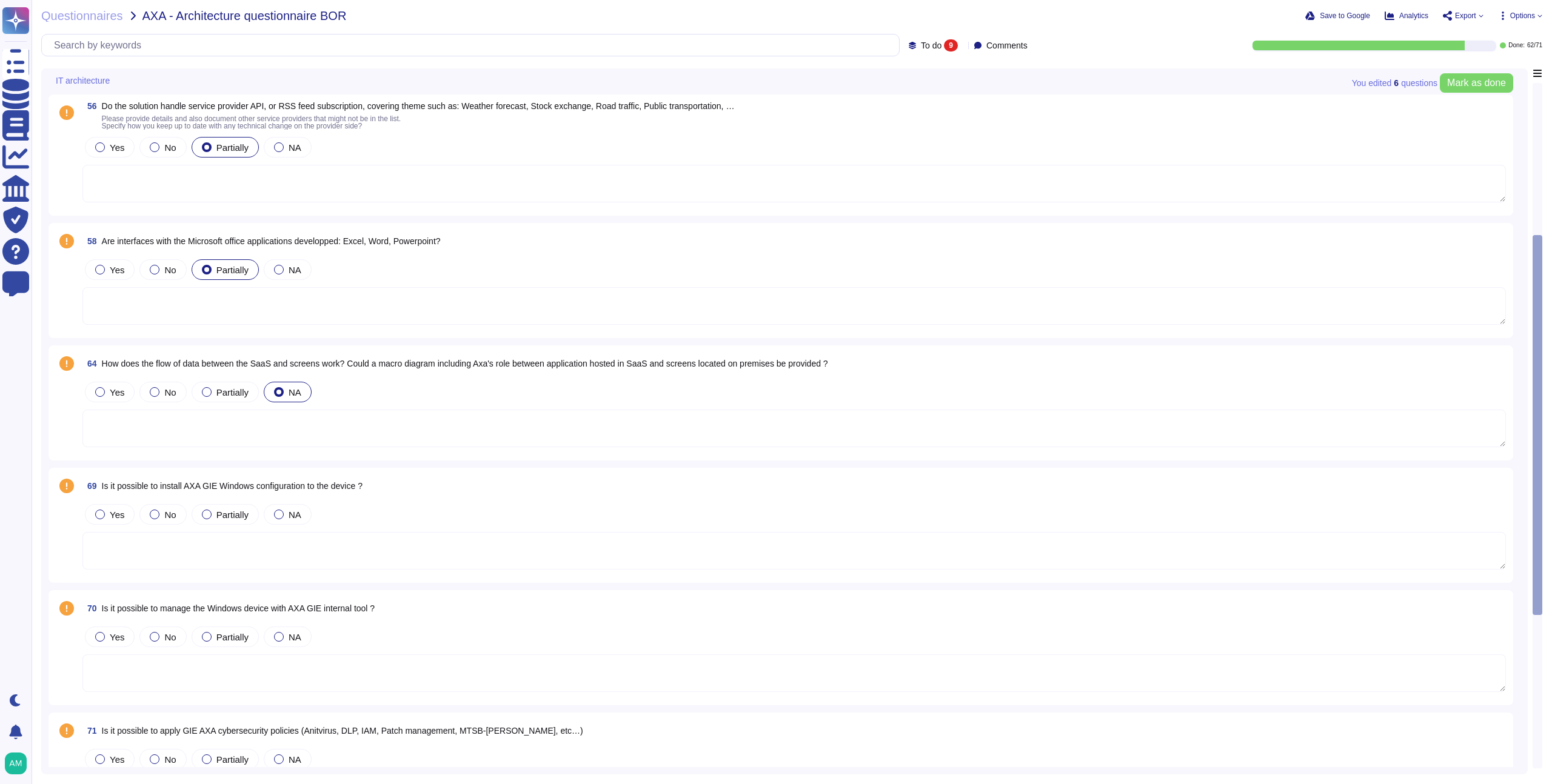
type textarea "ask devui-club"
type textarea "[DOMAIN_NAME]"
click at [69, 5] on div "Questionnaires AXA - Architecture questionnaire BOR Save to Google Analytics Ex…" at bounding box center [791, 392] width 1520 height 784
click at [82, 15] on span "Questionnaires" at bounding box center [82, 15] width 82 height 12
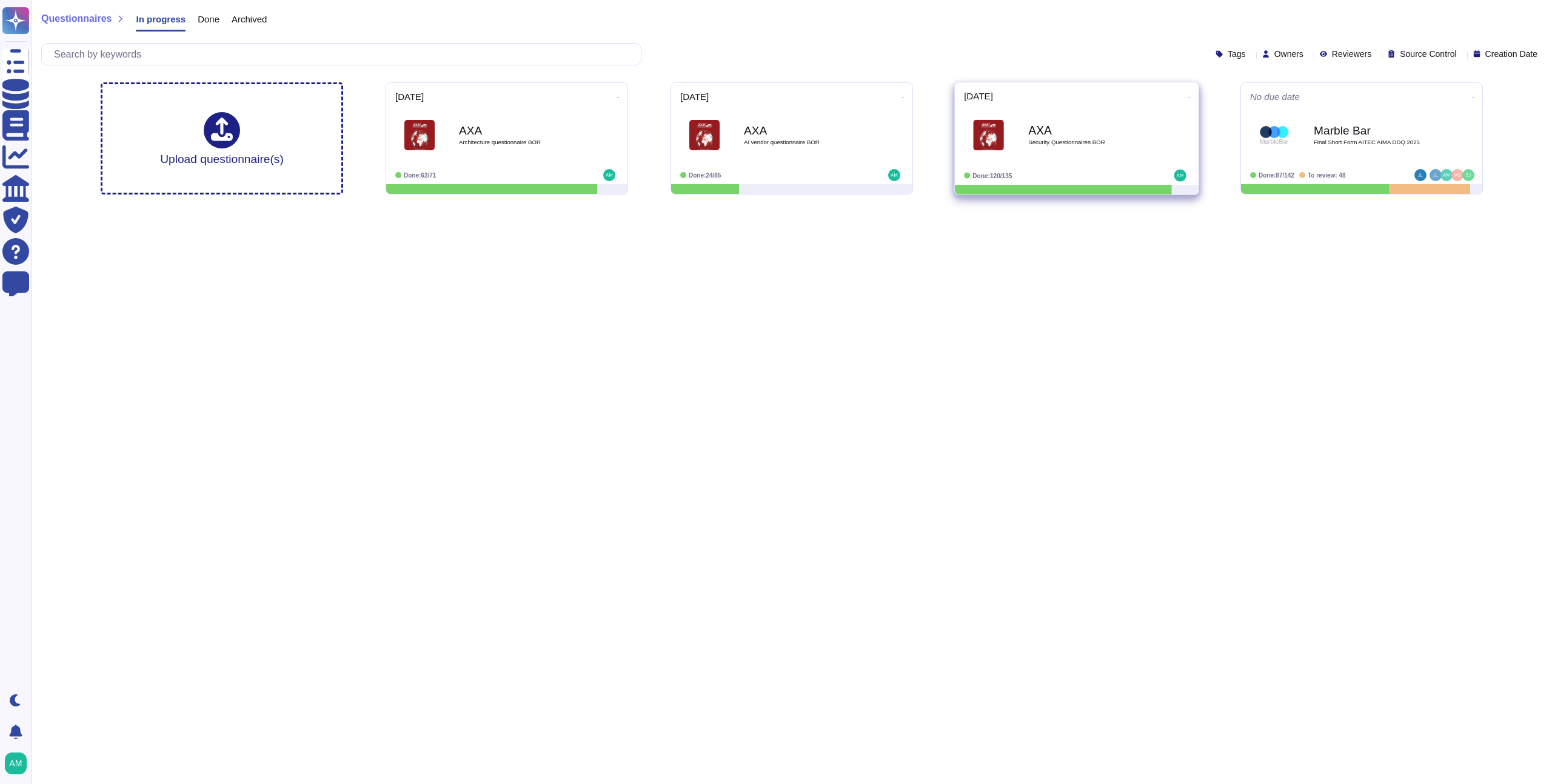
click at [1083, 148] on div "AXA Security Questionnaires BOR" at bounding box center [1090, 136] width 123 height 49
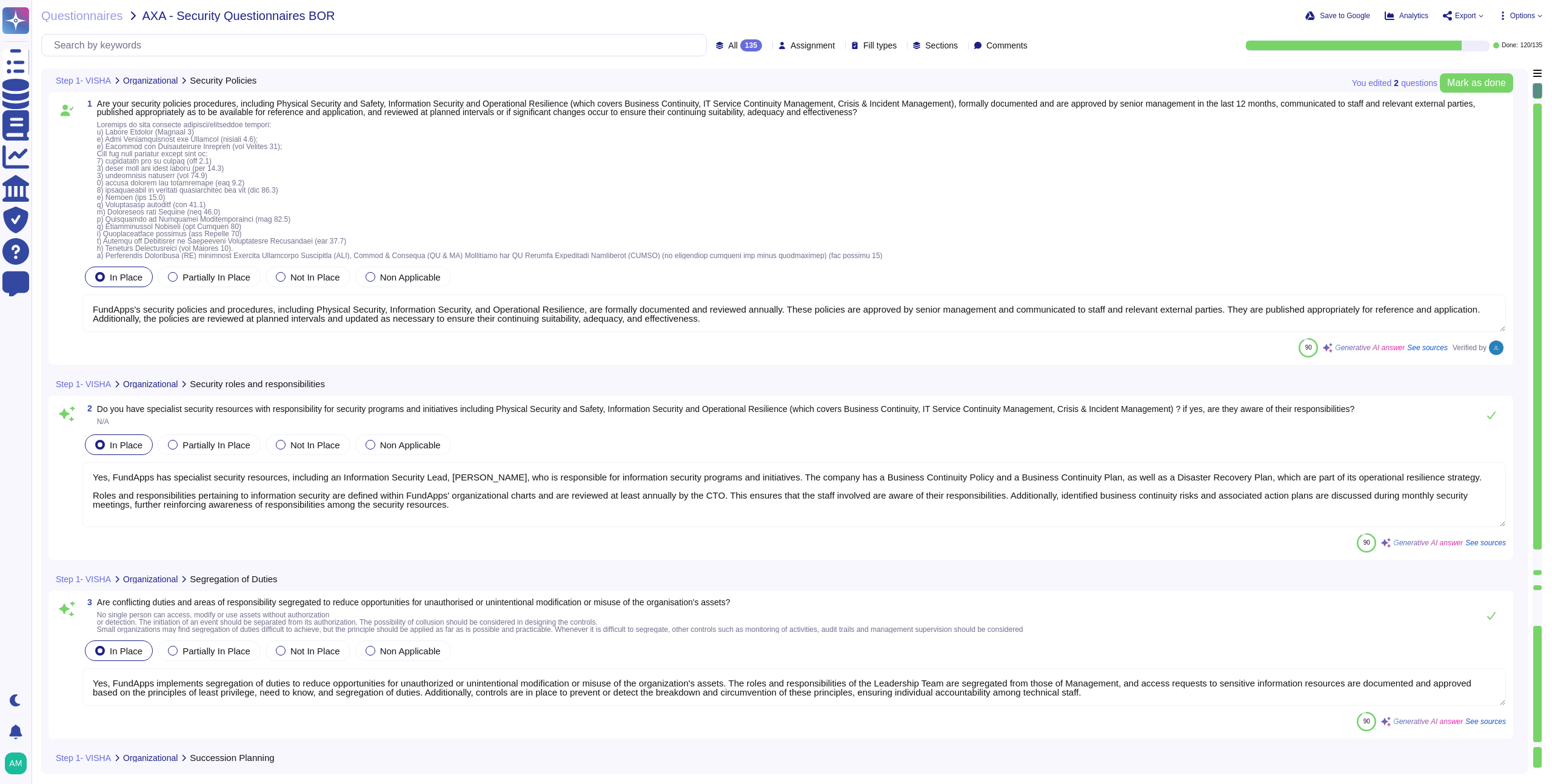
type textarea "FundApps's security policies and procedures, including Physical Security, Infor…"
type textarea "Yes, FundApps has specialist security resources, including an Information Secur…"
type textarea "Yes, FundApps implements segregation of duties to reduce opportunities for unau…"
type textarea "Yes, FundApps has implemented a mobile device security policy and supporting se…"
click at [741, 50] on div "135" at bounding box center [752, 45] width 22 height 12
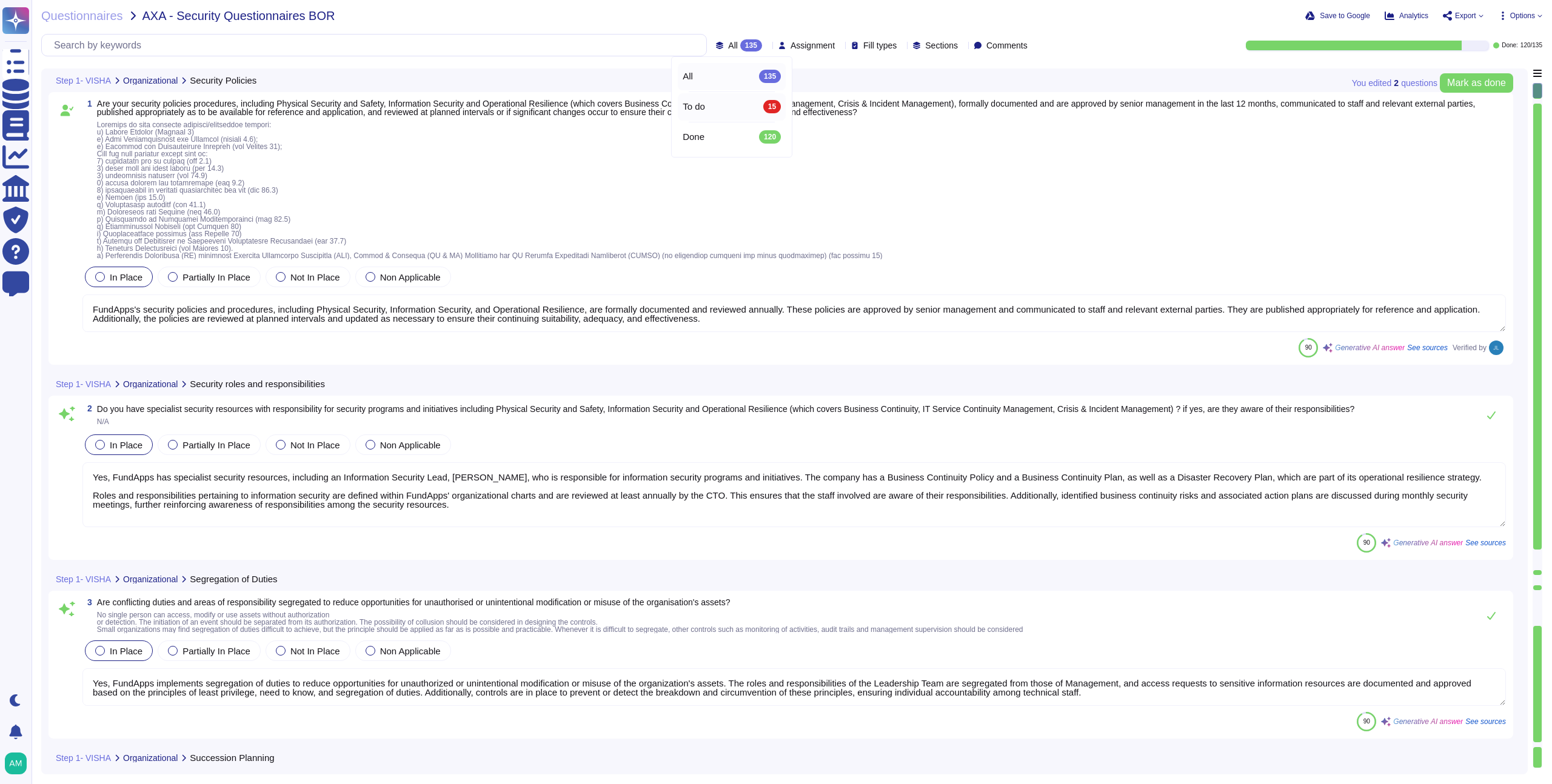
click at [739, 96] on div "To do 15" at bounding box center [732, 107] width 108 height 27
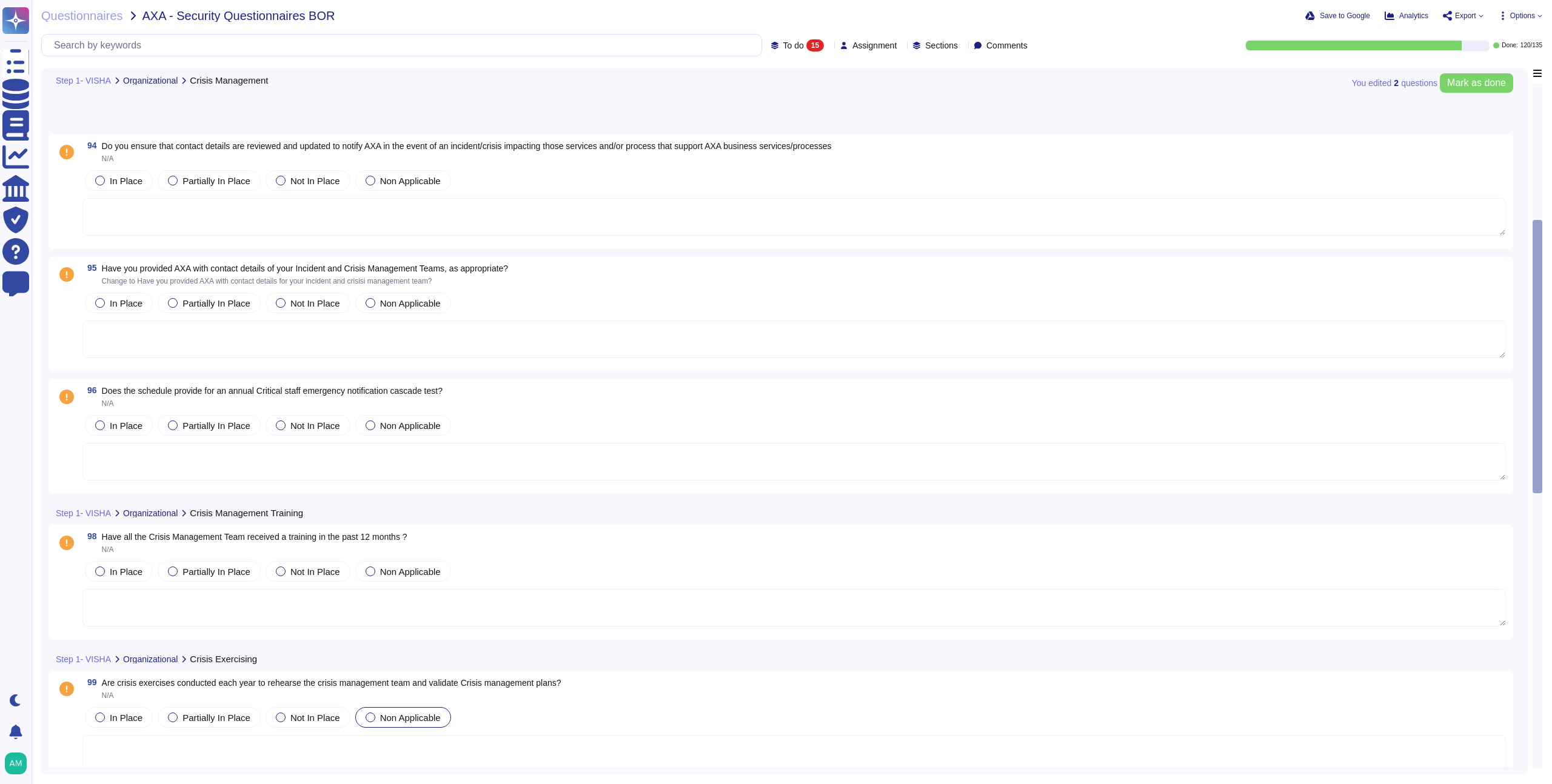
scroll to position [565, 0]
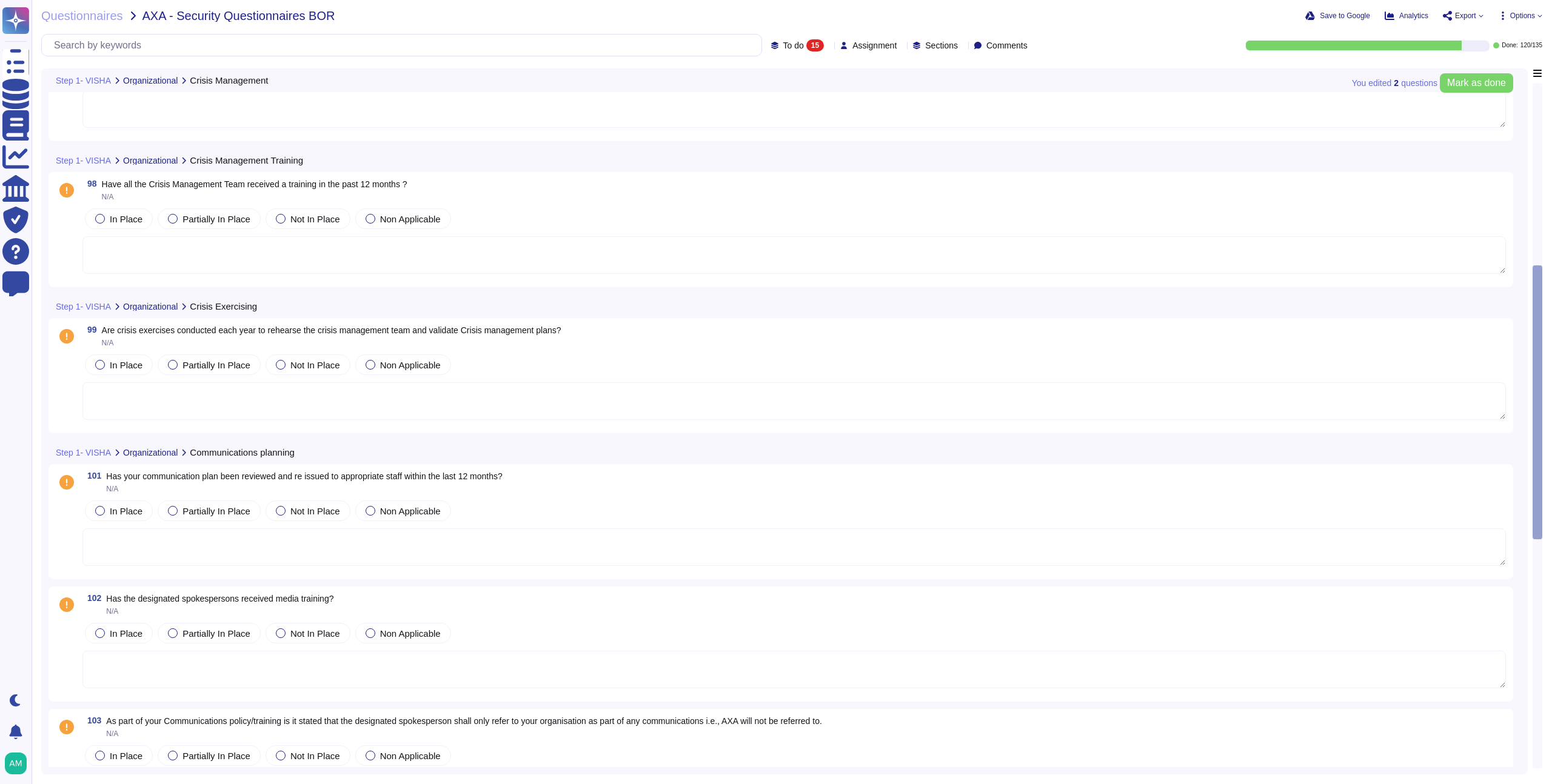
click at [487, 19] on div "Questionnaires AXA - Security Questionnaires BOR" at bounding box center [487, 15] width 892 height 12
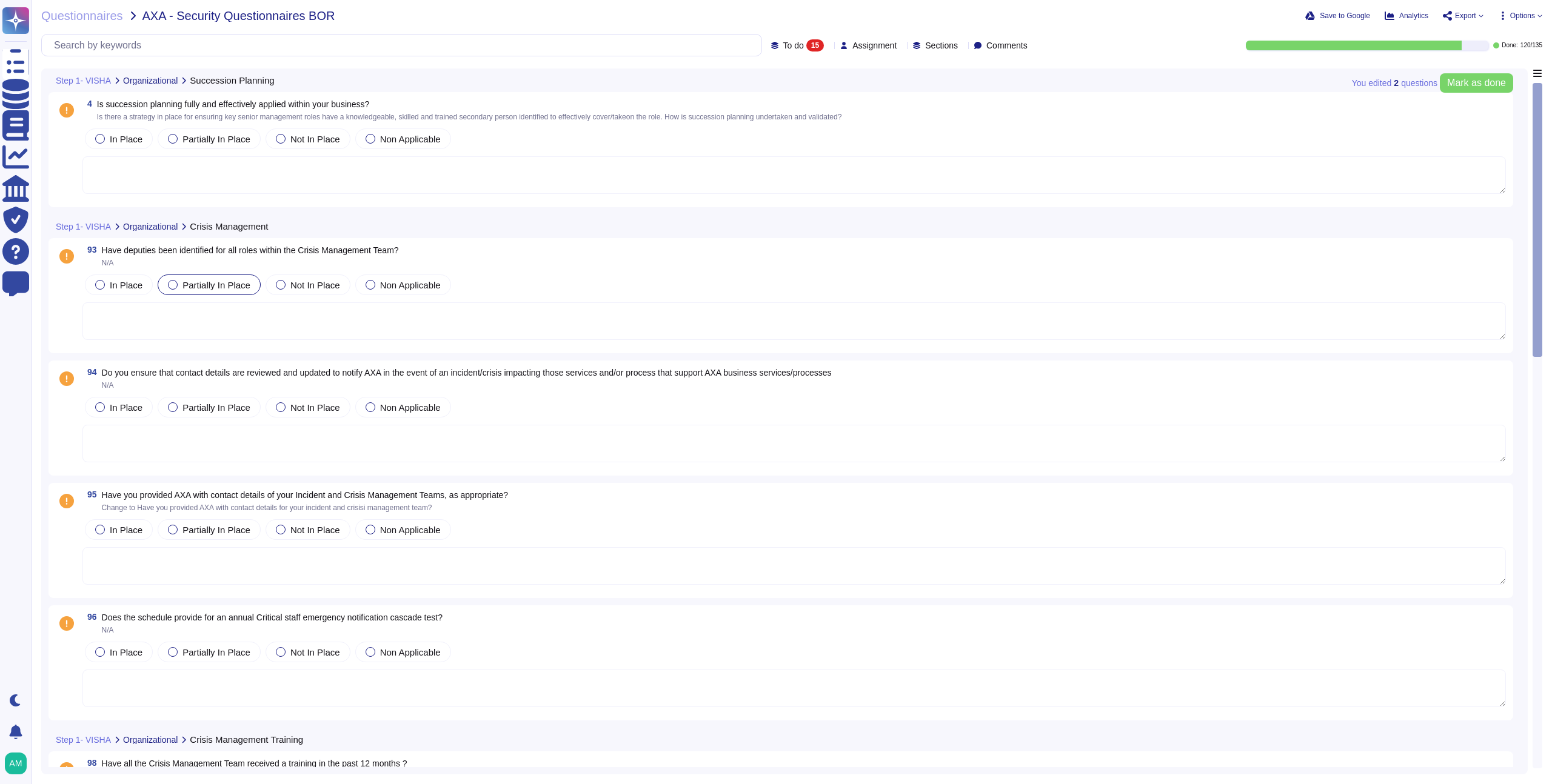
scroll to position [3, 0]
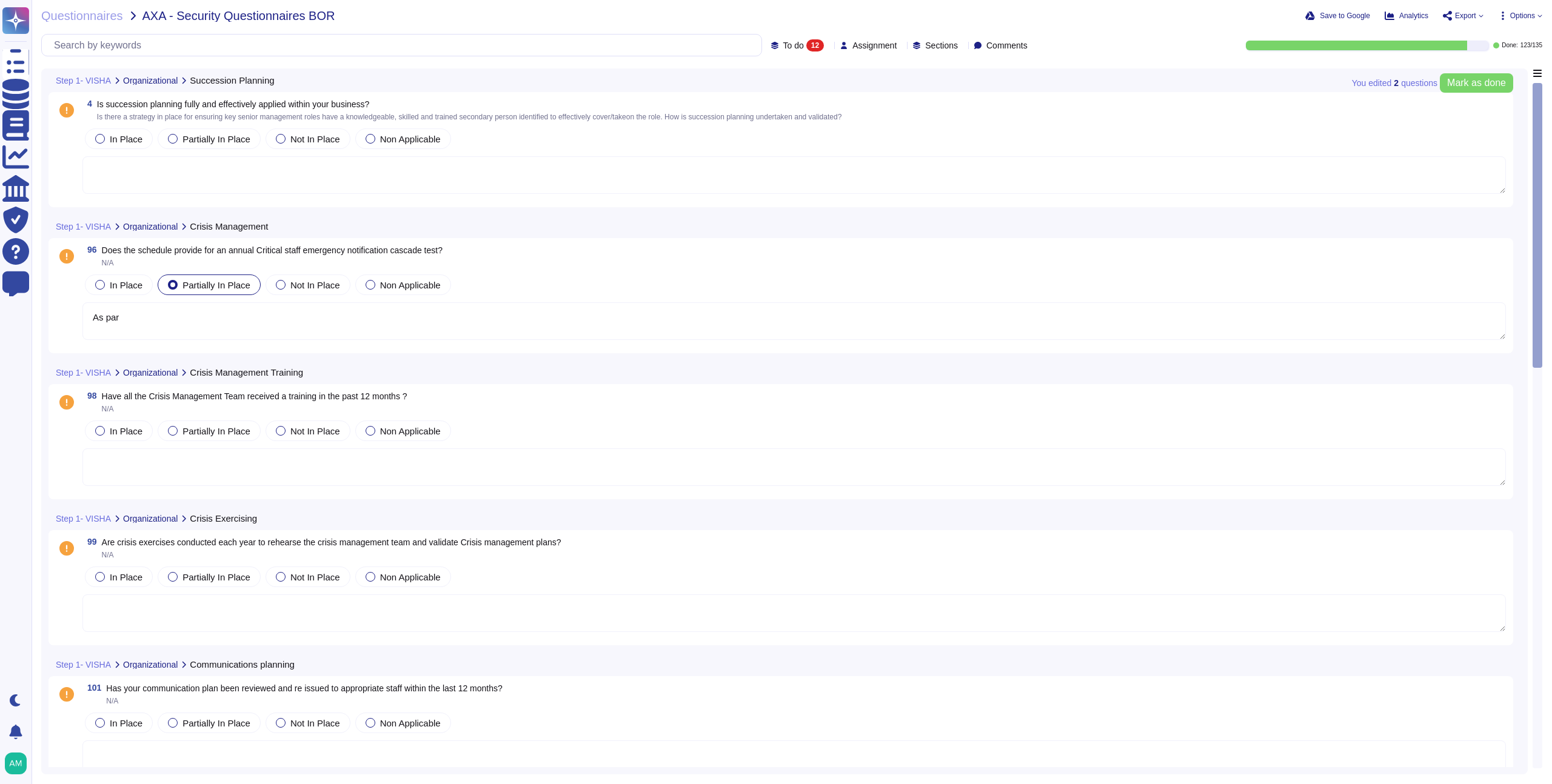
type textarea "As par"
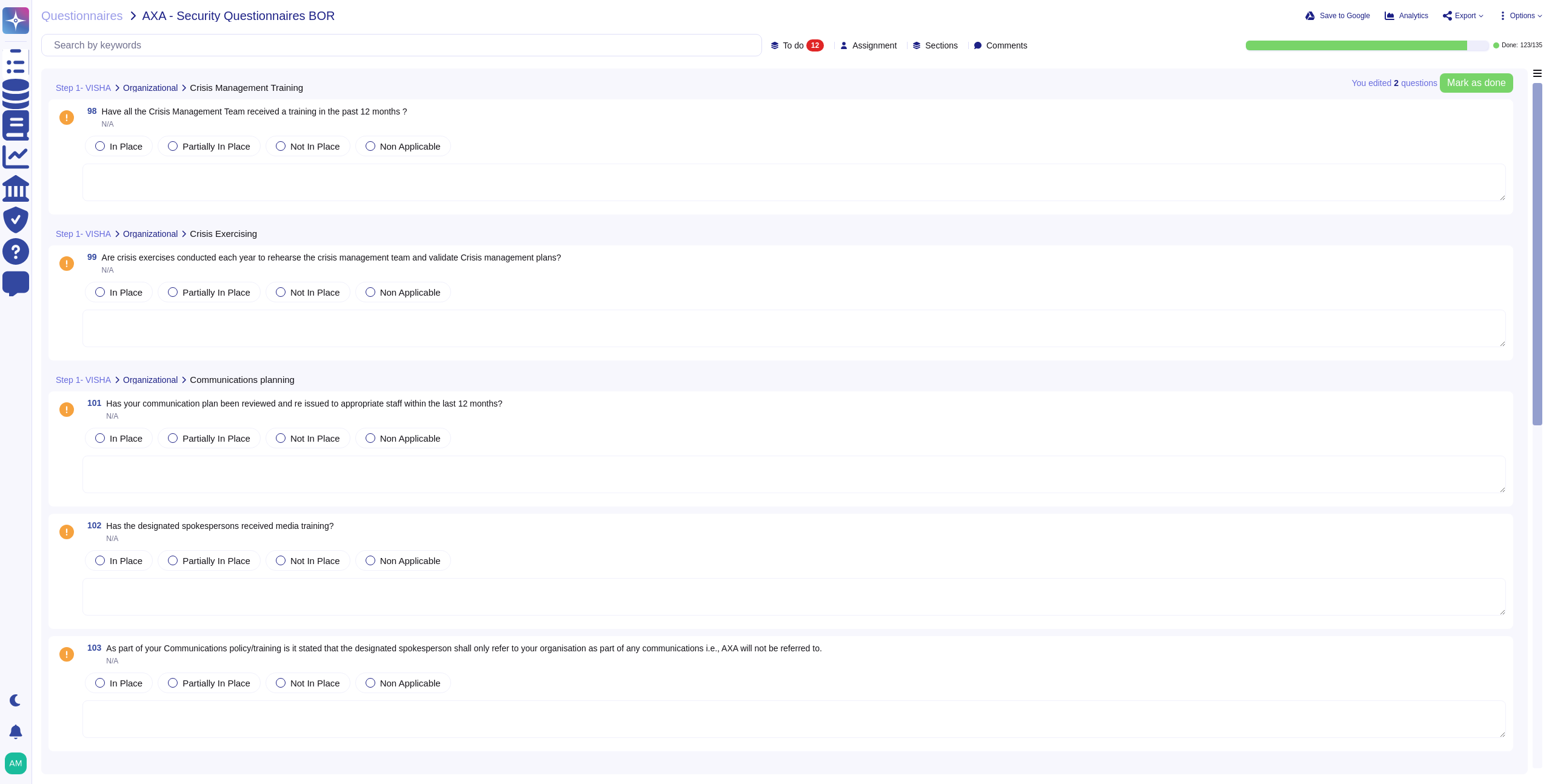
scroll to position [21, 0]
type textarea "As par"
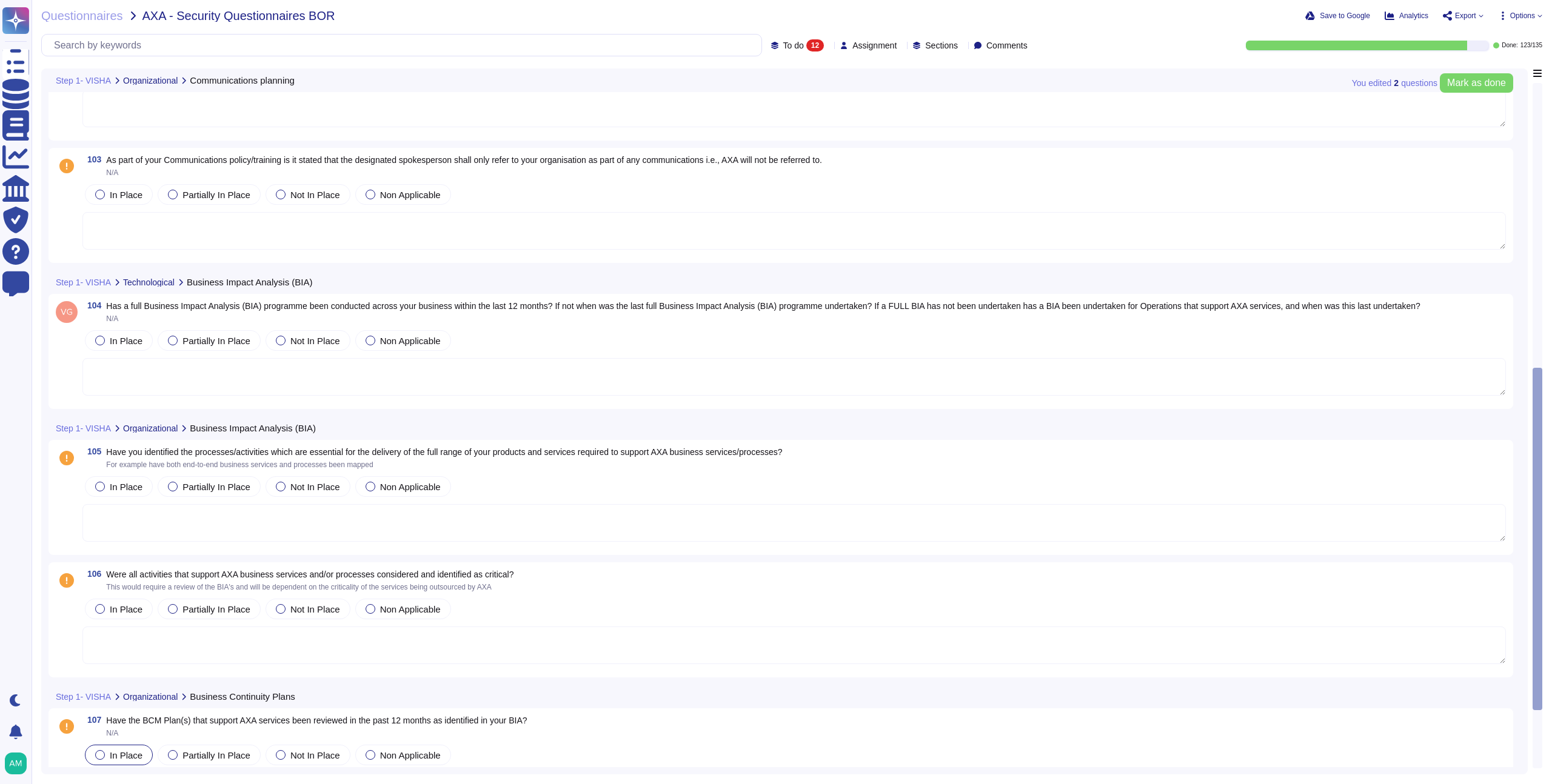
scroll to position [526, 0]
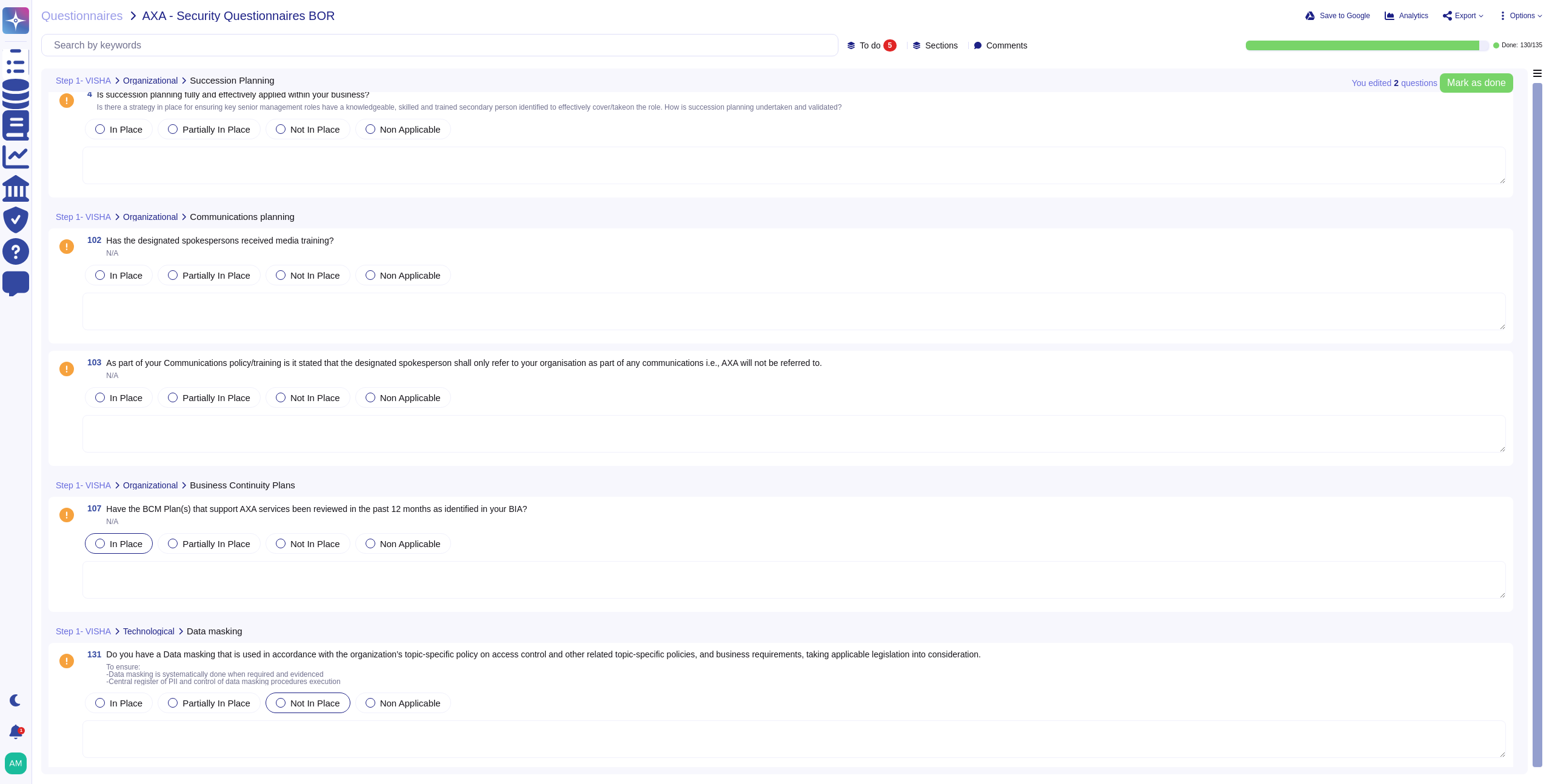
scroll to position [14, 0]
